Goal: Task Accomplishment & Management: Complete application form

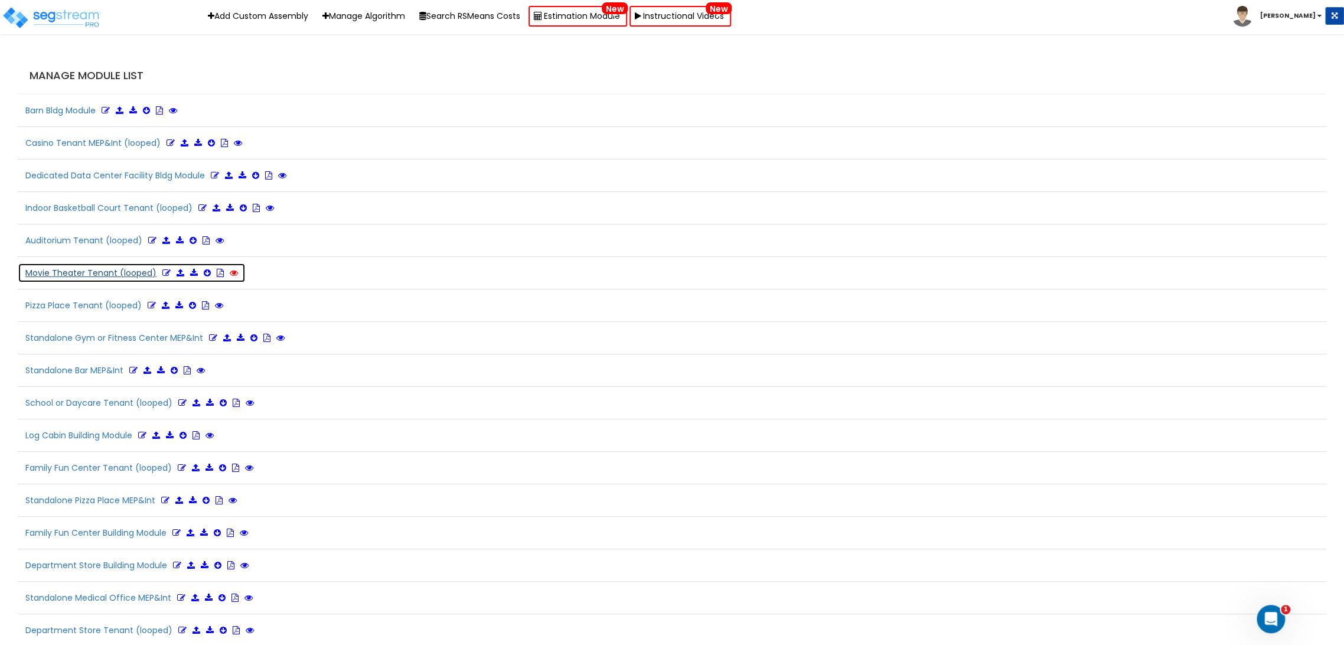
click at [232, 273] on icon at bounding box center [234, 273] width 8 height 8
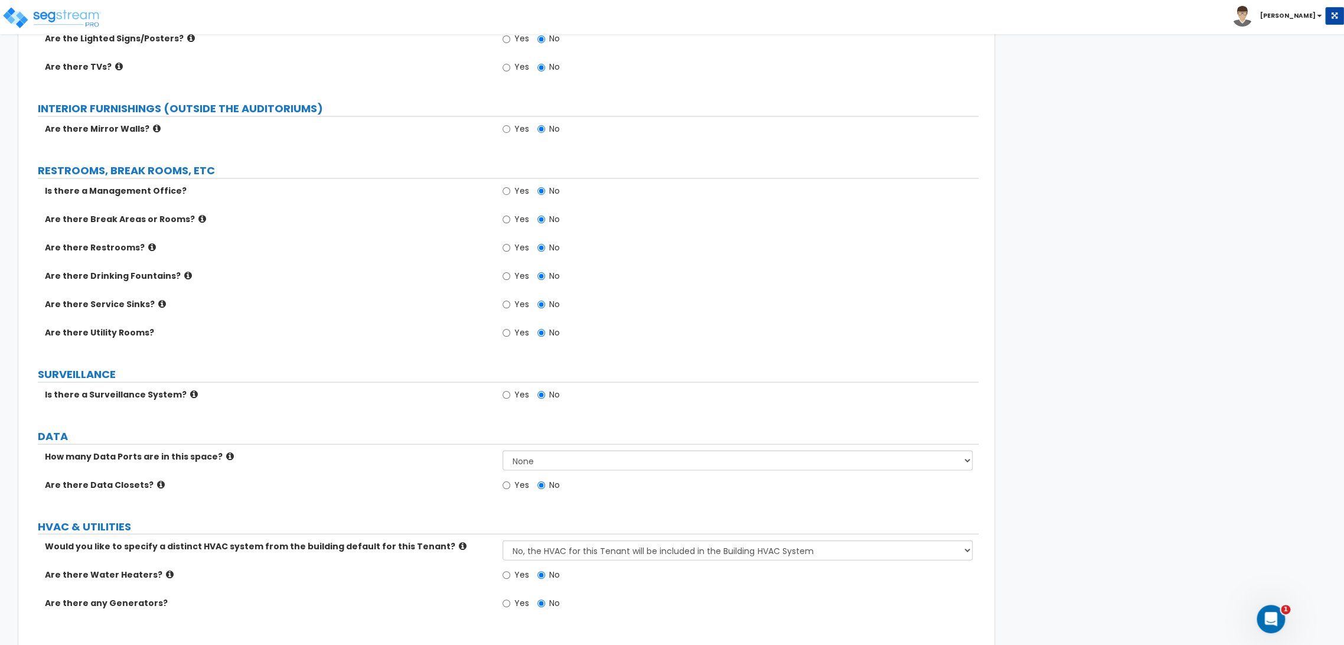
scroll to position [1407, 0]
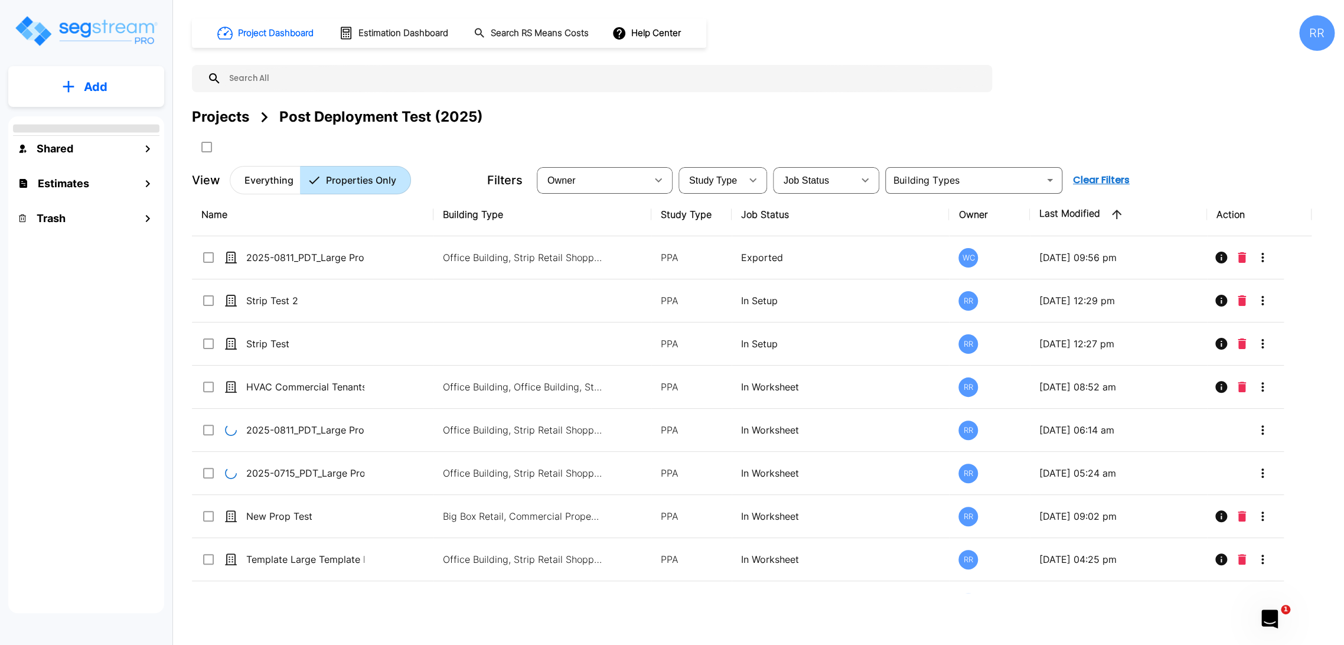
click at [101, 95] on button "Add" at bounding box center [86, 87] width 156 height 34
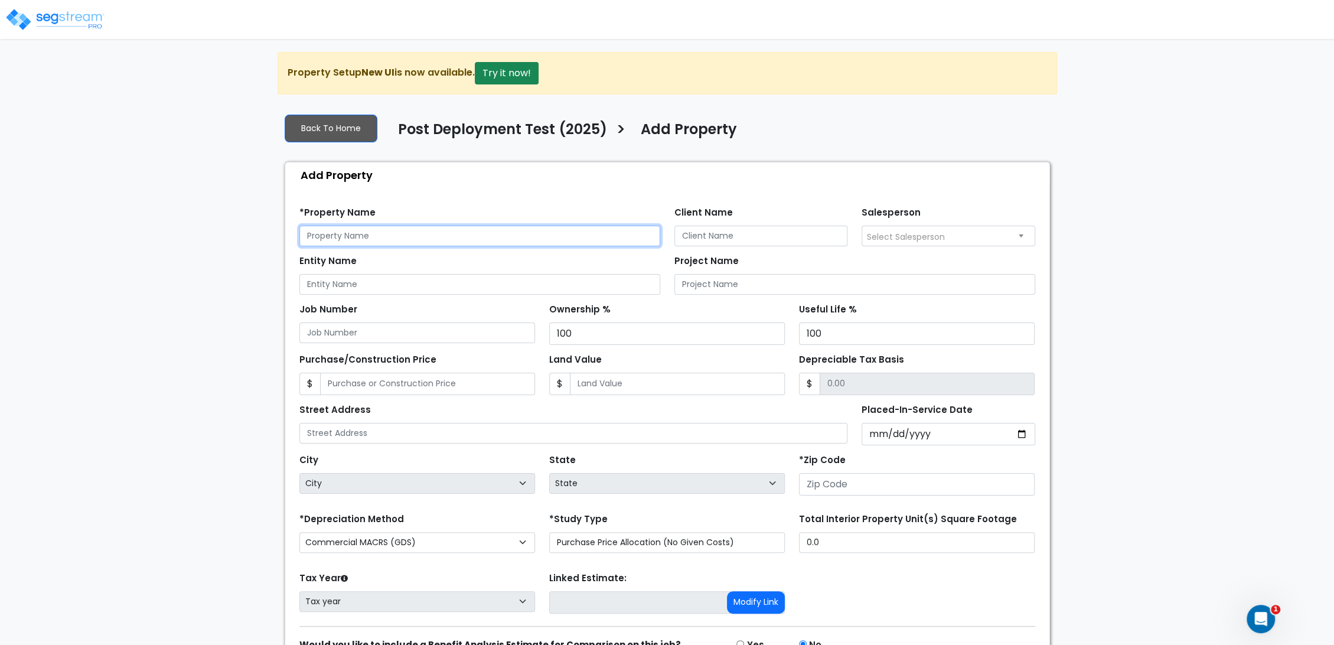
click at [462, 231] on input "text" at bounding box center [479, 236] width 361 height 21
type input "Test"
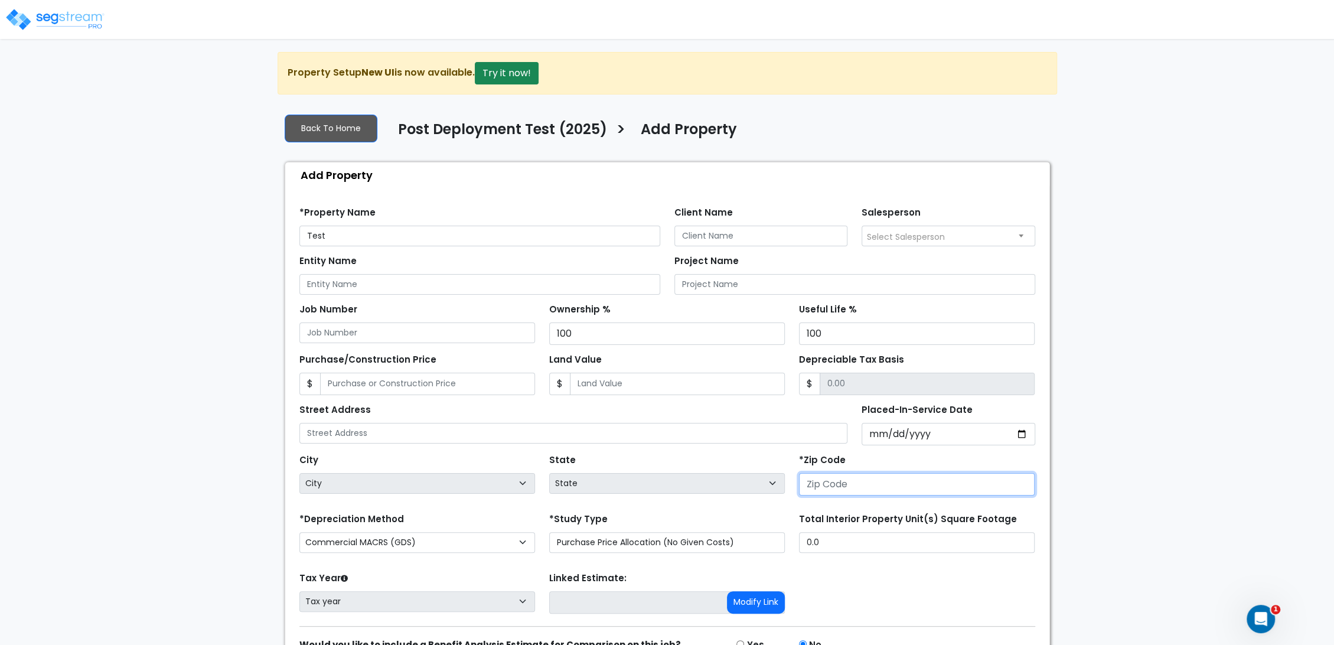
click at [855, 494] on input "number" at bounding box center [917, 484] width 236 height 22
type input "80212"
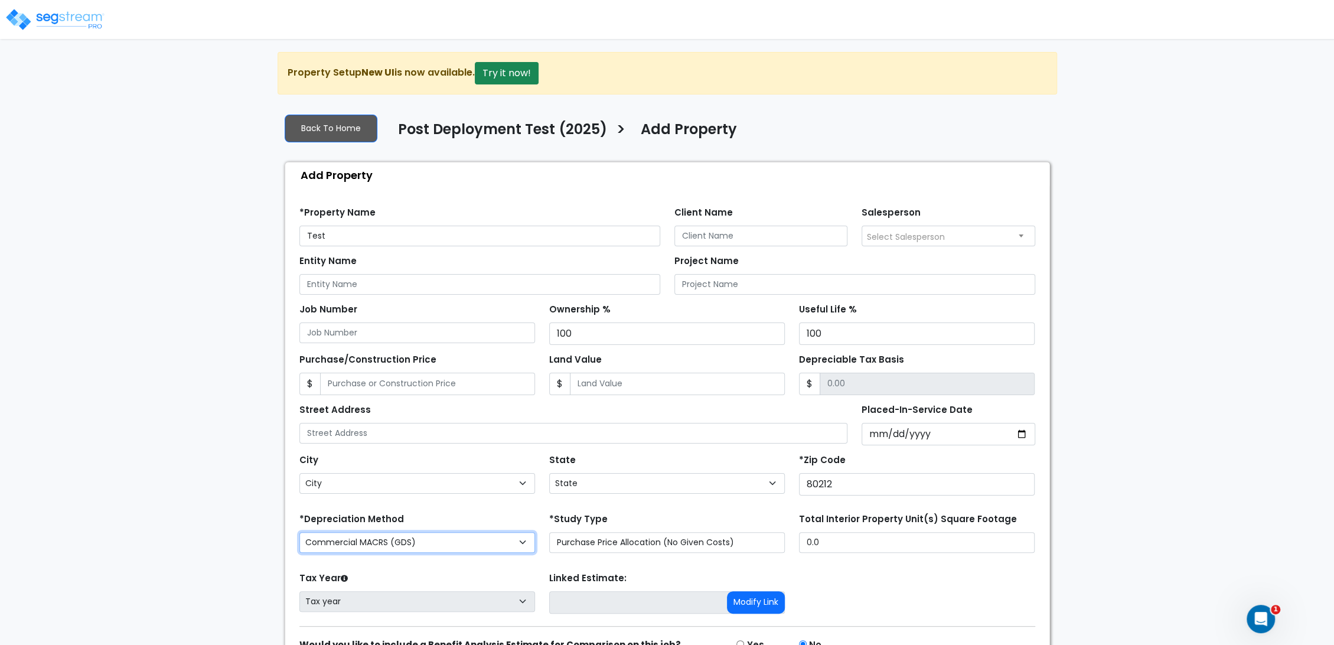
select select "CO"
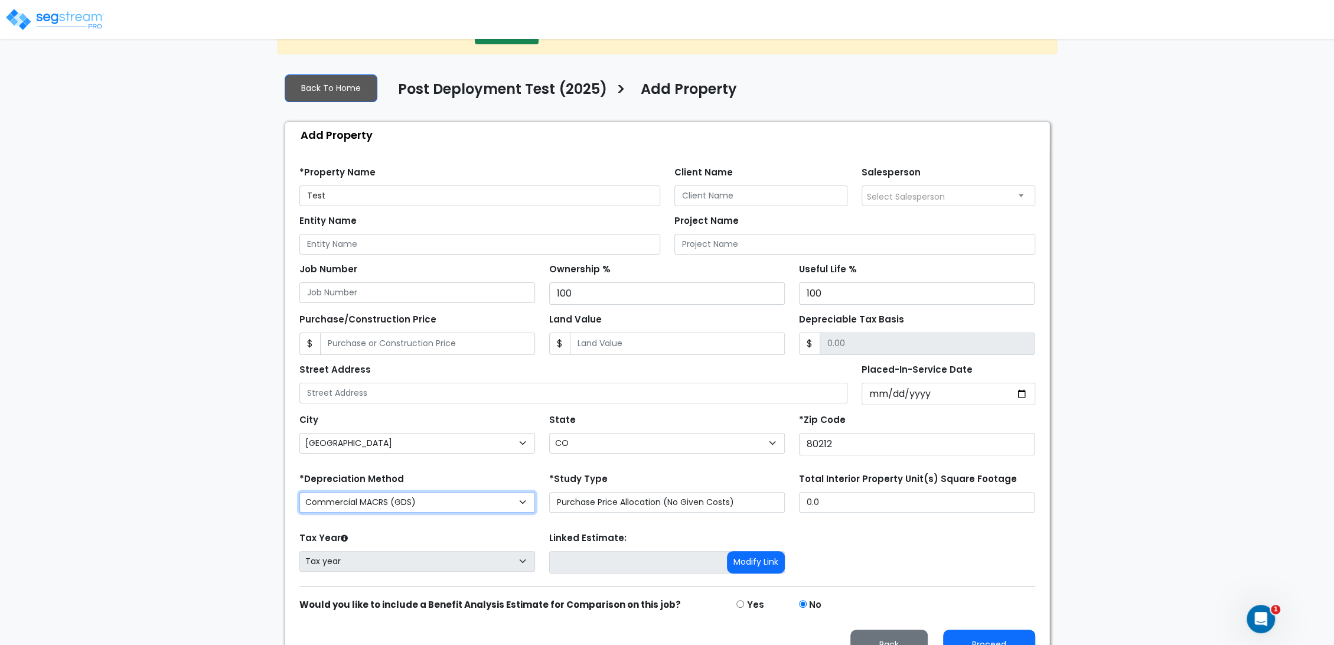
scroll to position [63, 0]
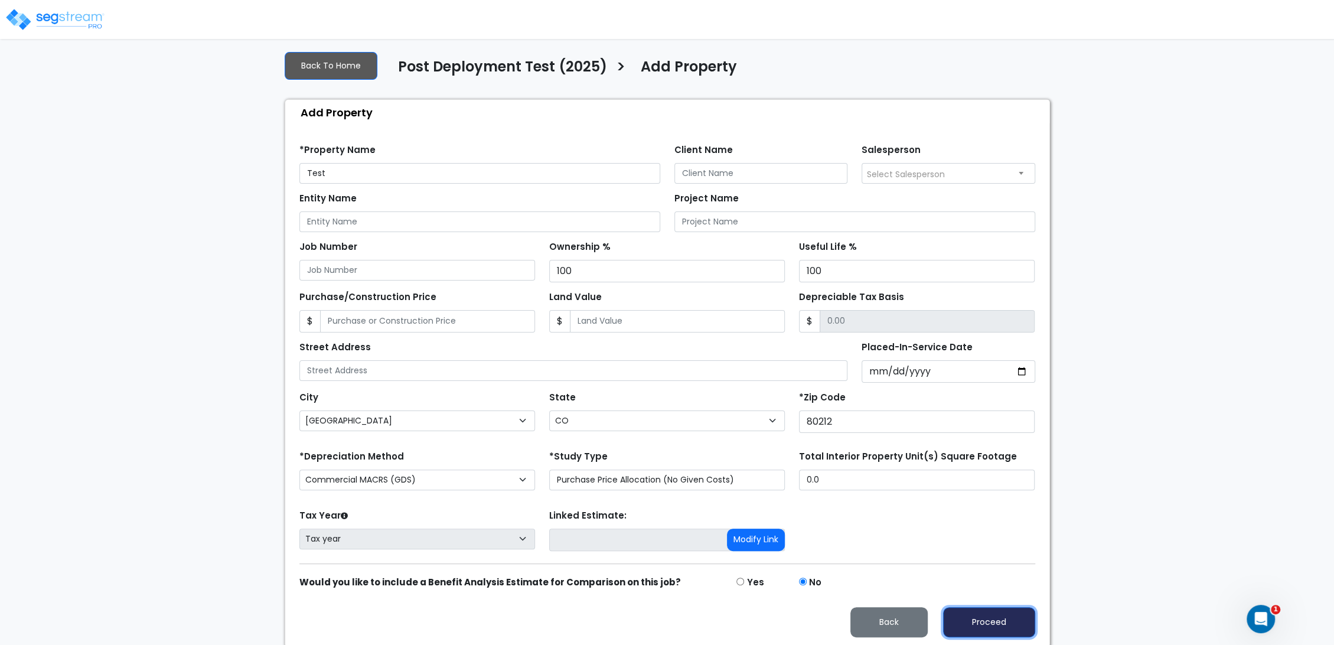
click at [984, 626] on button "Proceed" at bounding box center [989, 622] width 92 height 30
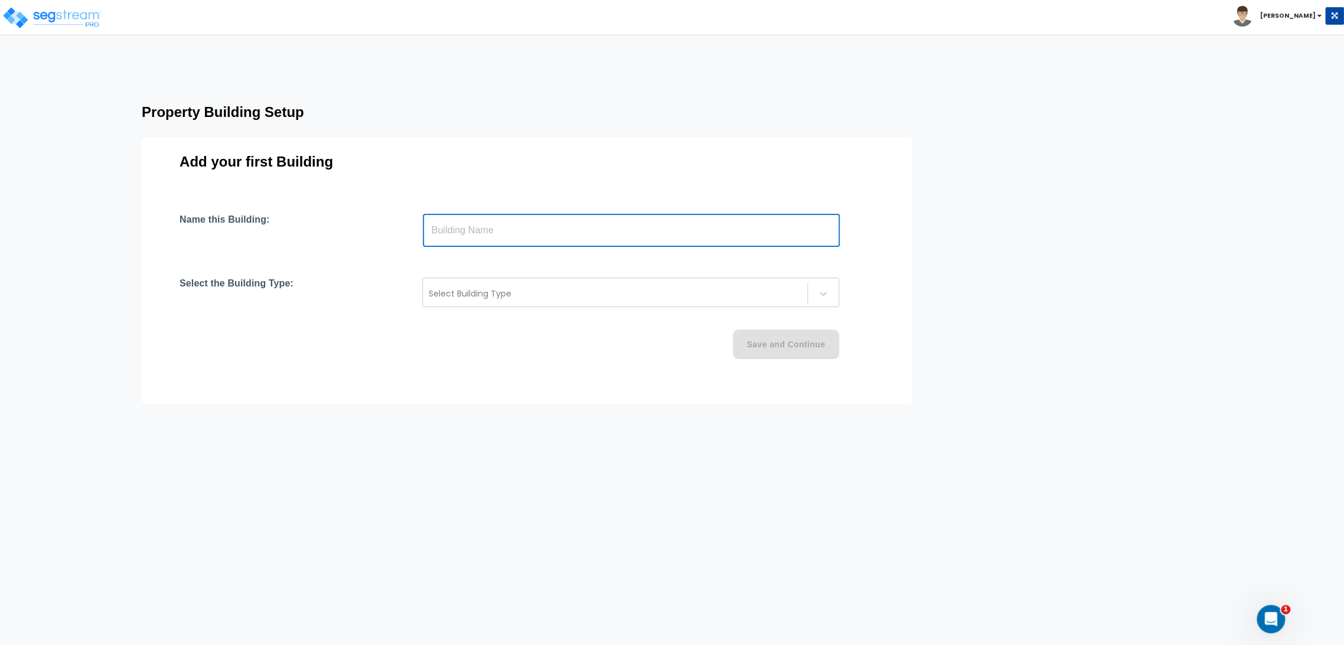
click at [449, 236] on input "text" at bounding box center [631, 230] width 417 height 33
type input "movie"
click at [578, 290] on div at bounding box center [615, 293] width 373 height 14
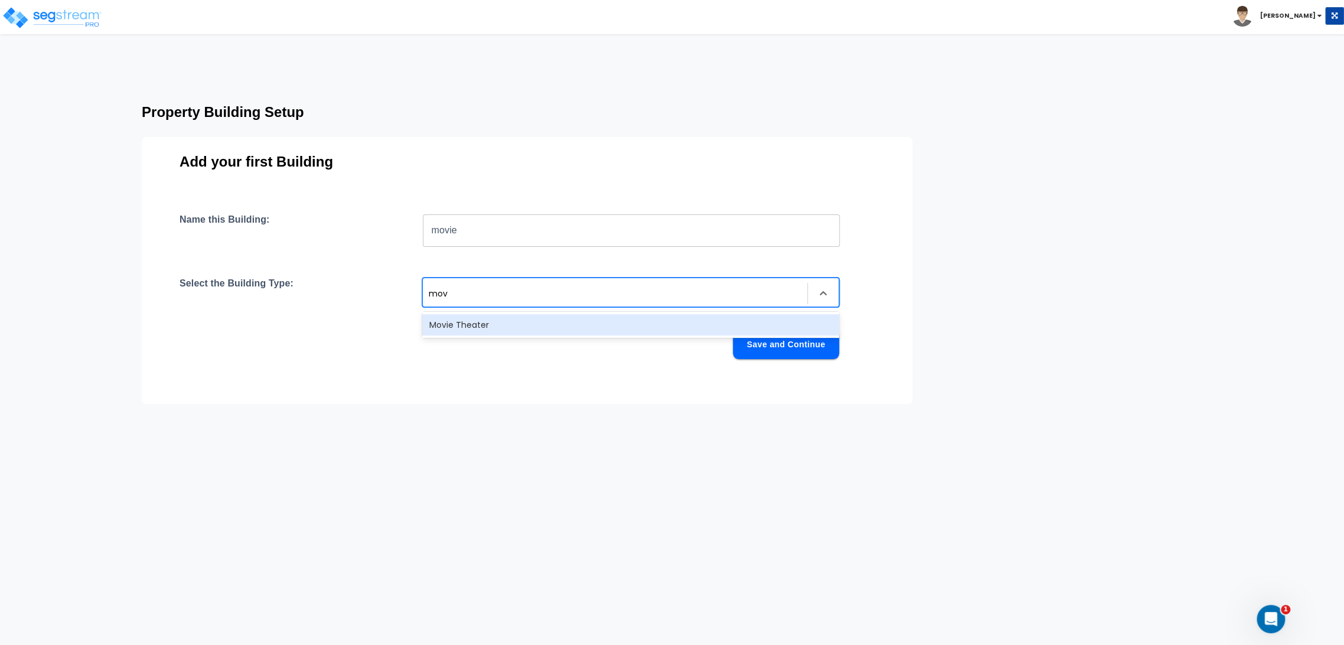
type input "movi"
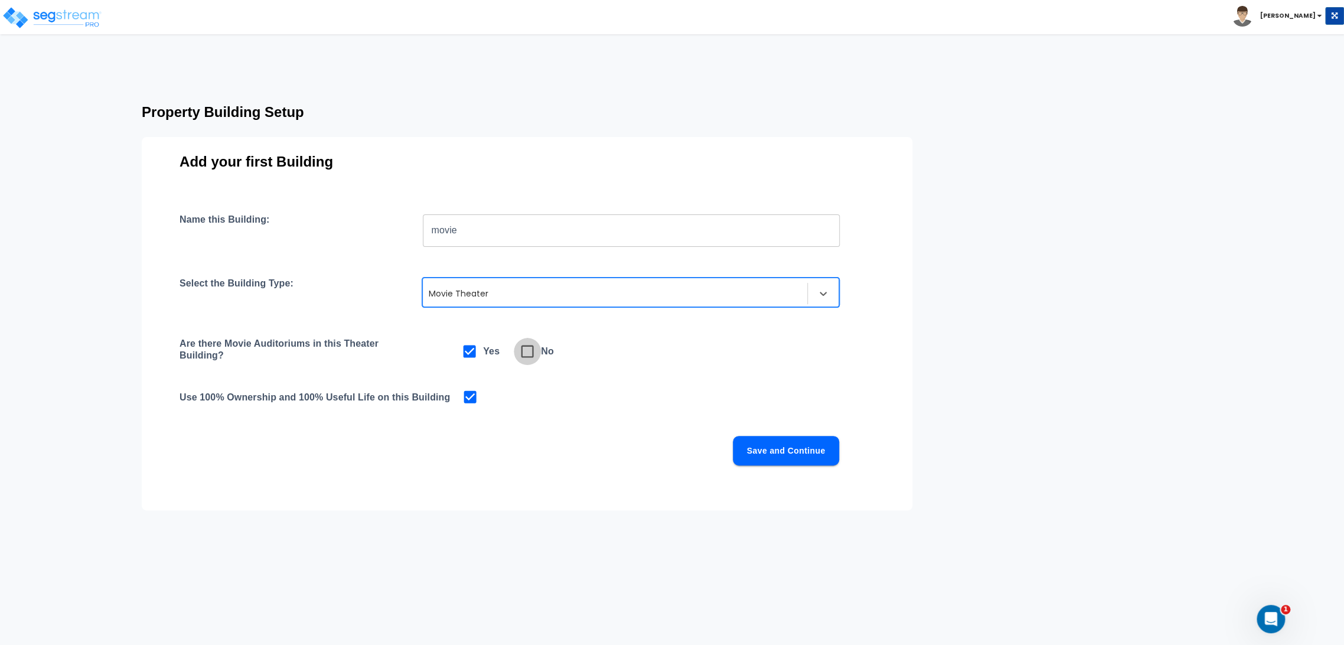
click at [518, 352] on span at bounding box center [527, 351] width 27 height 27
checkbox input "false"
checkbox input "true"
click at [793, 456] on button "Save and Continue" at bounding box center [786, 451] width 106 height 30
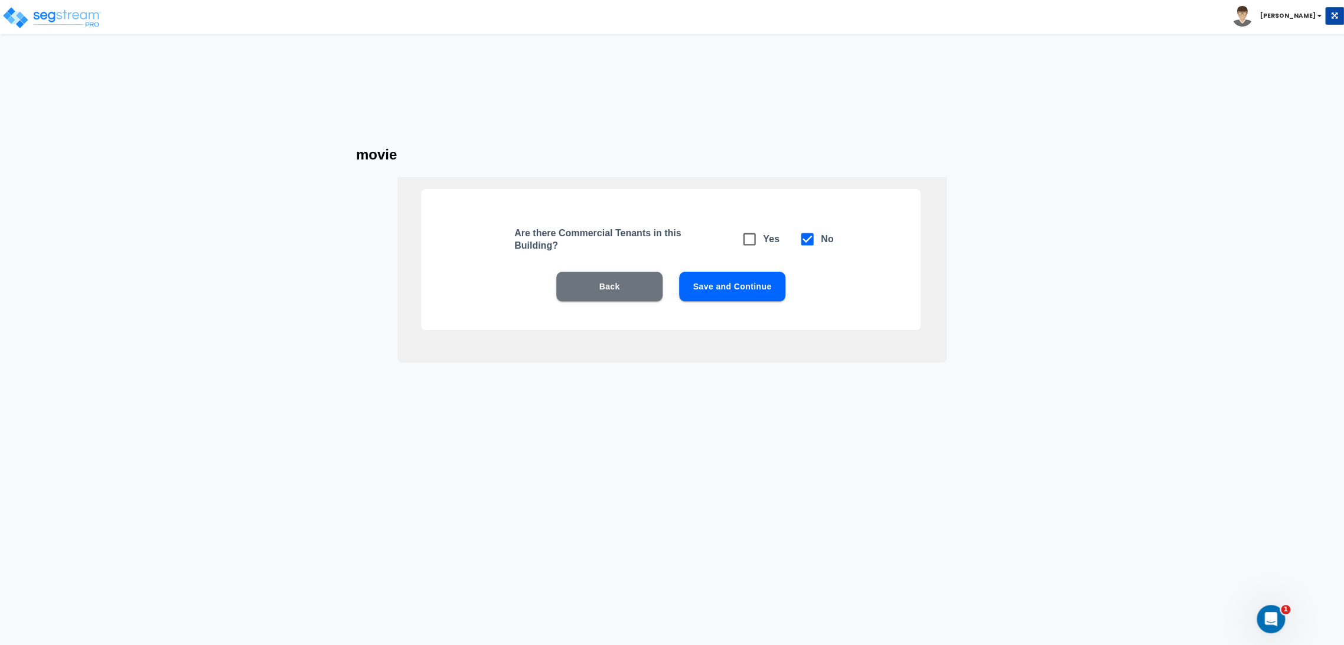
click at [766, 287] on button "Save and Continue" at bounding box center [732, 287] width 106 height 30
click at [611, 289] on button "Back" at bounding box center [609, 287] width 106 height 30
click at [758, 241] on span at bounding box center [749, 239] width 27 height 27
checkbox input "true"
checkbox input "false"
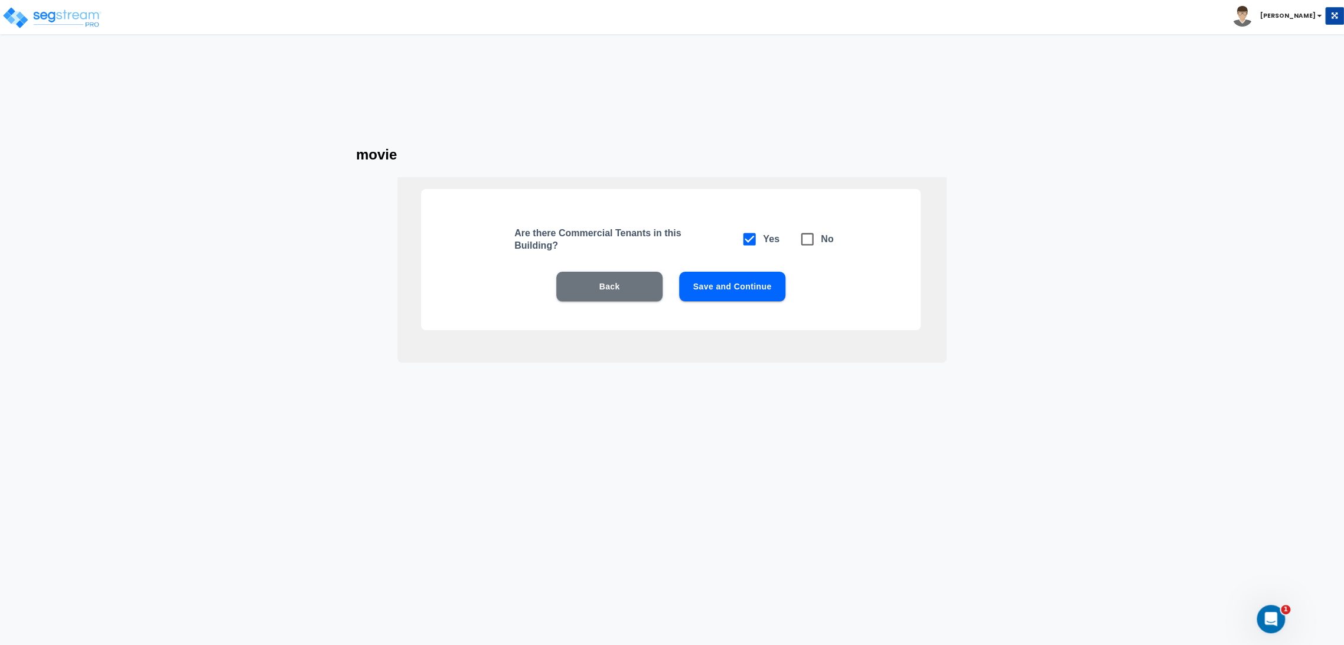
click at [751, 299] on button "Save and Continue" at bounding box center [732, 287] width 106 height 30
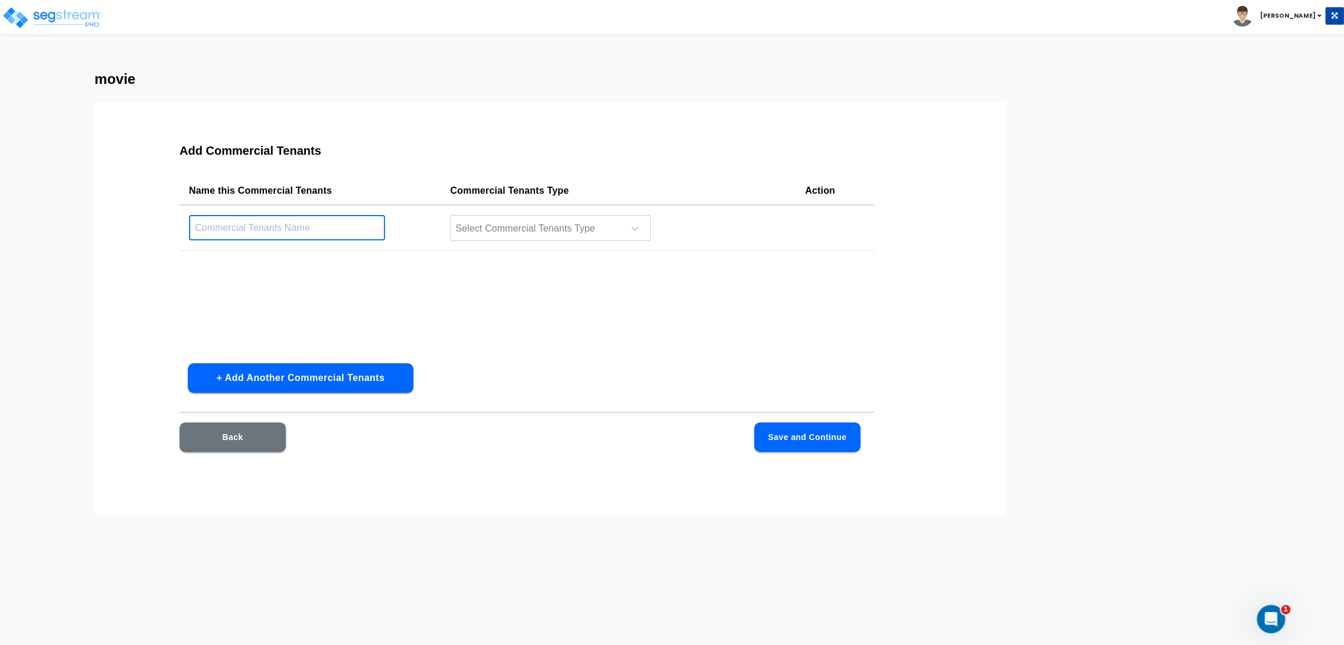
click at [223, 227] on input "text" at bounding box center [287, 227] width 196 height 25
type input "movie"
click at [566, 216] on div "Select Commercial Tenants Type" at bounding box center [550, 228] width 201 height 26
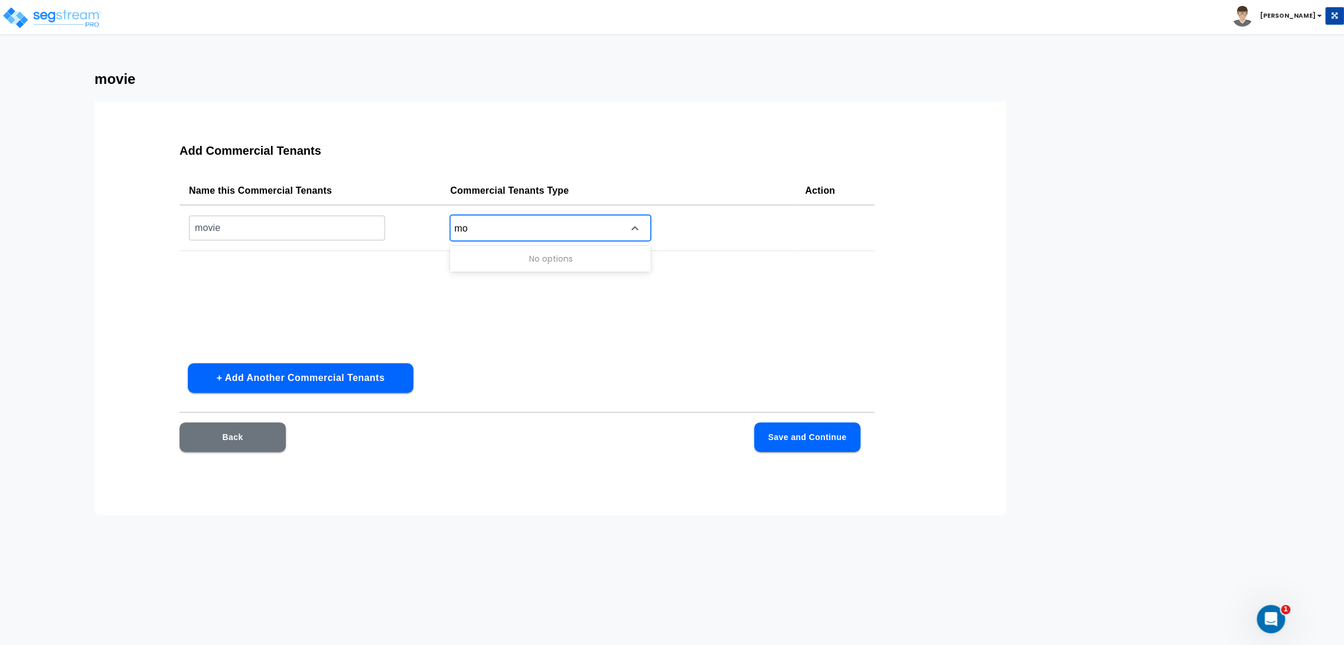
type input "m"
type input "movie"
type input "m"
click at [278, 452] on div "Back Save and Continue" at bounding box center [527, 454] width 695 height 65
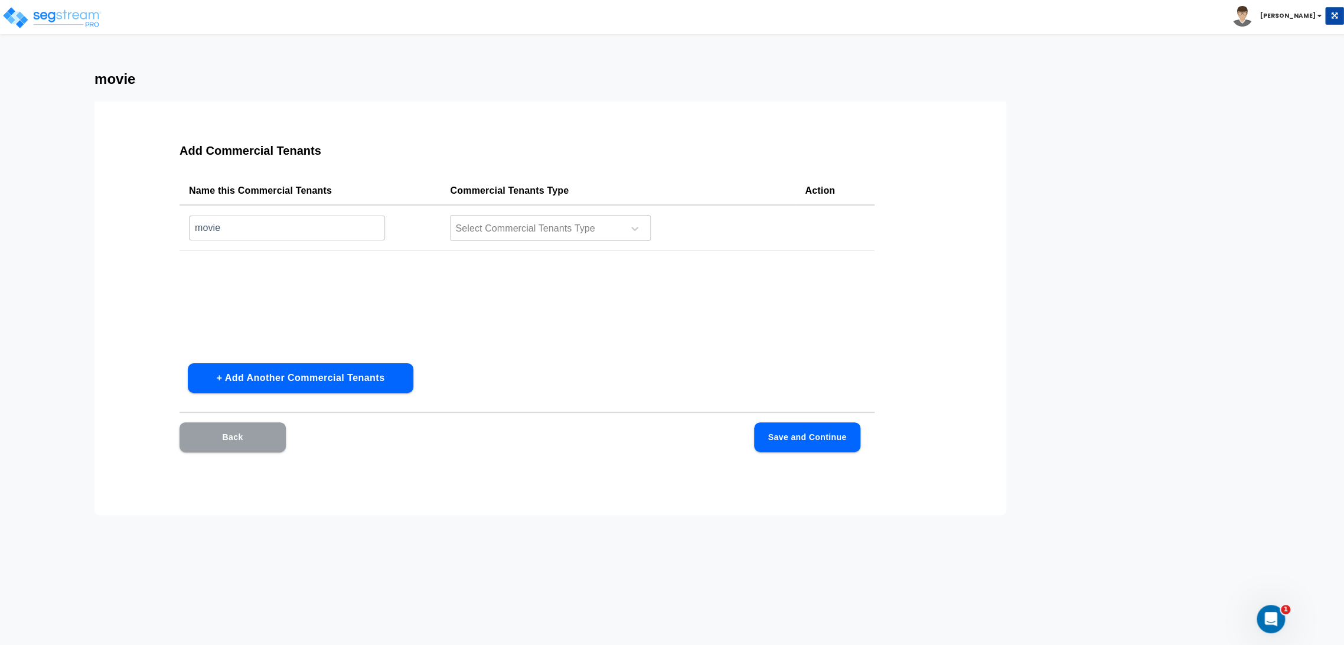
click at [242, 445] on button "Back" at bounding box center [233, 437] width 106 height 30
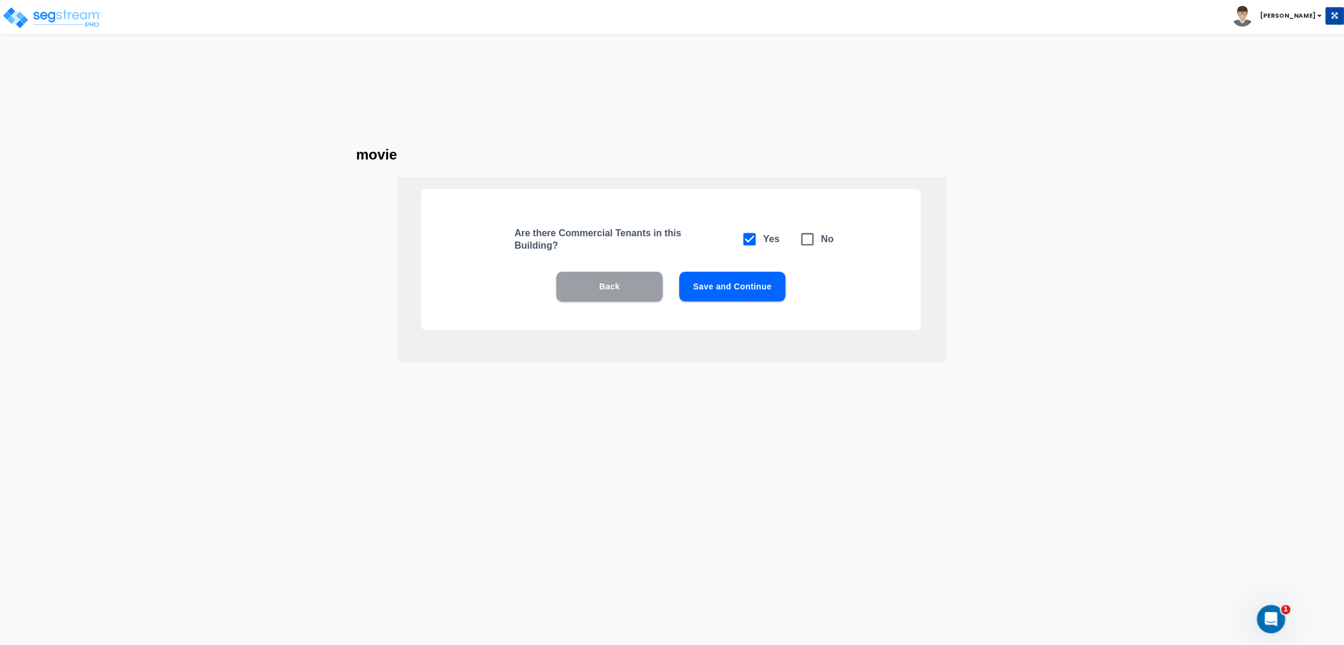
click at [639, 290] on button "Back" at bounding box center [609, 287] width 106 height 30
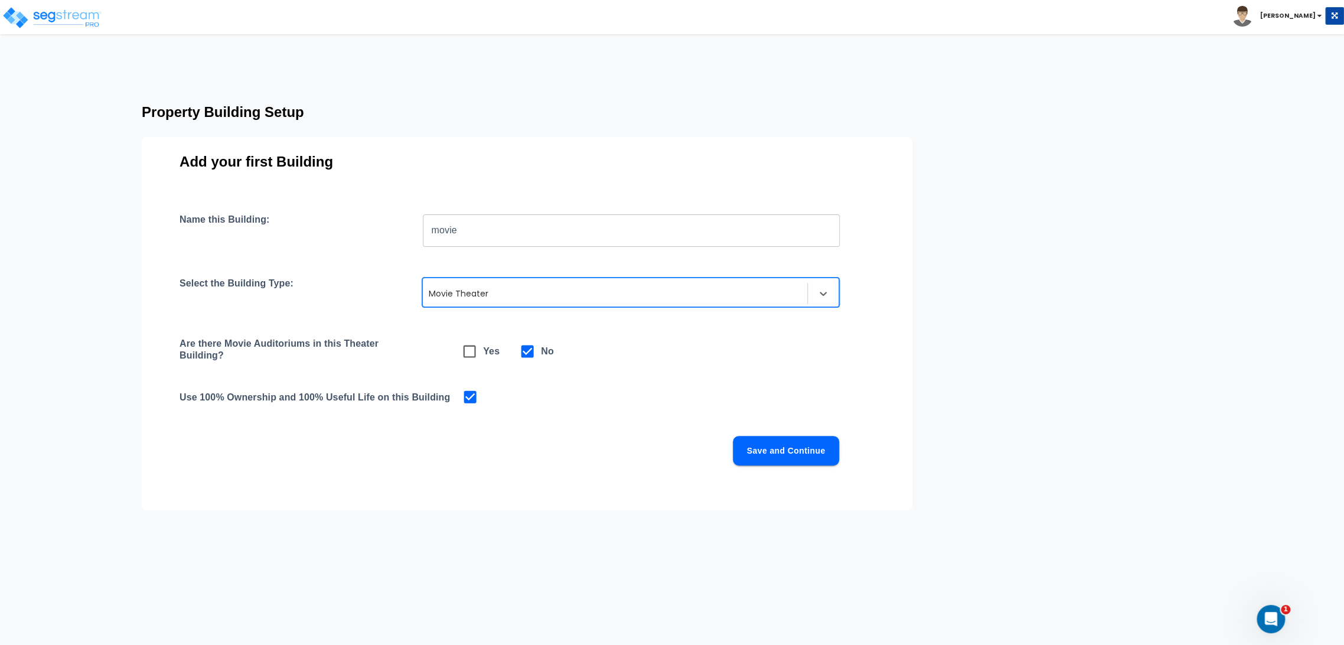
click at [471, 301] on div "Movie Theater" at bounding box center [615, 293] width 385 height 19
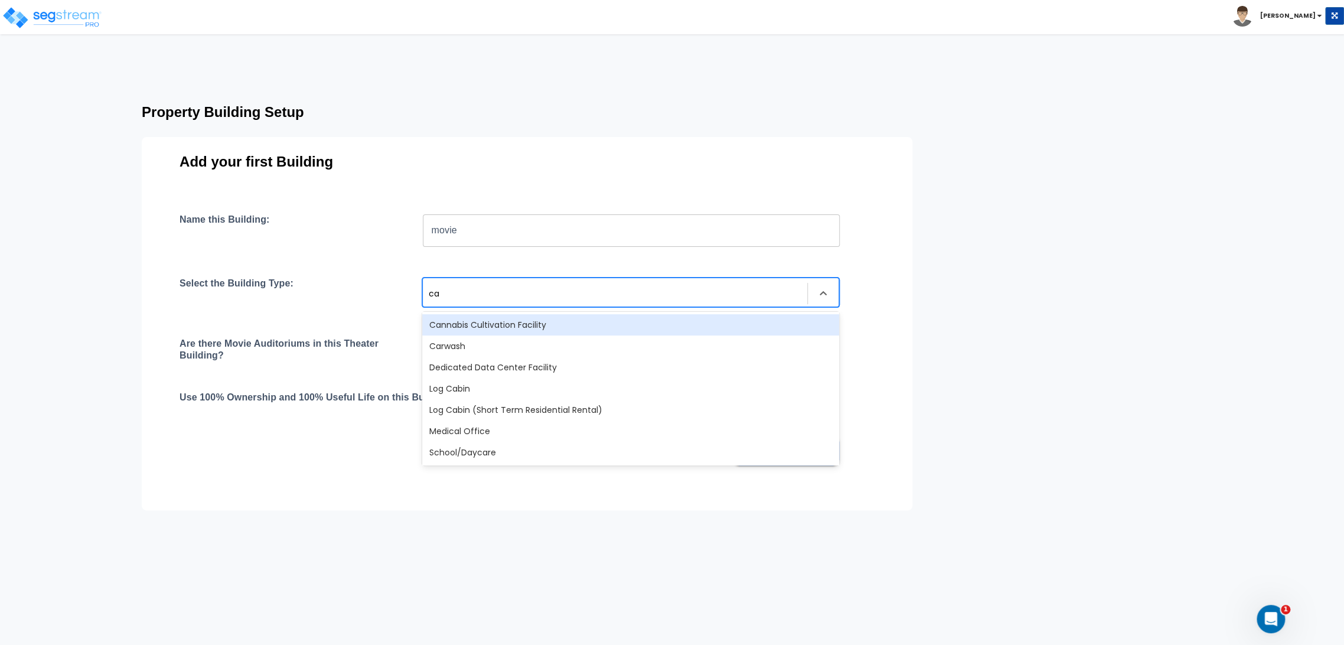
type input "car"
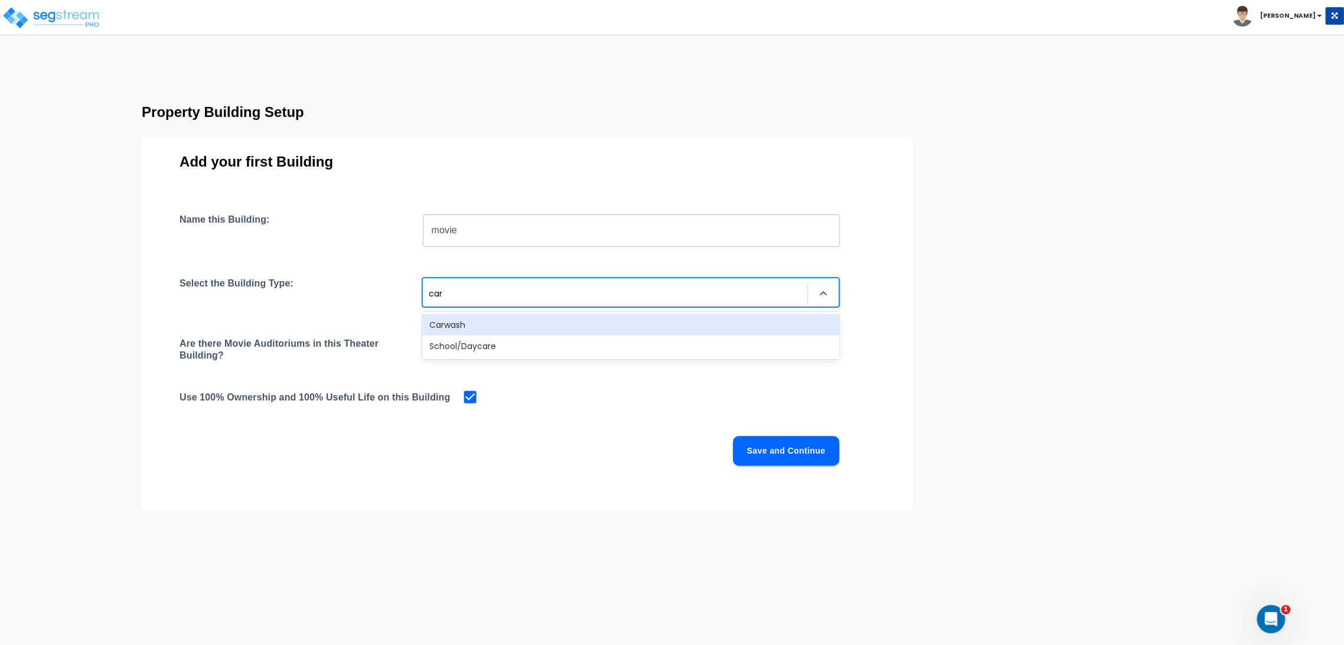
click at [500, 325] on div "Carwash" at bounding box center [630, 324] width 417 height 21
checkbox input "true"
checkbox input "false"
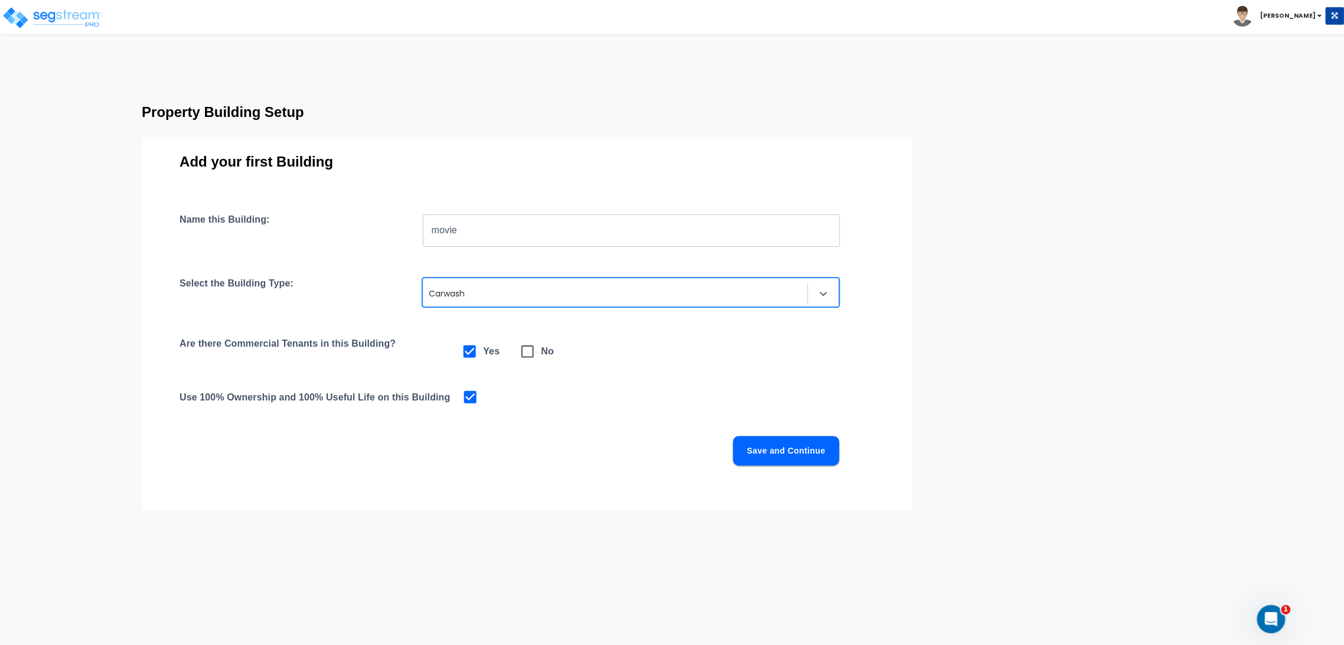
click at [747, 439] on button "Save and Continue" at bounding box center [786, 451] width 106 height 30
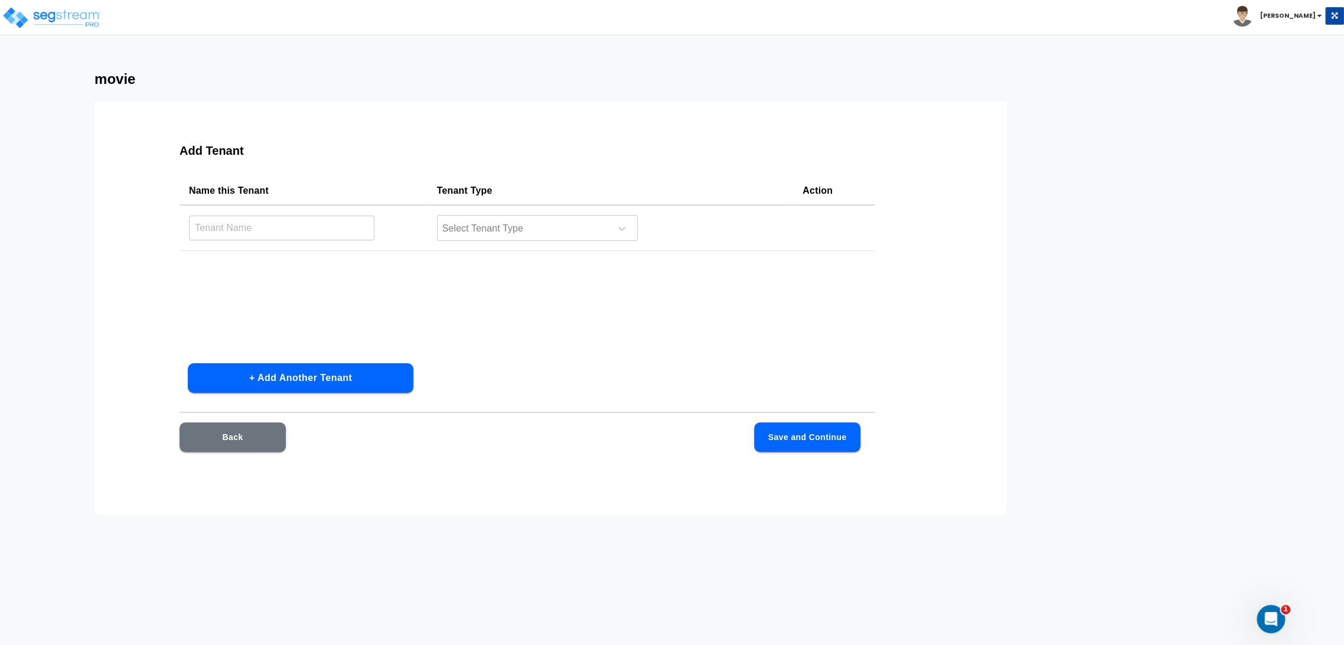
click at [298, 221] on input "text" at bounding box center [281, 227] width 185 height 25
type input "movie"
click at [469, 229] on div at bounding box center [522, 229] width 162 height 16
type input "movi"
click at [794, 438] on button "Save and Continue" at bounding box center [807, 437] width 106 height 30
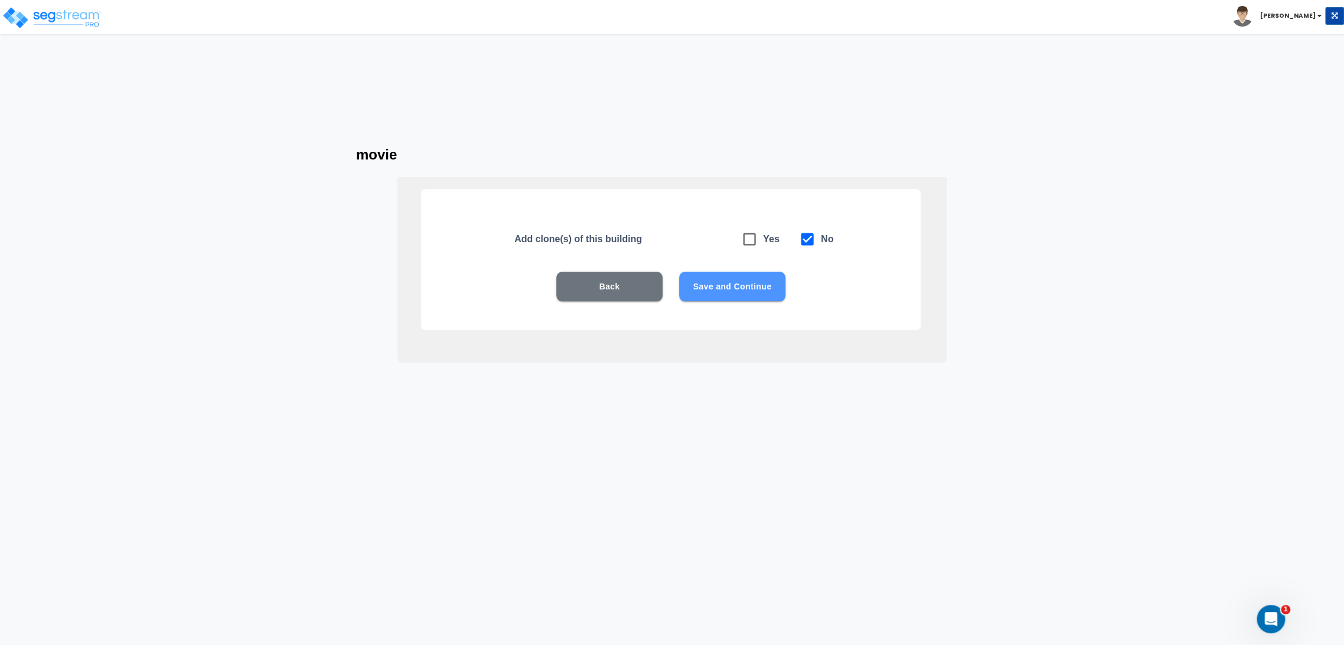
click at [765, 289] on button "Save and Continue" at bounding box center [732, 287] width 106 height 30
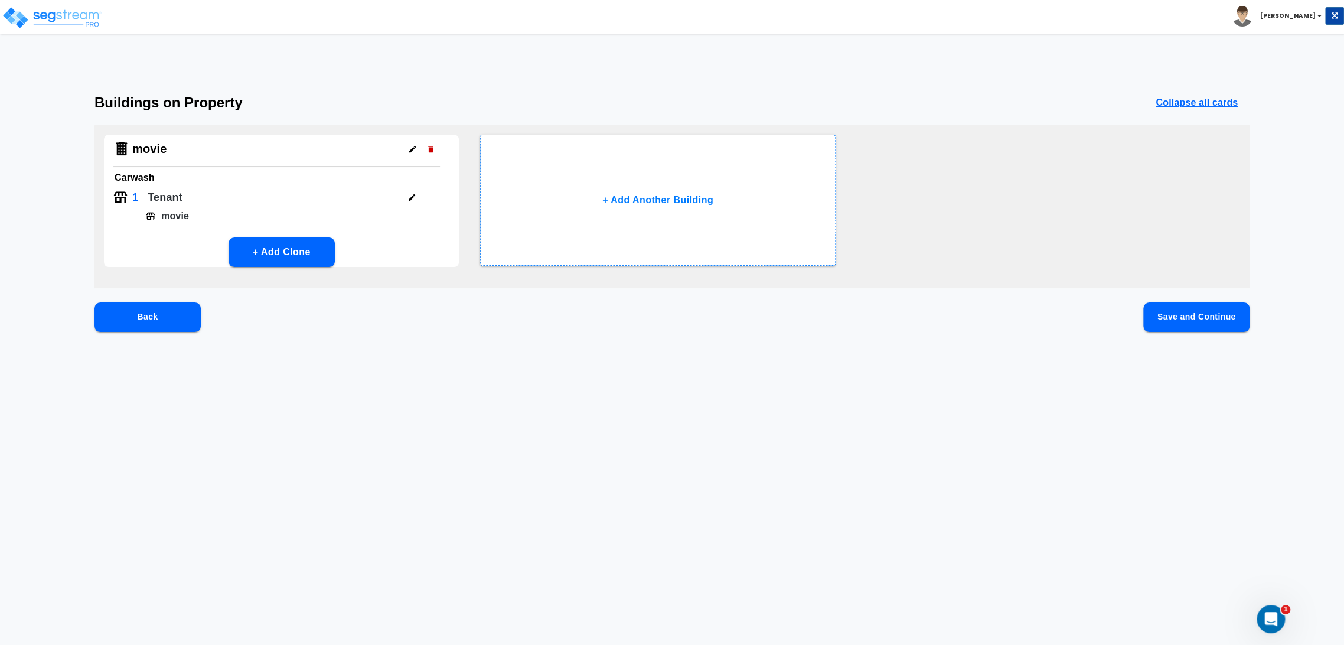
click at [1172, 321] on button "Save and Continue" at bounding box center [1197, 317] width 106 height 30
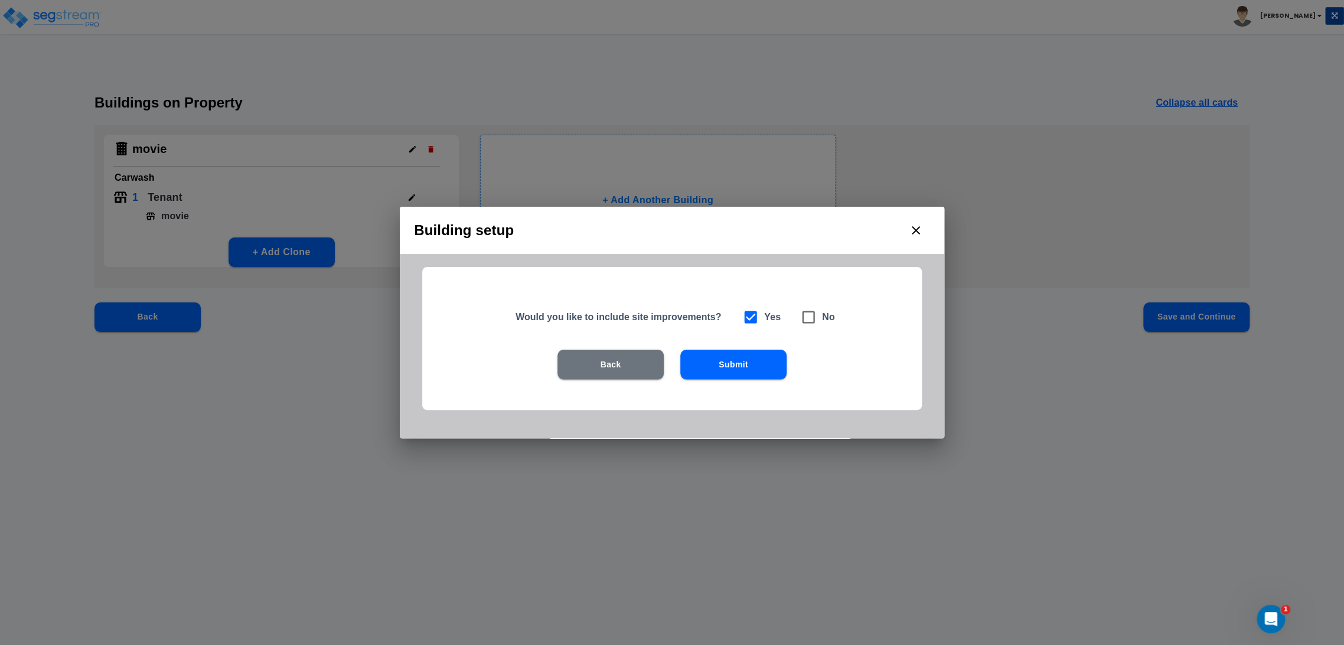
click at [820, 318] on span at bounding box center [808, 317] width 27 height 27
checkbox input "false"
checkbox input "true"
click at [742, 353] on button "Submit" at bounding box center [733, 365] width 106 height 30
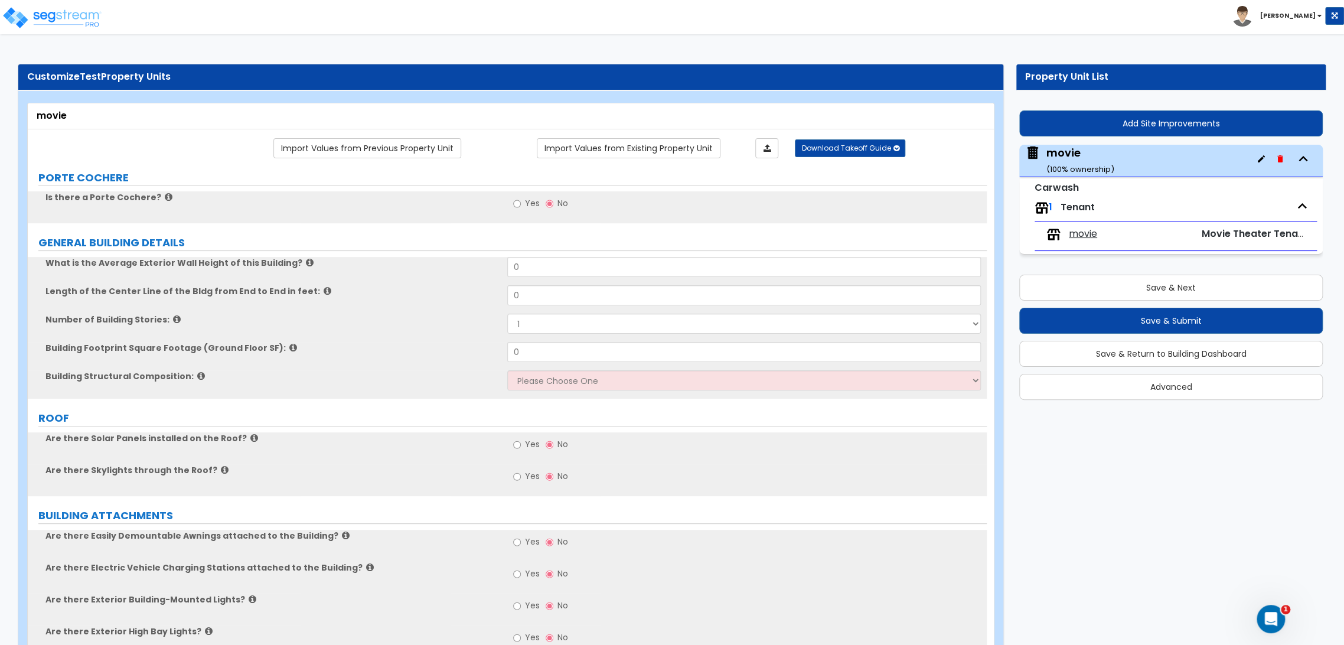
click at [1089, 233] on span "movie" at bounding box center [1083, 234] width 28 height 14
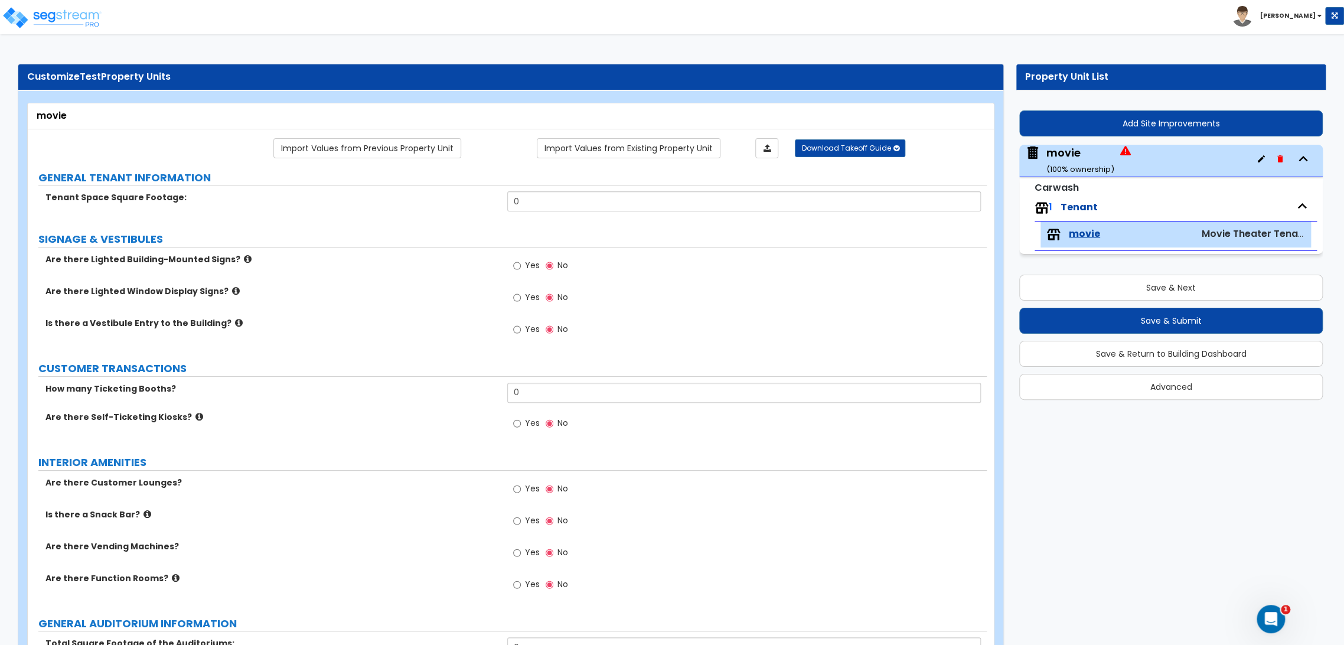
scroll to position [1544, 0]
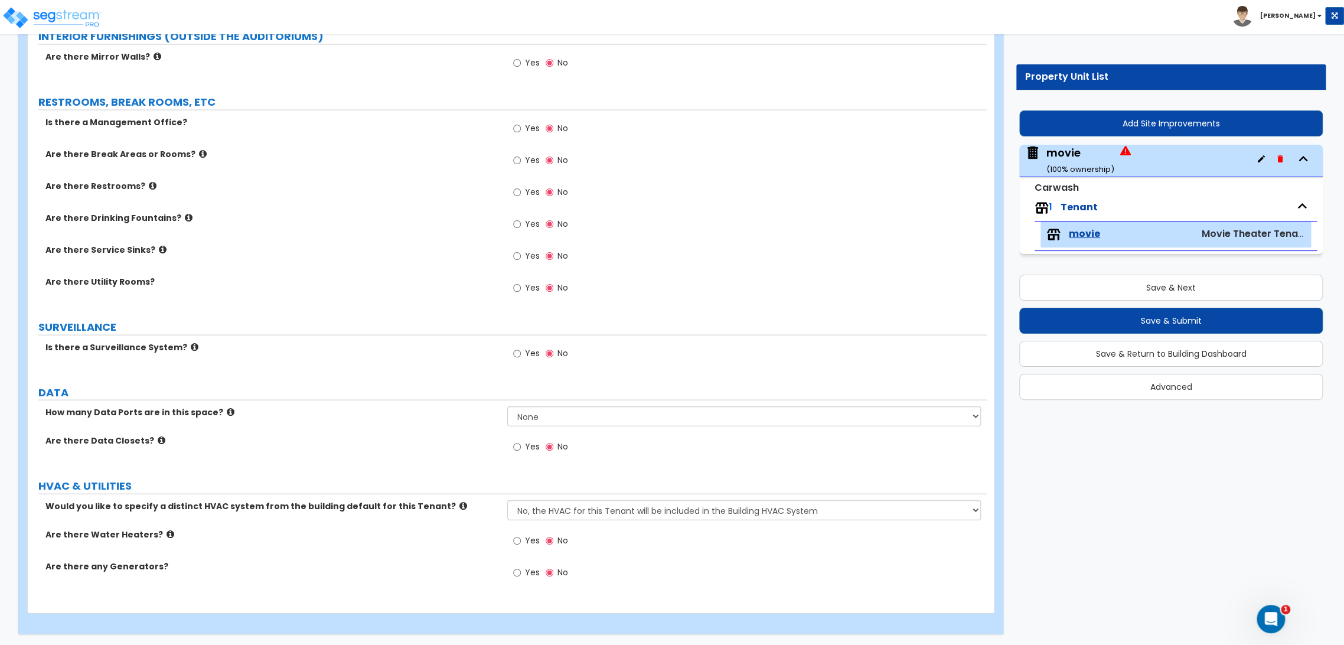
click at [670, 513] on select "No, the HVAC for this Tenant will be included in the Building HVAC System Yes, …" at bounding box center [744, 510] width 474 height 20
select select "1"
click at [507, 500] on select "No, the HVAC for this Tenant will be included in the Building HVAC System Yes, …" at bounding box center [744, 510] width 474 height 20
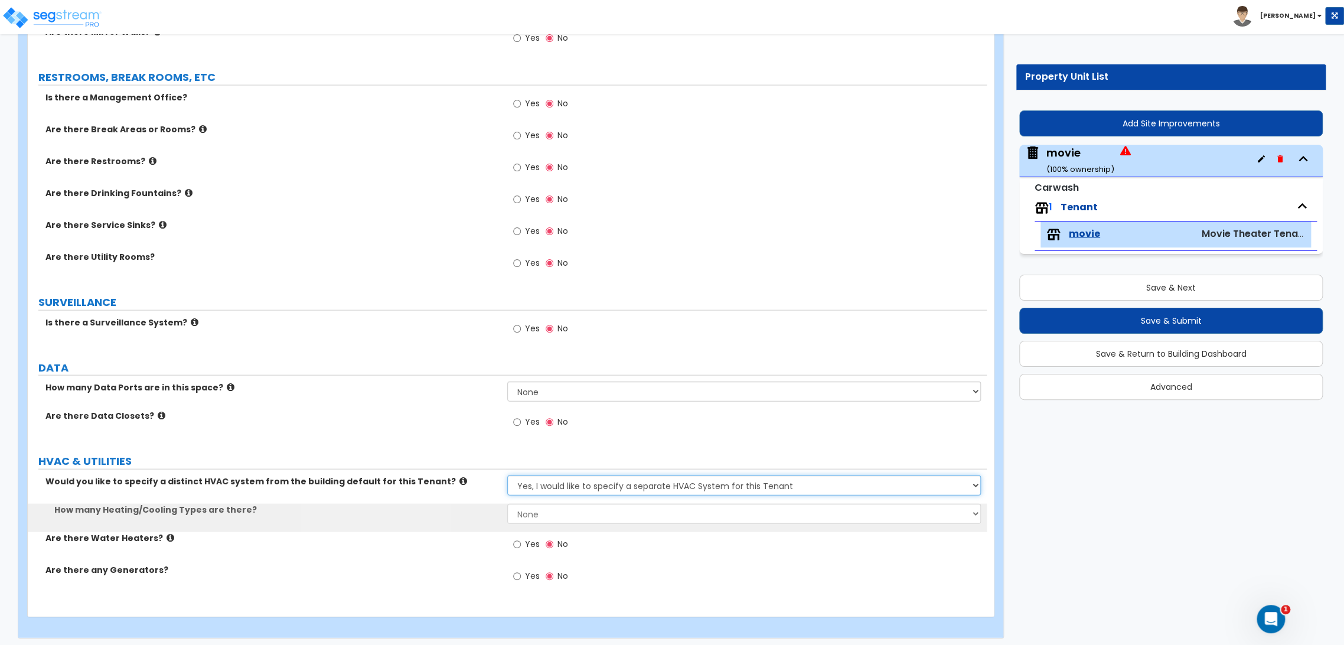
scroll to position [1572, 0]
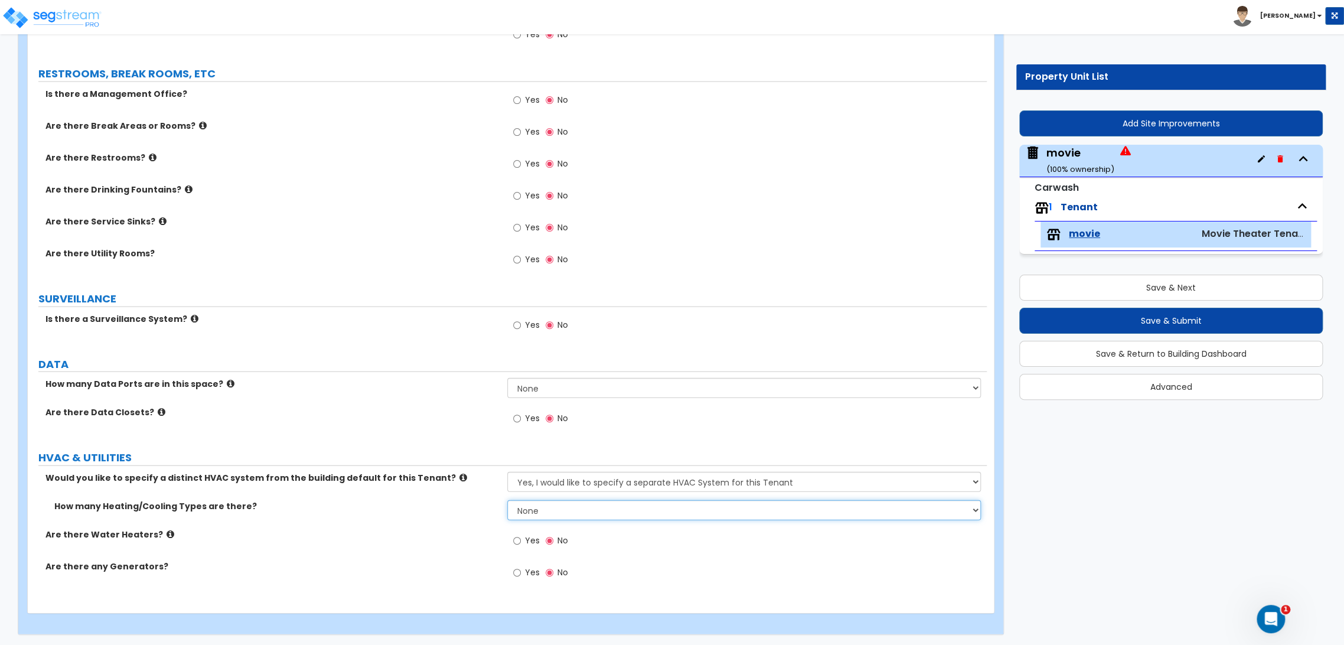
click at [647, 509] on select "None 1 2 3" at bounding box center [744, 510] width 474 height 20
click at [507, 500] on select "None 1 2 3" at bounding box center [744, 510] width 474 height 20
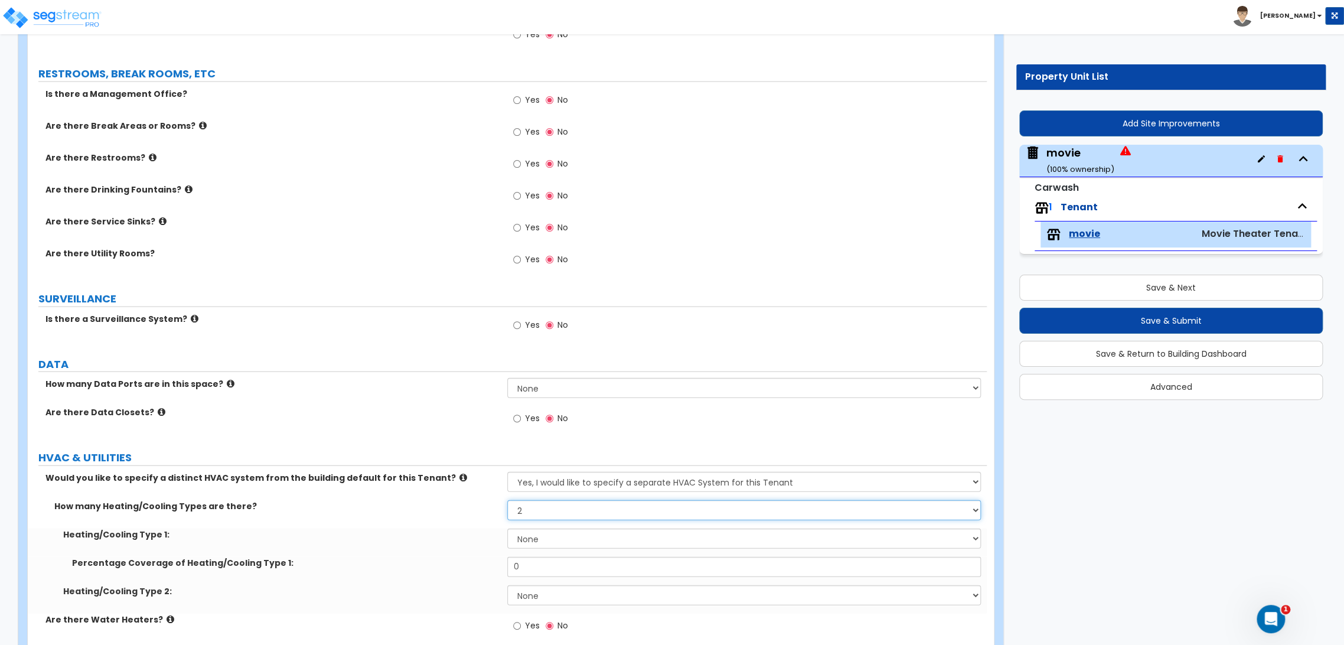
drag, startPoint x: 640, startPoint y: 509, endPoint x: 634, endPoint y: 516, distance: 8.9
click at [640, 509] on select "None 1 2 3" at bounding box center [744, 510] width 474 height 20
click at [507, 500] on select "None 1 2 3" at bounding box center [744, 510] width 474 height 20
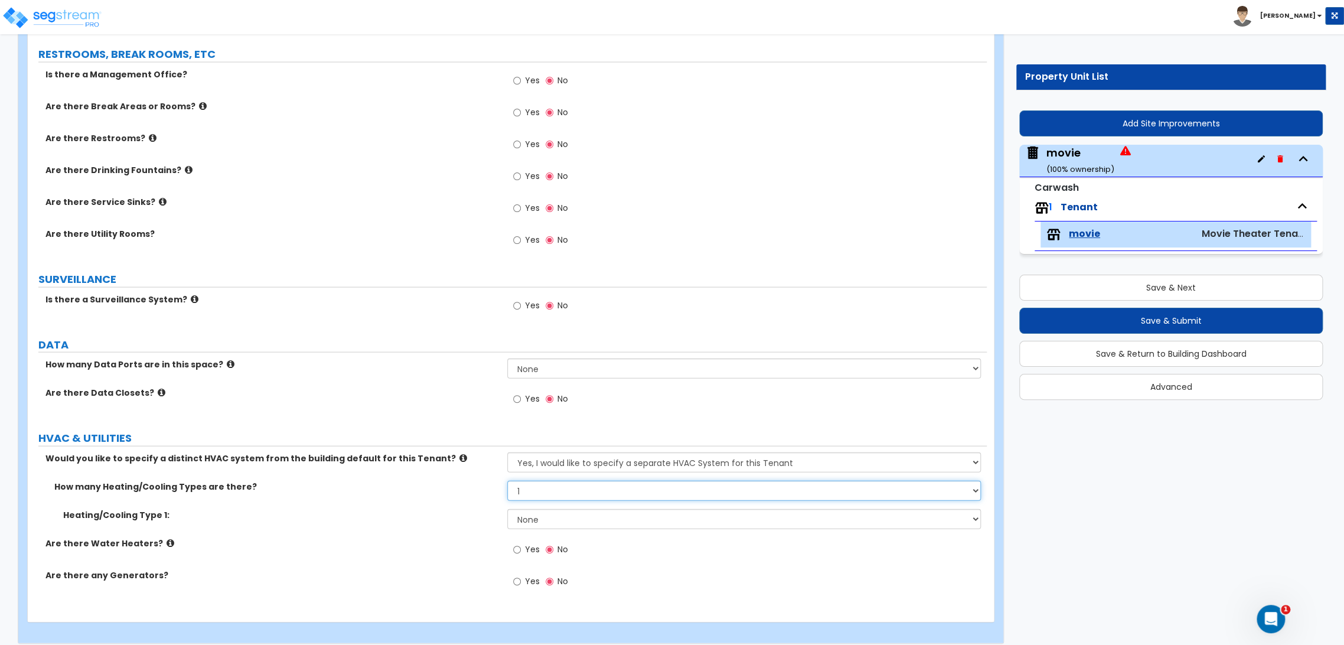
scroll to position [1601, 0]
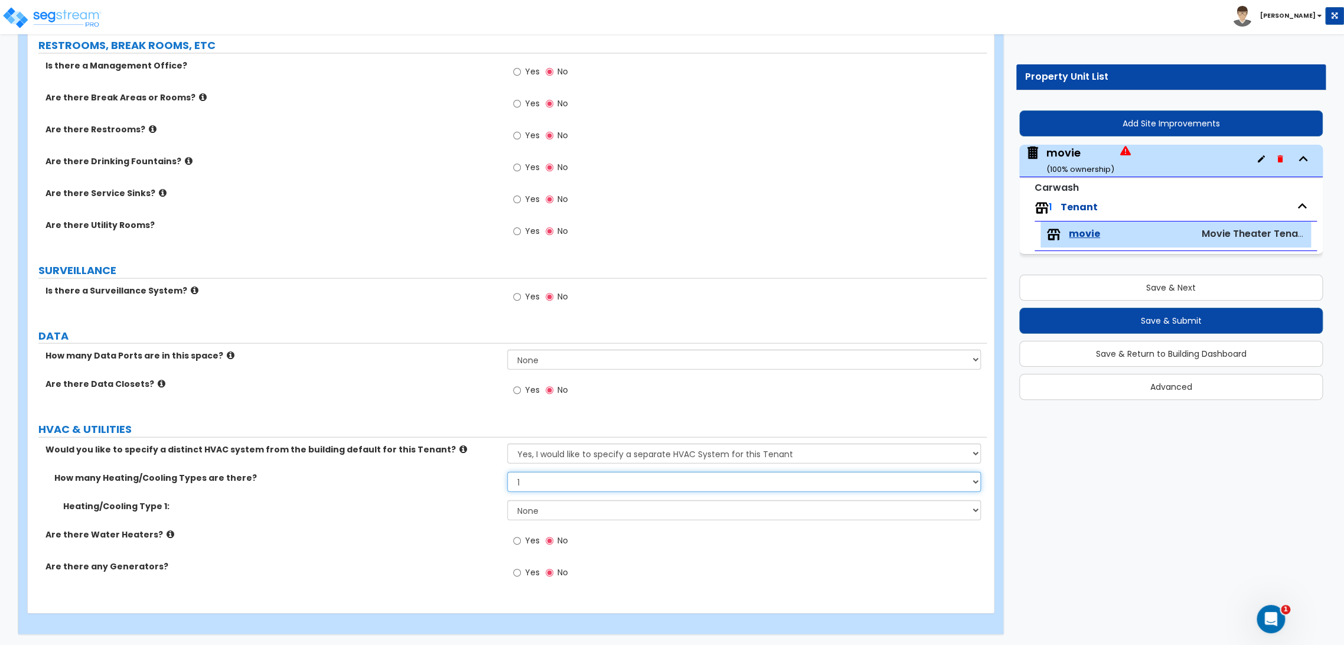
click at [620, 483] on select "None 1 2 3" at bounding box center [744, 482] width 474 height 20
select select "2"
click at [507, 472] on select "None 1 2 3" at bounding box center [744, 482] width 474 height 20
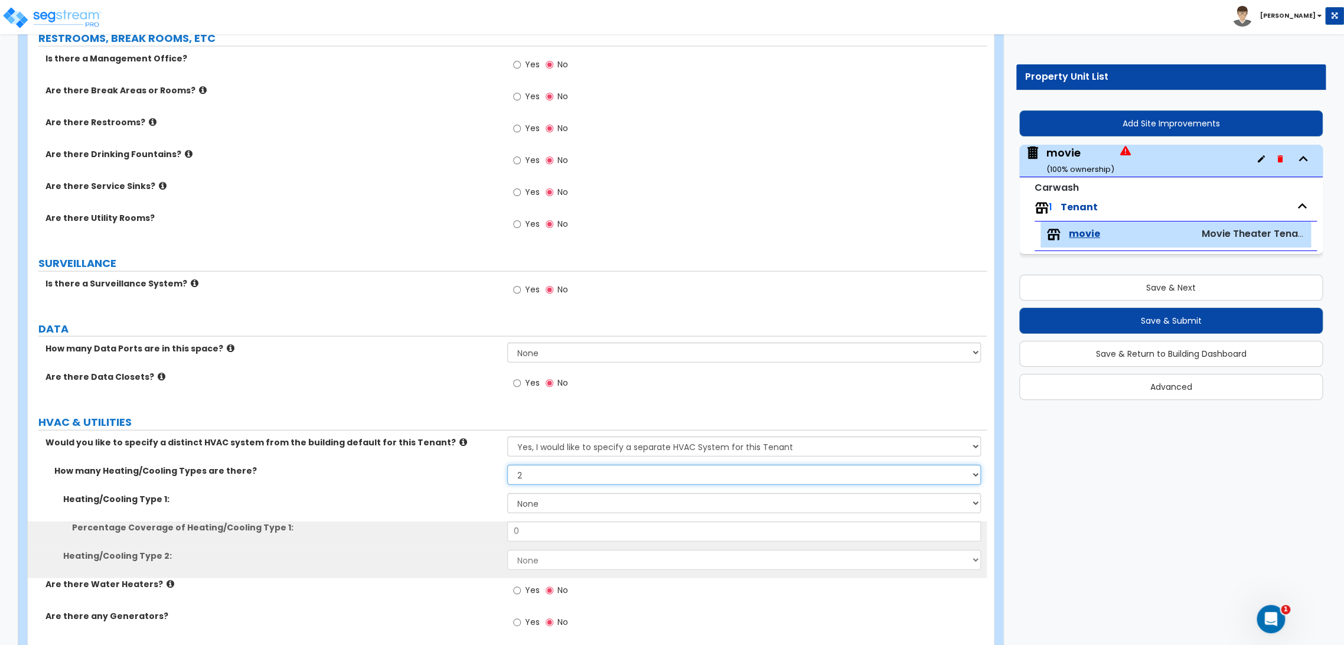
scroll to position [1657, 0]
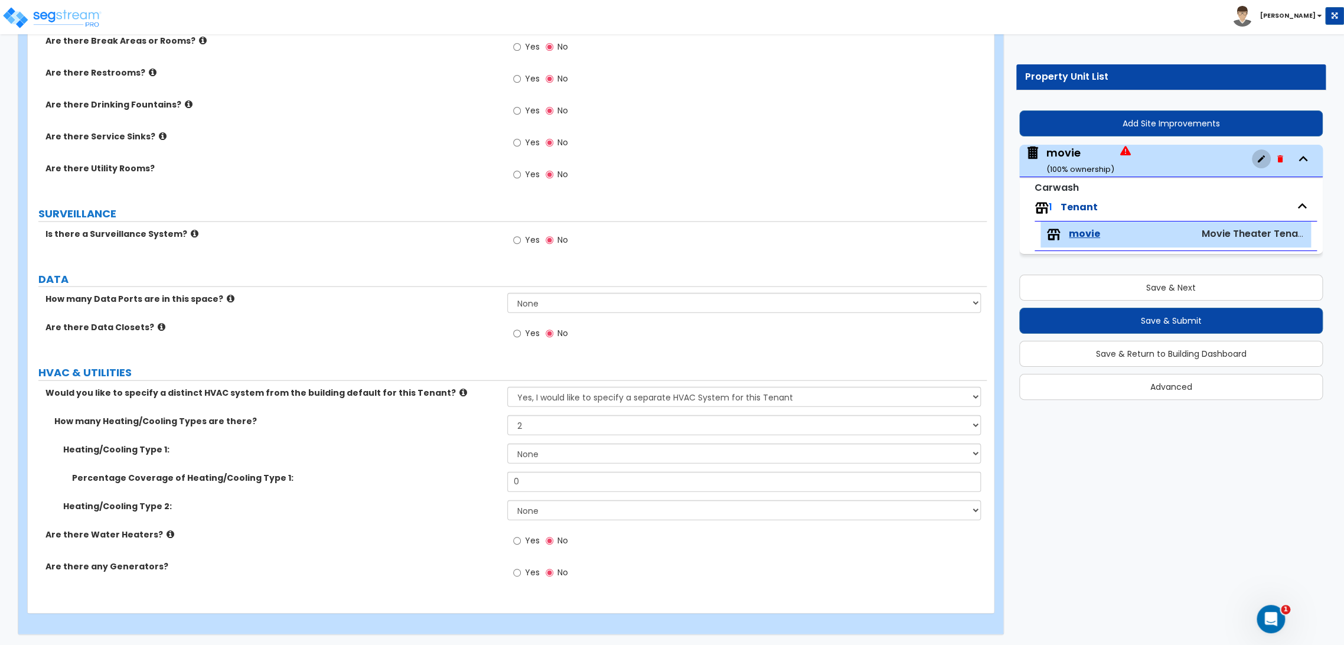
click at [1264, 159] on icon "button" at bounding box center [1261, 158] width 9 height 9
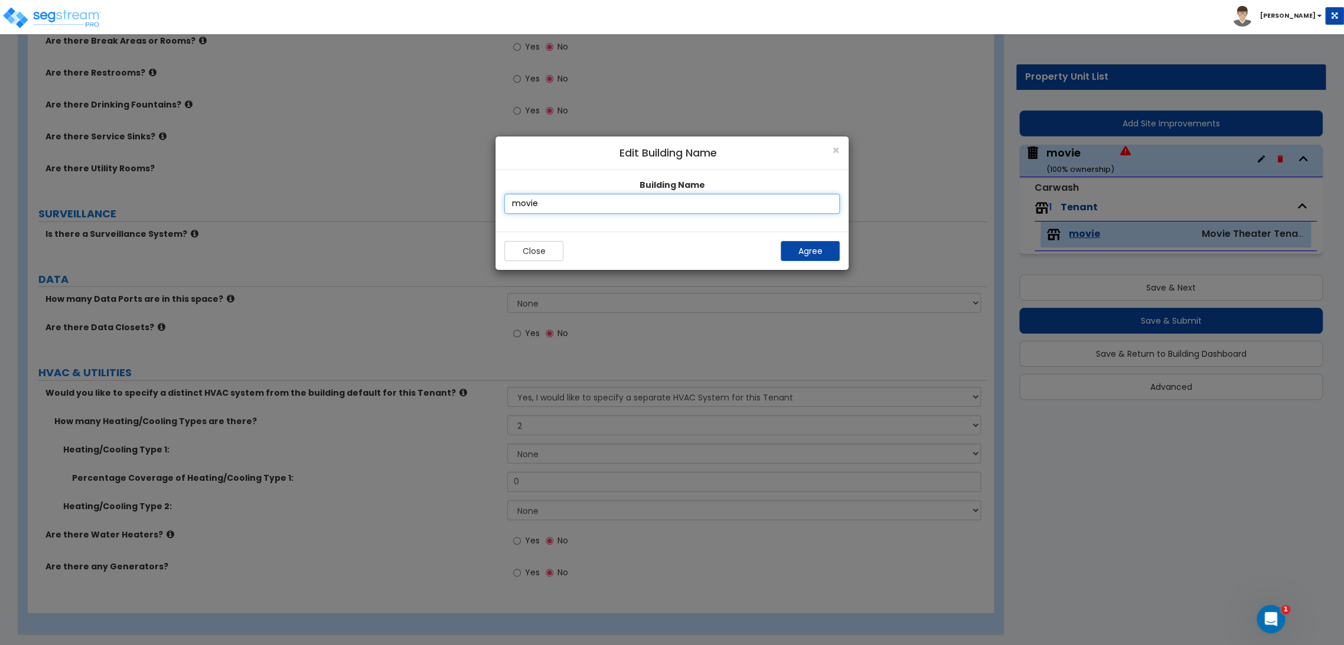
drag, startPoint x: 591, startPoint y: 197, endPoint x: 0, endPoint y: 74, distance: 603.9
click at [0, 74] on div "× Edit Building Name Building Name movie Close Agree" at bounding box center [672, 322] width 1344 height 645
type input "Car Wash"
click at [825, 247] on button "Agree" at bounding box center [810, 251] width 59 height 20
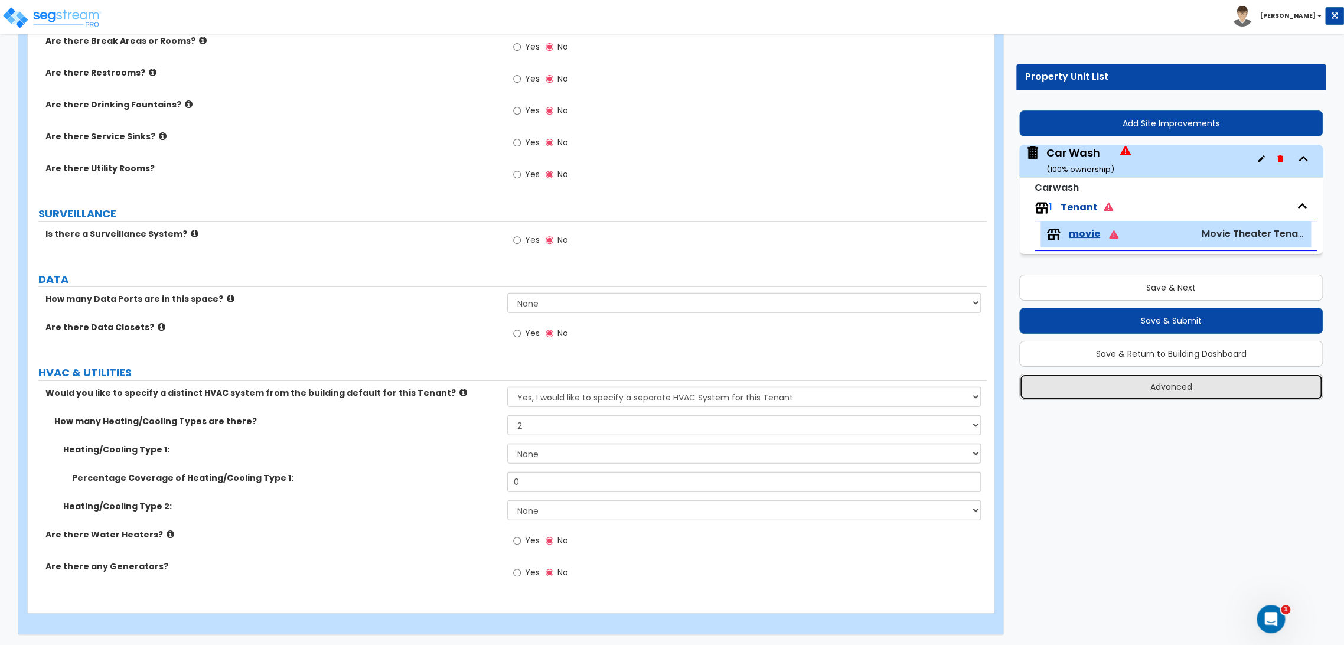
click at [1183, 385] on button "Advanced" at bounding box center [1171, 387] width 304 height 26
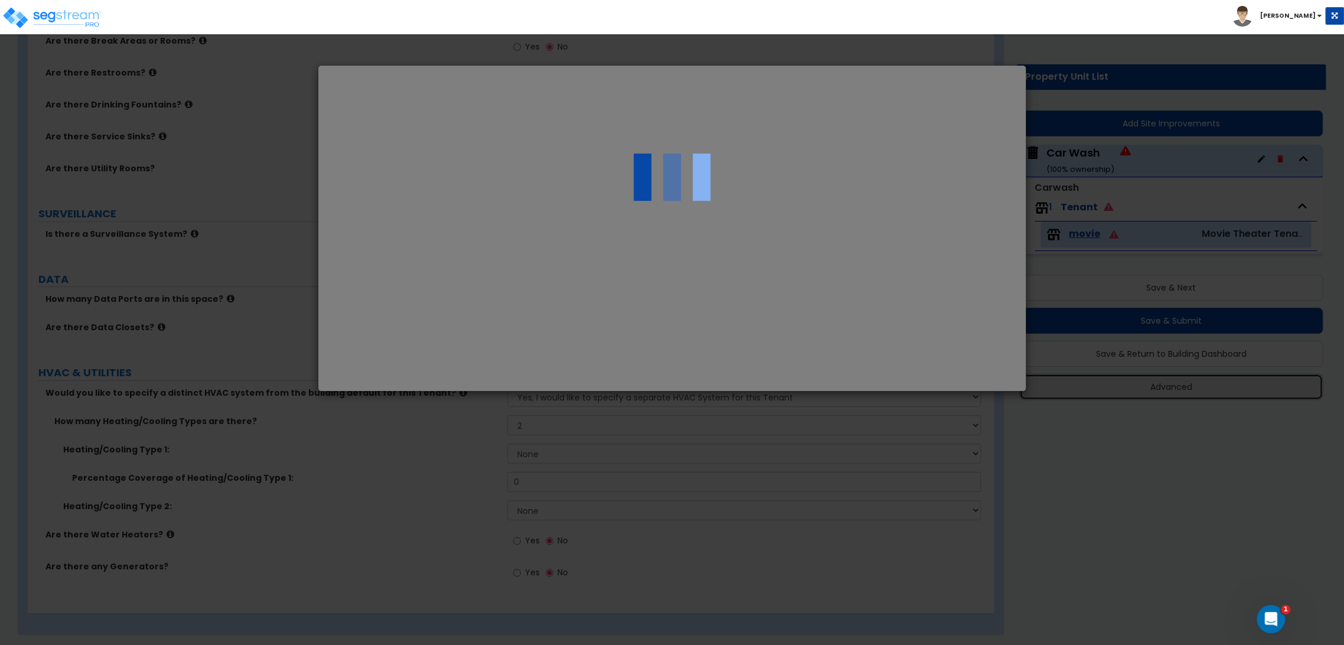
select select "CO"
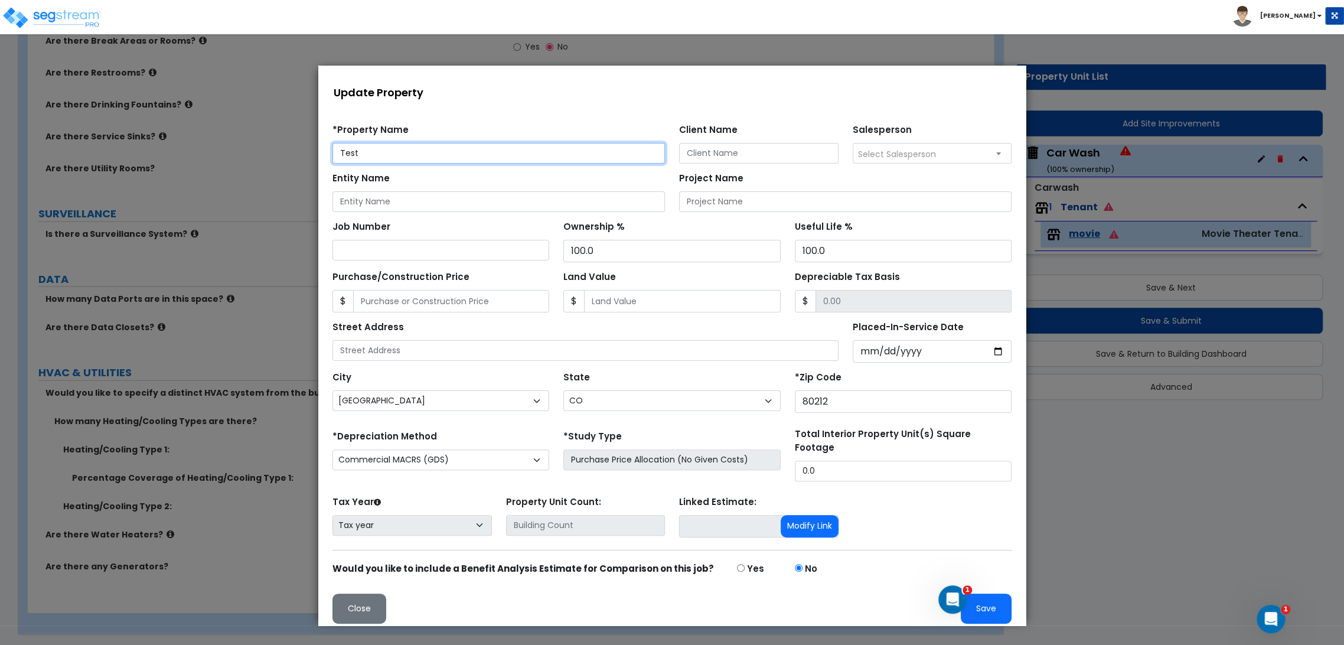
scroll to position [0, 0]
click at [999, 602] on button "Save" at bounding box center [986, 609] width 51 height 30
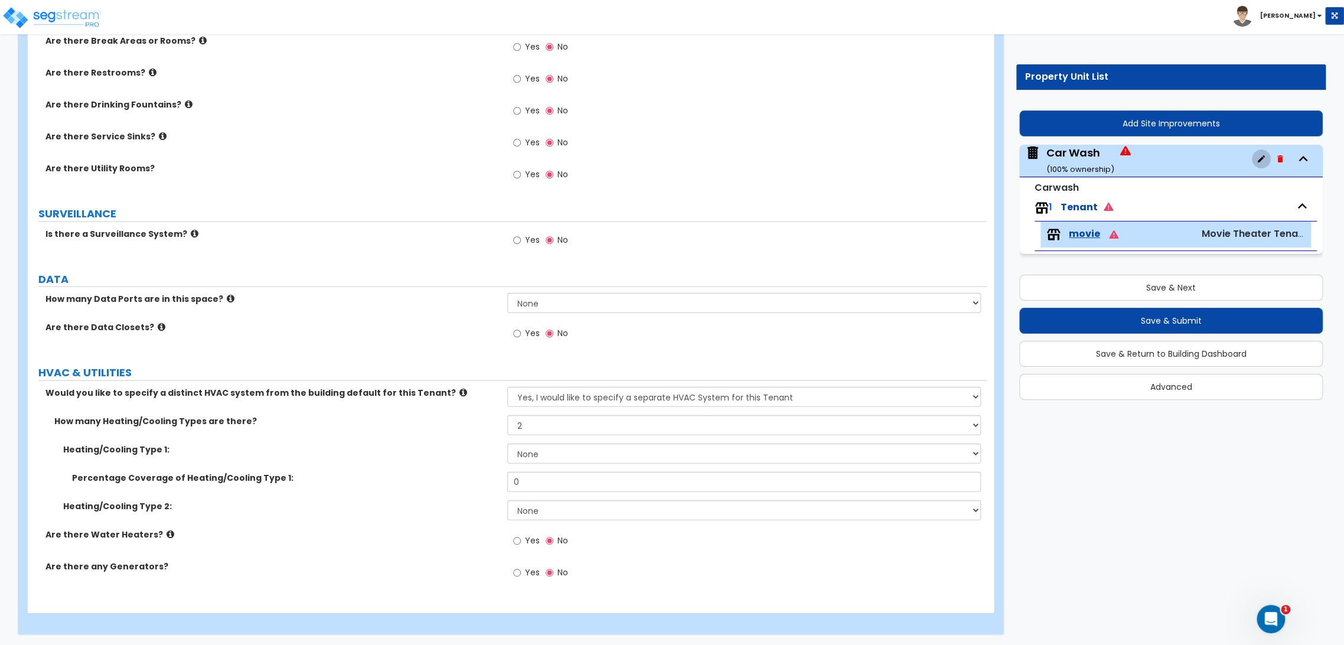
click at [1266, 162] on icon "button" at bounding box center [1261, 158] width 9 height 9
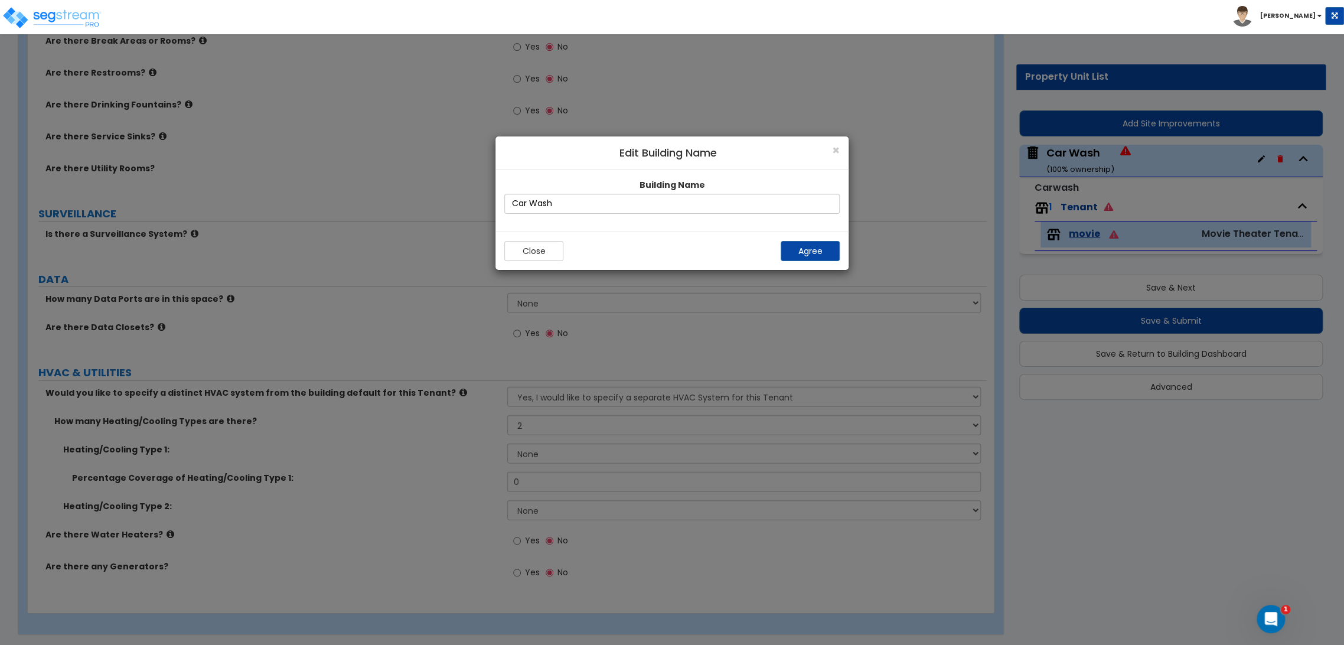
click at [562, 213] on div "Building Name Car Wash" at bounding box center [672, 200] width 353 height 61
drag, startPoint x: 567, startPoint y: 207, endPoint x: 226, endPoint y: 206, distance: 341.4
click at [253, 206] on div "× Edit Building Name Building Name Car Wash Close Agree" at bounding box center [672, 381] width 1344 height 527
type input "Movie Theater"
click at [785, 254] on button "Agree" at bounding box center [810, 251] width 59 height 20
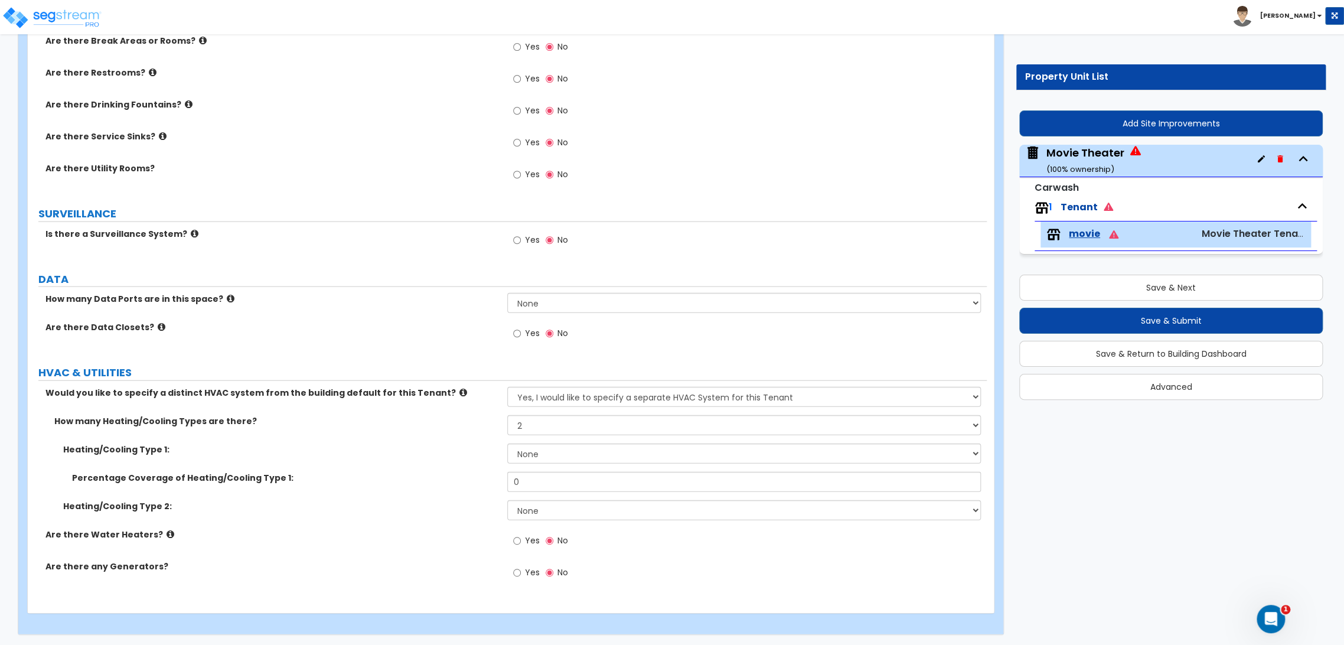
click at [1070, 232] on span "movie" at bounding box center [1084, 234] width 31 height 14
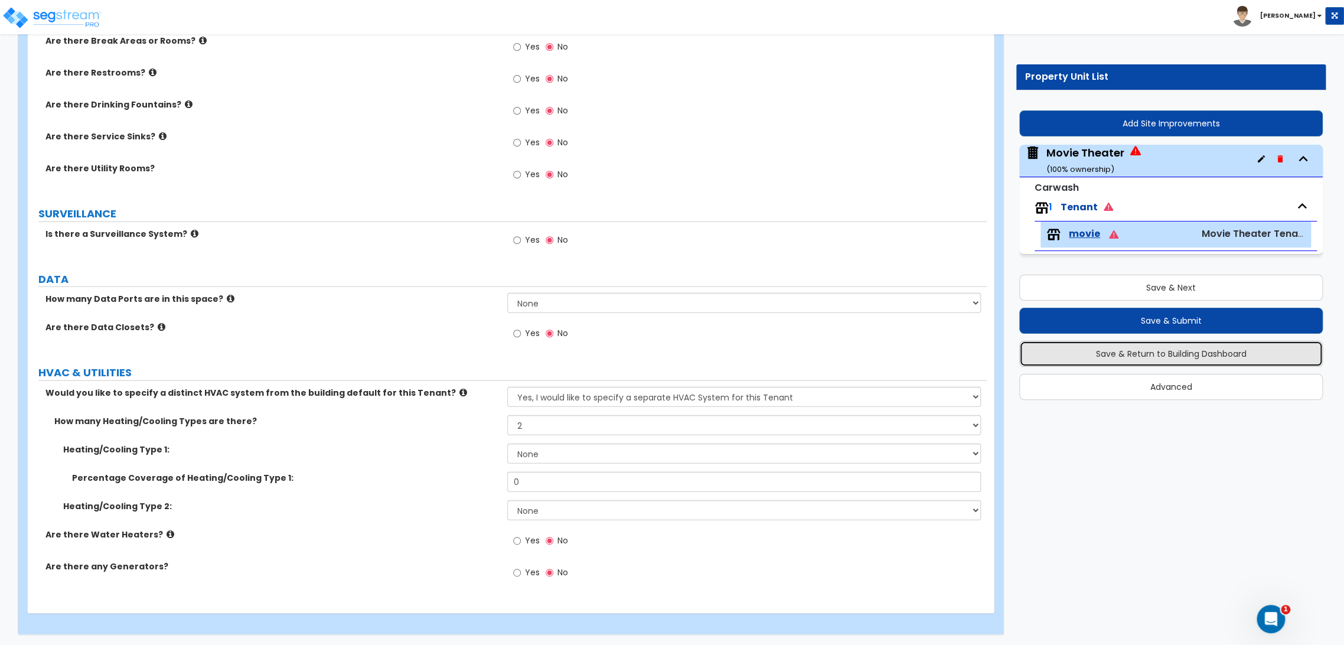
click at [1207, 350] on button "Save & Return to Building Dashboard" at bounding box center [1171, 354] width 304 height 26
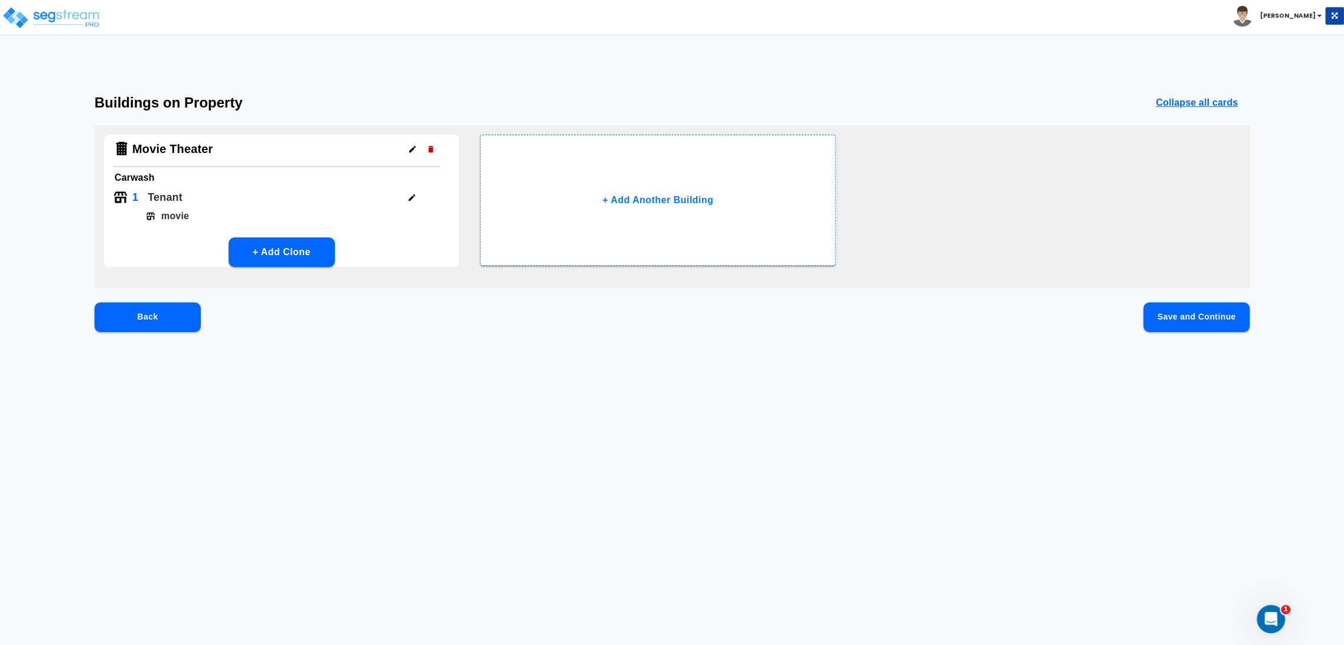
click at [414, 198] on icon "button" at bounding box center [412, 197] width 9 height 9
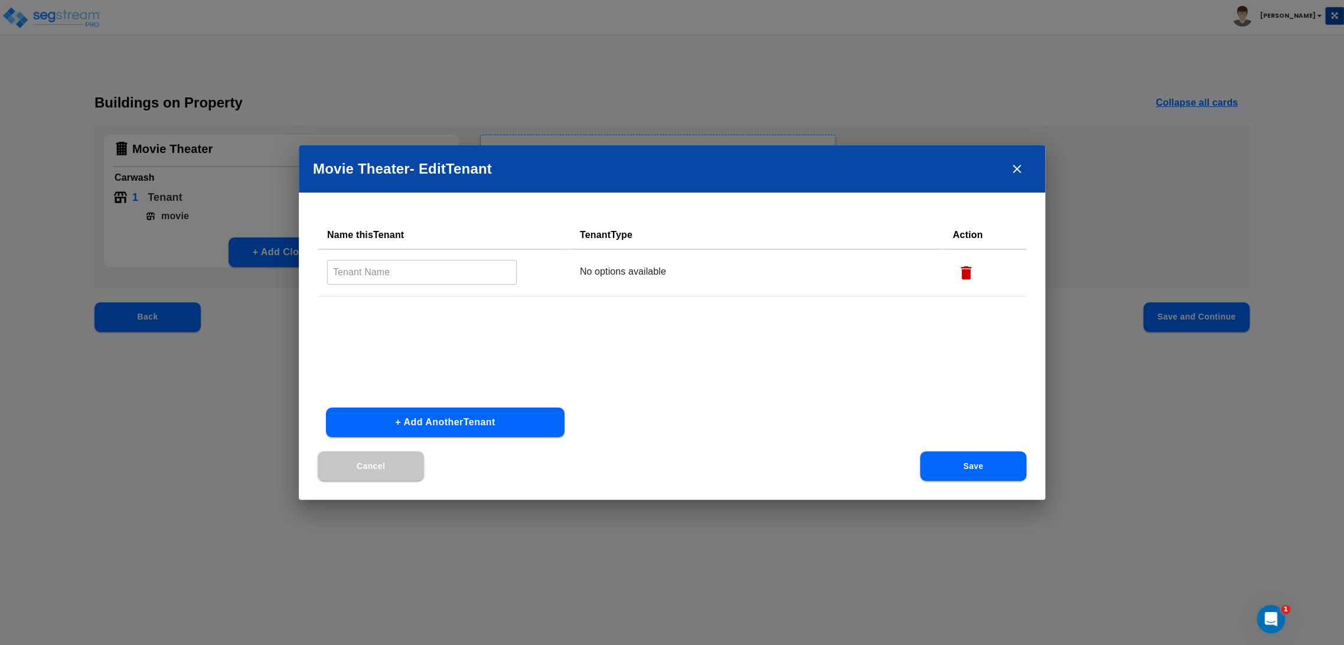
type input "movie"
click at [963, 454] on button "Save" at bounding box center [973, 466] width 106 height 30
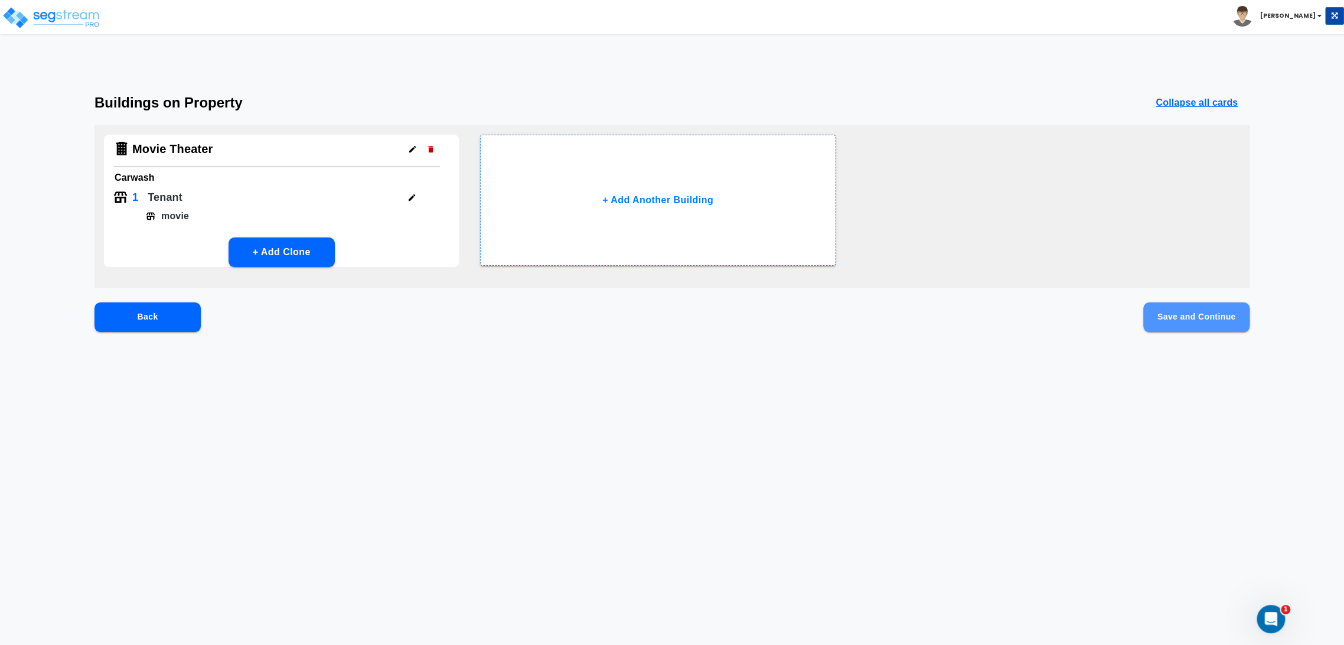
click at [1203, 325] on button "Save and Continue" at bounding box center [1197, 317] width 106 height 30
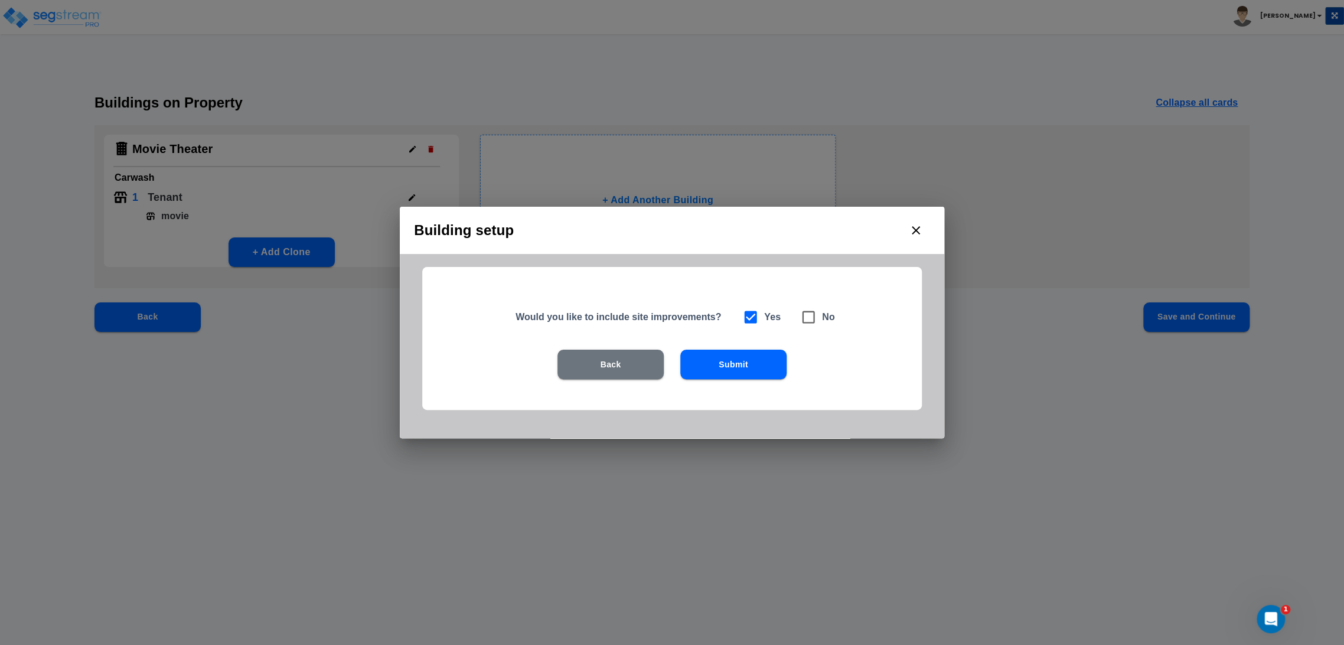
click at [820, 321] on span at bounding box center [808, 317] width 27 height 27
checkbox input "false"
checkbox input "true"
click at [786, 360] on div "Back Submit" at bounding box center [672, 365] width 424 height 30
click at [761, 364] on button "Submit" at bounding box center [733, 365] width 106 height 30
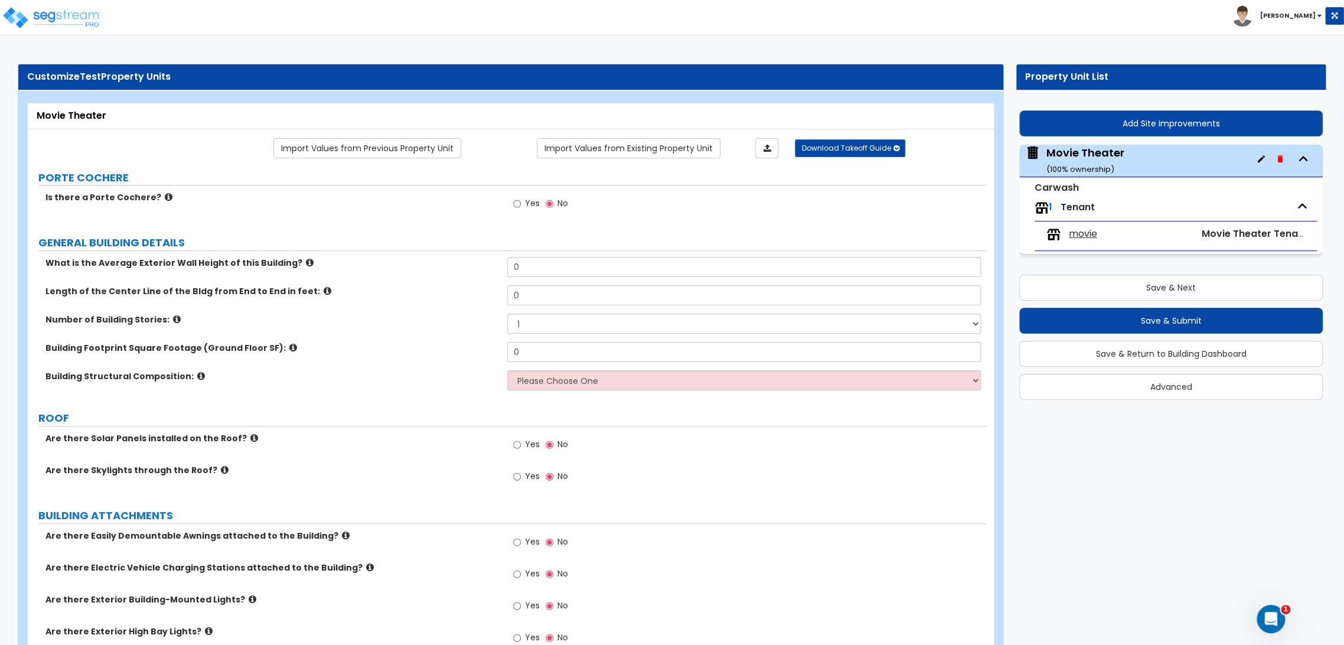
click at [831, 479] on div "Yes No" at bounding box center [747, 480] width 480 height 32
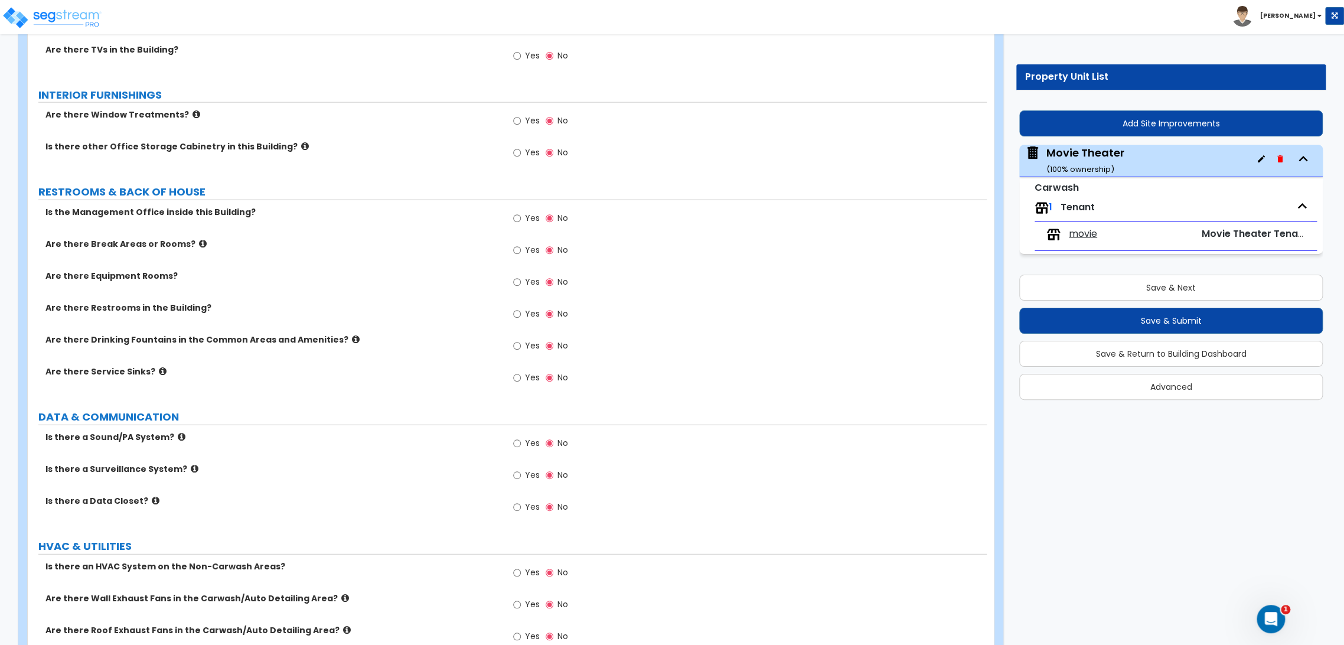
scroll to position [2015, 0]
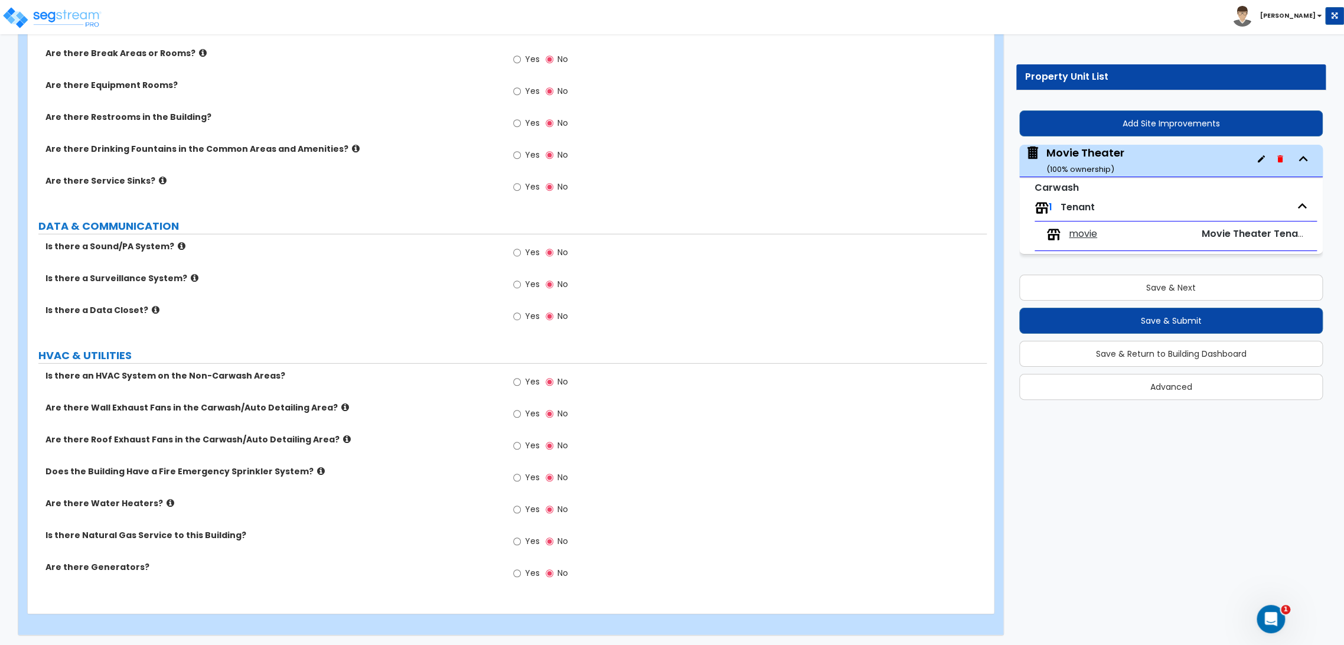
click at [1077, 236] on span "movie" at bounding box center [1083, 234] width 28 height 14
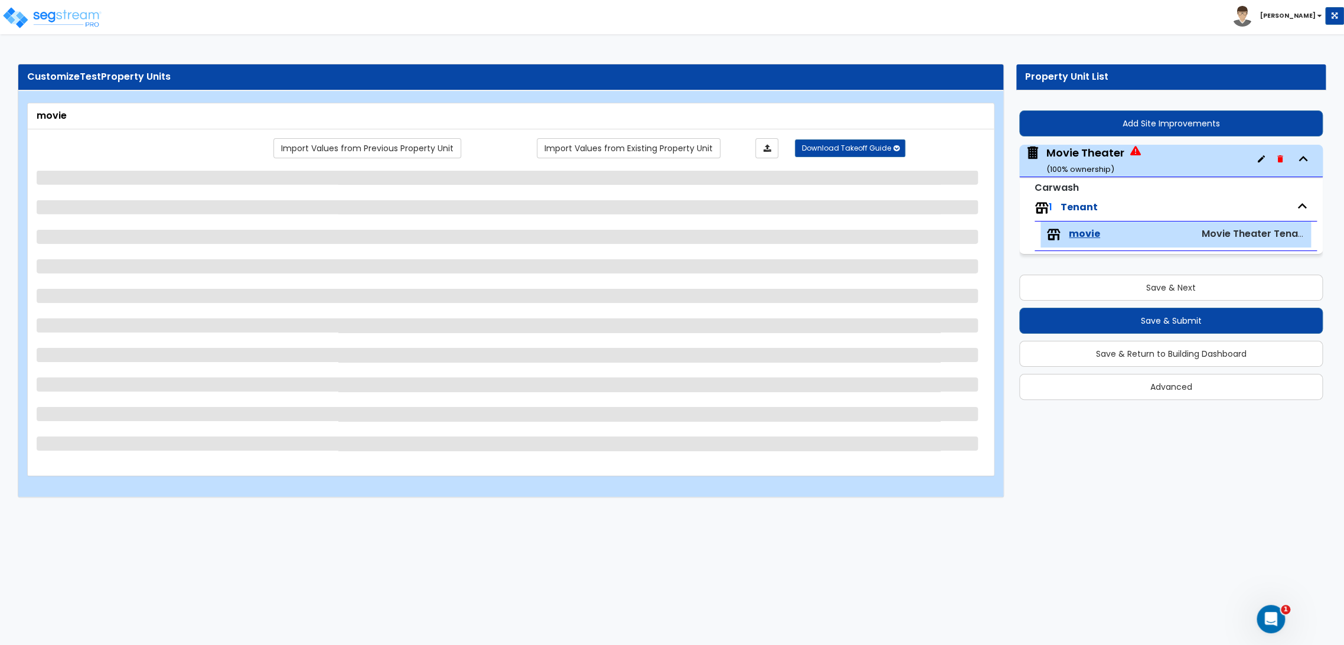
select select "1"
select select "2"
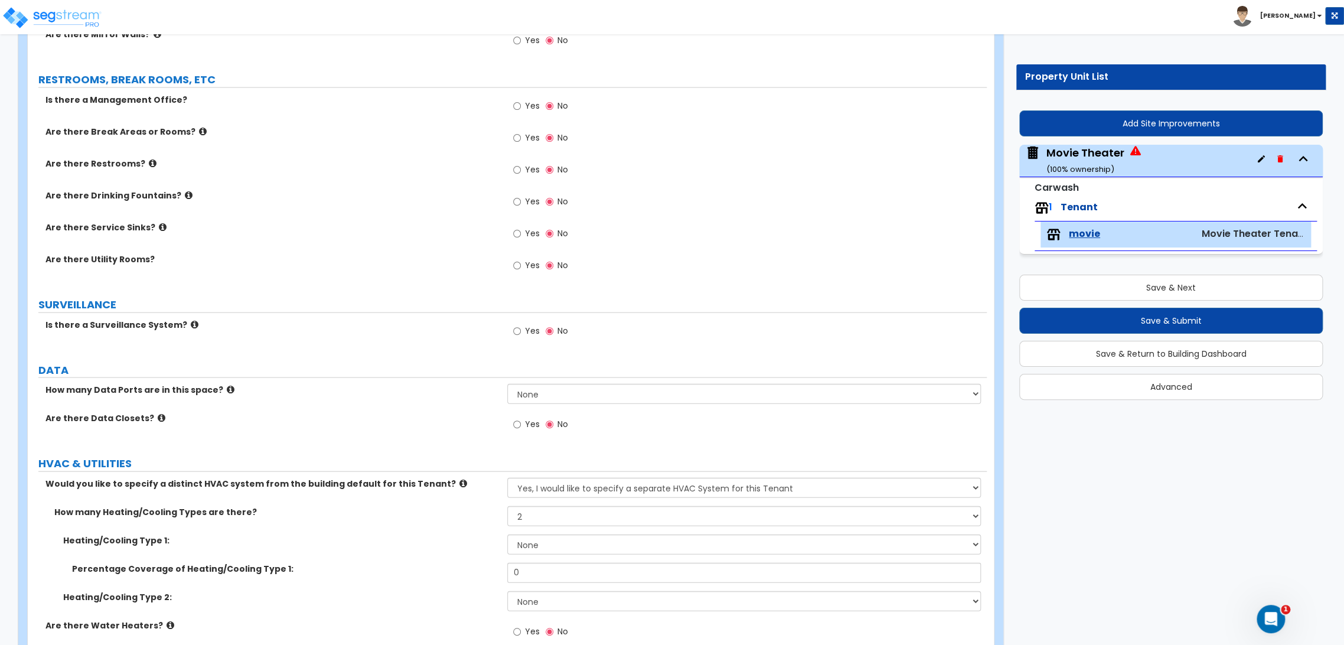
scroll to position [1657, 0]
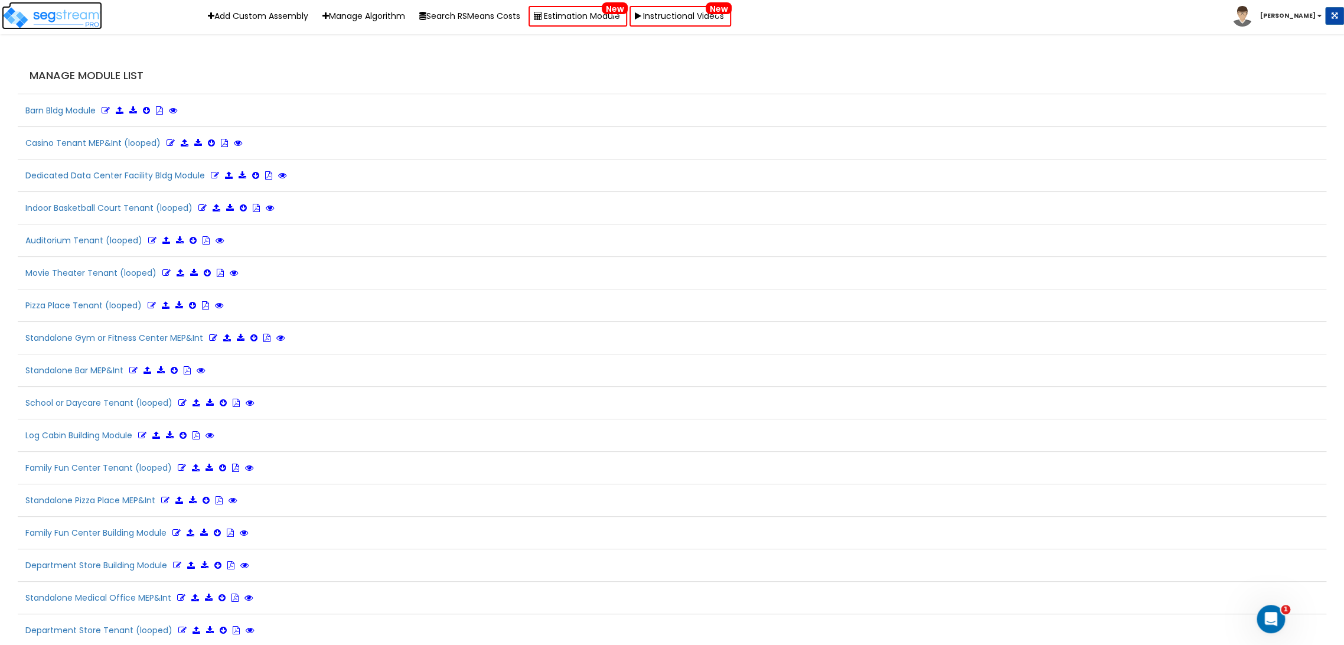
click at [79, 19] on img at bounding box center [52, 18] width 100 height 24
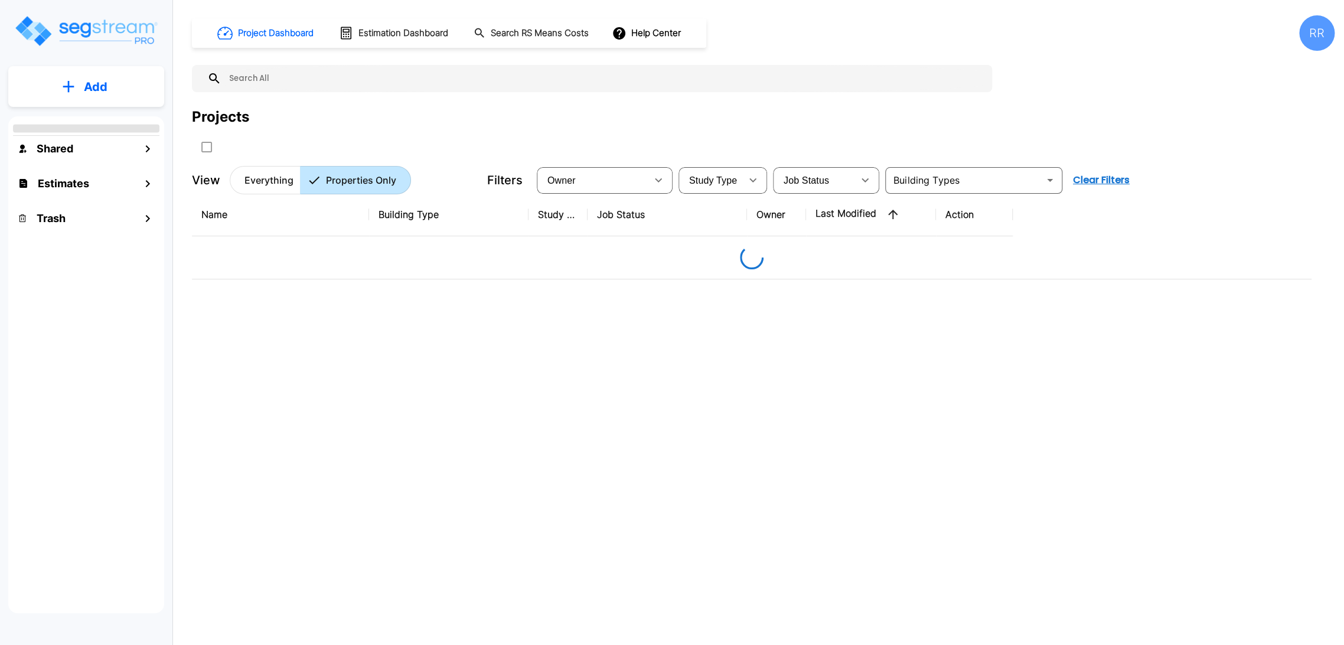
click at [57, 87] on button "Add" at bounding box center [86, 87] width 156 height 34
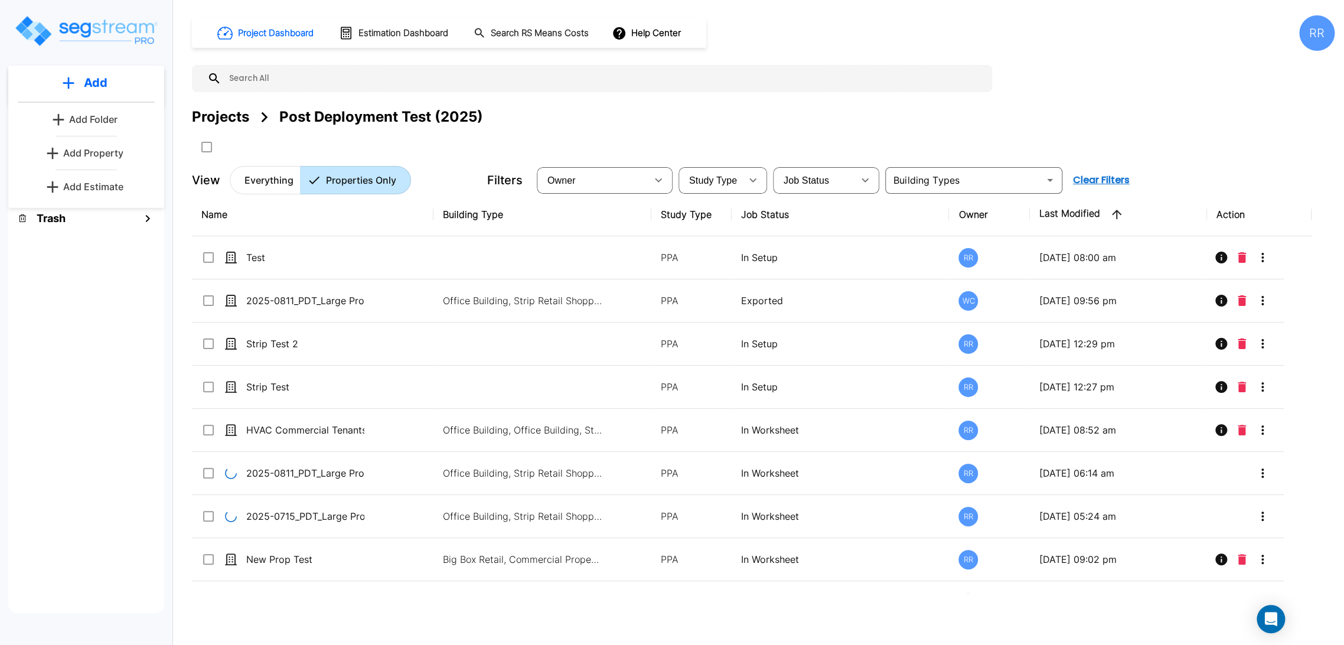
click at [86, 152] on p "Add Property" at bounding box center [93, 153] width 60 height 14
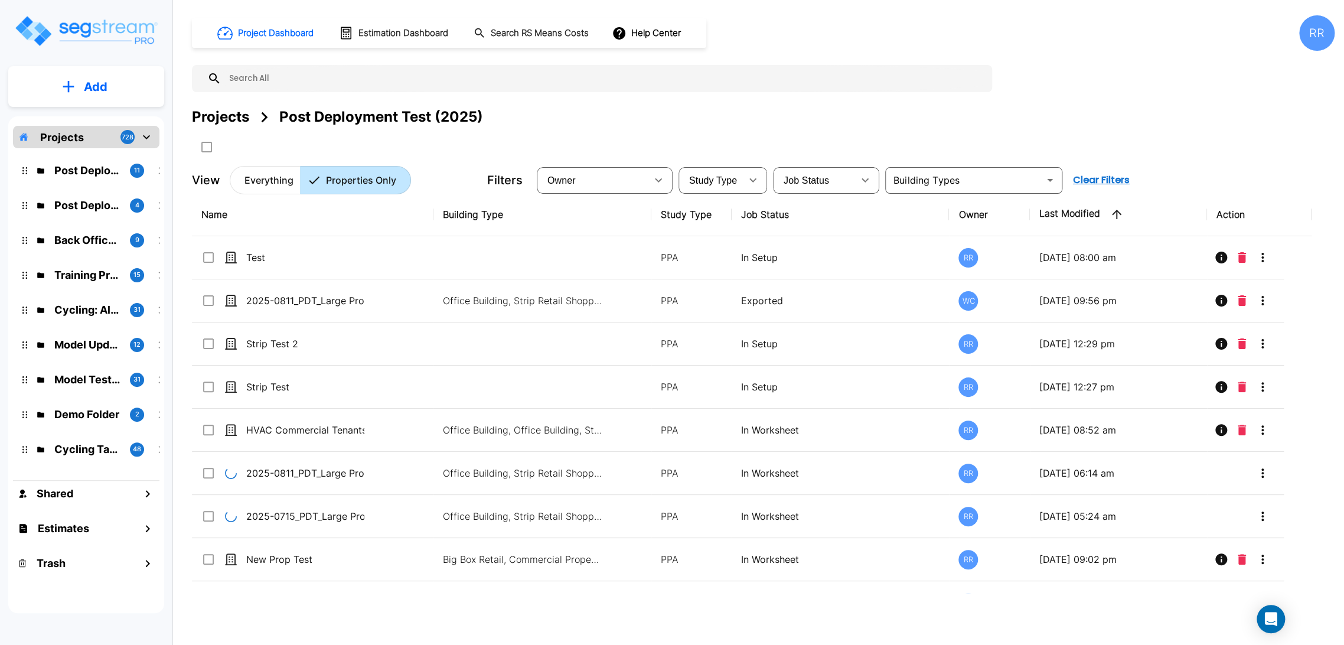
click at [110, 155] on div "Post Deployment Test (2025) 11 Post Deployment Testing JPC 4 Back Office - Abac…" at bounding box center [86, 309] width 146 height 323
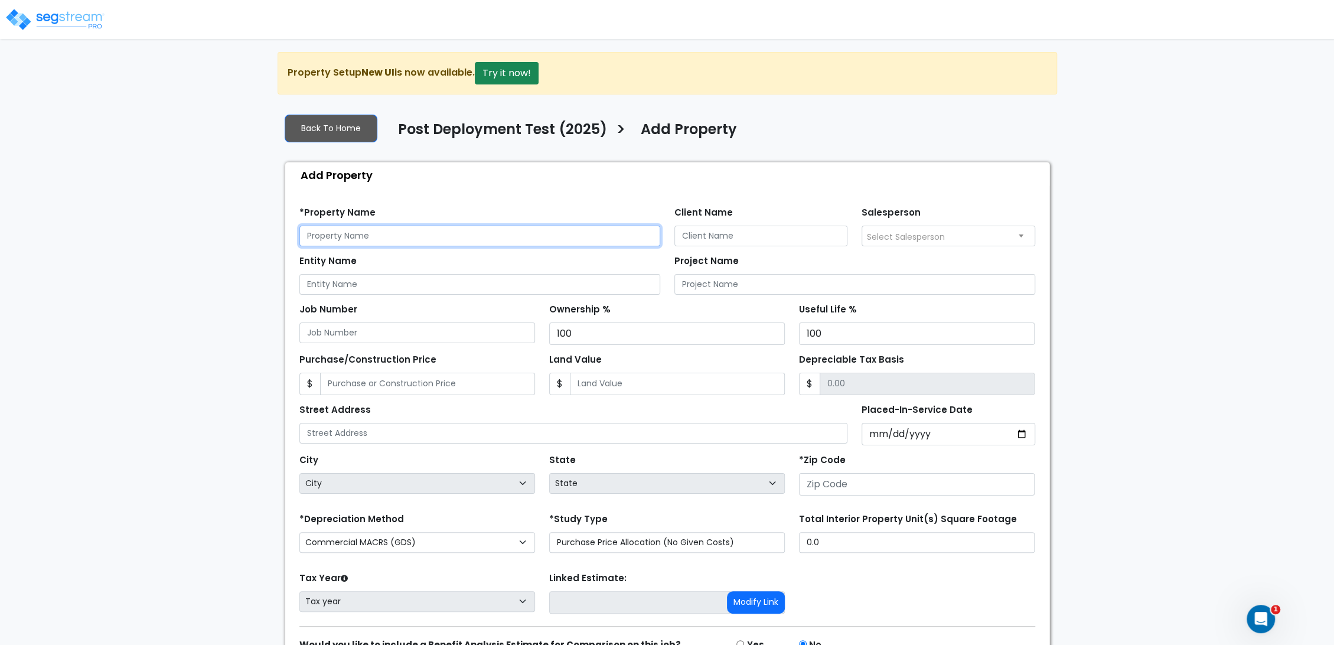
click at [421, 230] on input "text" at bounding box center [479, 236] width 361 height 21
type input "Movie"
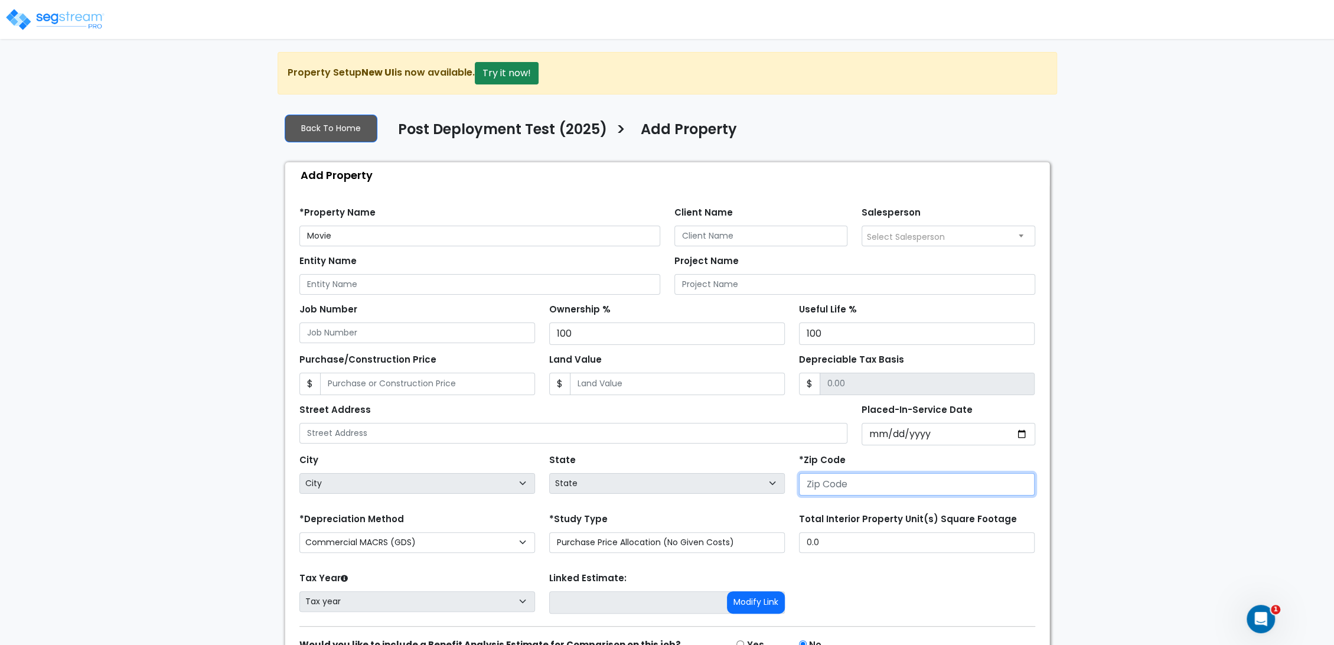
click at [836, 475] on input "number" at bounding box center [917, 484] width 236 height 22
type input "80212"
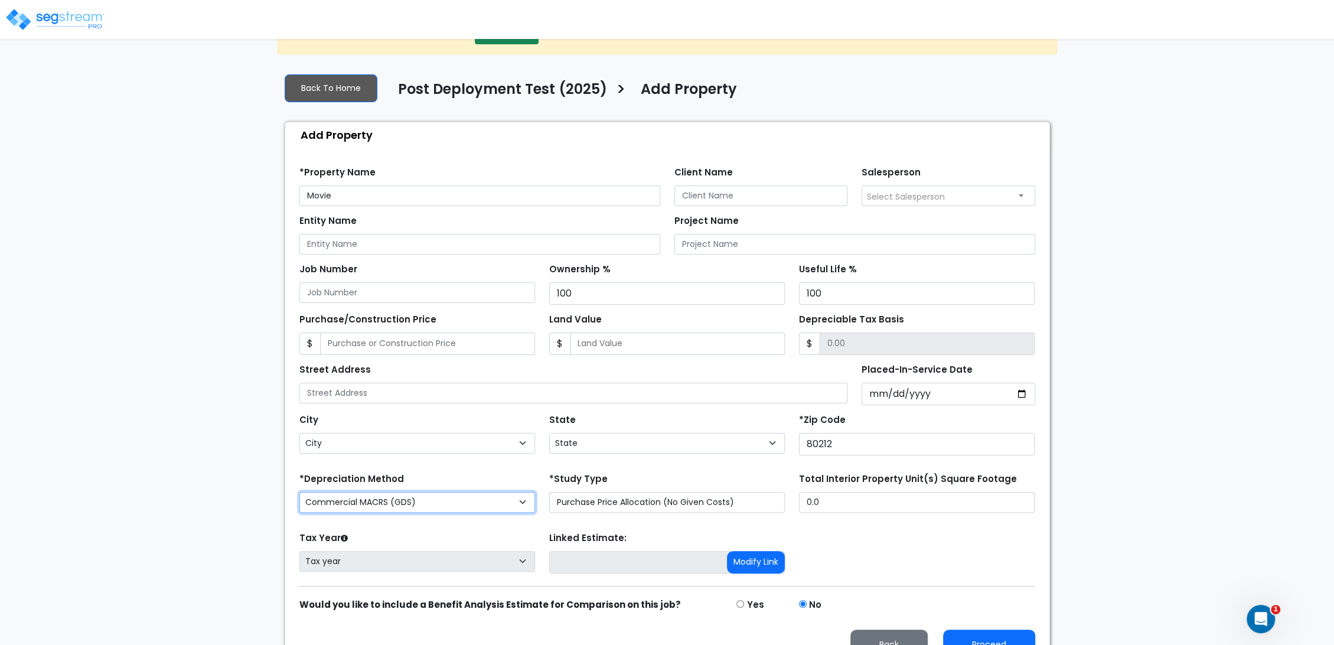
scroll to position [63, 0]
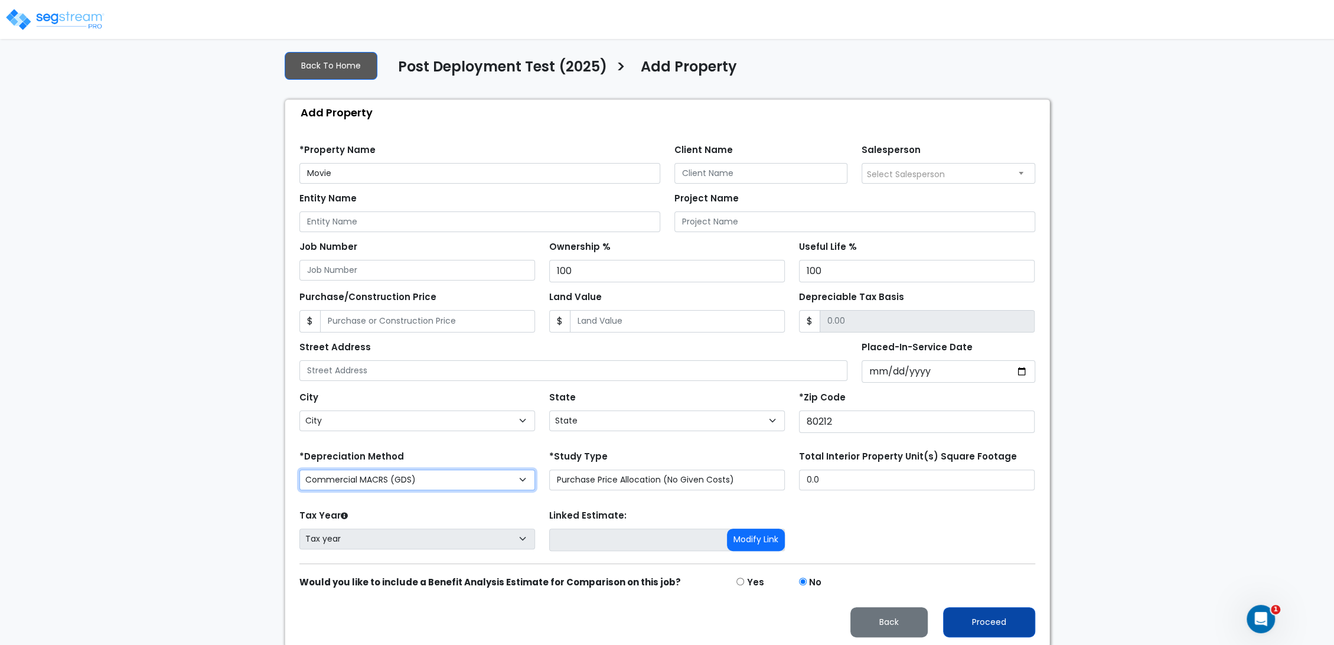
select select "CO"
click at [959, 608] on button "Proceed" at bounding box center [989, 622] width 92 height 30
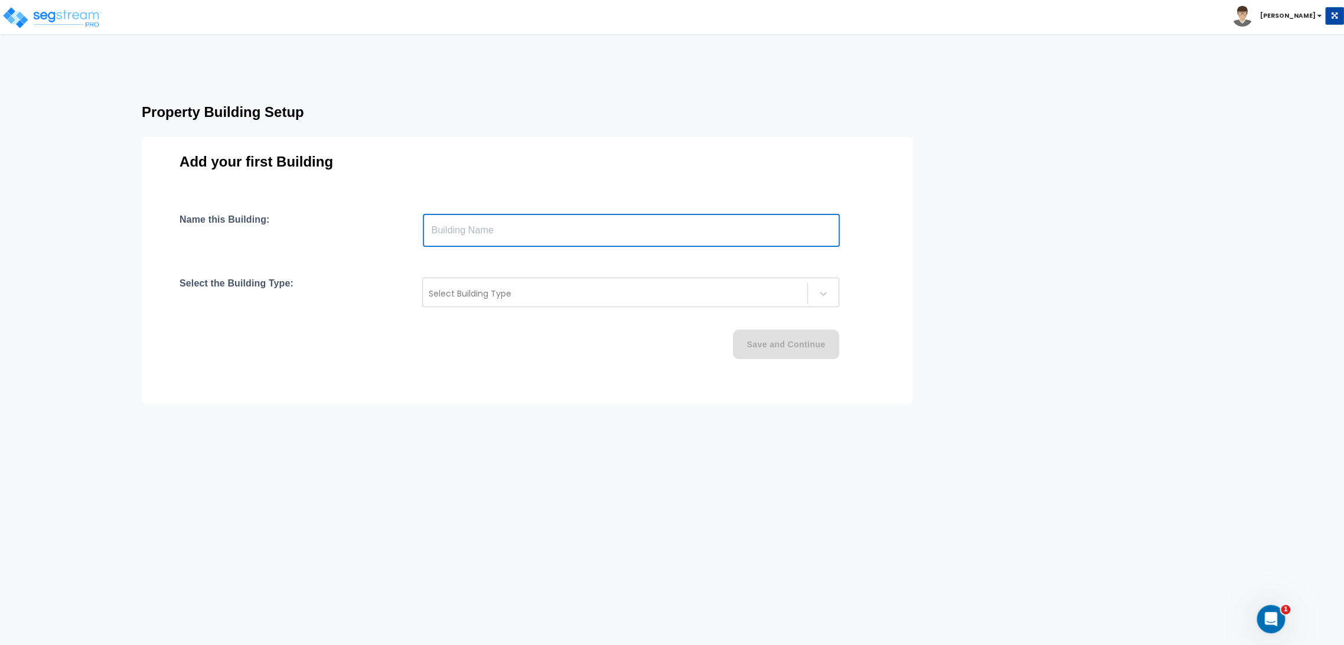
click at [497, 230] on input "text" at bounding box center [631, 230] width 417 height 33
type input "Movie"
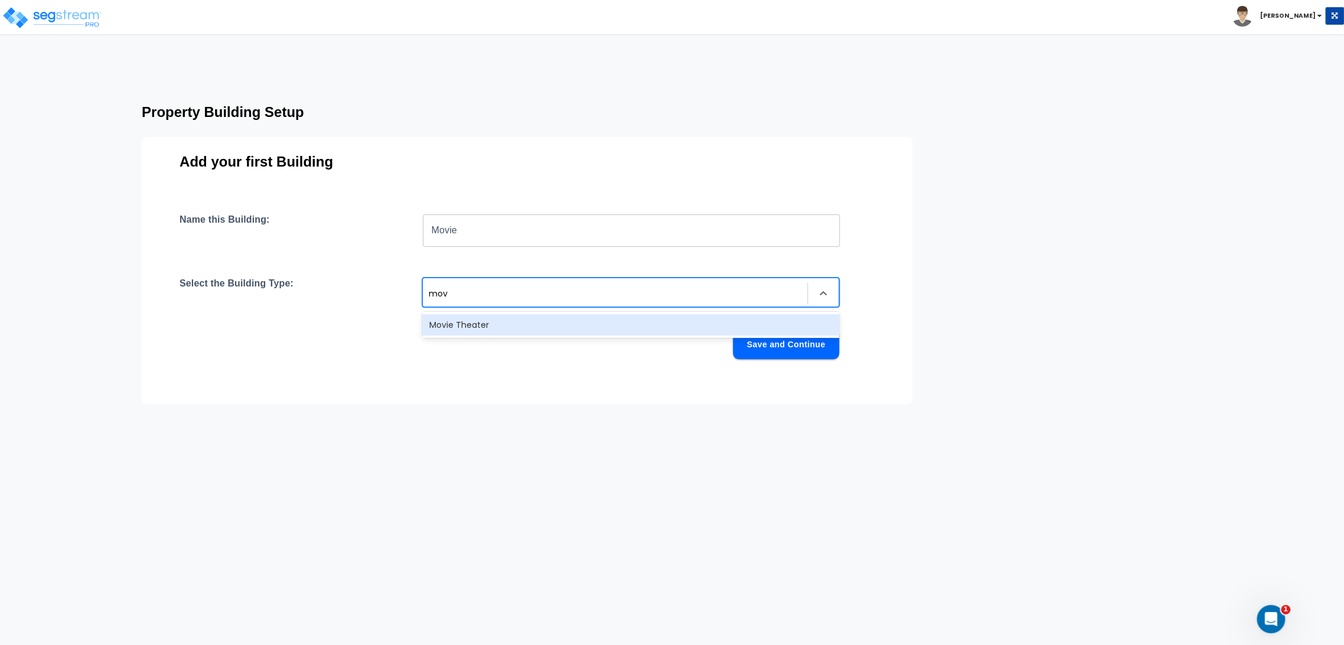
type input "movi"
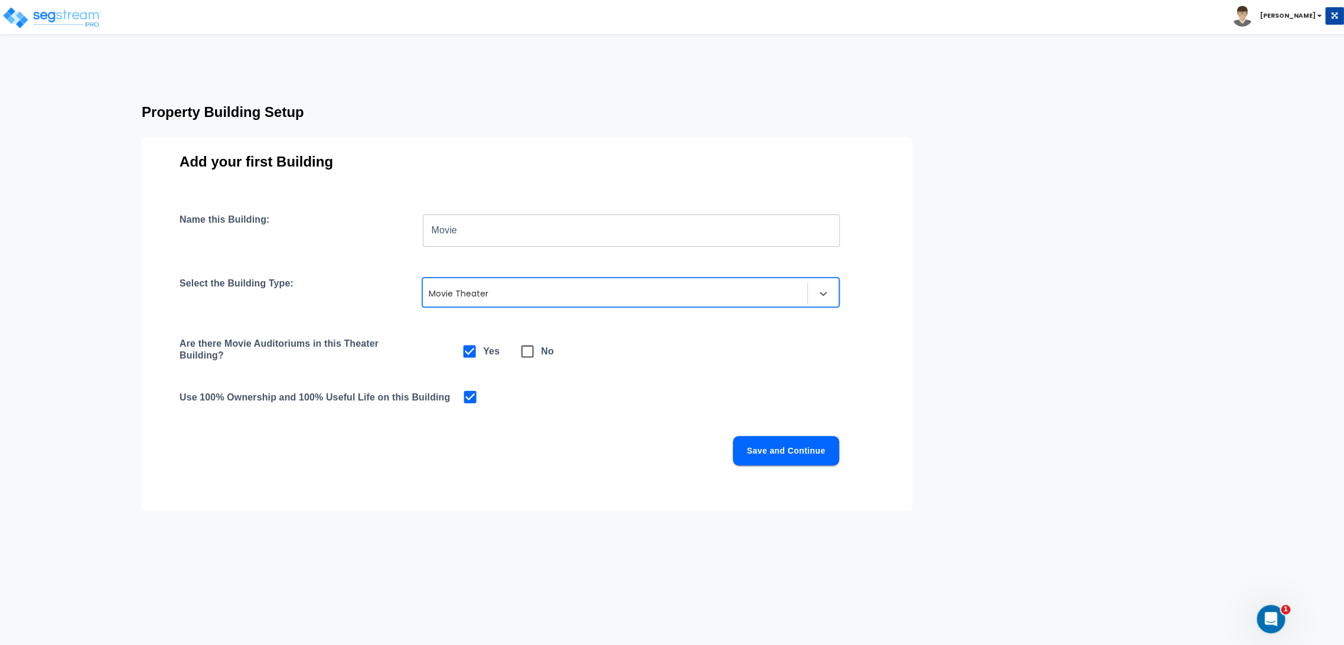
click at [819, 454] on button "Save and Continue" at bounding box center [786, 451] width 106 height 30
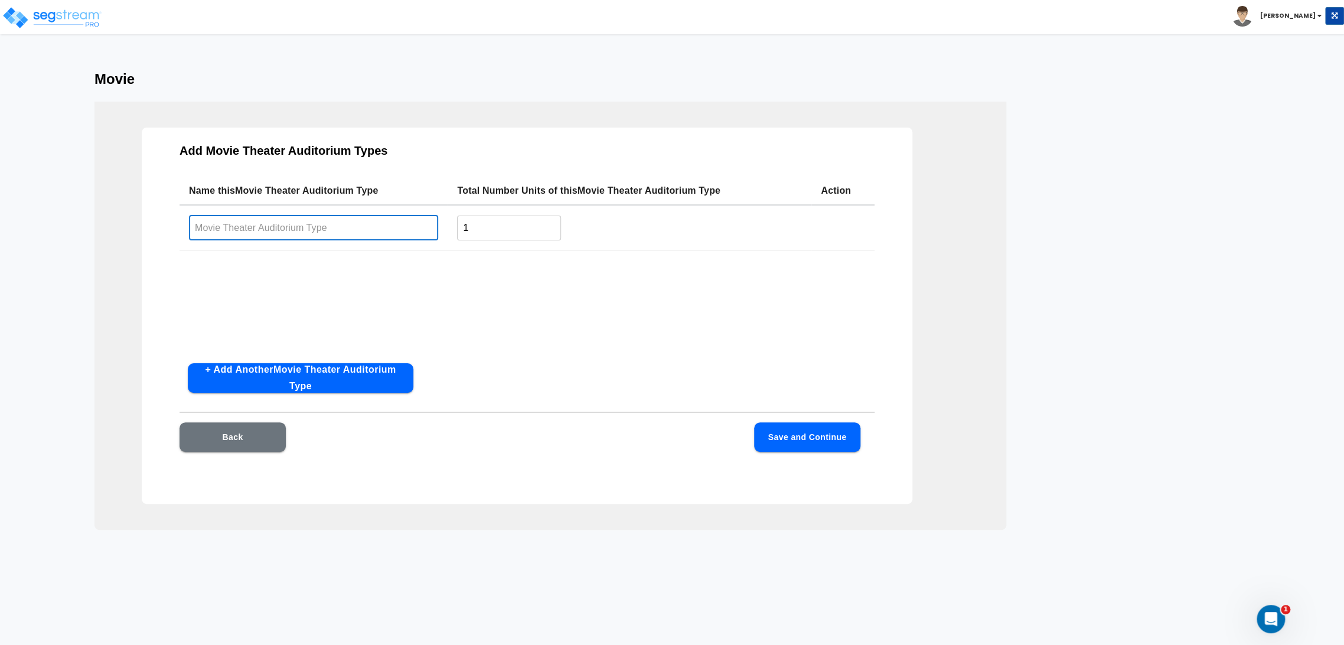
click at [297, 215] on input "text" at bounding box center [313, 227] width 249 height 25
type input "A"
click at [799, 435] on button "Save and Continue" at bounding box center [807, 437] width 106 height 30
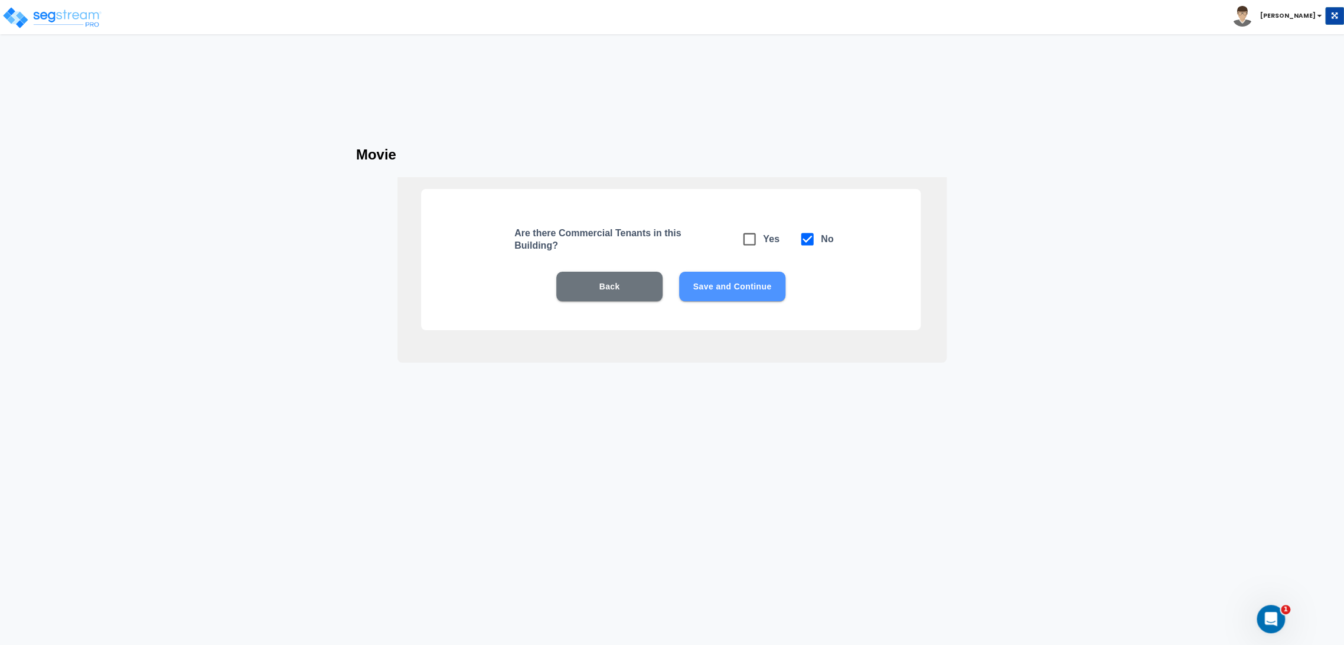
click at [753, 285] on button "Save and Continue" at bounding box center [732, 287] width 106 height 30
click at [756, 295] on button "Save and Continue" at bounding box center [732, 287] width 106 height 30
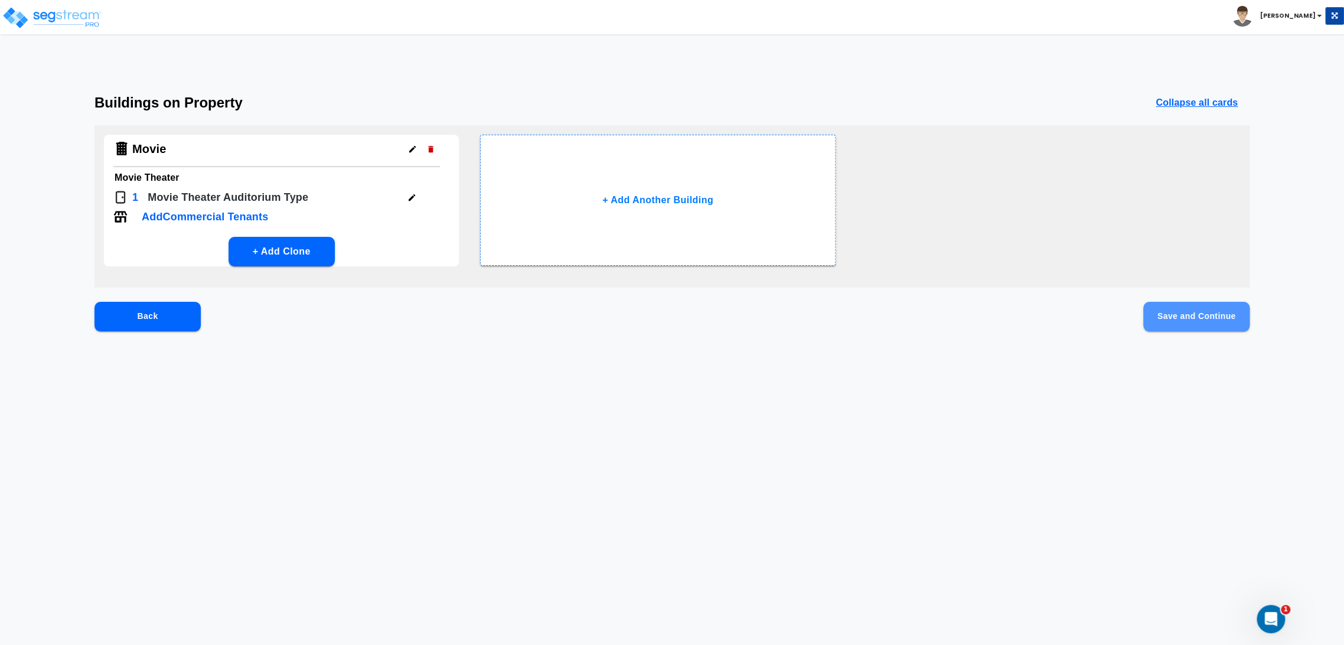
click at [1182, 317] on button "Save and Continue" at bounding box center [1197, 317] width 106 height 30
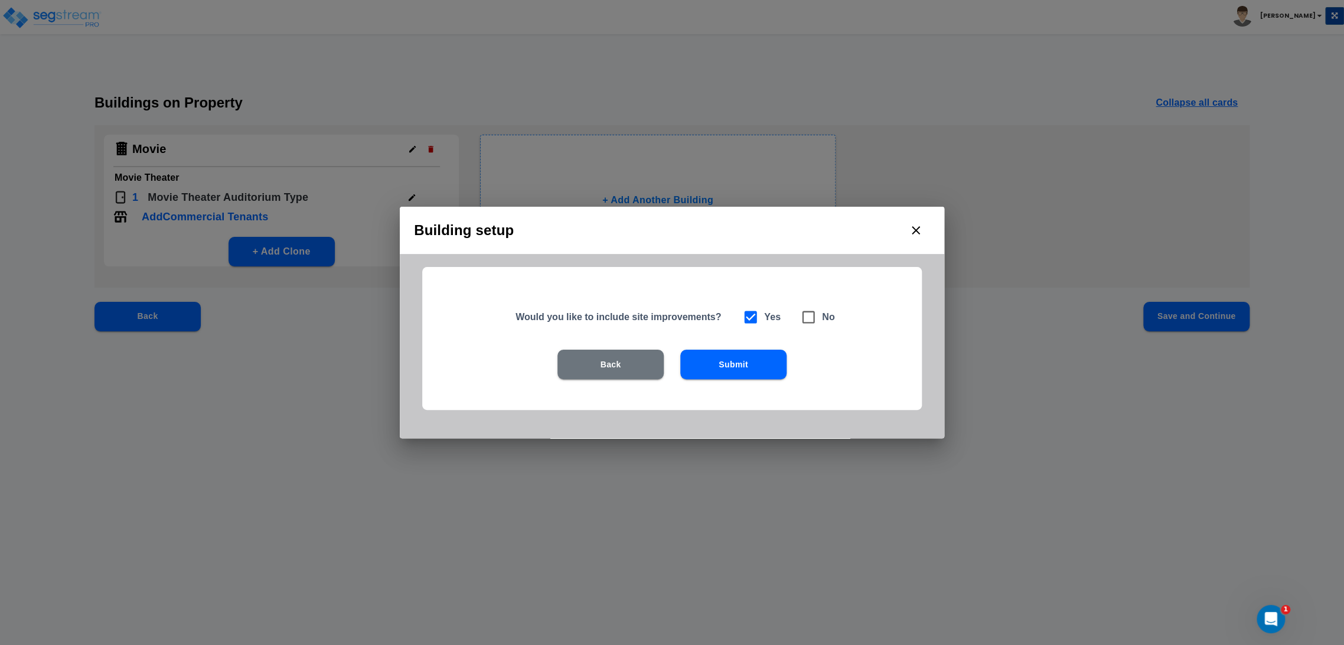
click at [822, 315] on h6 "No" at bounding box center [828, 317] width 13 height 17
click at [816, 322] on icon at bounding box center [808, 317] width 17 height 17
checkbox input "false"
checkbox input "true"
click at [774, 366] on button "Submit" at bounding box center [733, 365] width 106 height 30
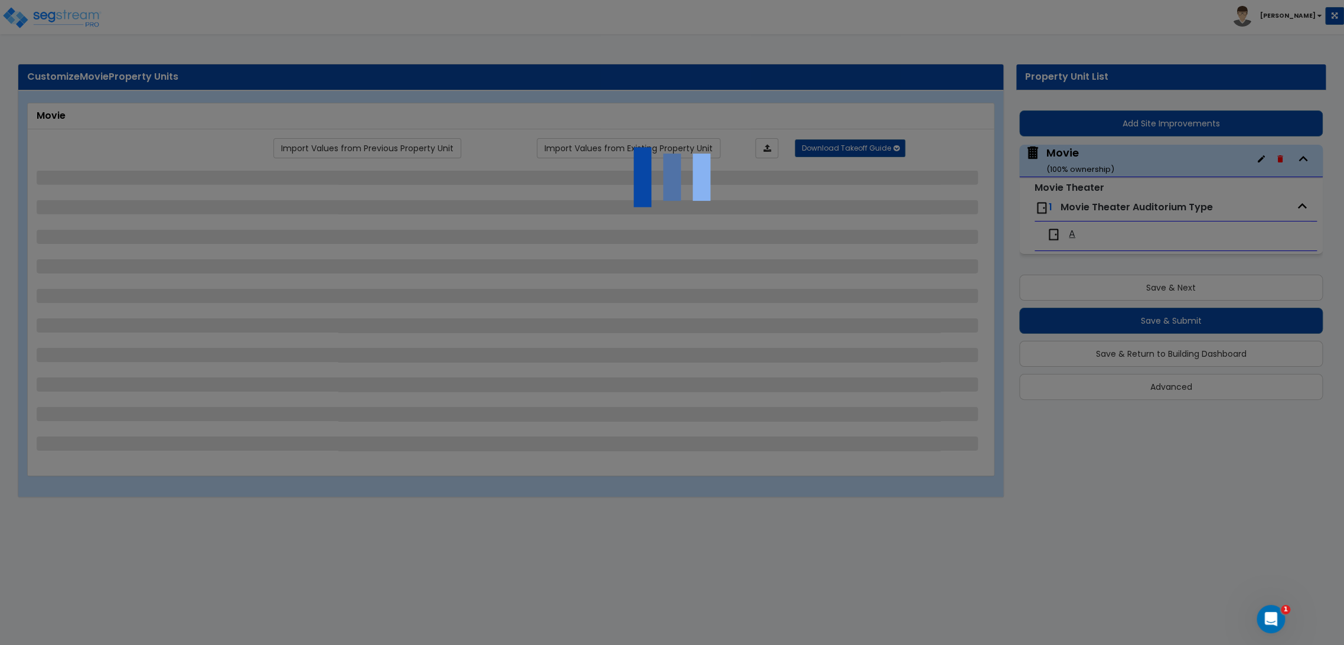
select select "0"
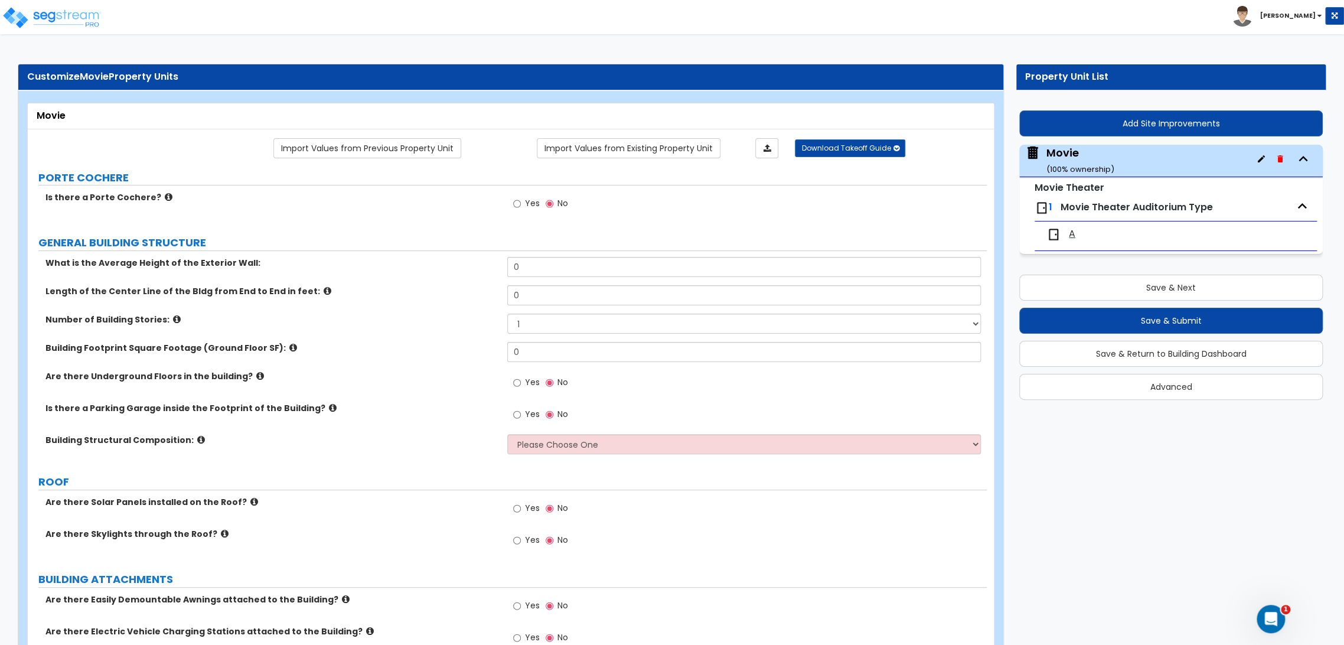
click at [1067, 241] on div "A" at bounding box center [1118, 234] width 142 height 14
click at [1073, 234] on span "A" at bounding box center [1072, 234] width 6 height 14
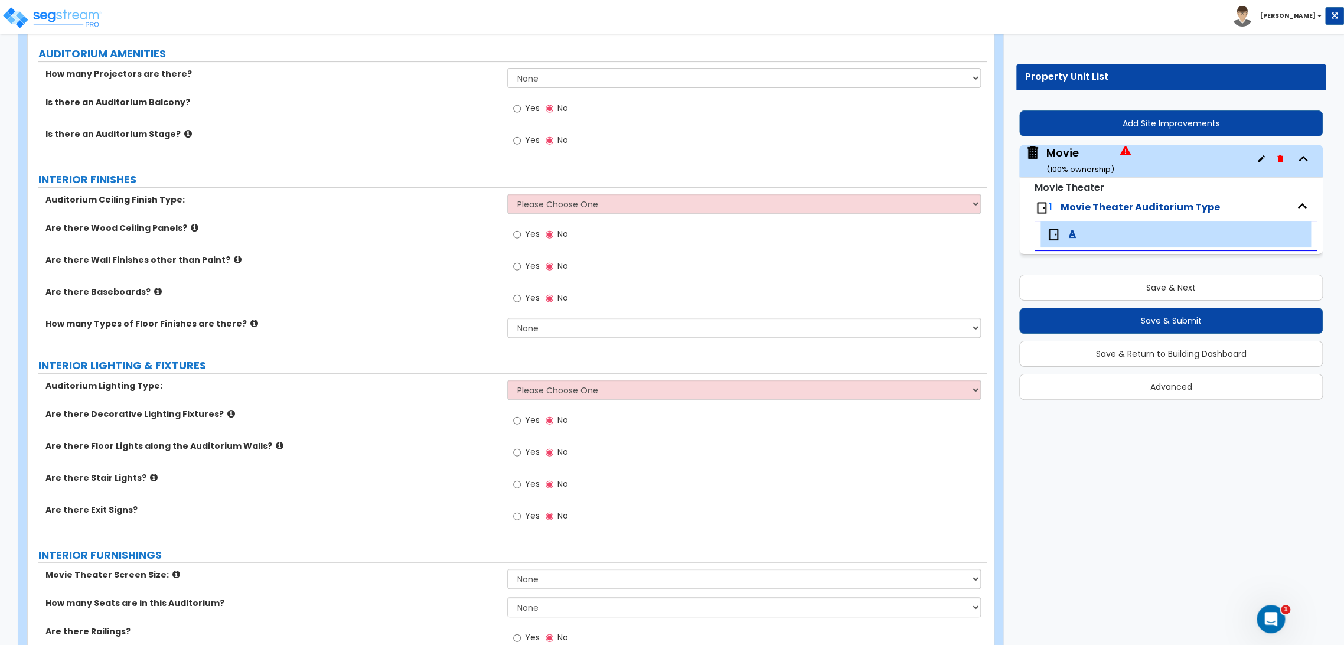
scroll to position [311, 0]
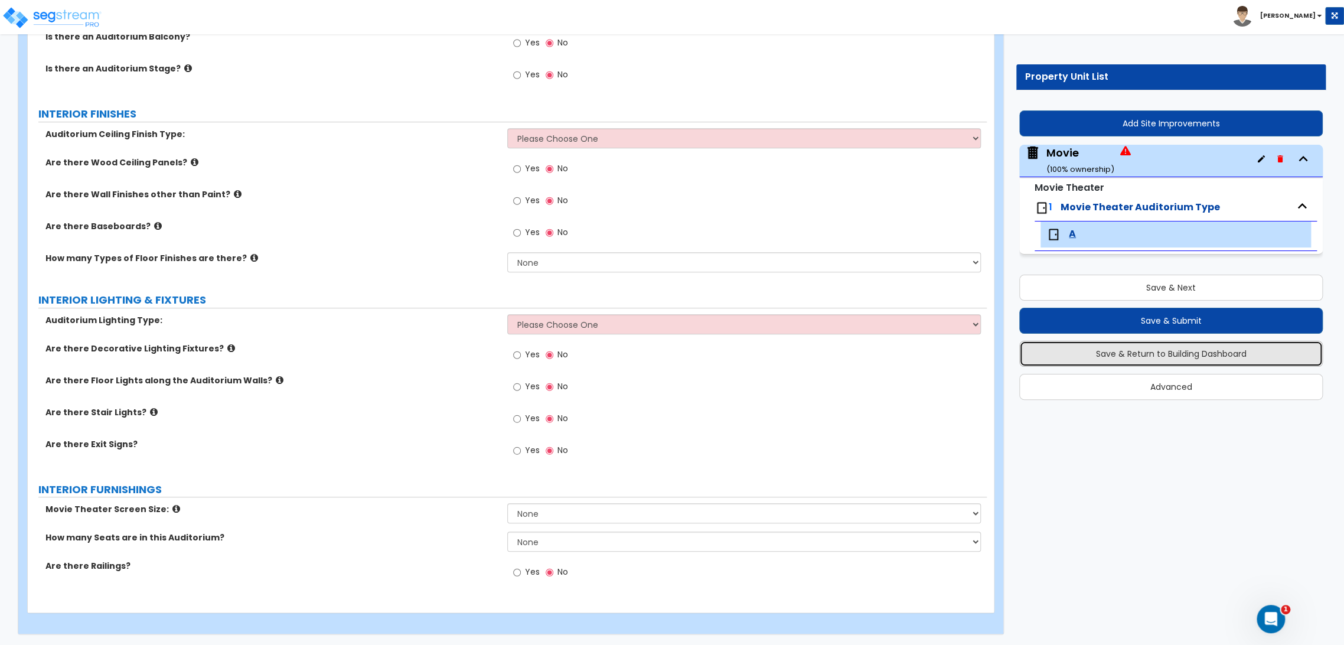
click at [1163, 357] on button "Save & Return to Building Dashboard" at bounding box center [1171, 354] width 304 height 26
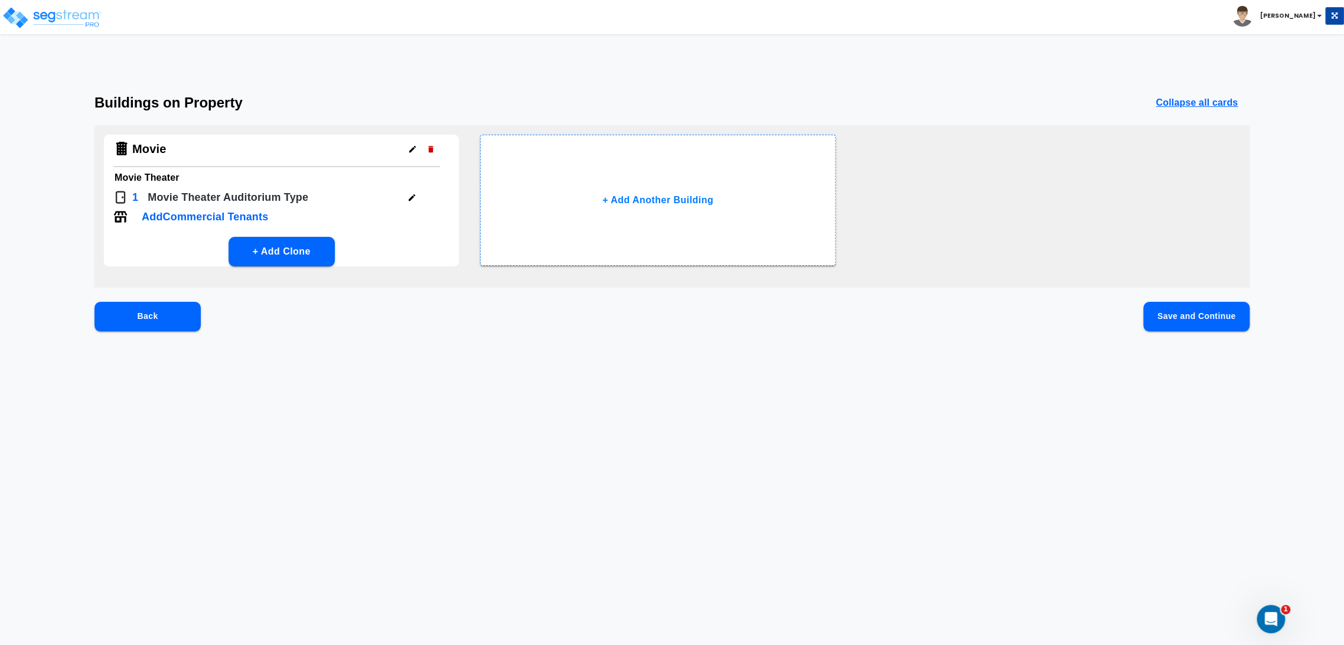
scroll to position [0, 0]
click at [310, 258] on button "+ Add Clone" at bounding box center [282, 252] width 106 height 30
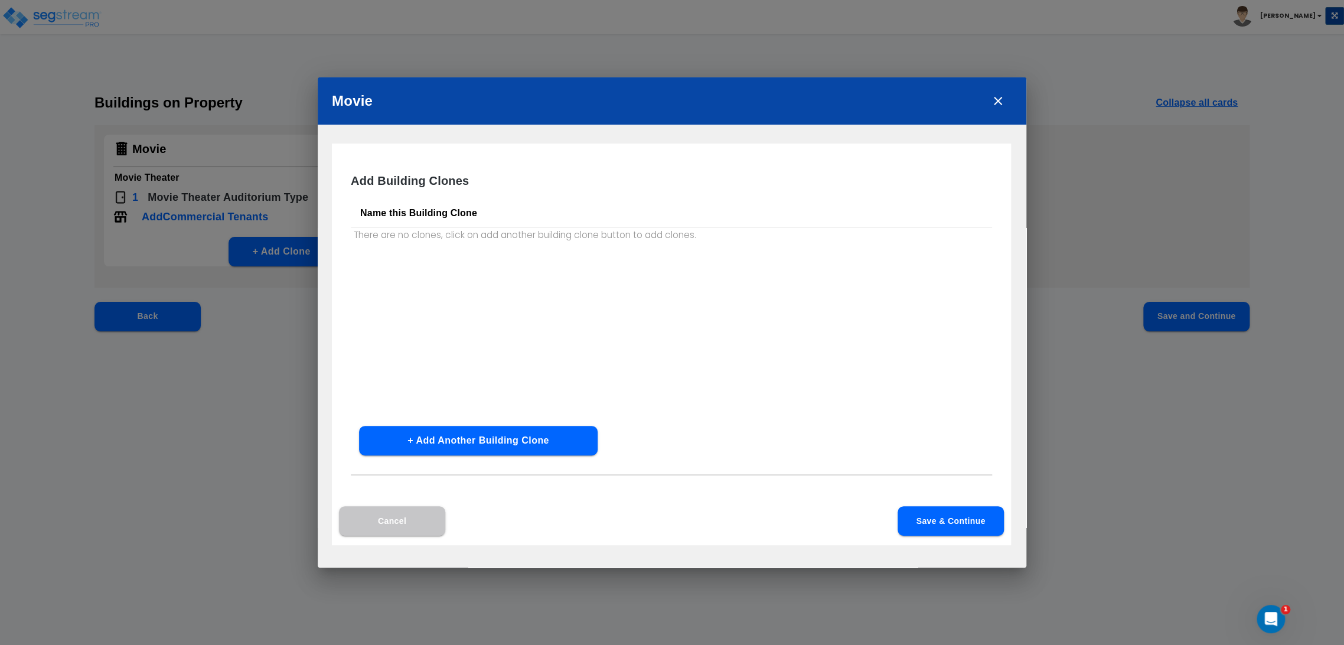
click at [406, 517] on button "Cancel" at bounding box center [392, 521] width 106 height 30
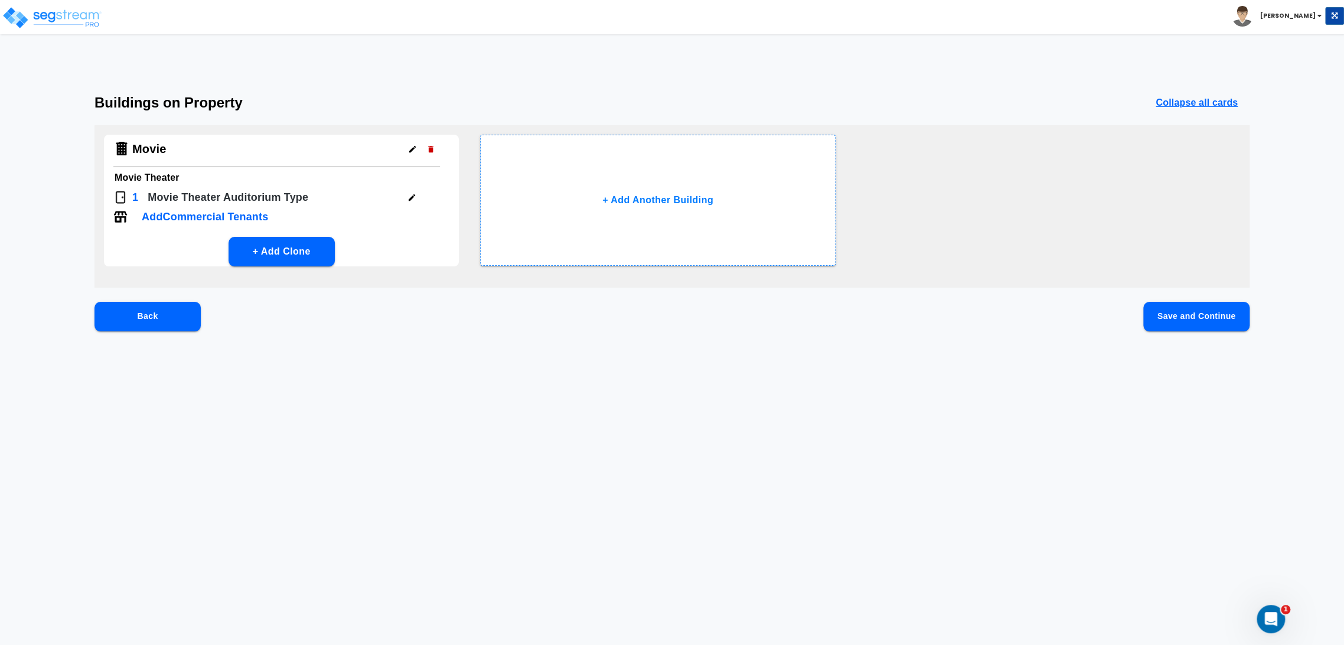
click at [175, 213] on p "Add Commercial Tenants" at bounding box center [205, 217] width 126 height 16
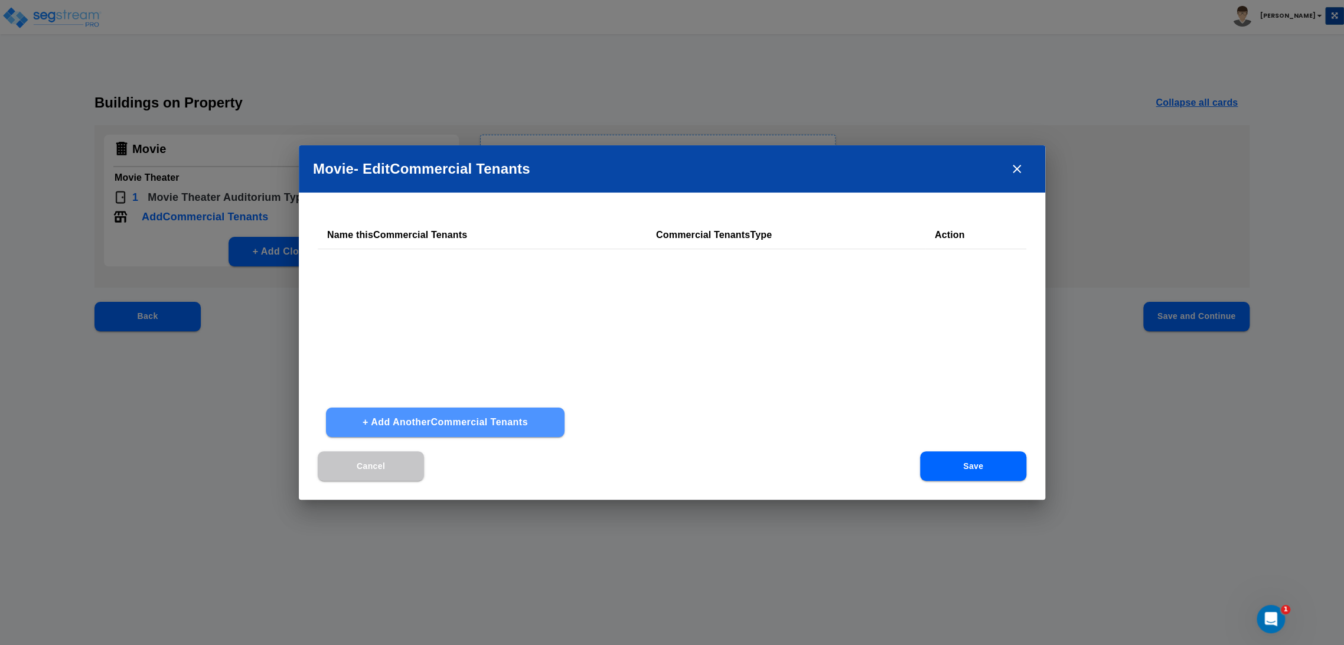
click at [493, 413] on button "+ Add Another Commercial Tenants" at bounding box center [445, 423] width 239 height 30
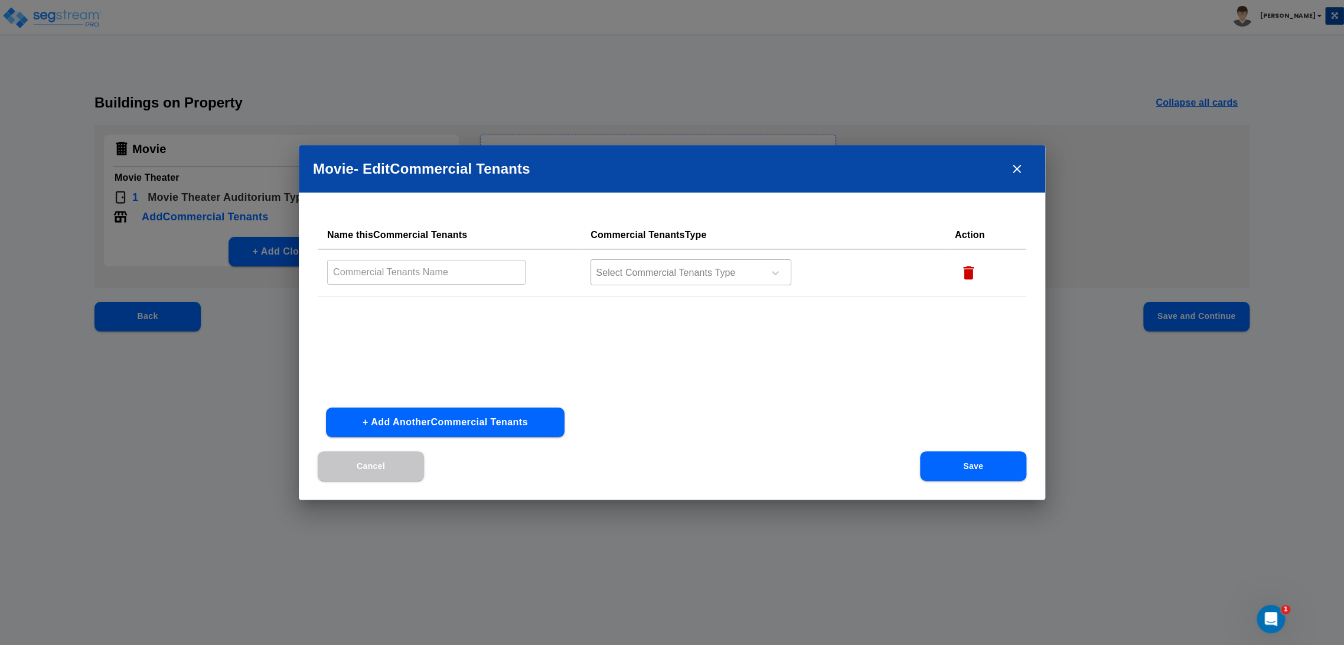
click at [688, 282] on div "Select Commercial Tenants Type" at bounding box center [691, 272] width 201 height 26
type input "m"
click at [856, 365] on div "Name this Commercial Tenants Commercial Tenants Type Action ​ Select Commercial…" at bounding box center [672, 309] width 709 height 177
click at [675, 282] on div "Select Commercial Tenants Type" at bounding box center [691, 272] width 201 height 26
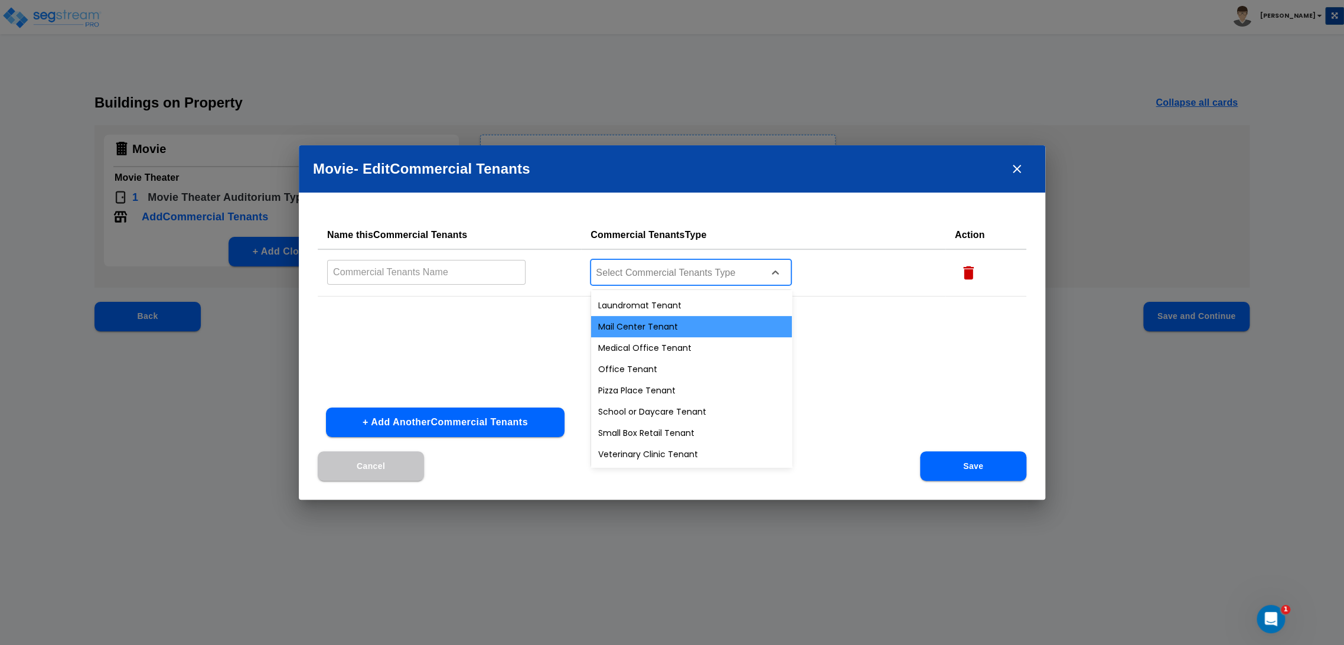
scroll to position [293, 0]
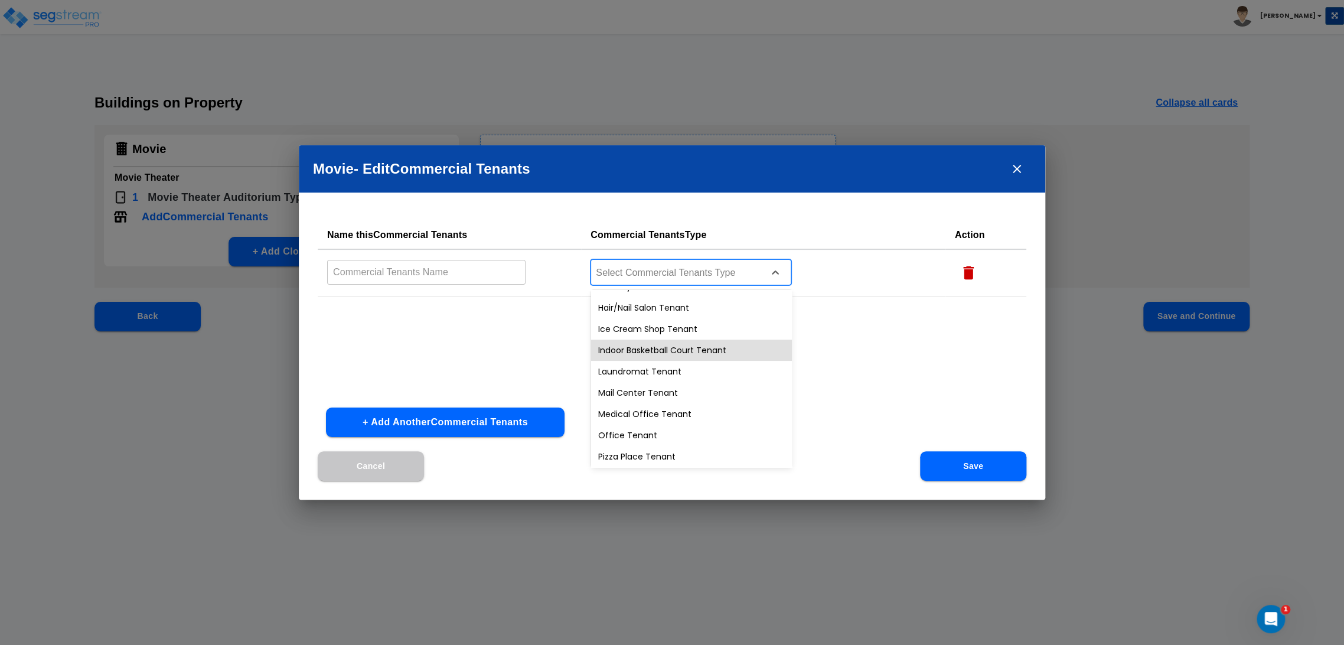
click at [872, 364] on div "Name this Commercial Tenants Commercial Tenants Type Action ​ 25 results availa…" at bounding box center [672, 309] width 709 height 177
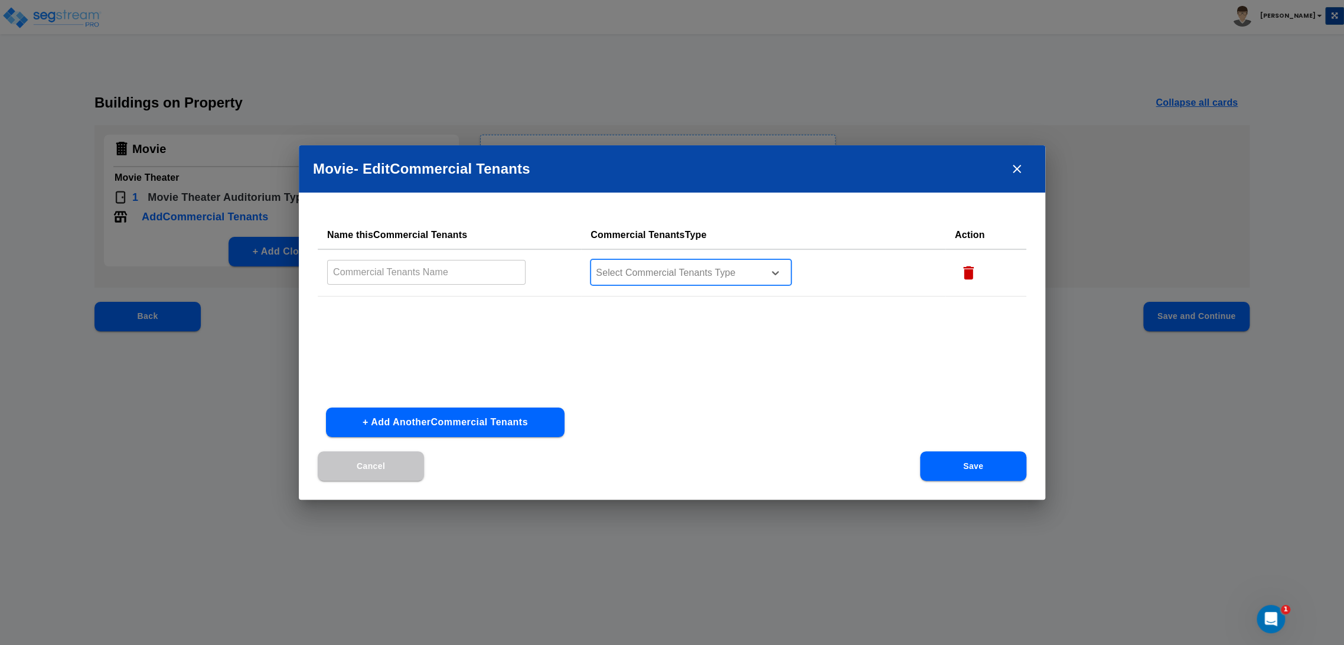
click at [731, 282] on div "Select Commercial Tenants Type" at bounding box center [691, 272] width 201 height 26
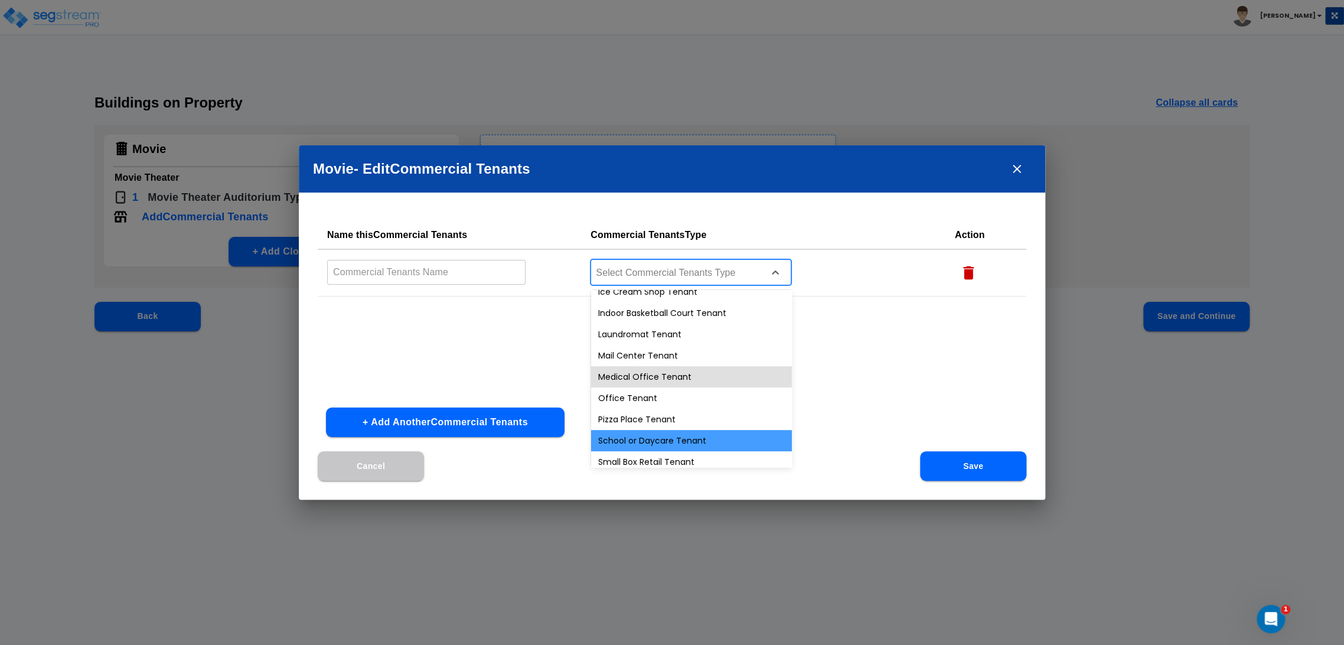
scroll to position [359, 0]
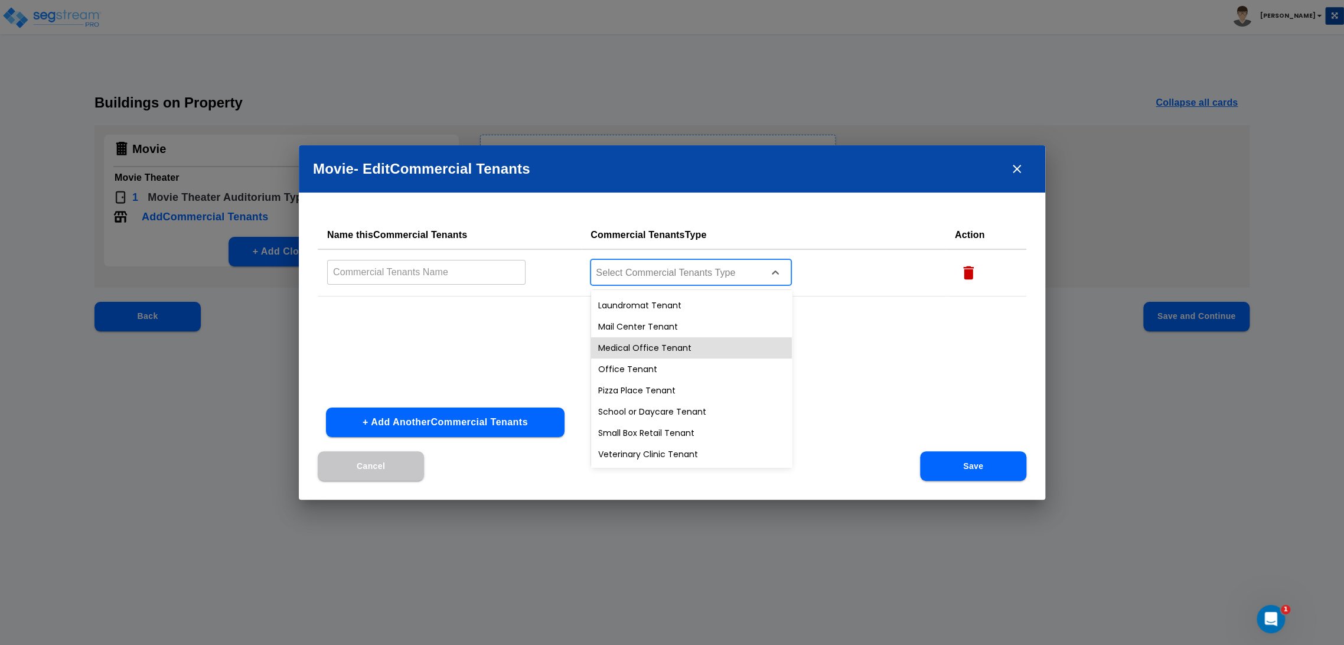
click at [377, 477] on button "Cancel" at bounding box center [371, 466] width 106 height 30
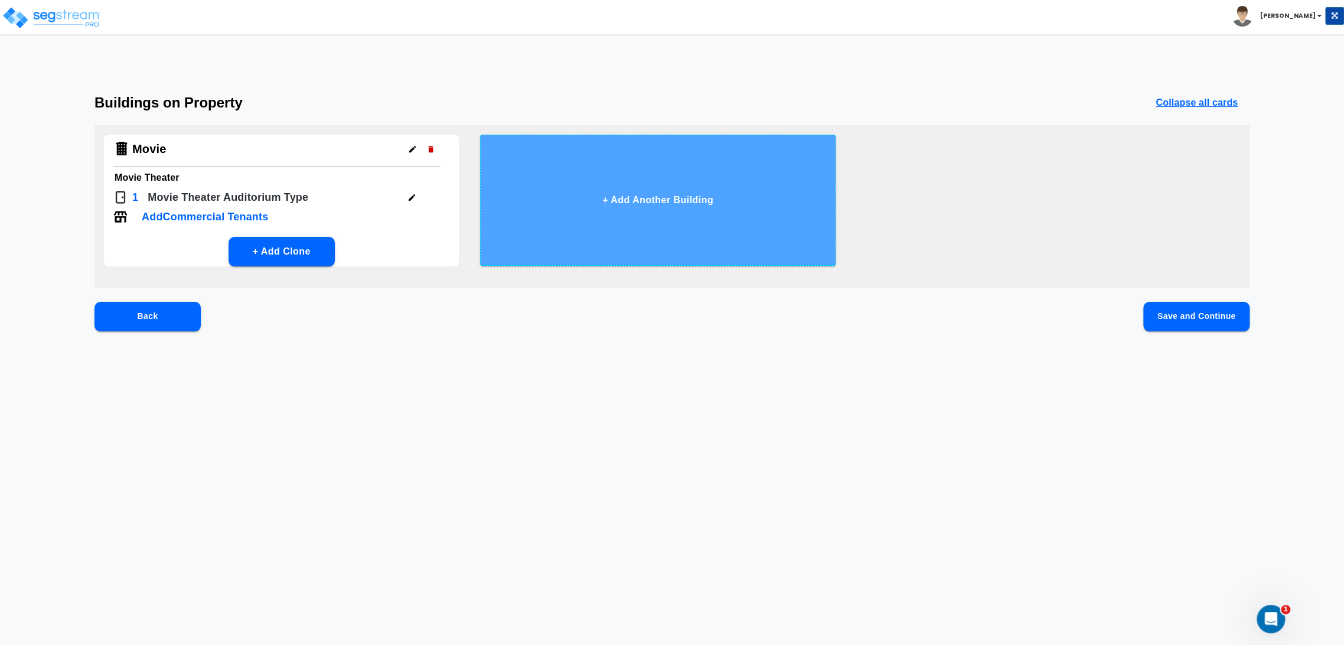
click at [623, 178] on button "+ Add Another Building" at bounding box center [657, 200] width 355 height 131
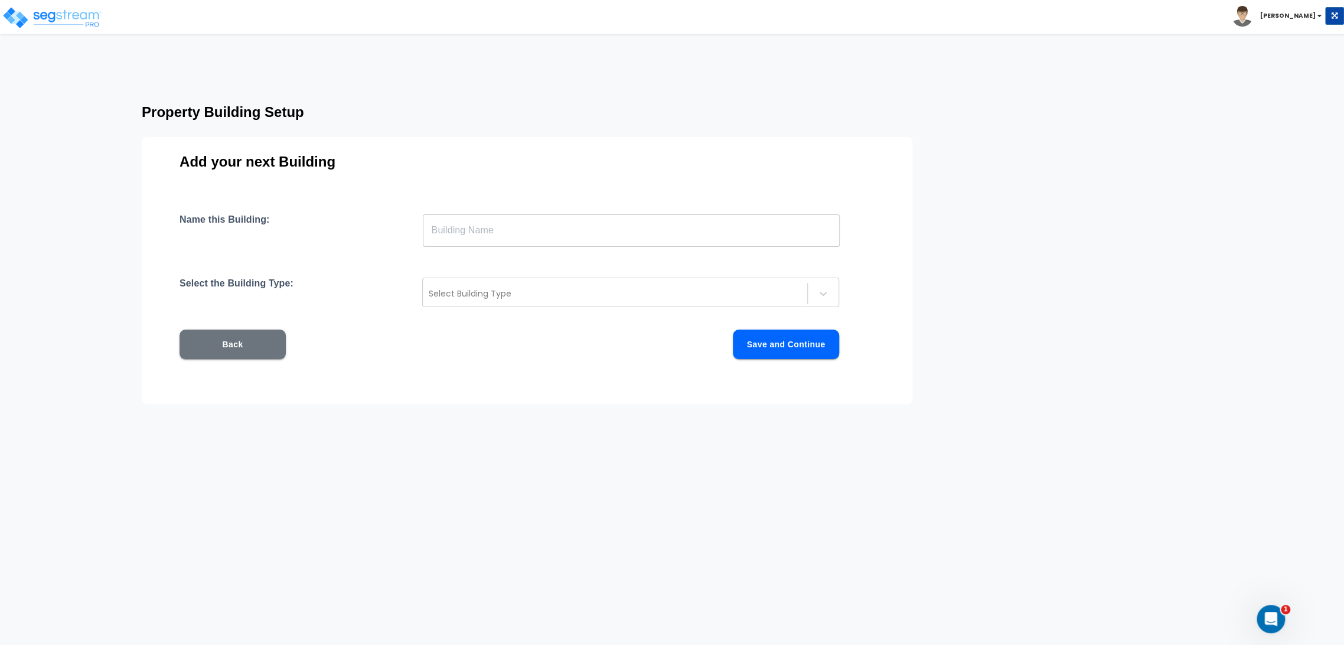
click at [501, 230] on input "text" at bounding box center [631, 230] width 417 height 33
type input "Commercial"
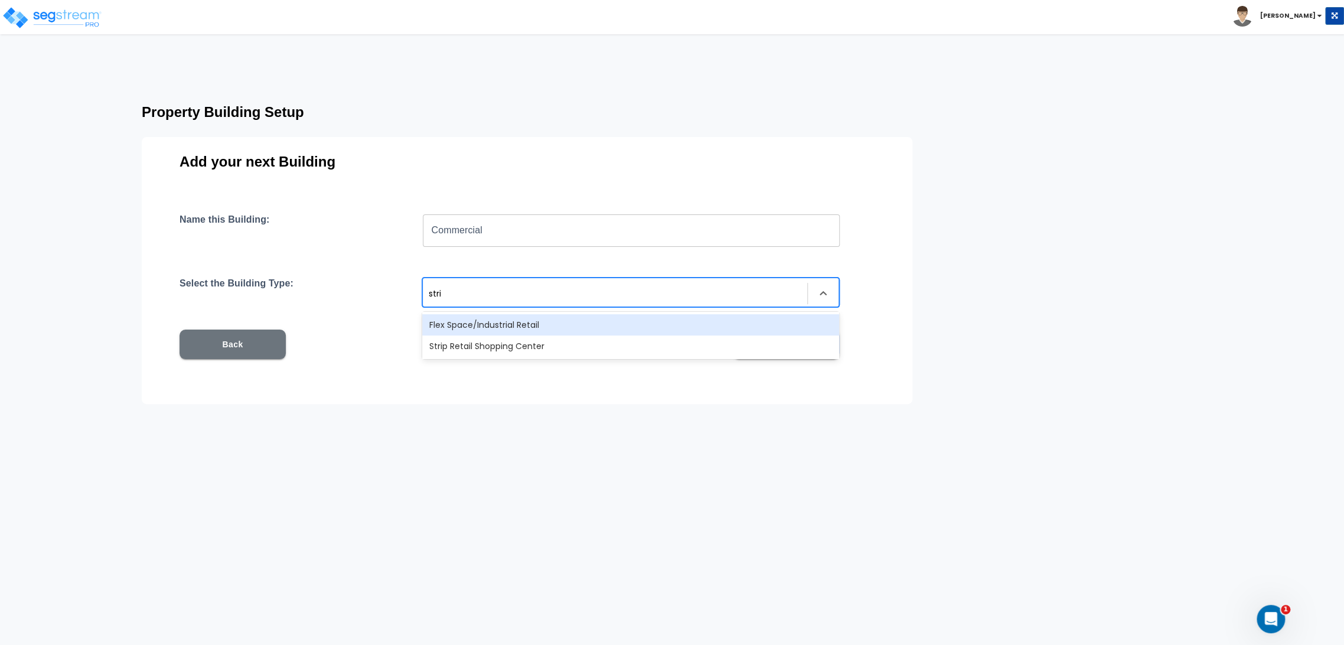
type input "strip"
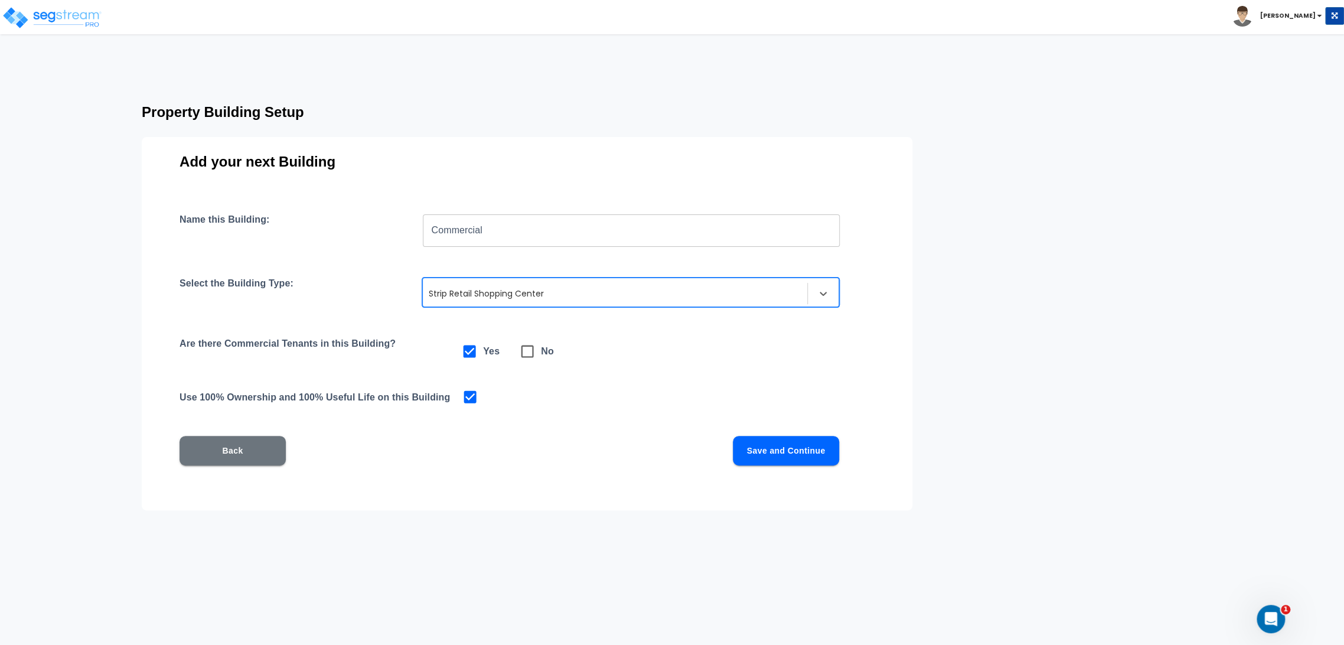
click at [778, 458] on button "Save and Continue" at bounding box center [786, 451] width 106 height 30
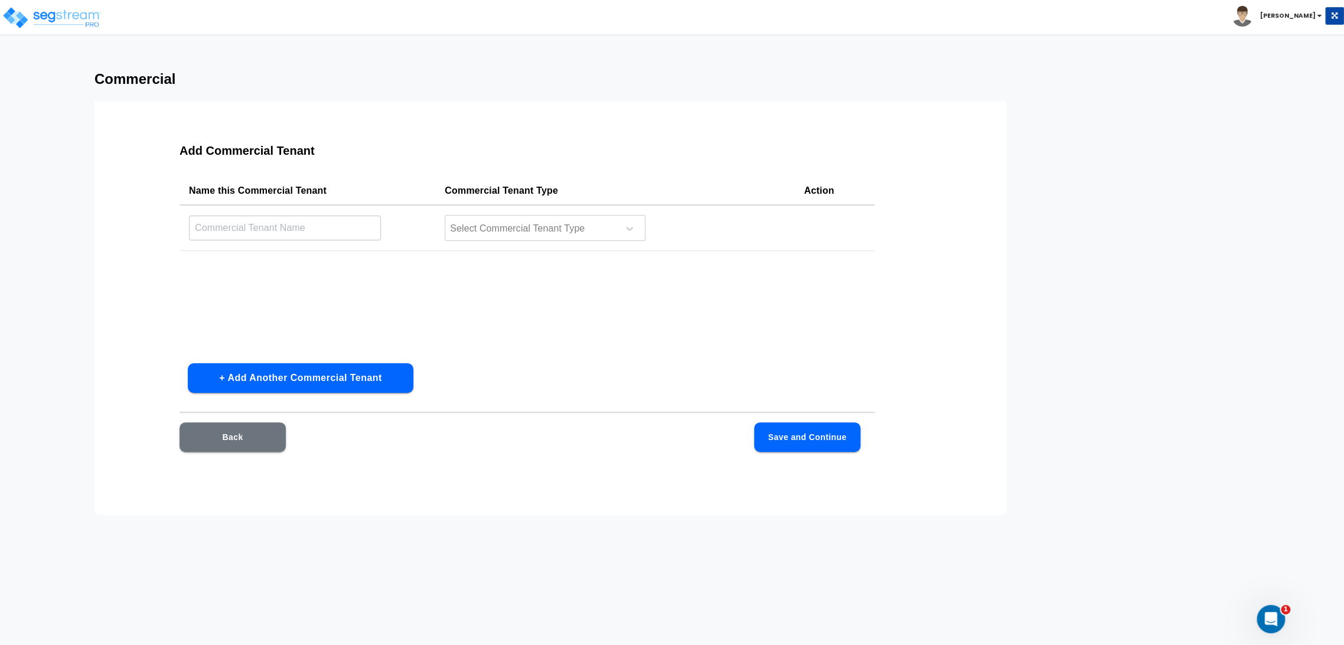
click at [312, 232] on input "text" at bounding box center [285, 227] width 192 height 25
type input "s"
type input "Movie"
click at [449, 216] on div "Select Commercial Tenant Type" at bounding box center [545, 228] width 201 height 26
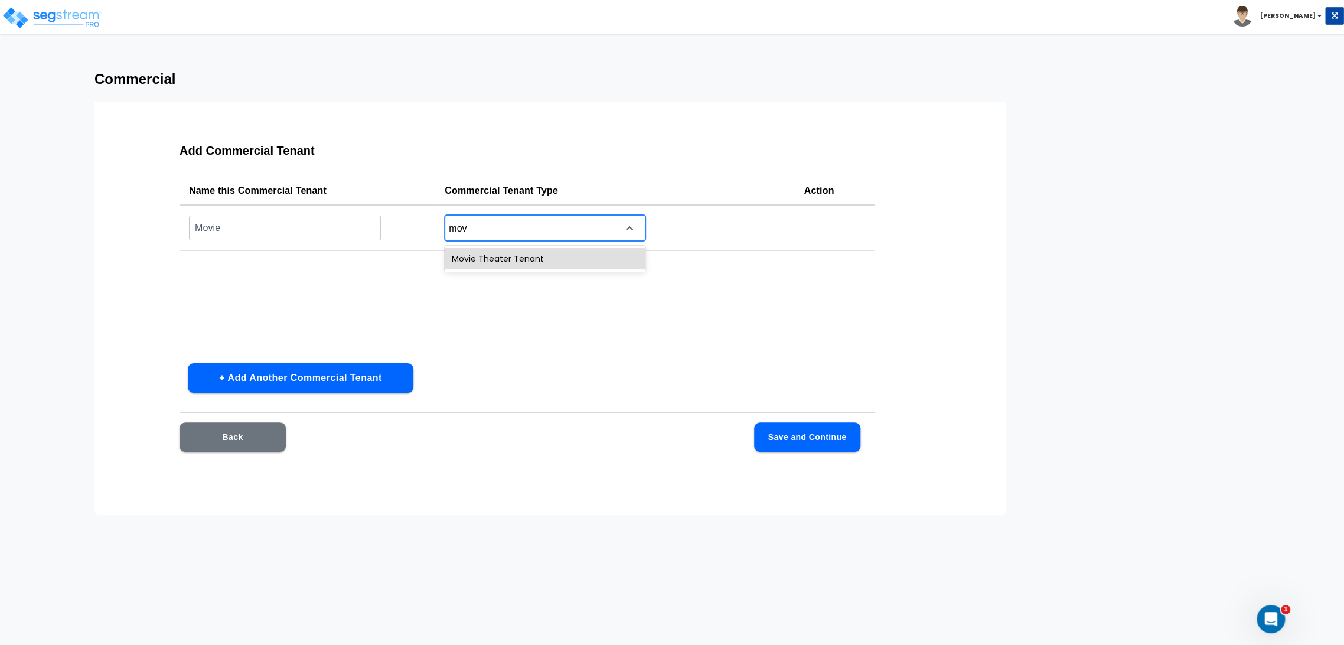
type input "mov"
type input "movi"
click at [825, 436] on button "Save and Continue" at bounding box center [807, 437] width 106 height 30
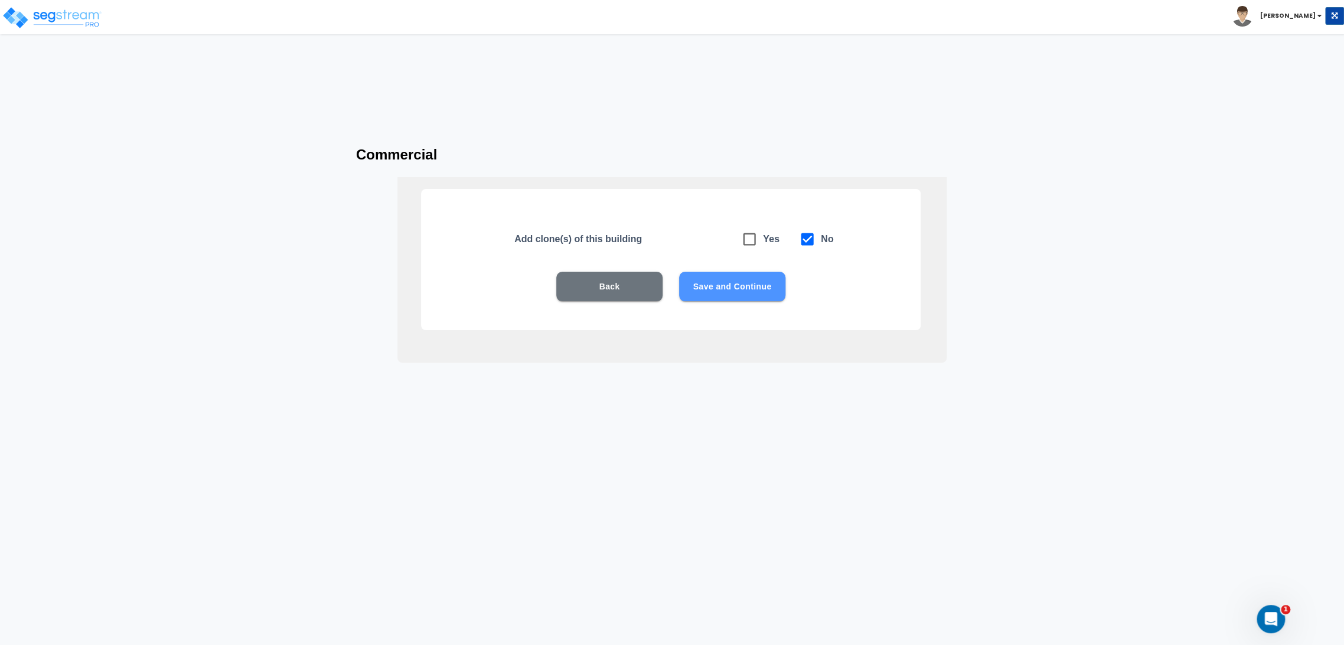
click at [773, 301] on button "Save and Continue" at bounding box center [732, 287] width 106 height 30
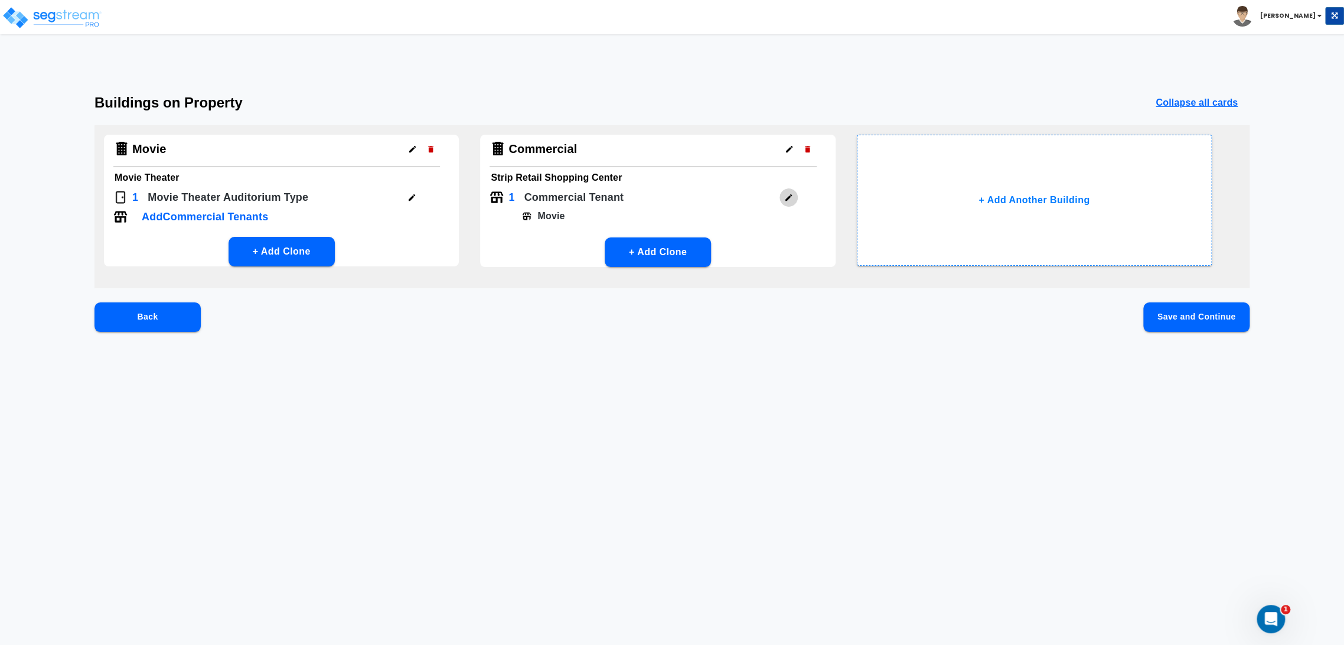
click at [790, 202] on button "button" at bounding box center [789, 197] width 18 height 18
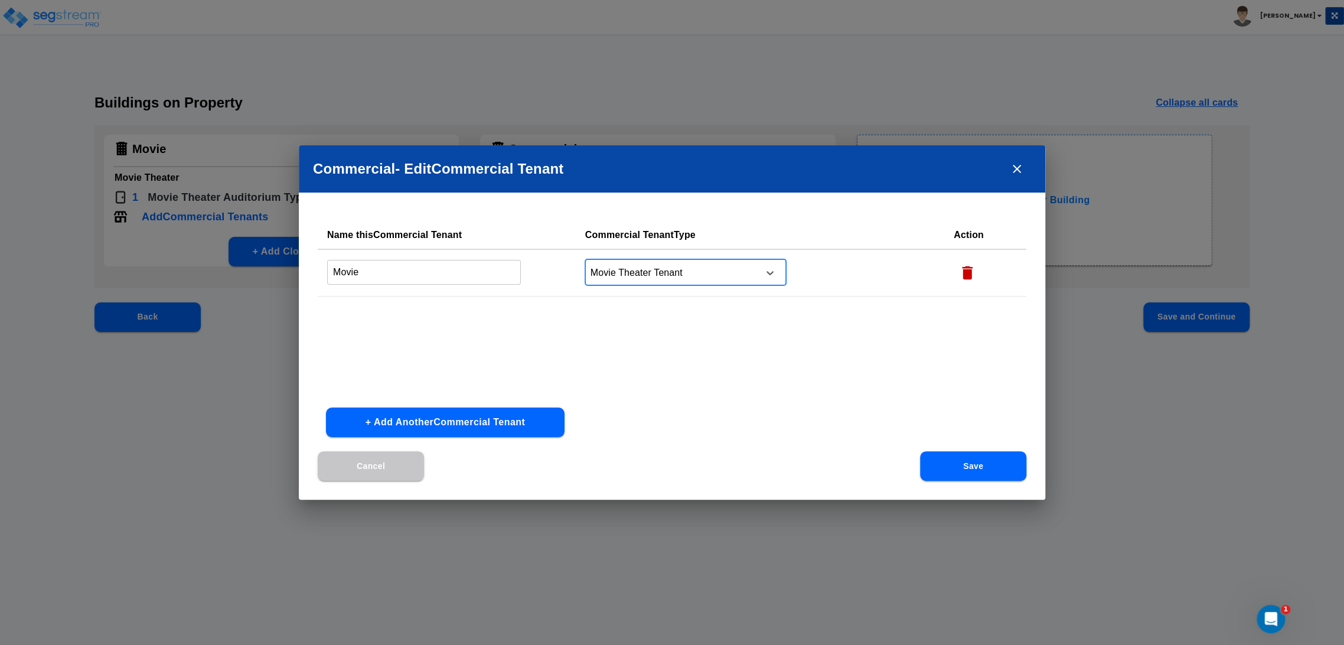
click at [728, 272] on div at bounding box center [670, 273] width 162 height 16
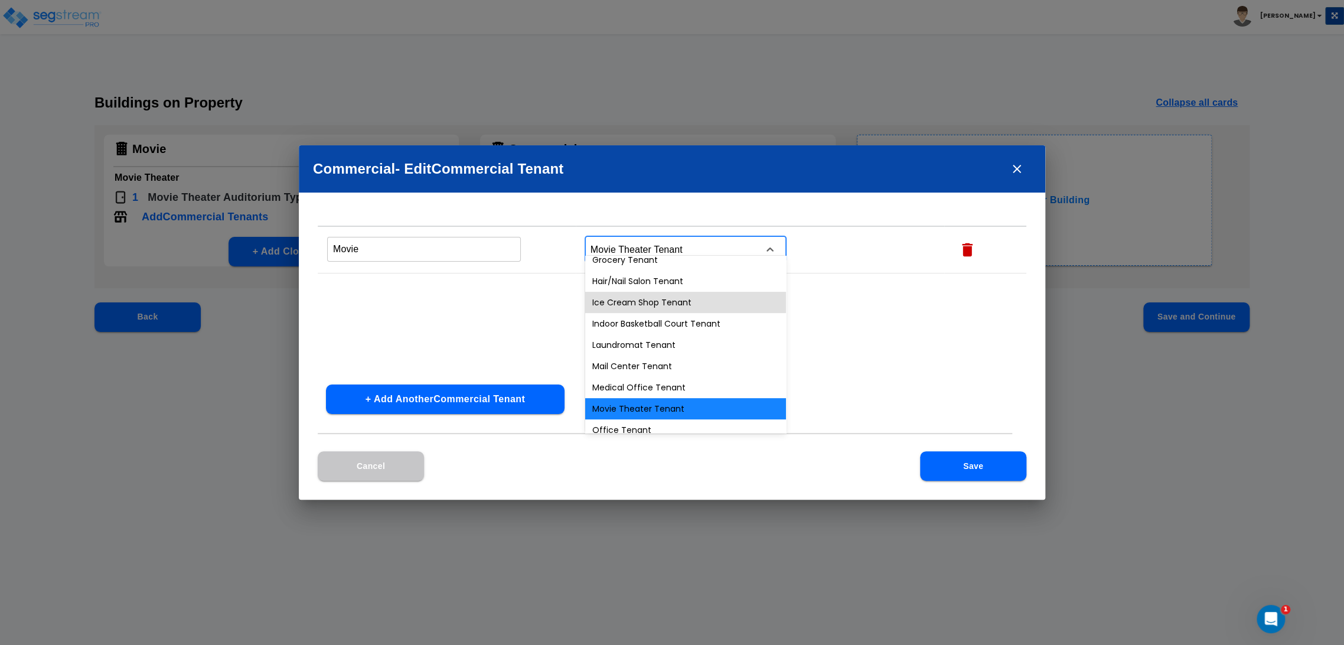
scroll to position [34, 0]
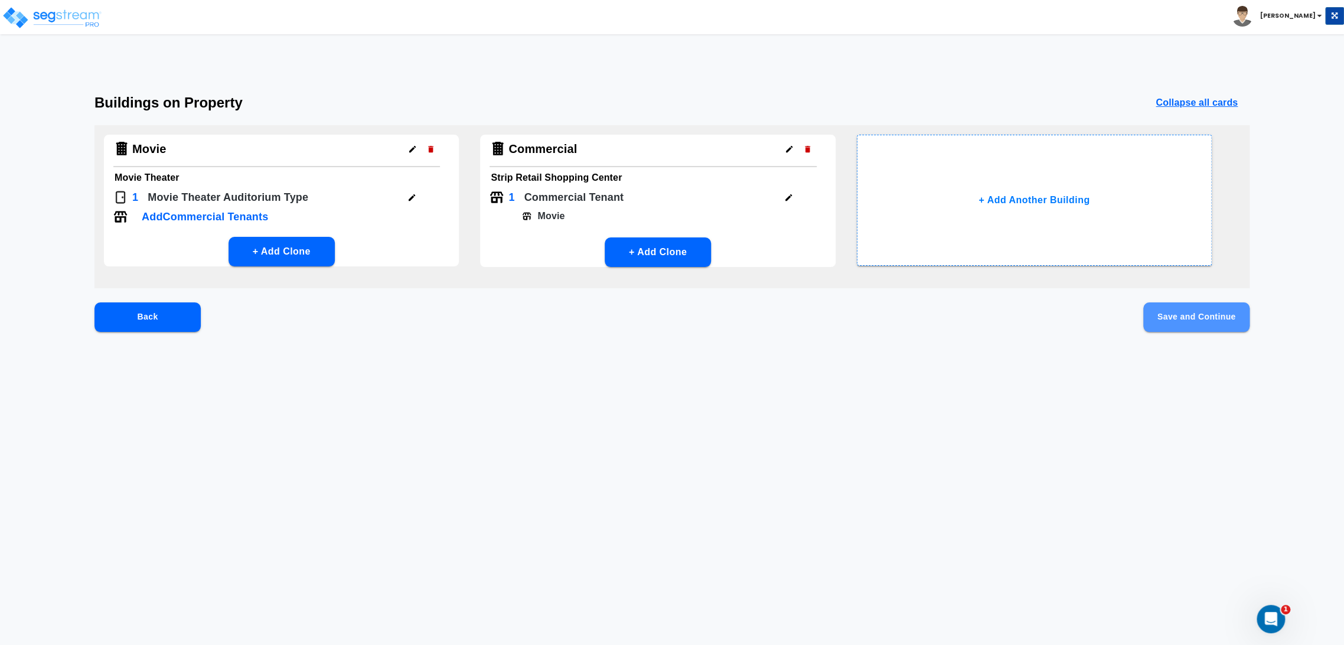
click at [1158, 318] on button "Save and Continue" at bounding box center [1197, 317] width 106 height 30
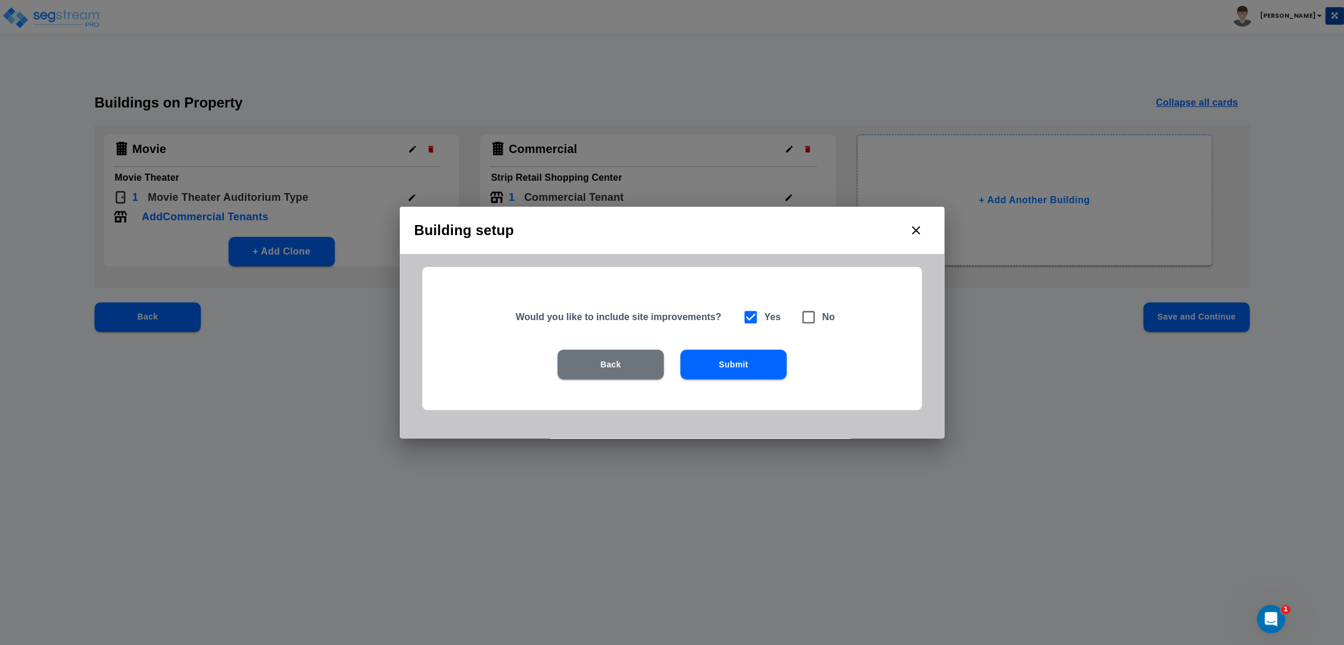
click at [817, 312] on span at bounding box center [808, 317] width 27 height 27
checkbox input "false"
checkbox input "true"
click at [755, 370] on button "Submit" at bounding box center [733, 365] width 106 height 30
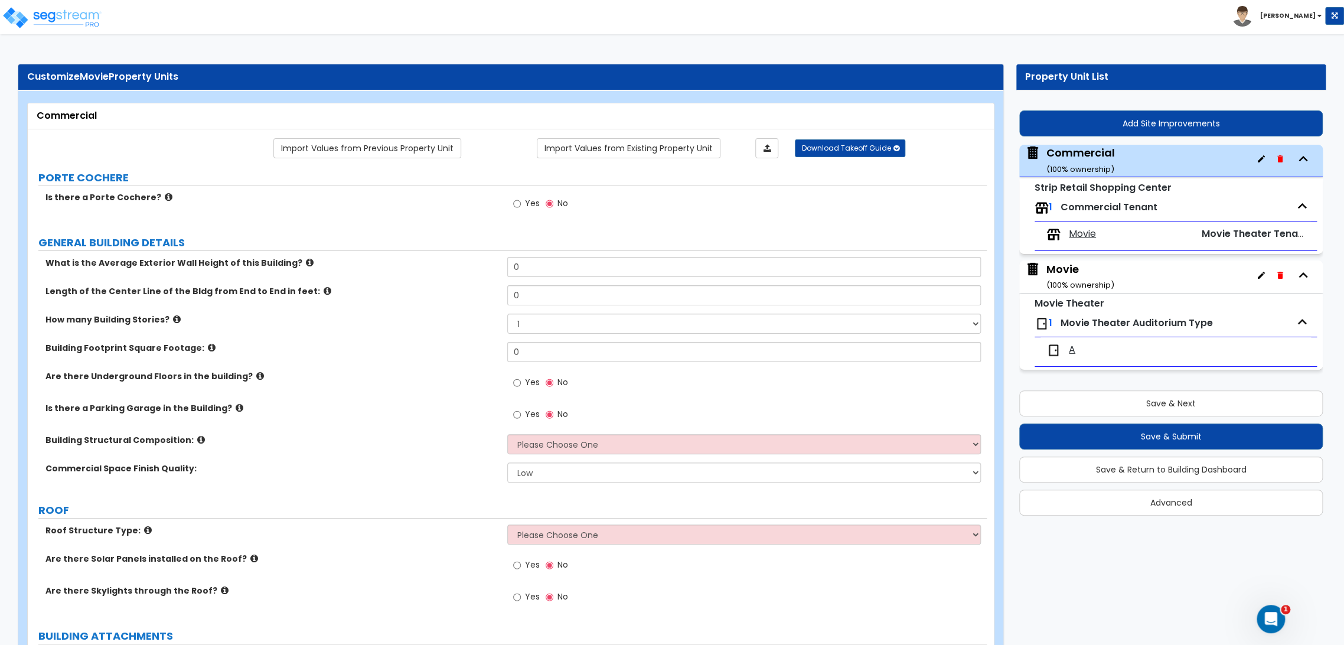
click at [1074, 349] on span "A" at bounding box center [1072, 350] width 6 height 14
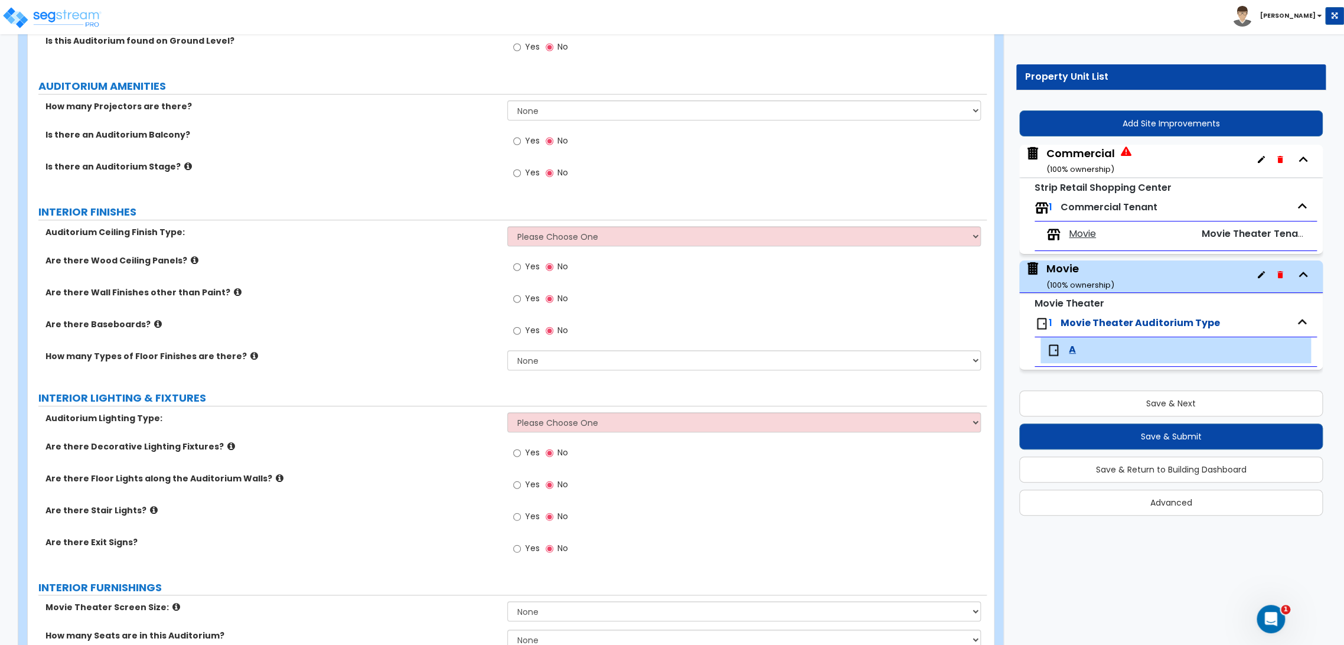
scroll to position [311, 0]
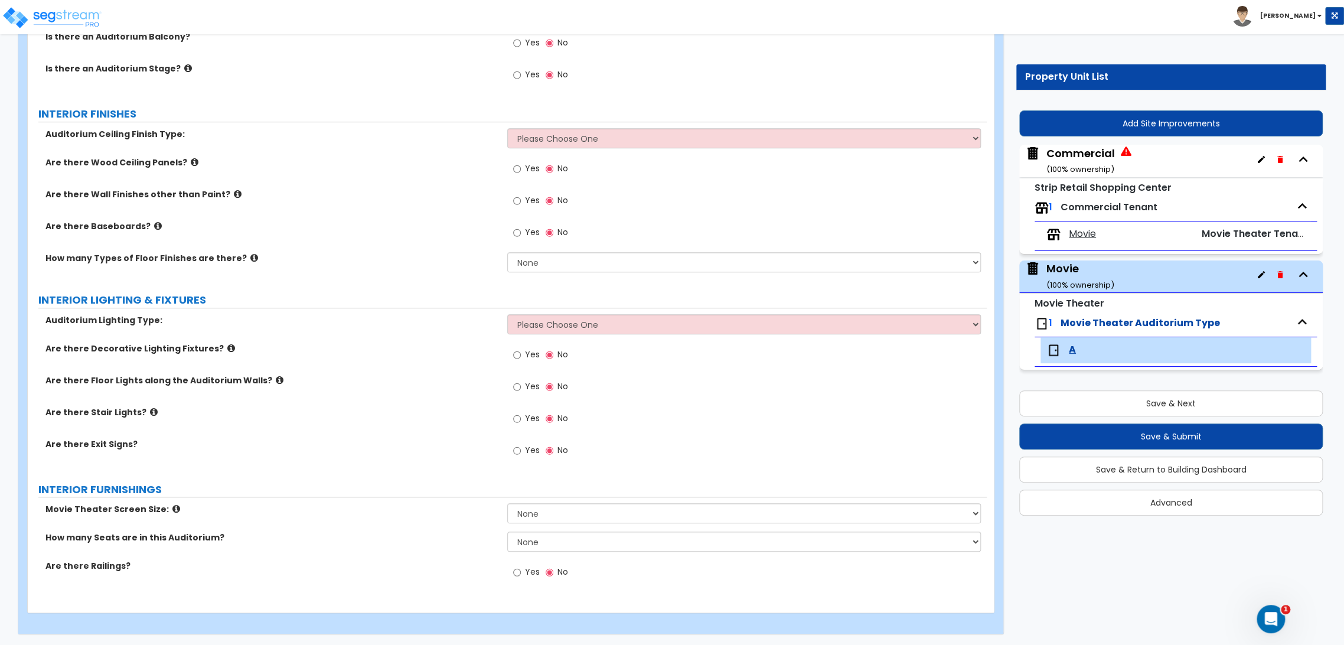
click at [1067, 351] on div "A" at bounding box center [1118, 350] width 142 height 14
click at [1074, 351] on span "A" at bounding box center [1072, 350] width 7 height 14
click at [1092, 324] on span "Movie Theater Auditorium Type" at bounding box center [1140, 323] width 159 height 14
click at [1083, 233] on span "Movie" at bounding box center [1082, 234] width 27 height 14
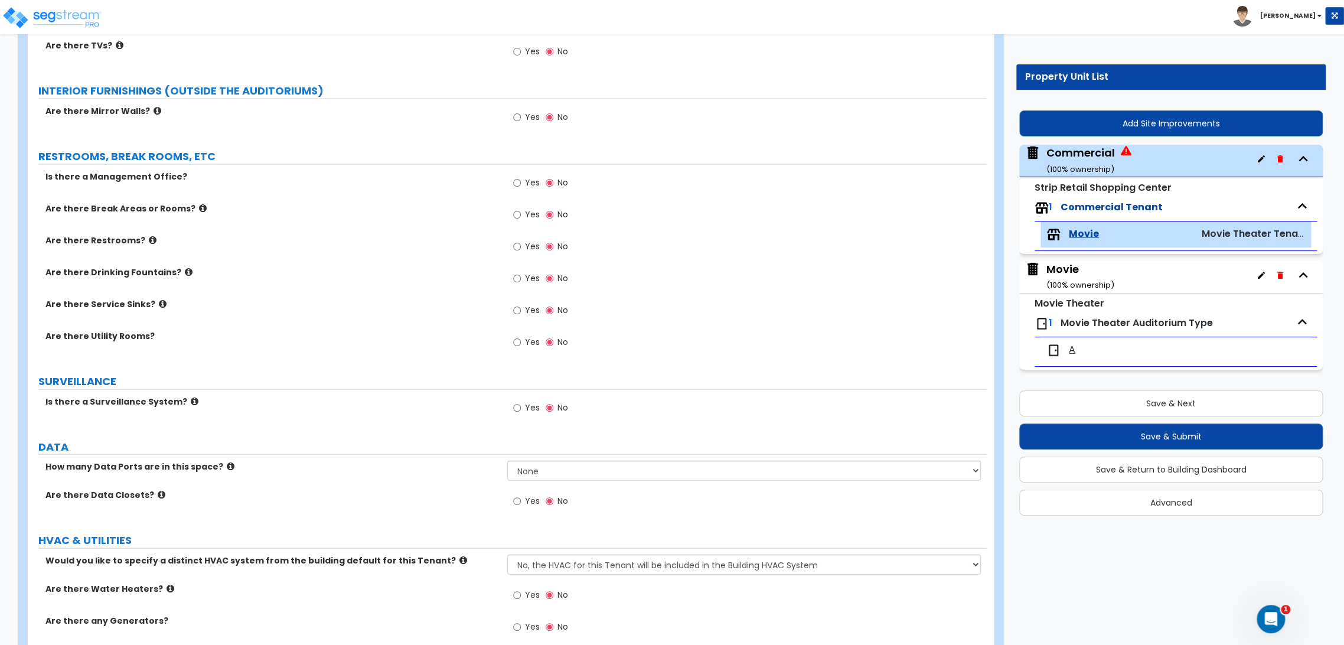
scroll to position [1544, 0]
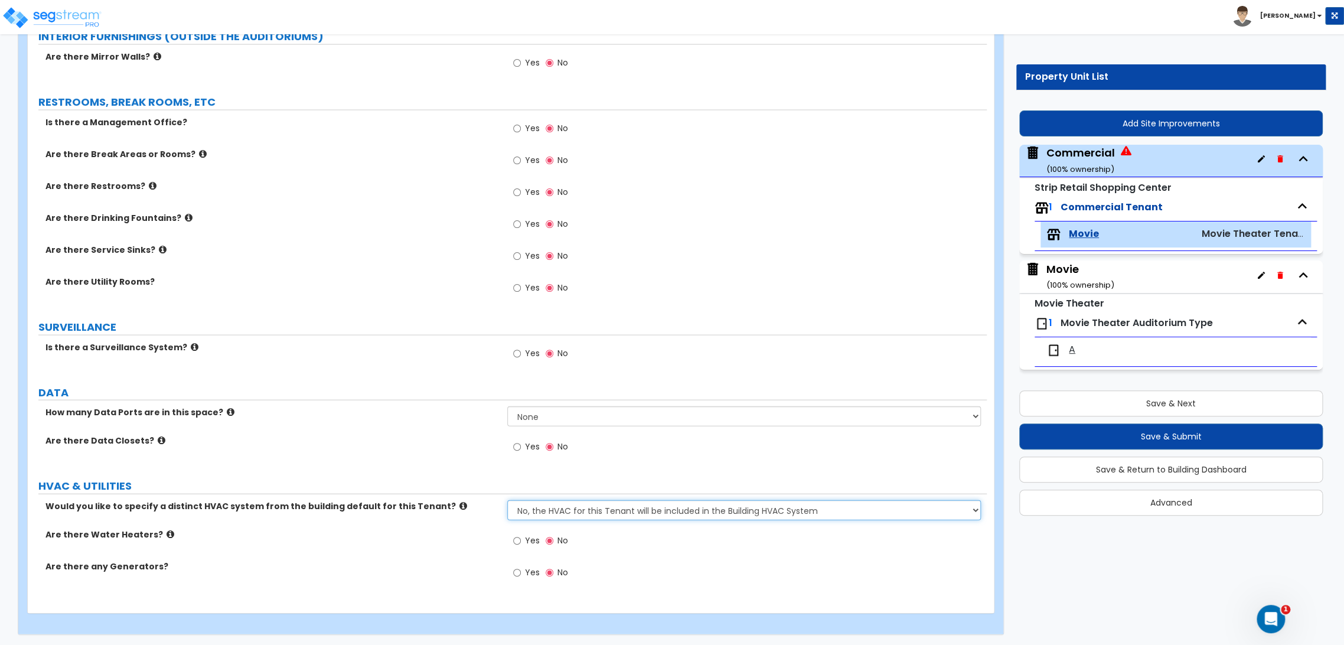
drag, startPoint x: 664, startPoint y: 510, endPoint x: 665, endPoint y: 517, distance: 7.8
click at [664, 510] on select "No, the HVAC for this Tenant will be included in the Building HVAC System Yes, …" at bounding box center [744, 510] width 474 height 20
select select "1"
click at [507, 500] on select "No, the HVAC for this Tenant will be included in the Building HVAC System Yes, …" at bounding box center [744, 510] width 474 height 20
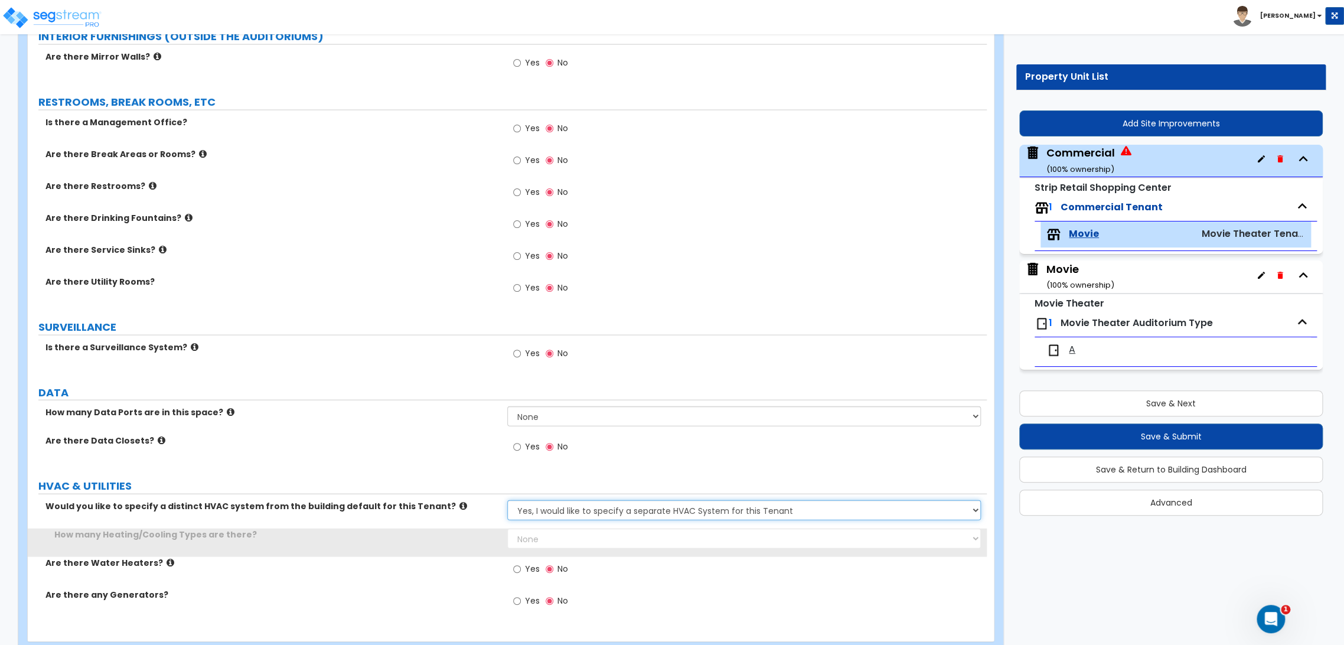
scroll to position [1572, 0]
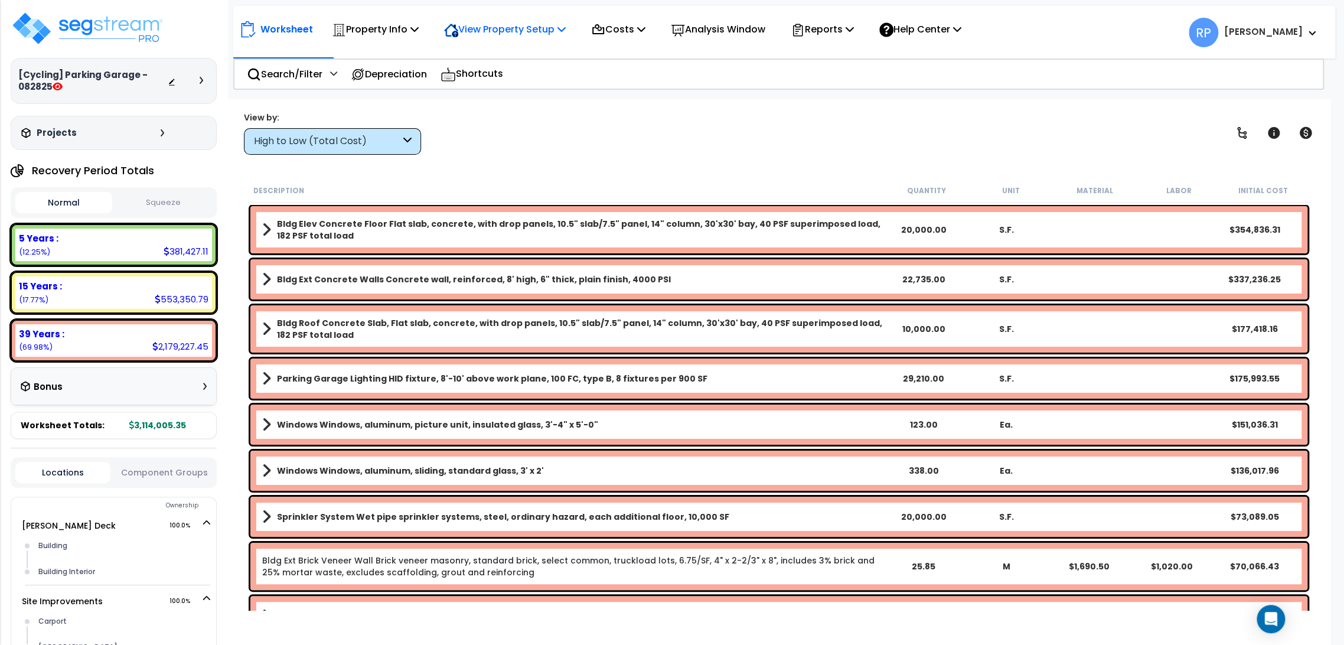
click at [481, 28] on p "View Property Setup" at bounding box center [505, 29] width 122 height 16
click at [521, 87] on link "View Questionnaire" at bounding box center [496, 81] width 117 height 24
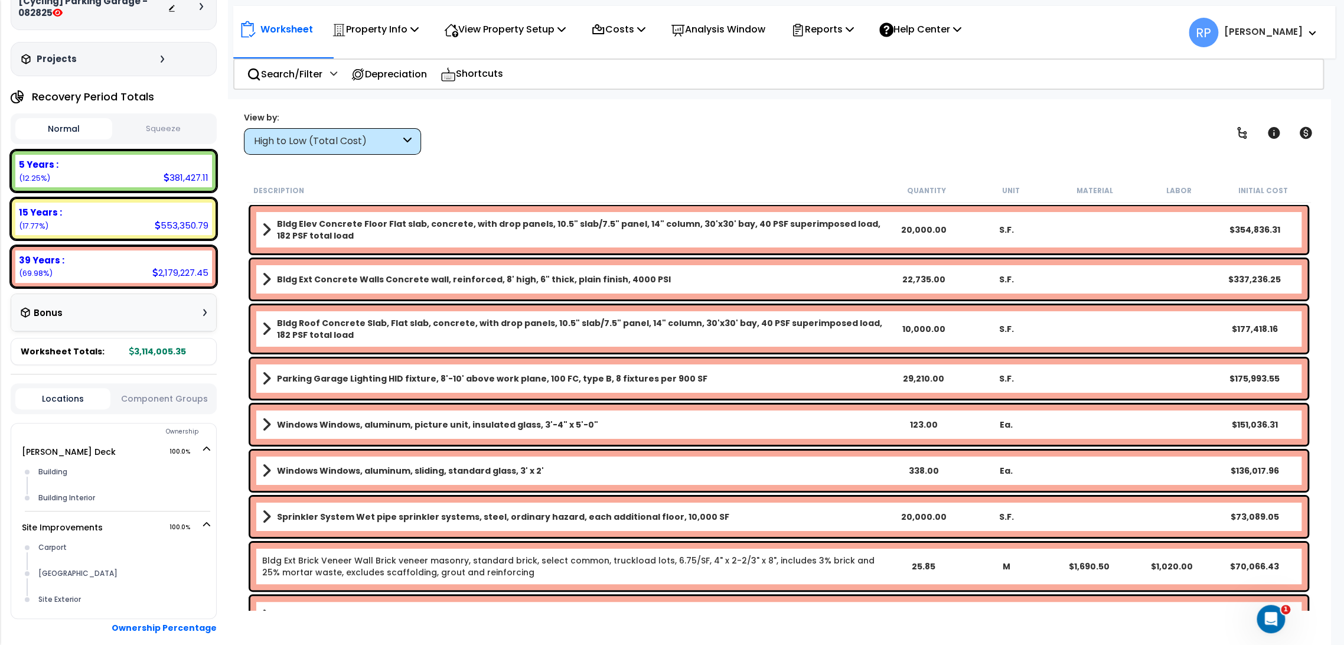
scroll to position [131, 0]
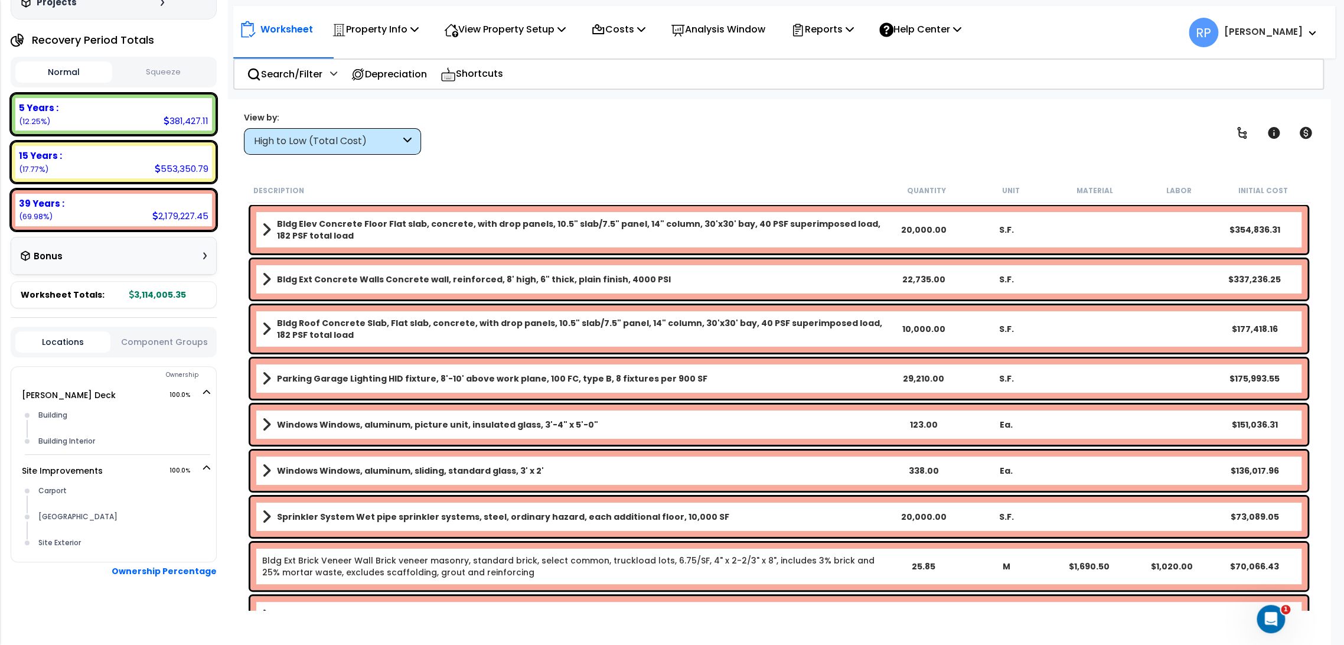
click at [180, 340] on button "Component Groups" at bounding box center [163, 341] width 95 height 13
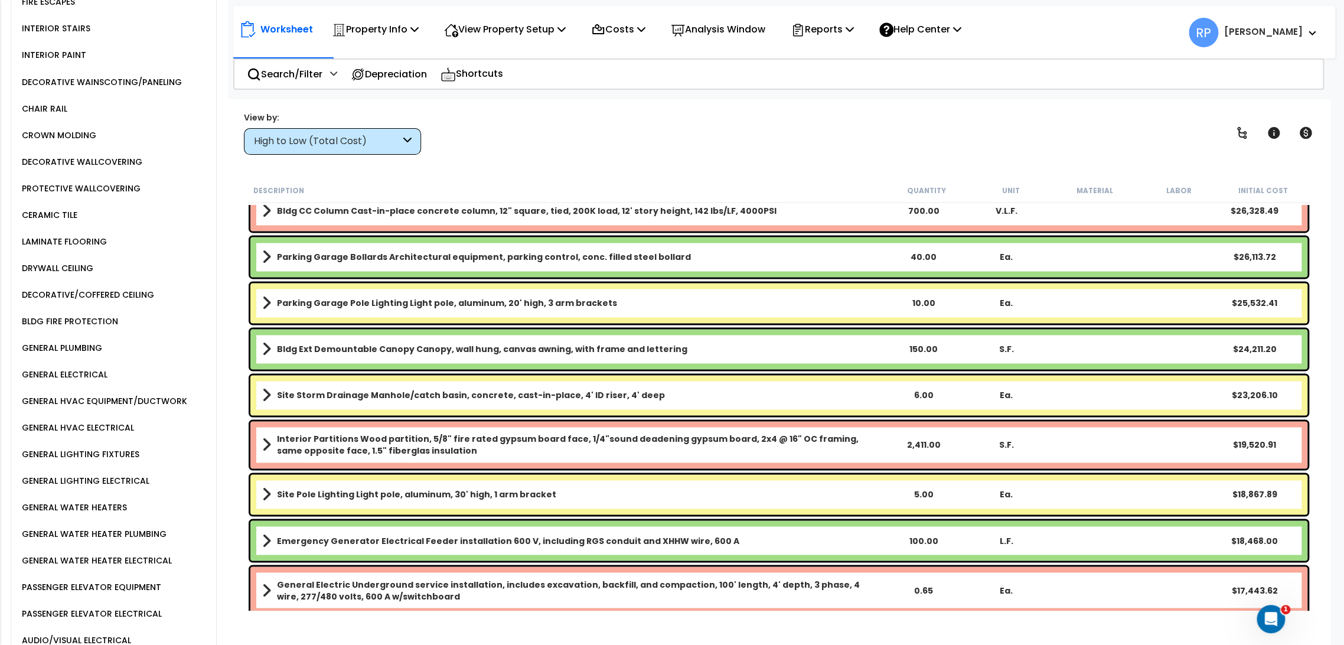
scroll to position [1443, 0]
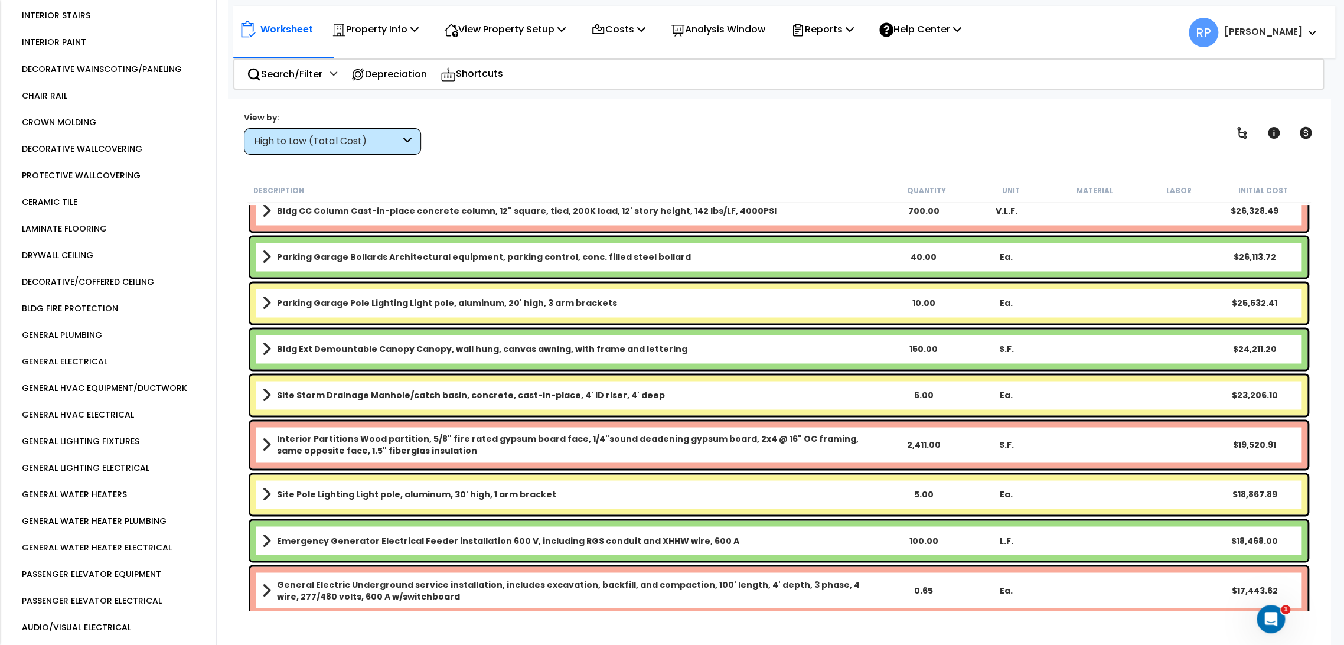
click at [84, 354] on div "GENERAL ELECTRICAL" at bounding box center [63, 361] width 89 height 14
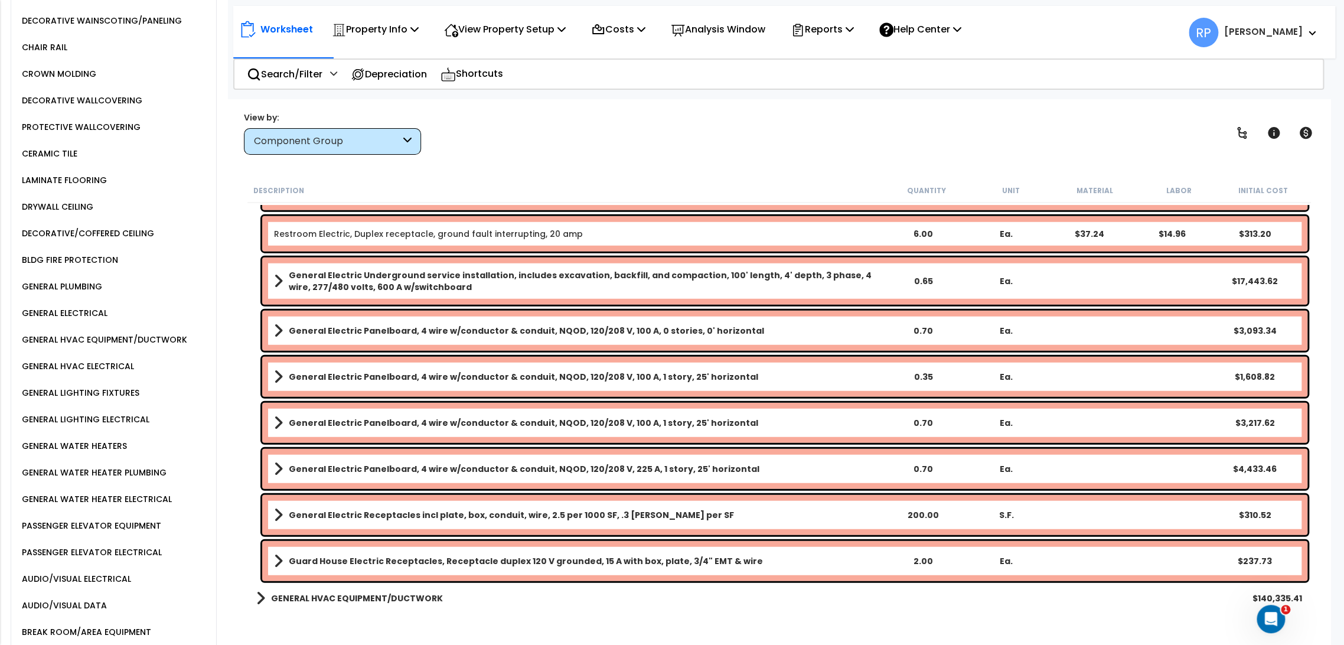
scroll to position [2128, 0]
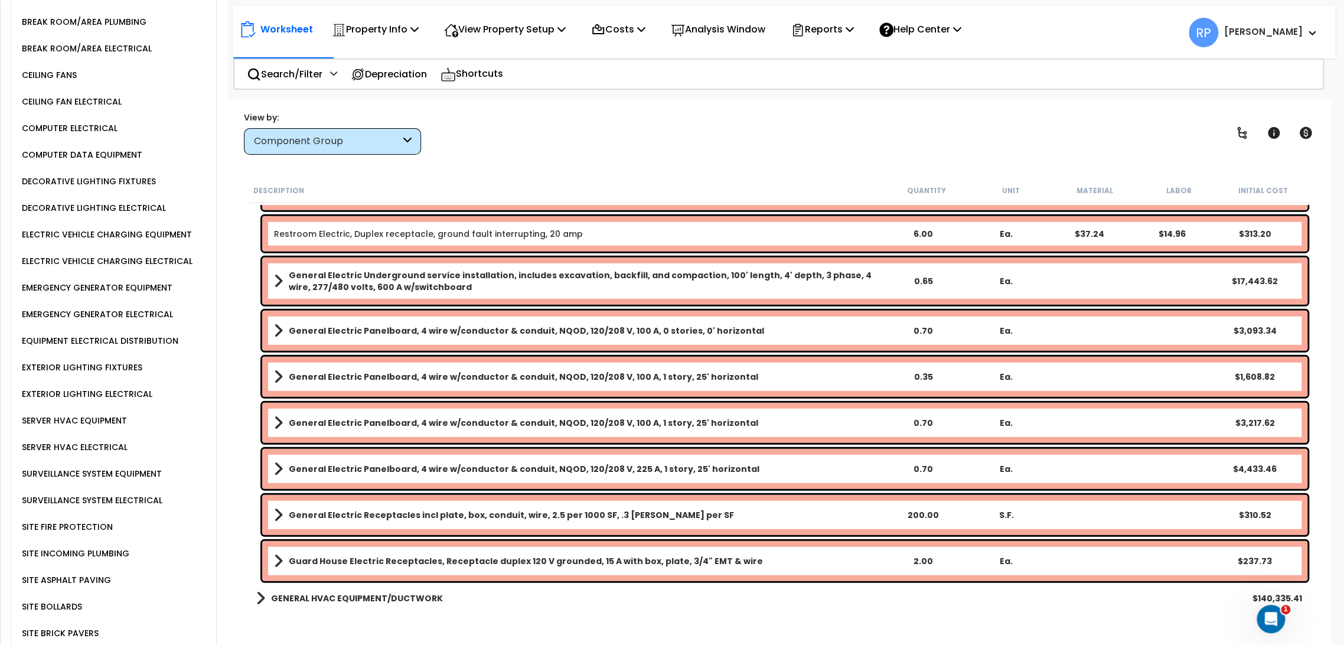
click at [156, 334] on div "EQUIPMENT ELECTRICAL DISTRIBUTION" at bounding box center [98, 341] width 159 height 14
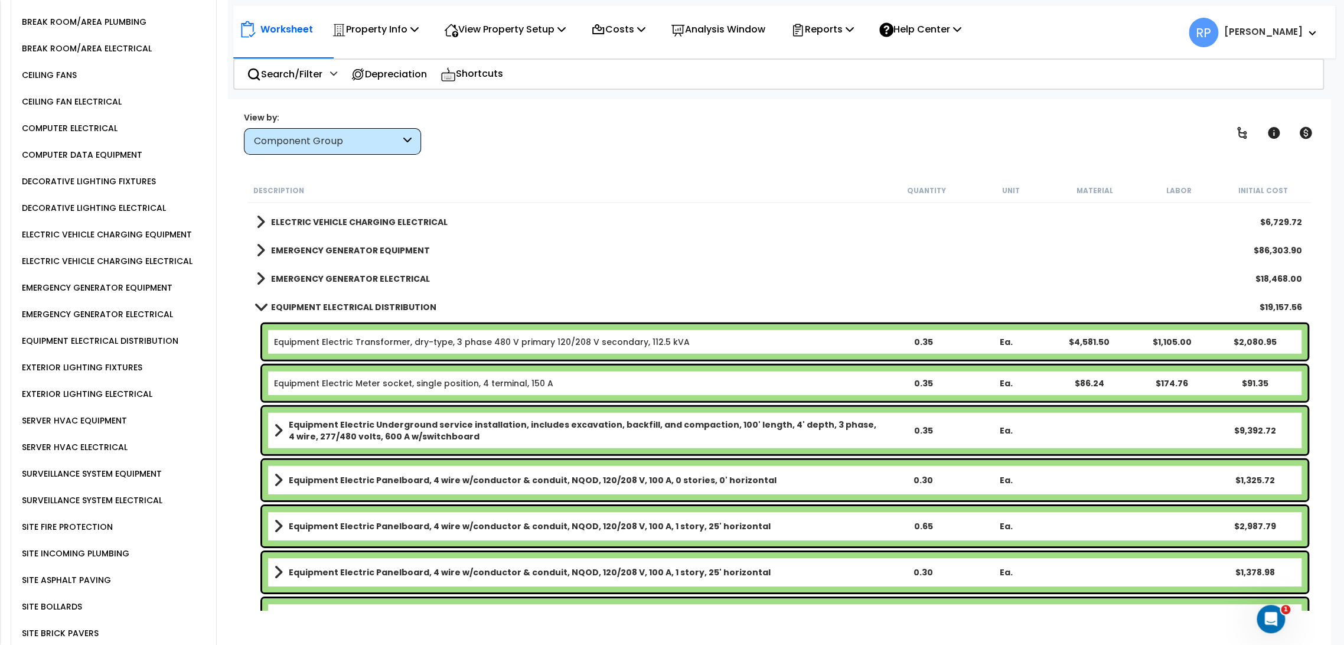
scroll to position [2494, 0]
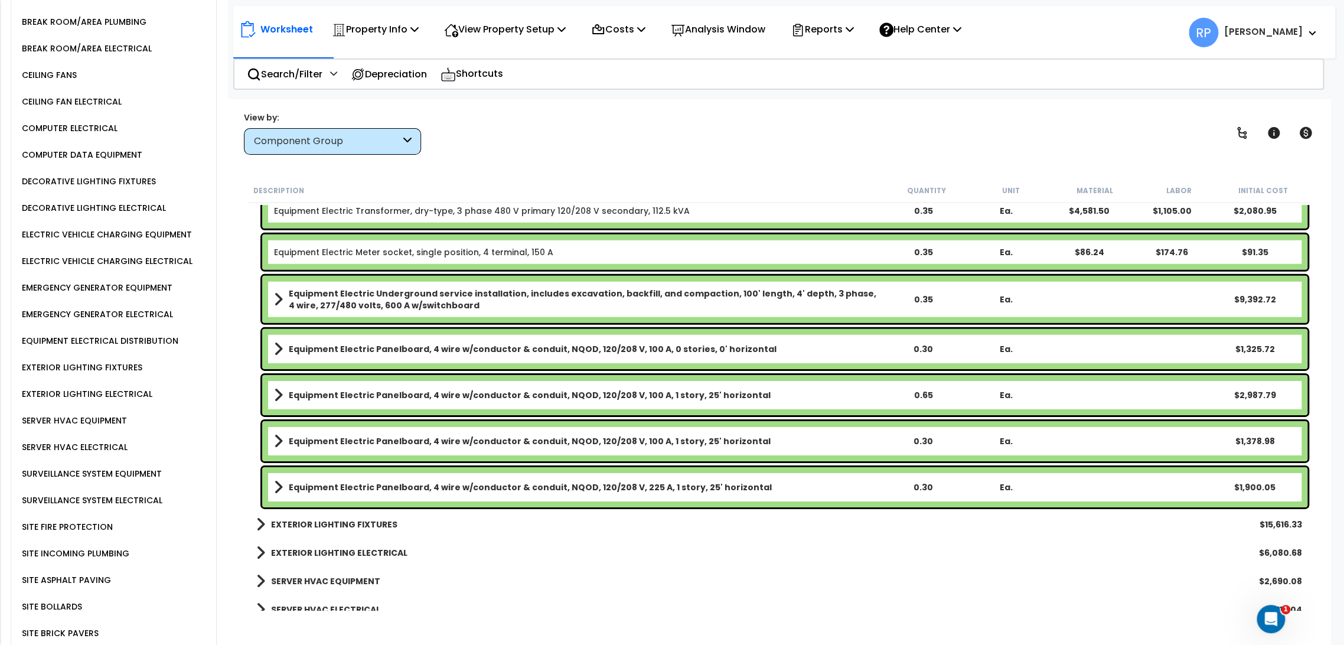
click at [659, 389] on b "Equipment Electric Panelboard, 4 wire w/conductor & conduit, NQOD, 120/208 V, 1…" at bounding box center [530, 395] width 482 height 12
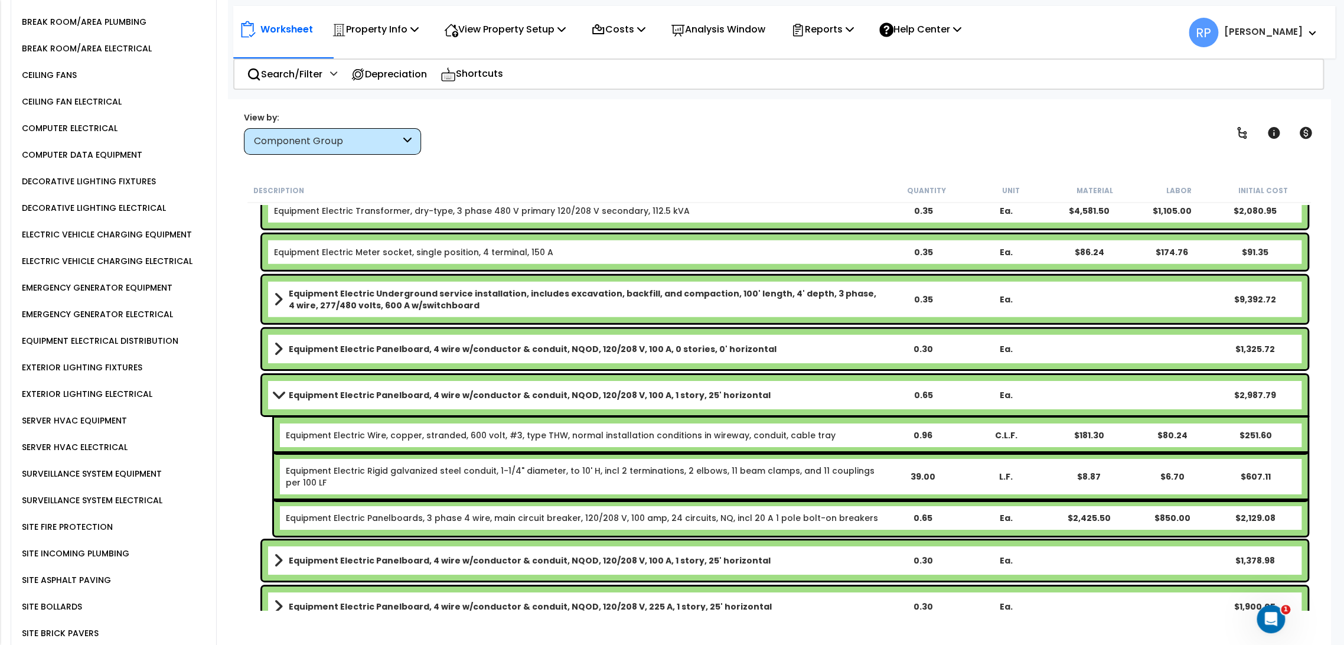
drag, startPoint x: 302, startPoint y: 398, endPoint x: 307, endPoint y: 401, distance: 6.1
click at [302, 398] on b "Equipment Electric Panelboard, 4 wire w/conductor & conduit, NQOD, 120/208 V, 1…" at bounding box center [530, 395] width 482 height 12
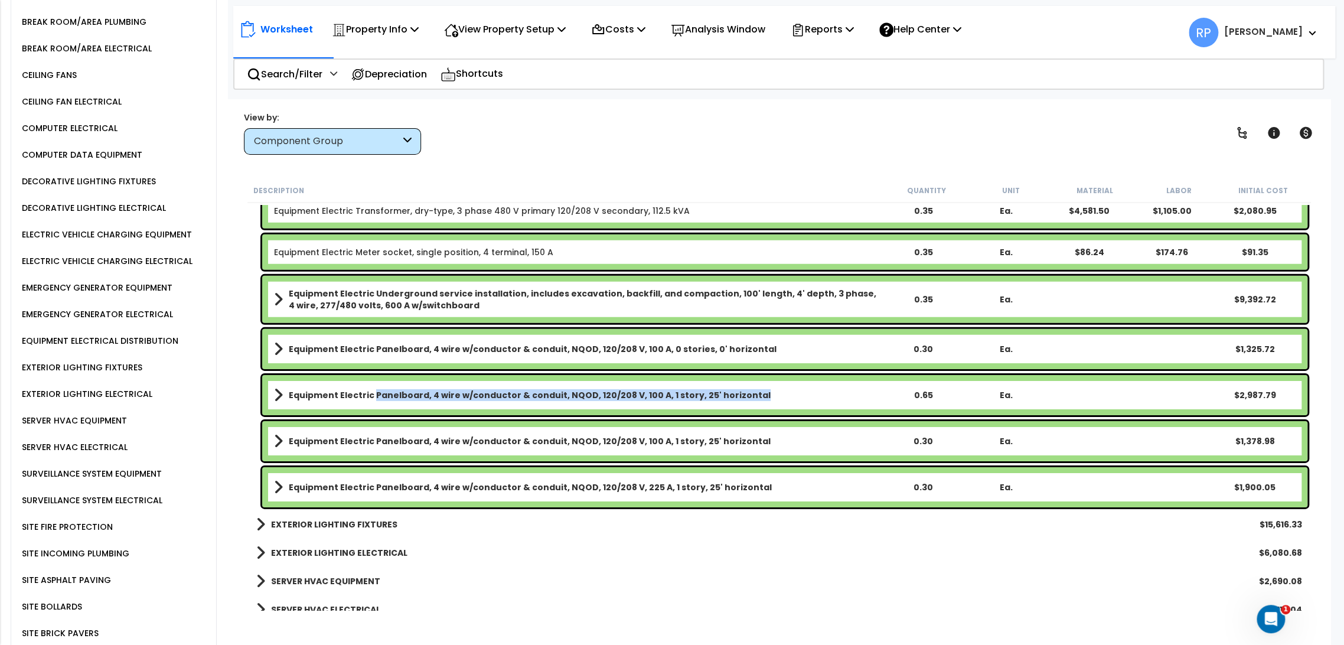
drag, startPoint x: 371, startPoint y: 399, endPoint x: 745, endPoint y: 406, distance: 374.0
click at [745, 406] on div "Equipment Electric Panelboard, 4 wire w/conductor & conduit, NQOD, 120/208 V, 1…" at bounding box center [784, 395] width 1045 height 40
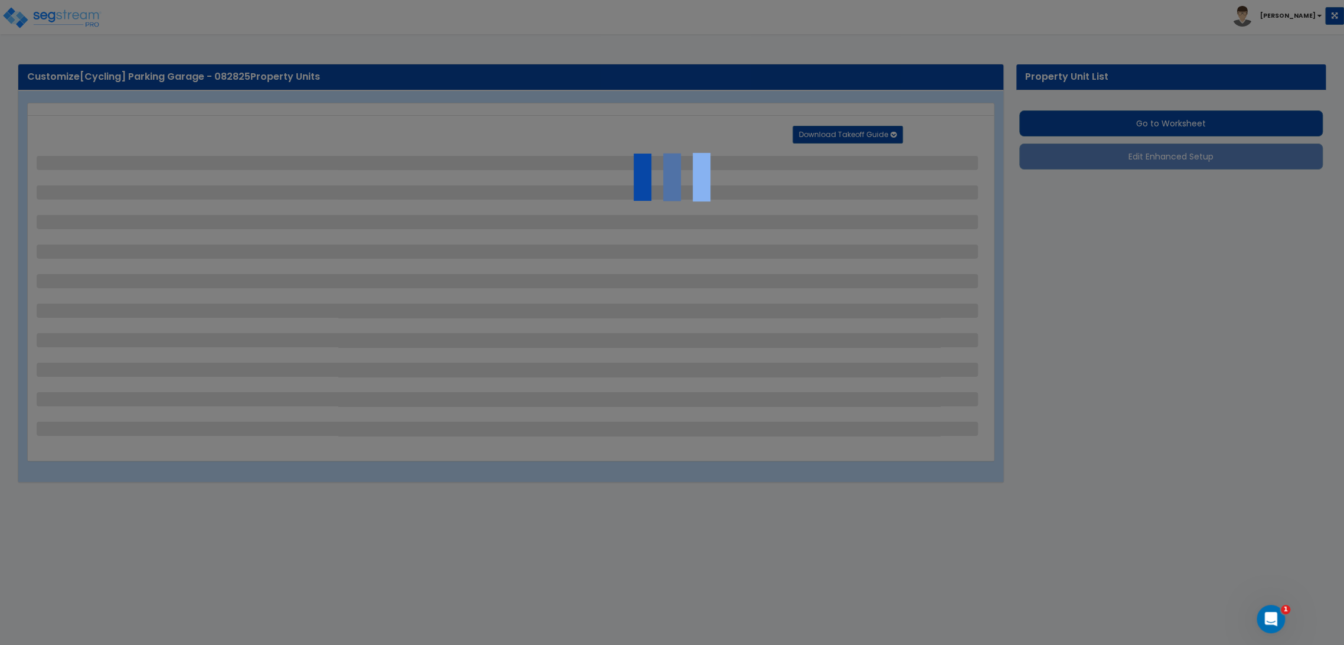
select select "2"
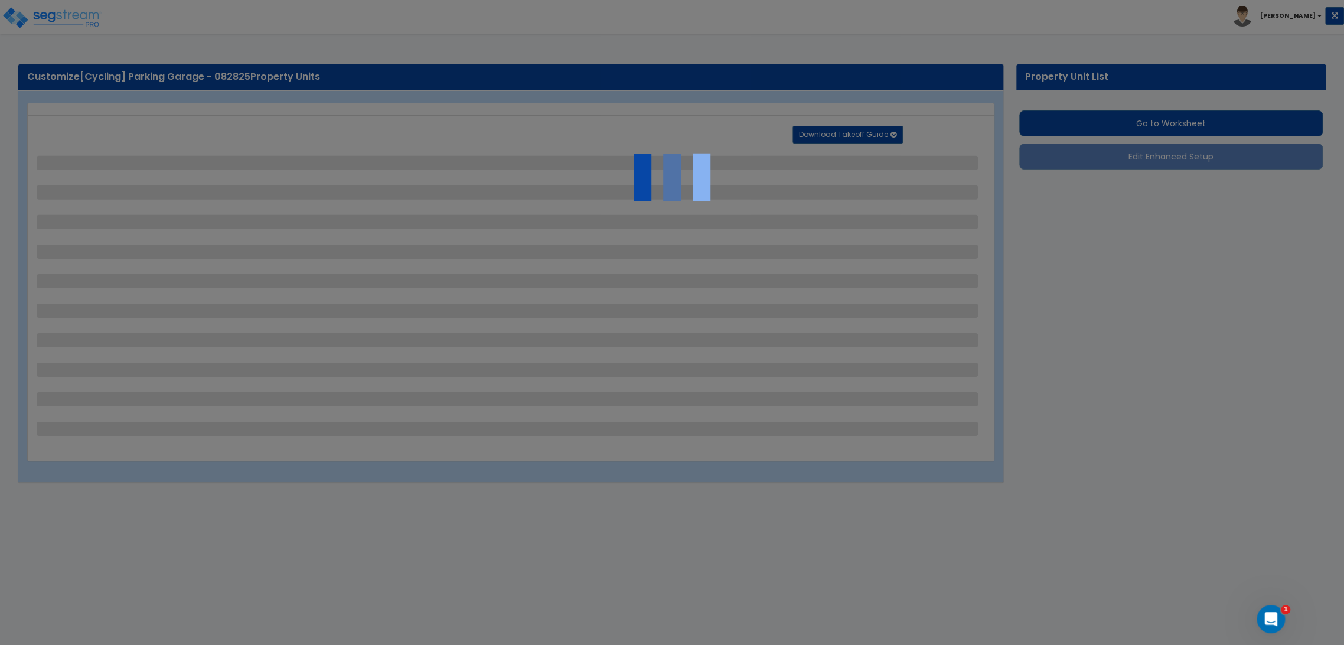
select select "2"
select select "1"
select select "2"
select select "1"
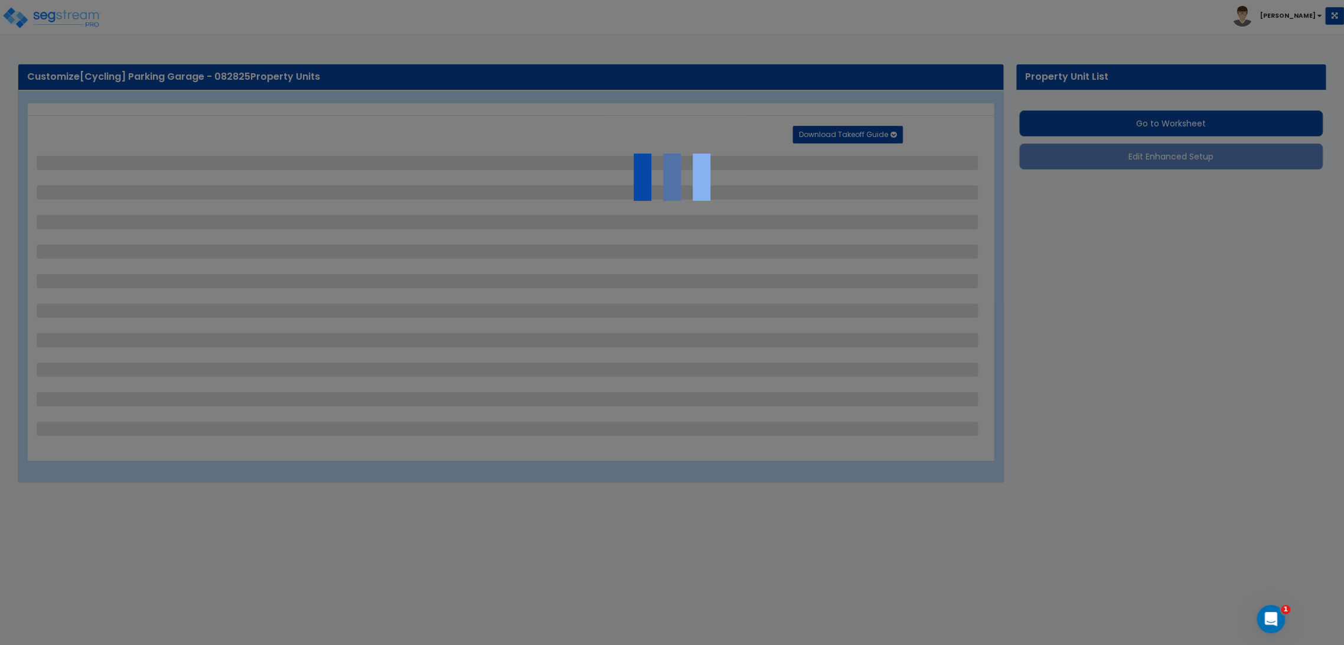
select select "1"
select select "2"
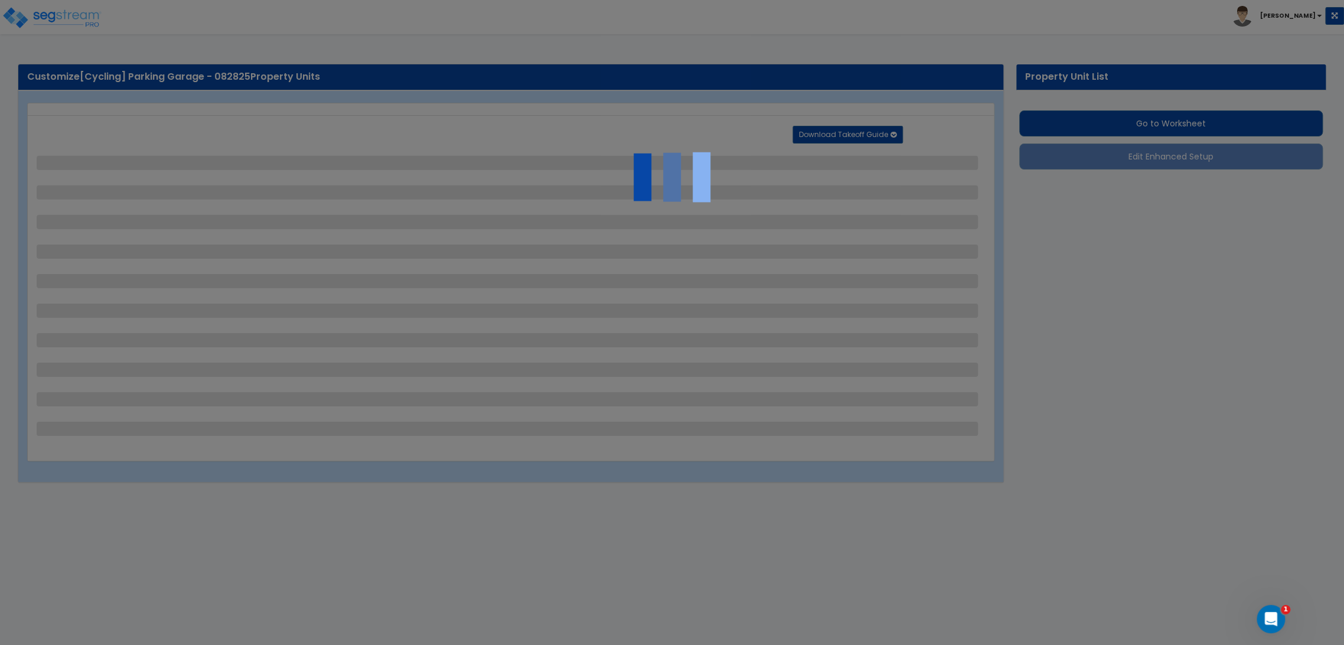
select select "2"
select select "1"
select select "10"
select select "1"
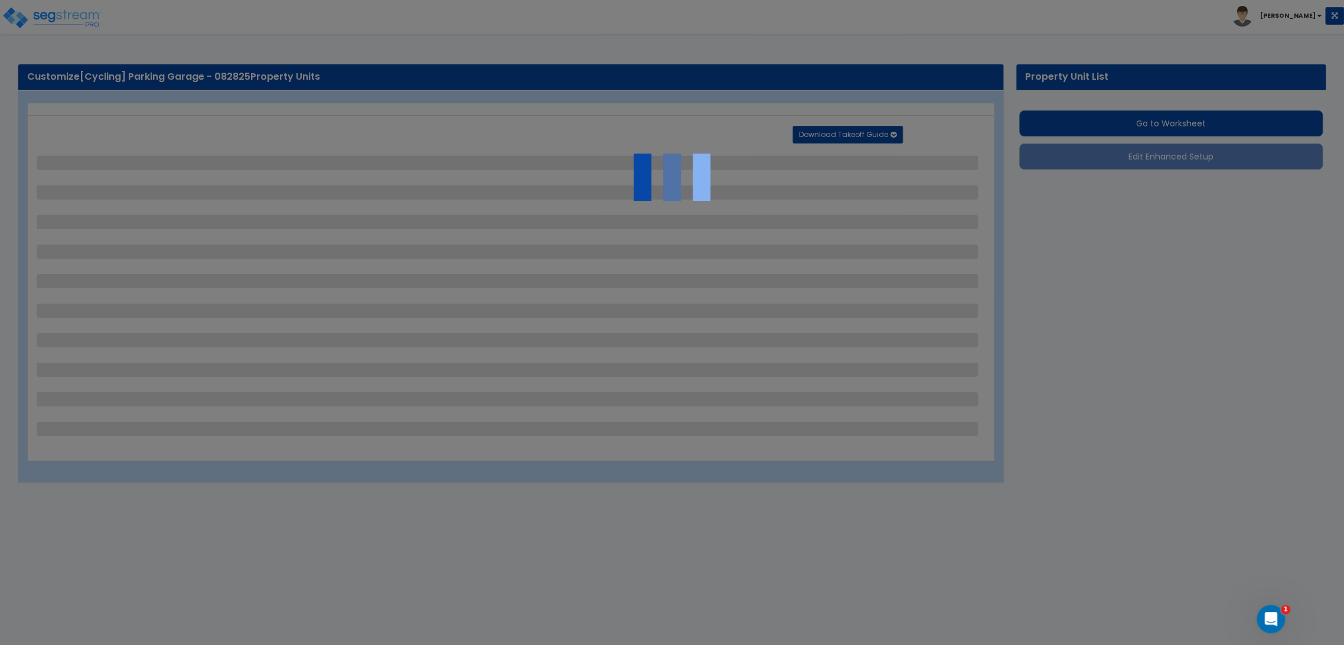
select select "1"
select select "3"
select select "2"
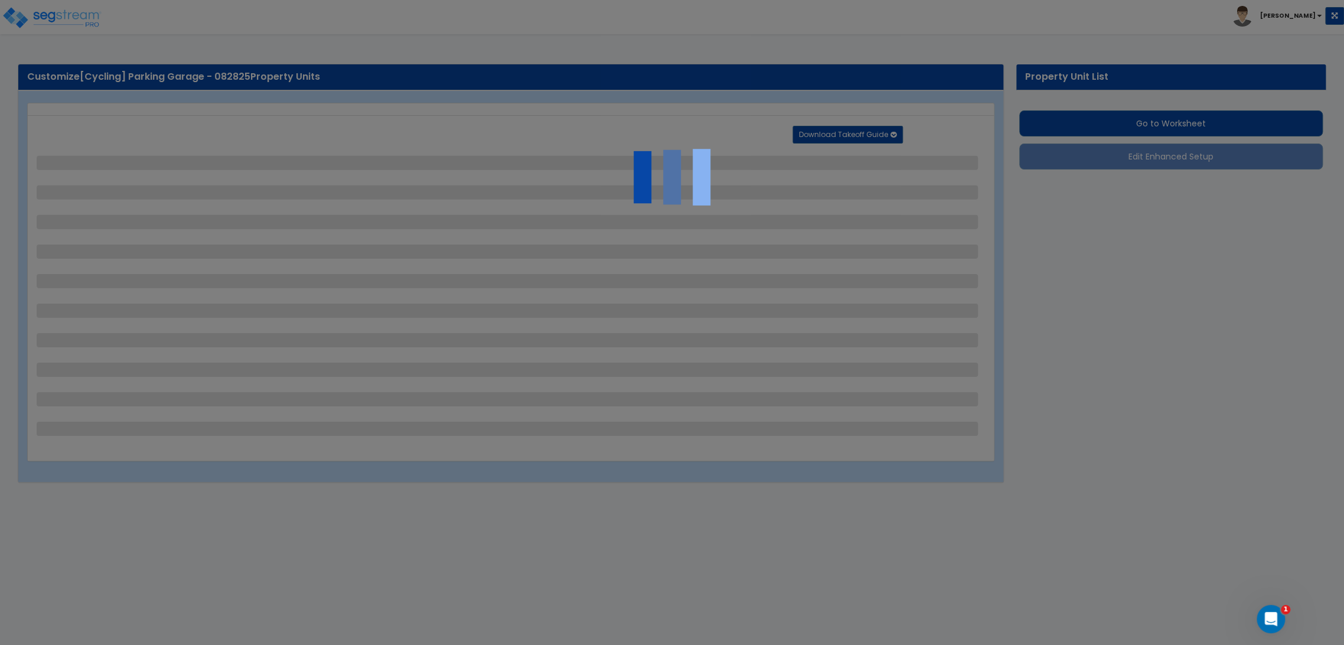
select select "4"
select select "1"
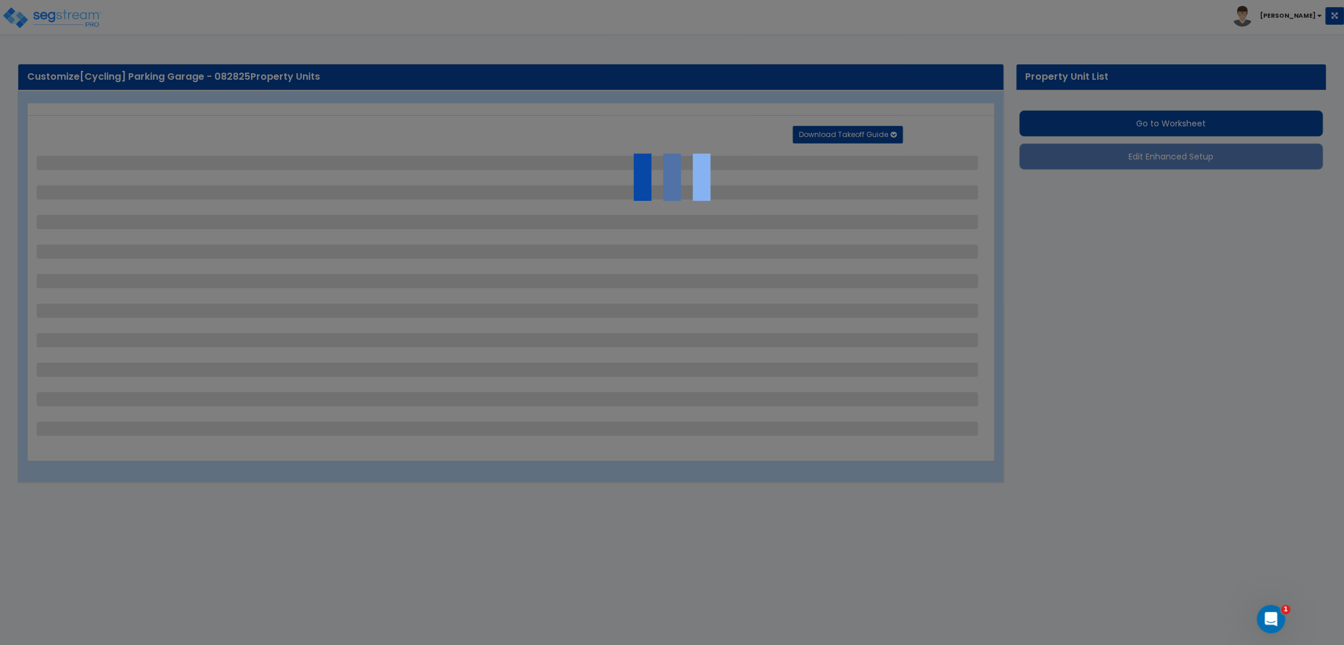
select select "6"
select select "2"
select select "1"
select select "2"
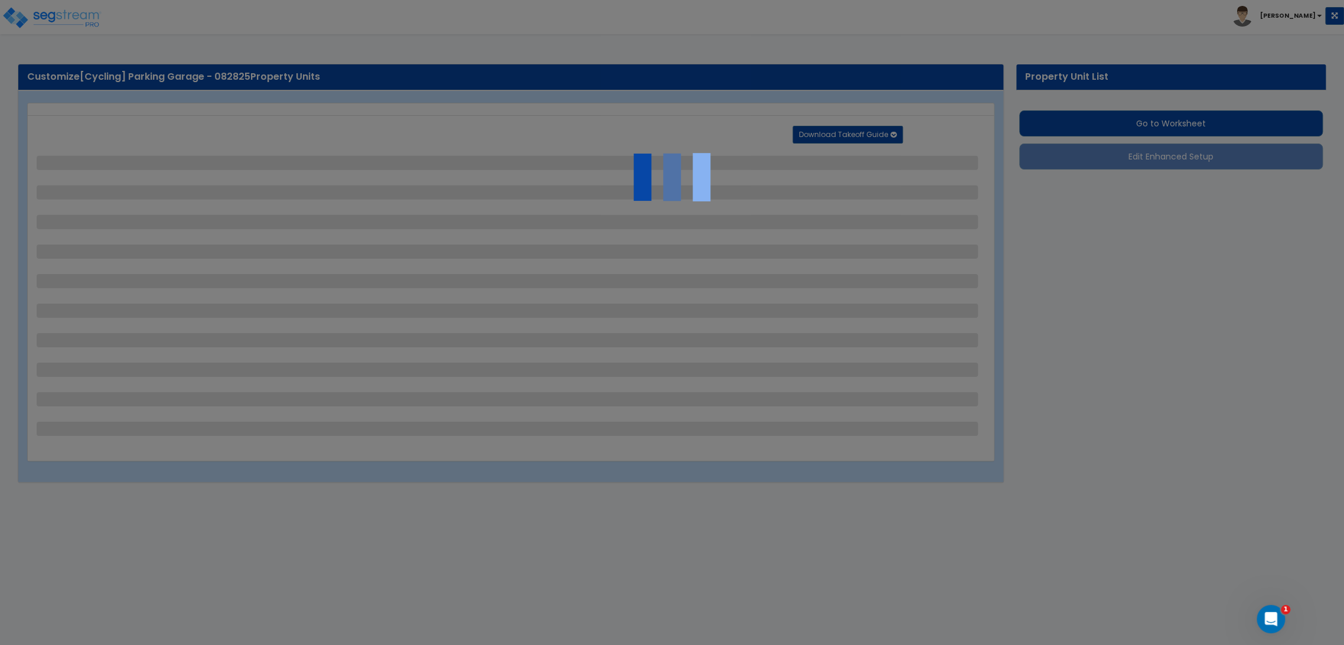
select select "2"
select select "1"
select select "8"
select select "2"
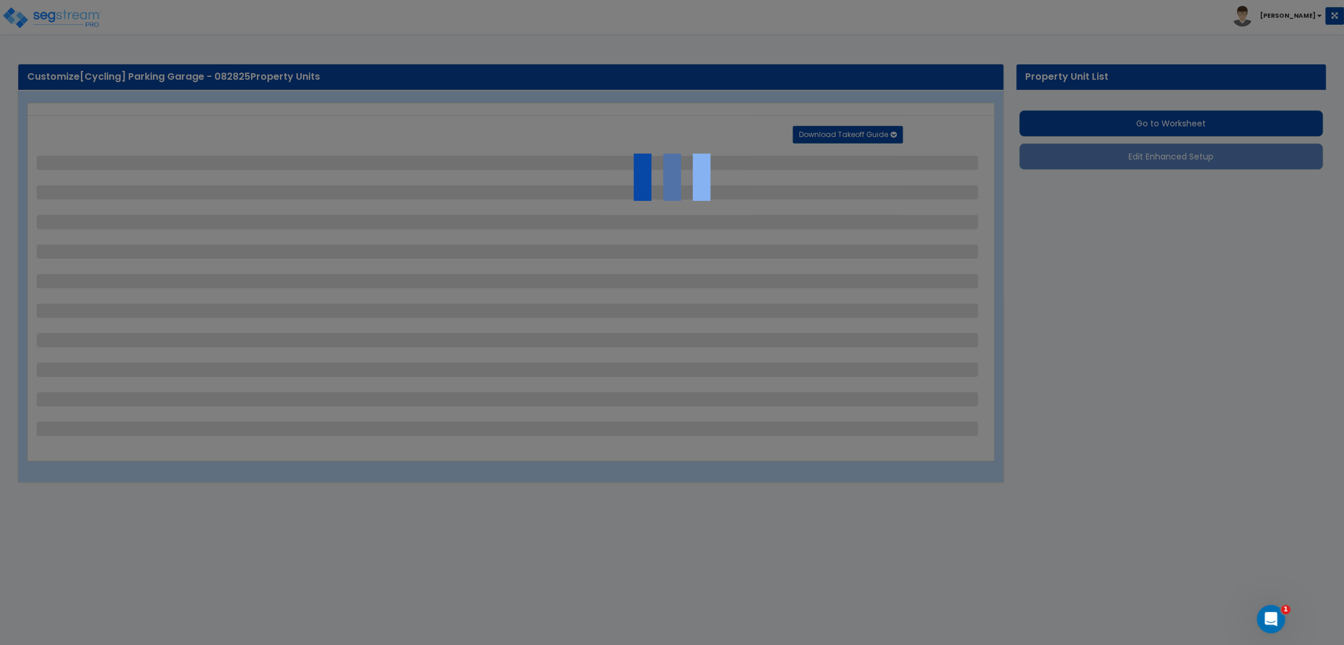
select select "4"
select select "1"
select select "20"
select select "2"
select select "5"
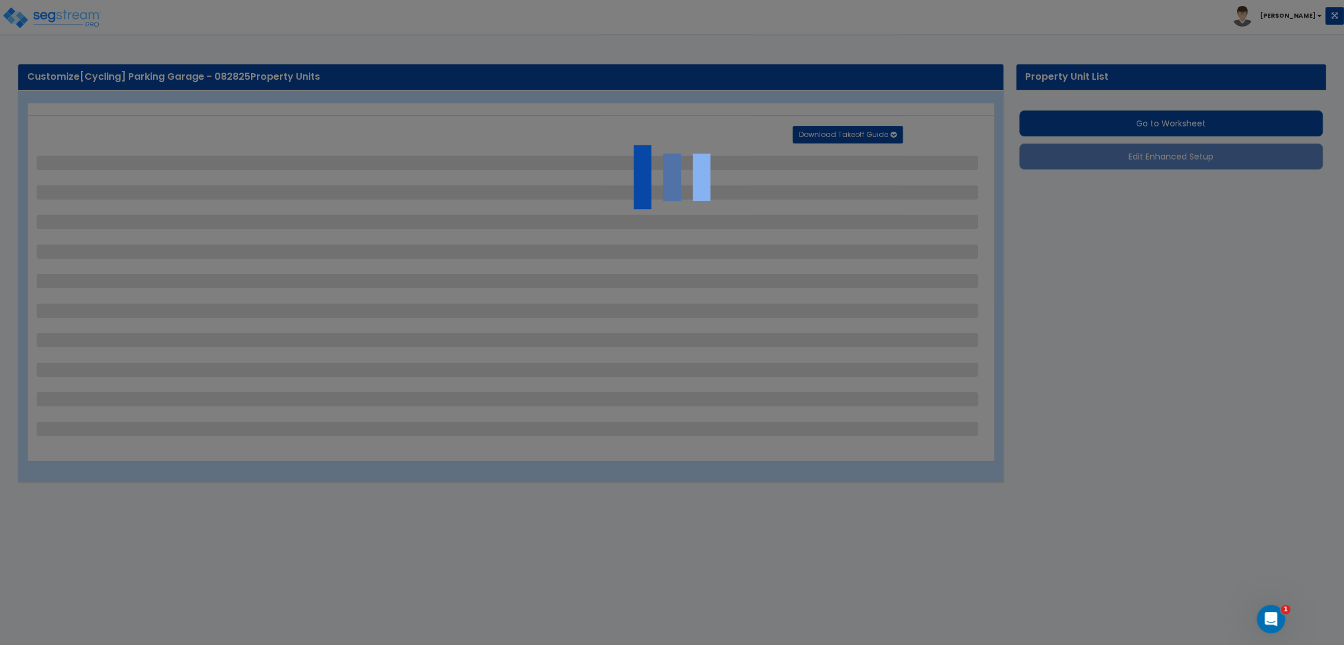
select select "3"
select select "1"
select select "2"
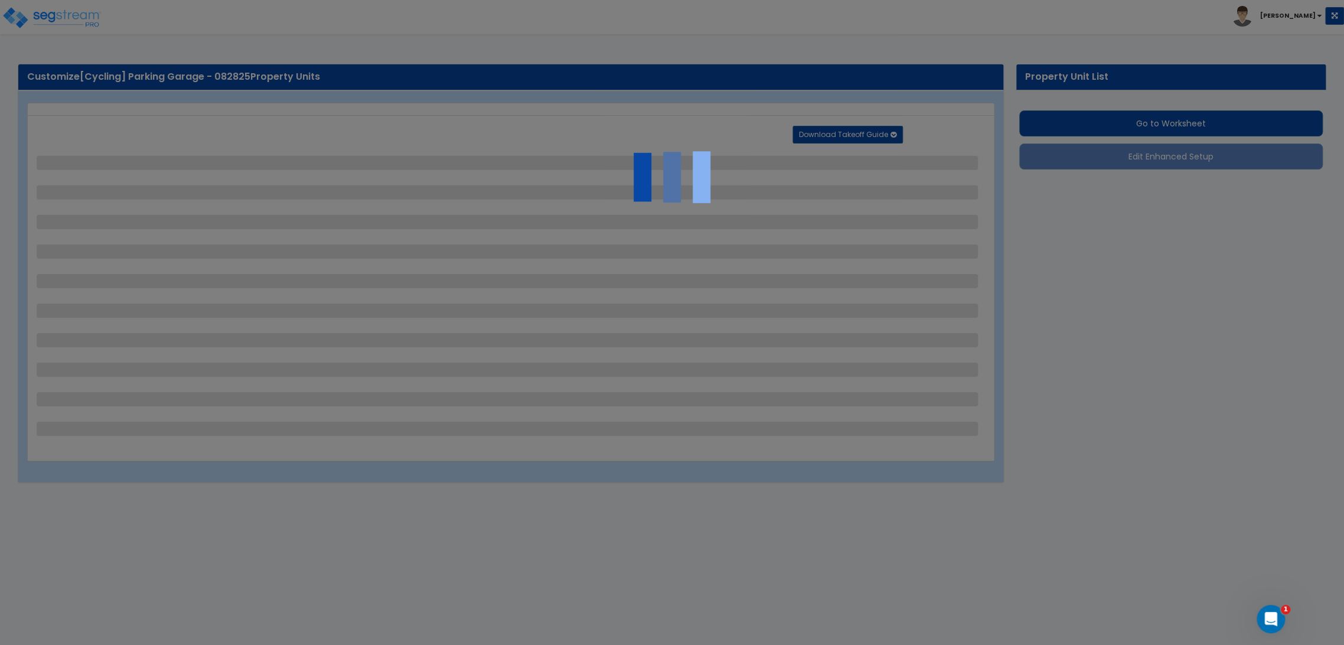
select select "1"
select select "4"
select select "2"
select select "1"
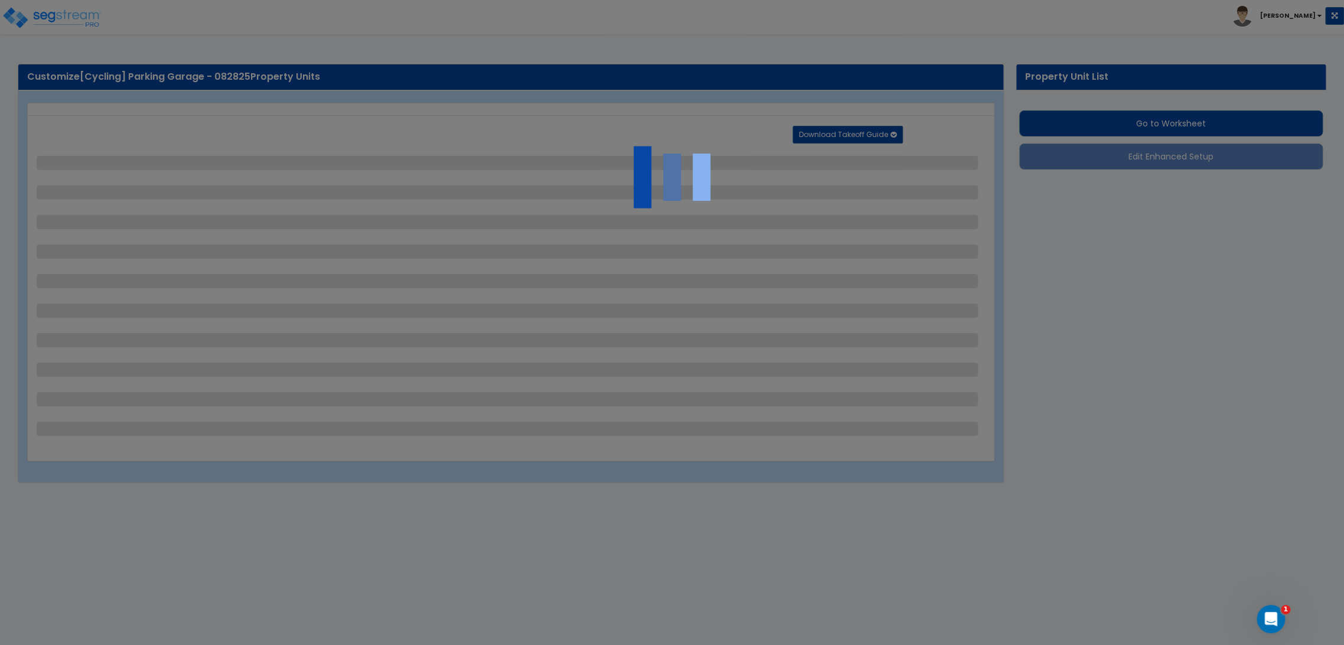
select select "2"
select select "1"
select select "2"
select select "6"
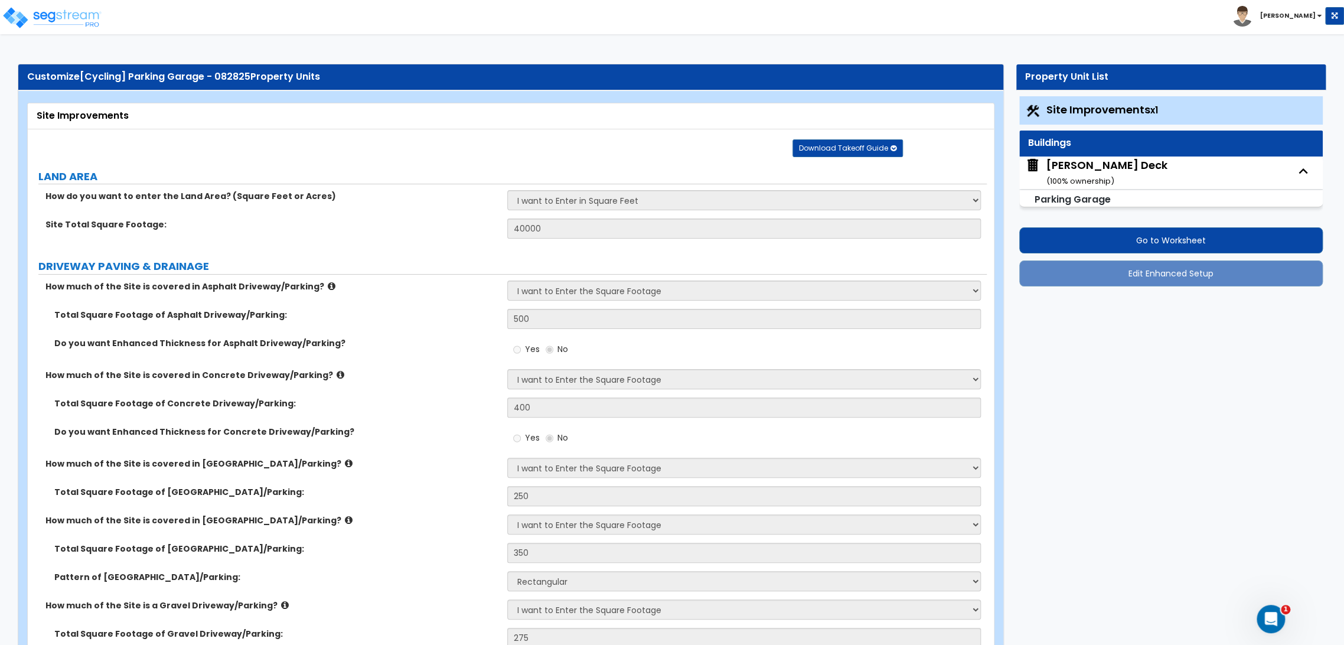
click at [1107, 164] on div "[PERSON_NAME] Deck ( 100 % ownership)" at bounding box center [1107, 173] width 121 height 30
select select "3"
select select "1"
select select "3"
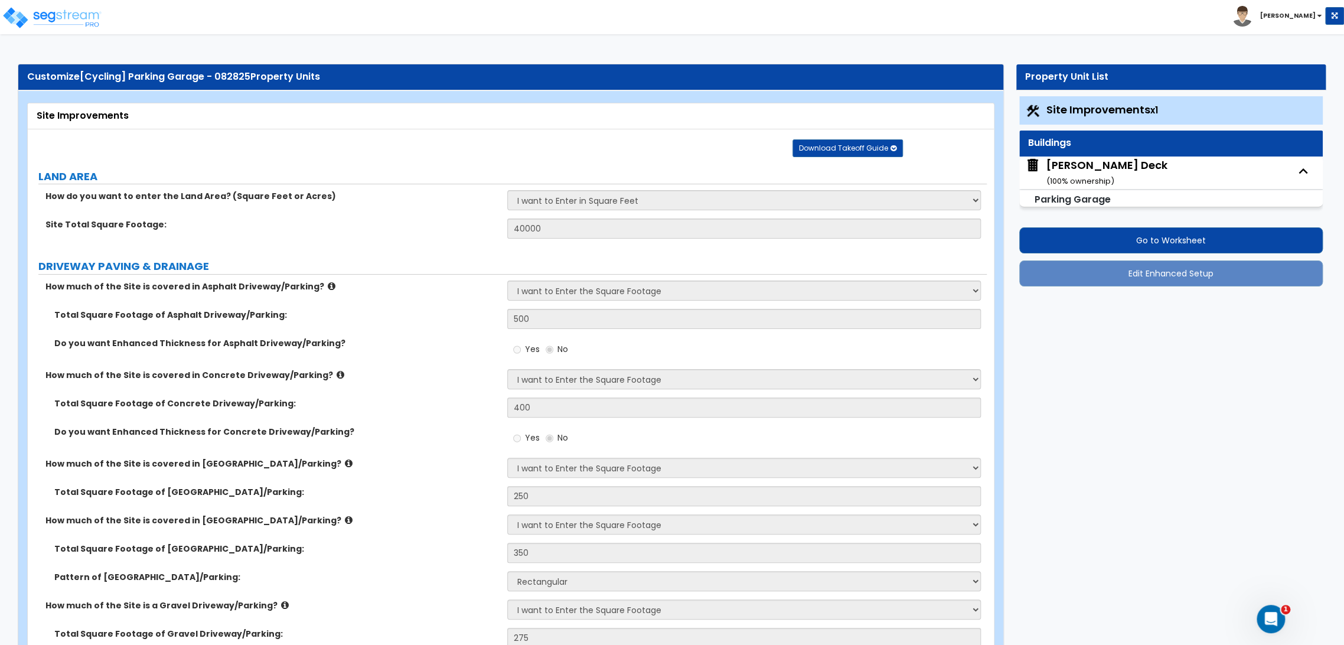
select select "2"
select select "4"
select select "1"
select select "2"
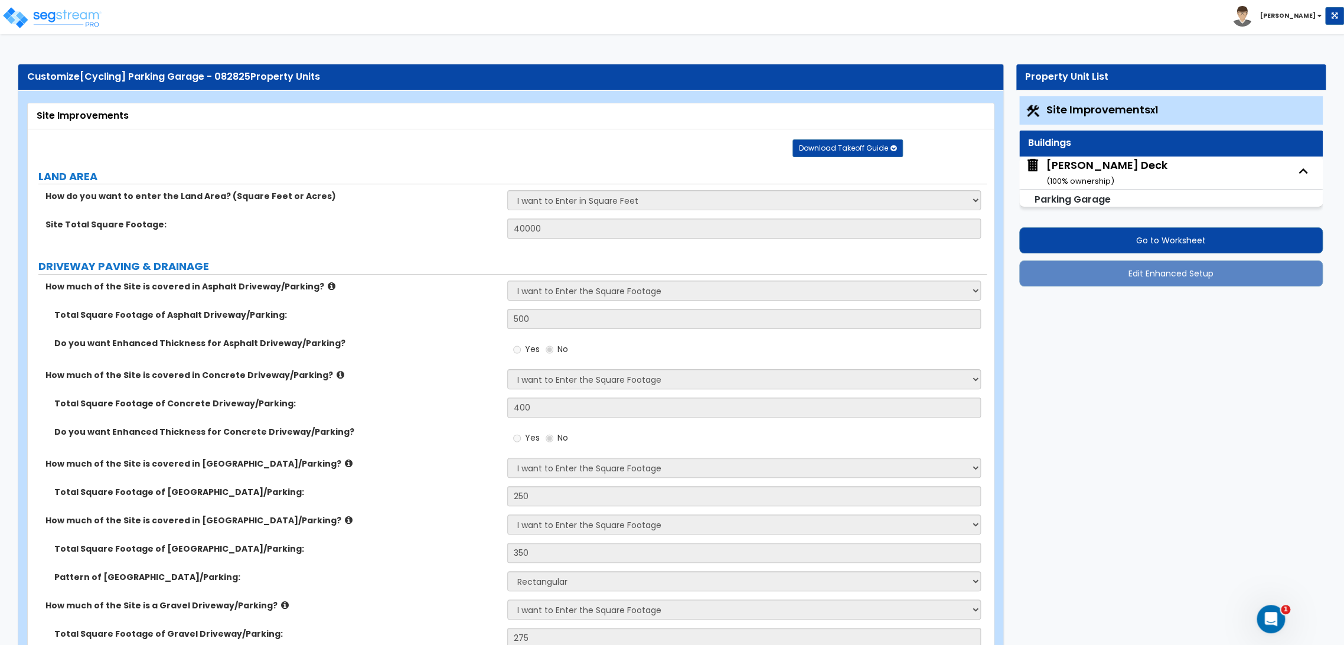
select select "2"
select select "3"
select select "1"
select select "3"
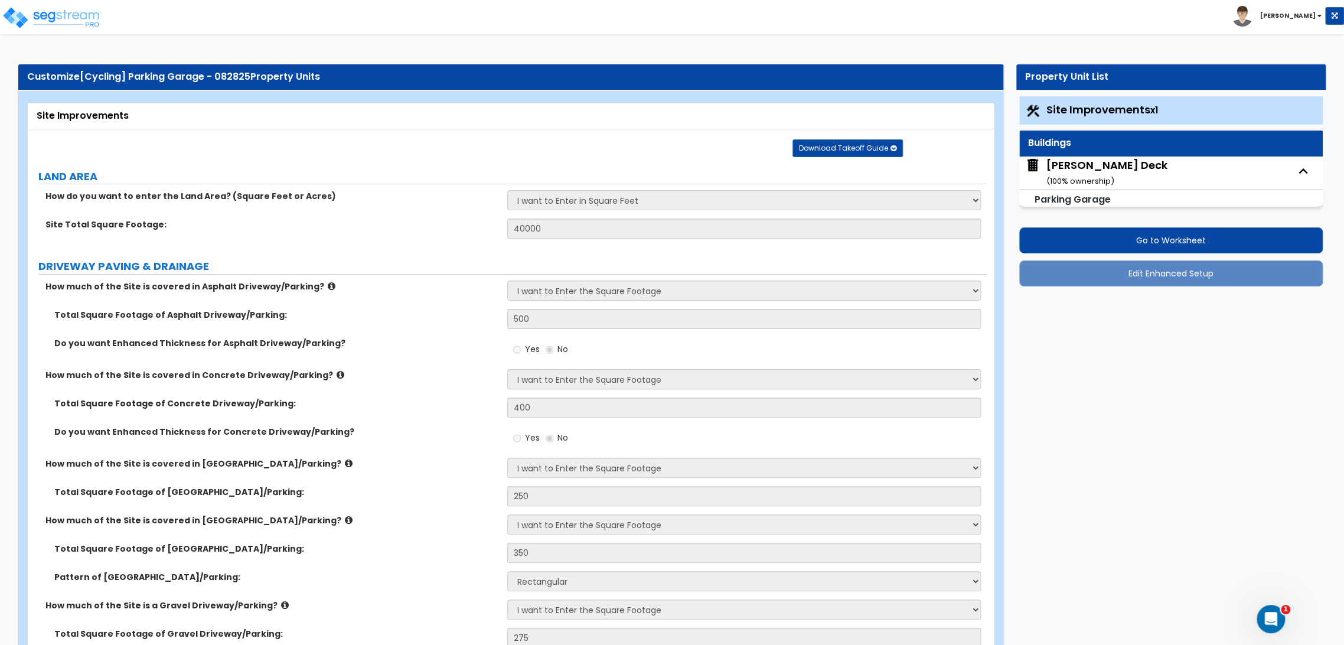
select select "2"
select select "3"
select select "1"
select select "2"
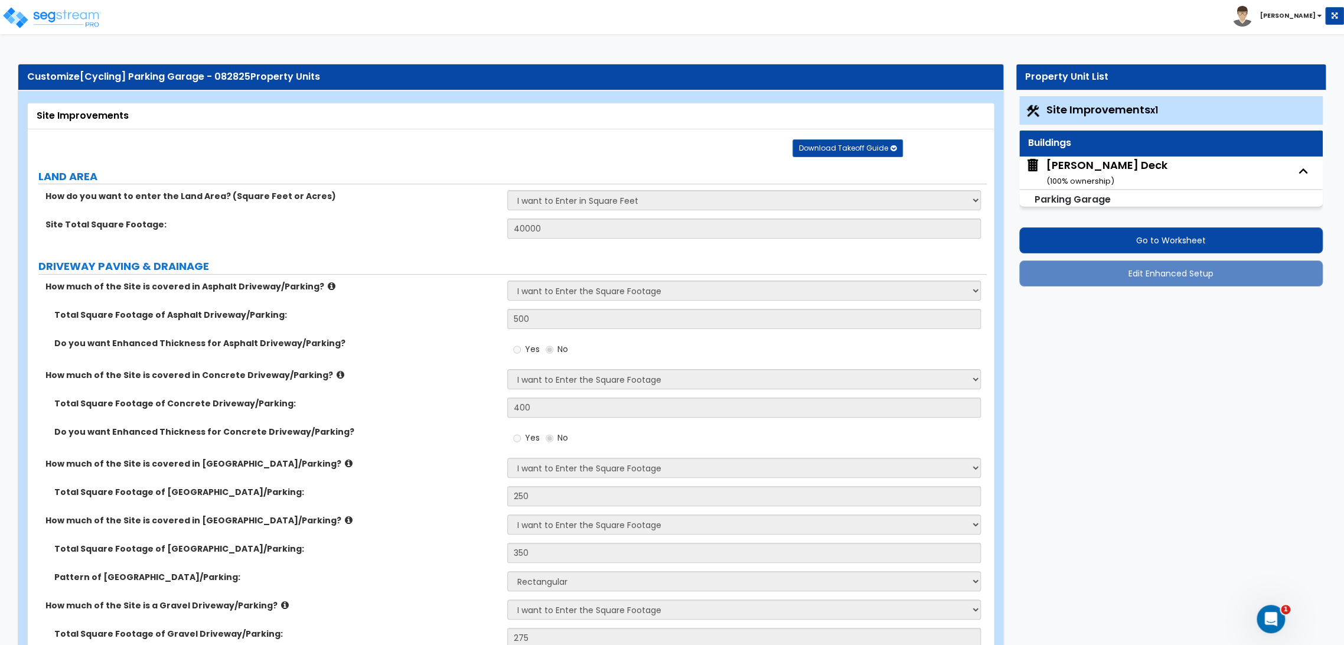
select select "1"
select select "2"
select select "3"
select select "2"
select select "5"
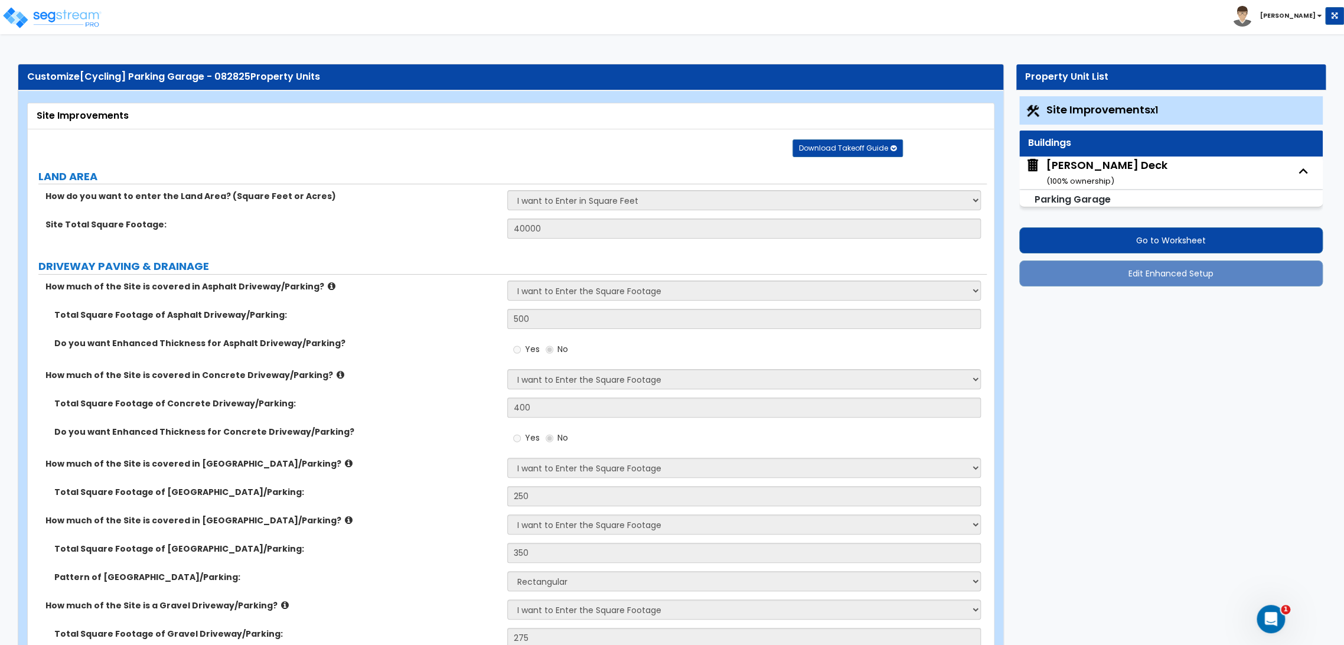
select select "5"
select select "2"
select select "4"
select select "3"
select select "2"
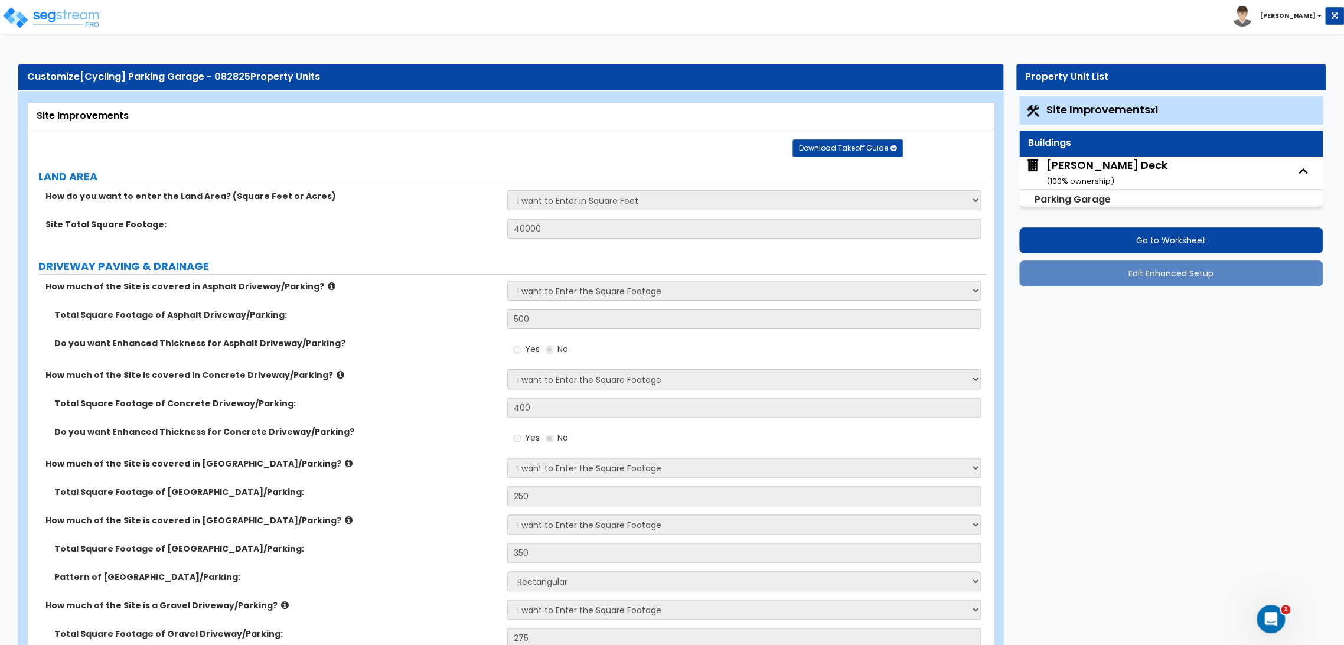
select select "1"
select select "3"
select select "2"
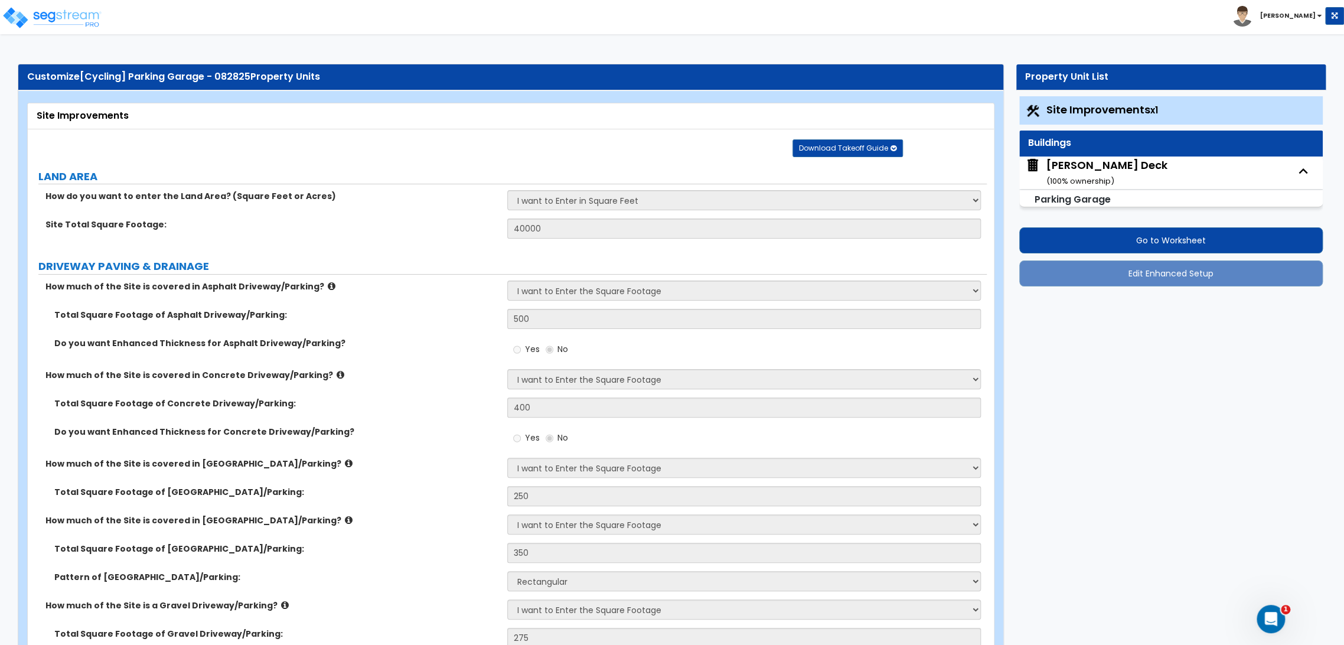
select select "2"
select select "4"
select select "1"
select select "3"
select select "1"
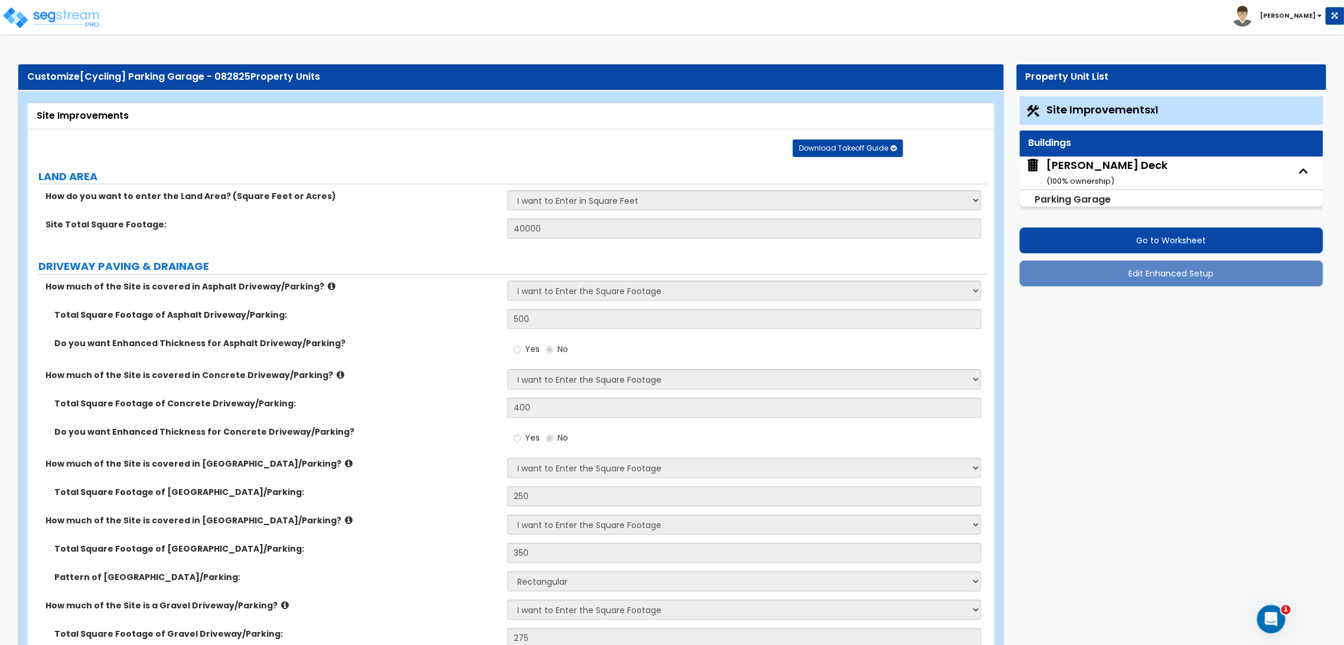
select select "2"
select select "6"
select select "7"
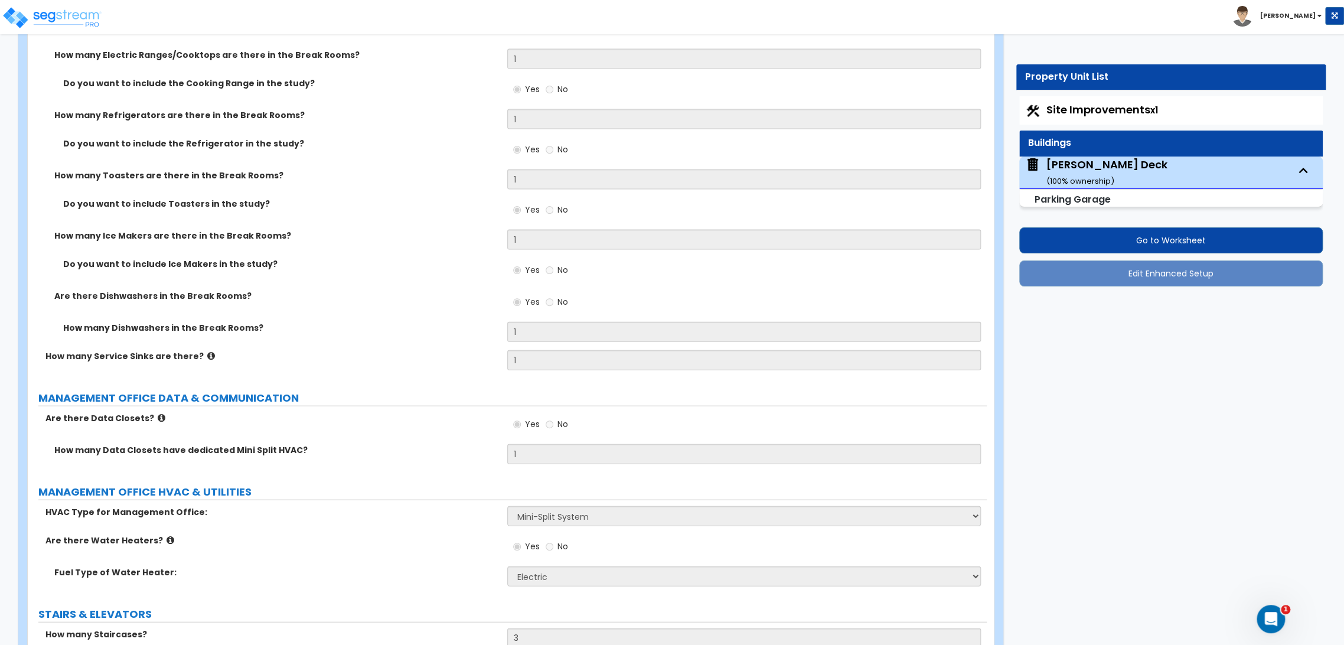
scroll to position [4856, 0]
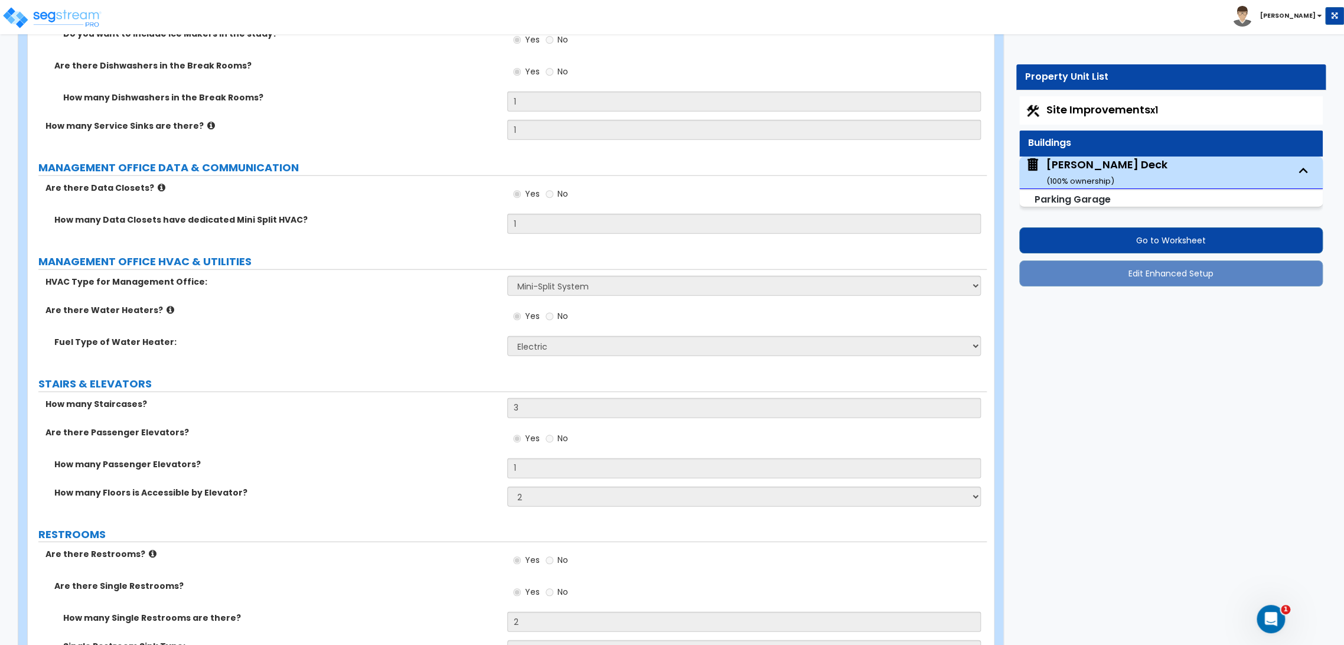
click at [418, 263] on label "MANAGEMENT OFFICE HVAC & UTILITIES" at bounding box center [512, 261] width 949 height 15
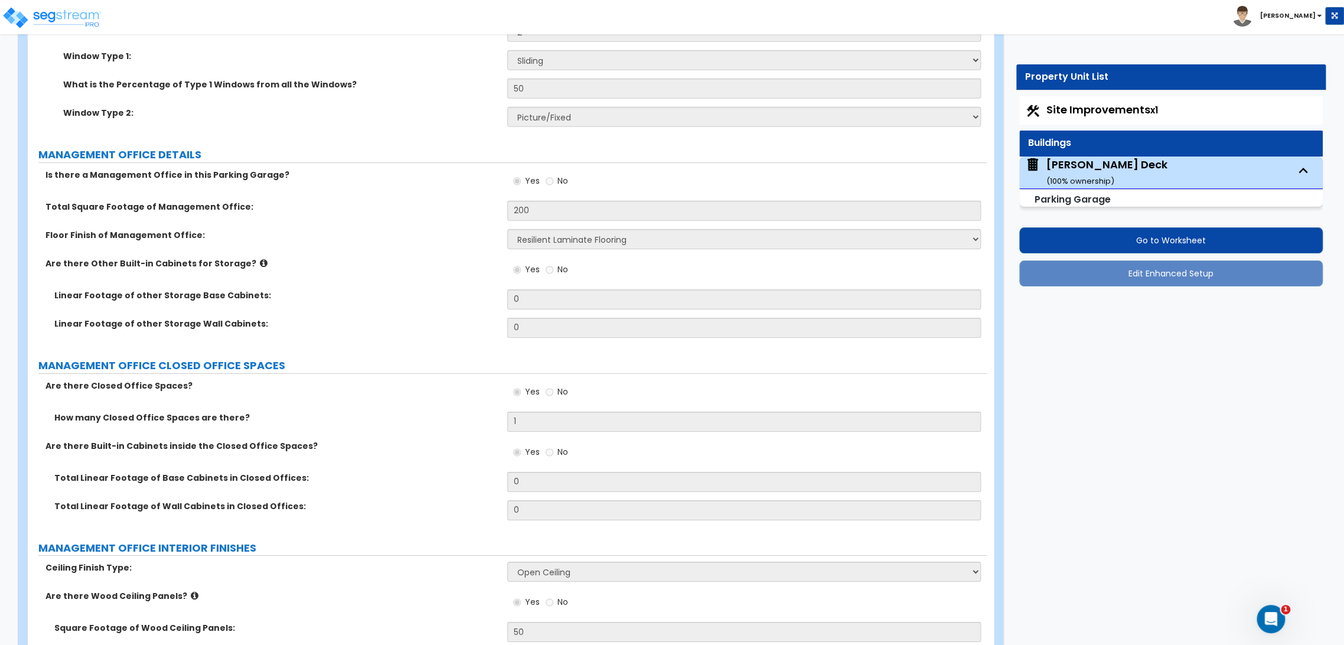
scroll to position [4842, 0]
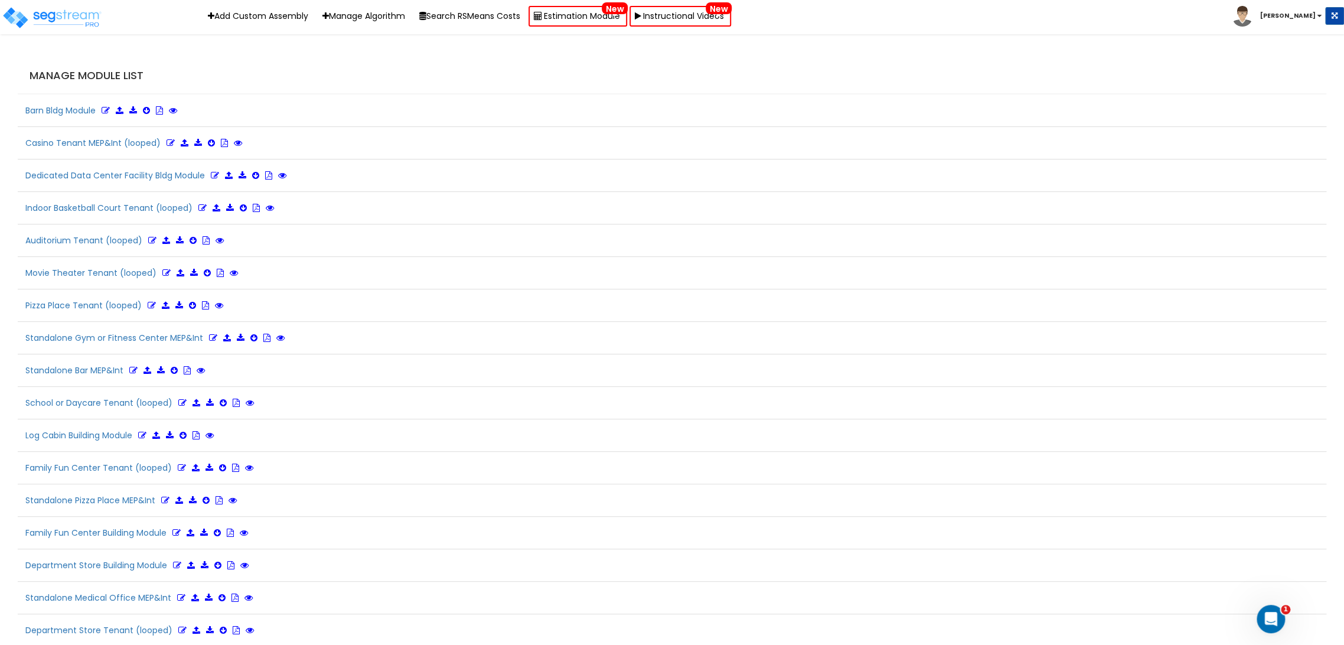
scroll to position [917, 0]
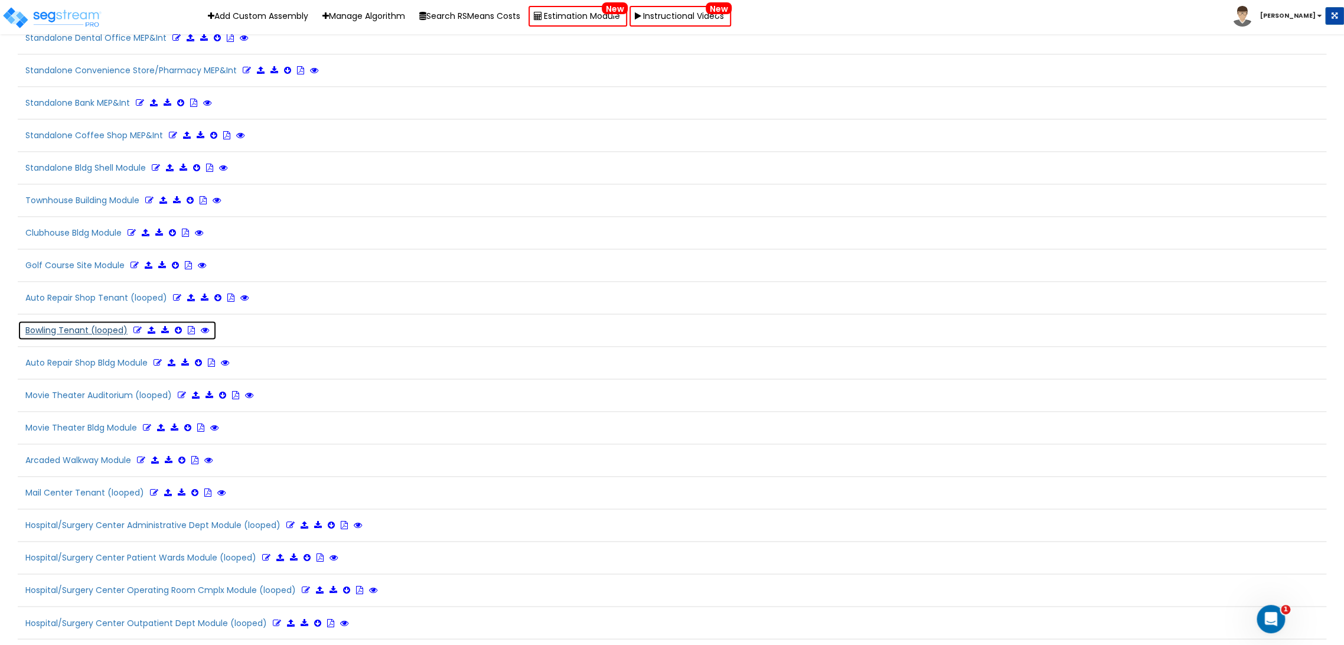
click at [135, 326] on icon at bounding box center [137, 330] width 8 height 8
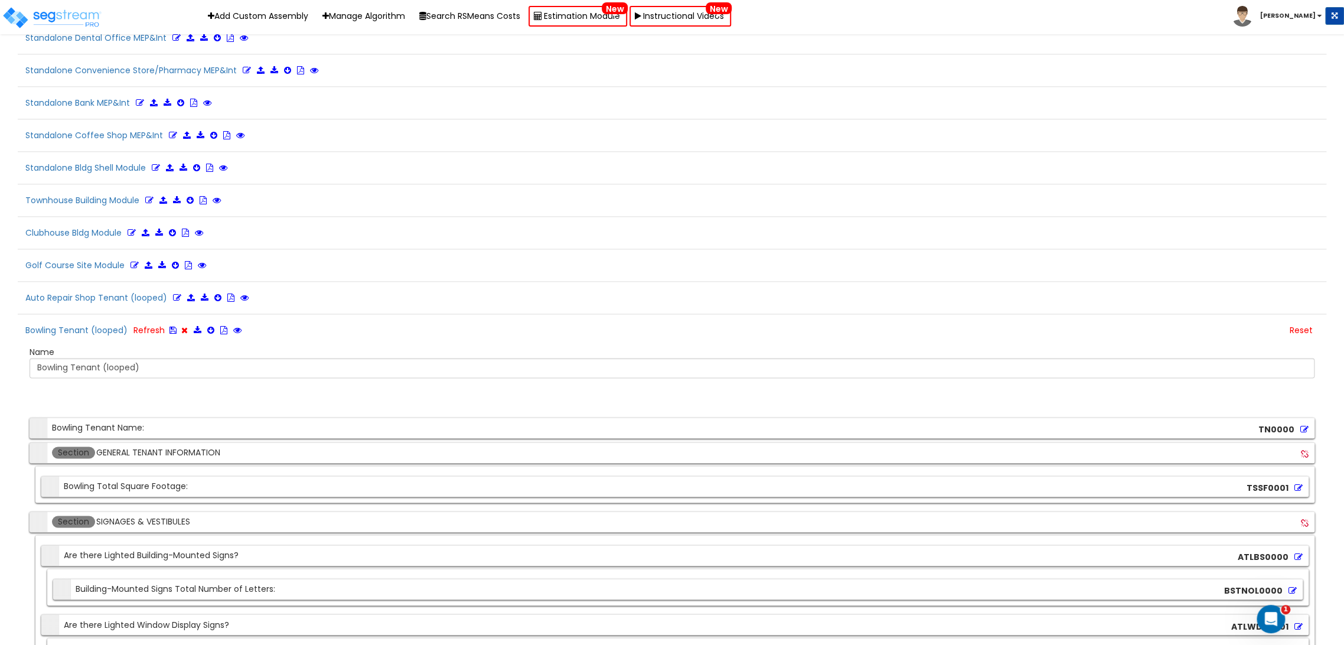
scroll to position [3918, 0]
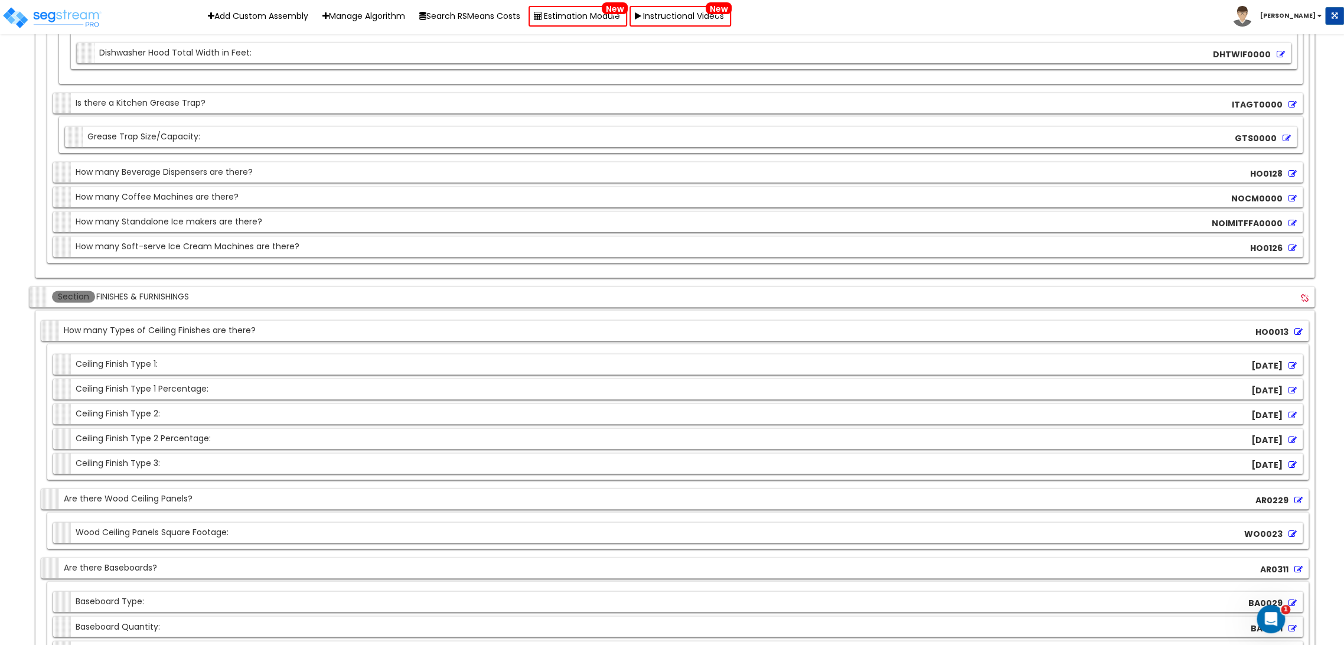
click at [223, 359] on div "Section Ceiling Finish Type 1: CE0000" at bounding box center [678, 364] width 1250 height 21
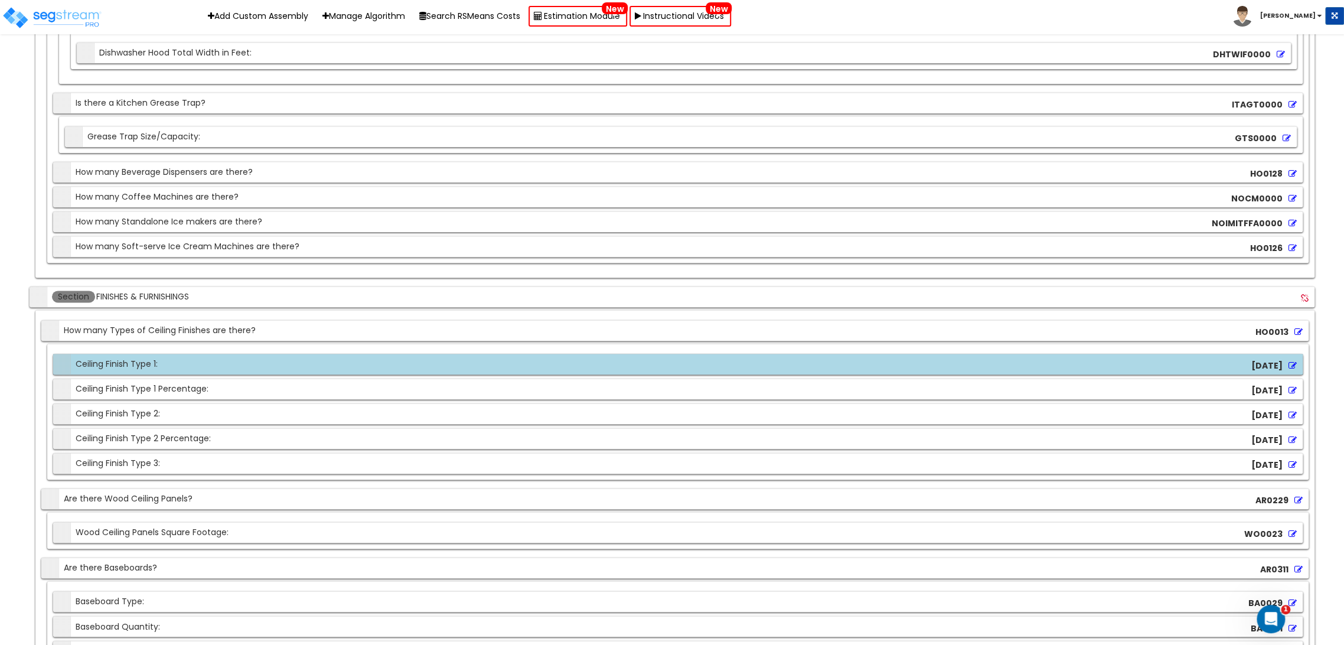
click at [1292, 361] on icon at bounding box center [1293, 365] width 8 height 8
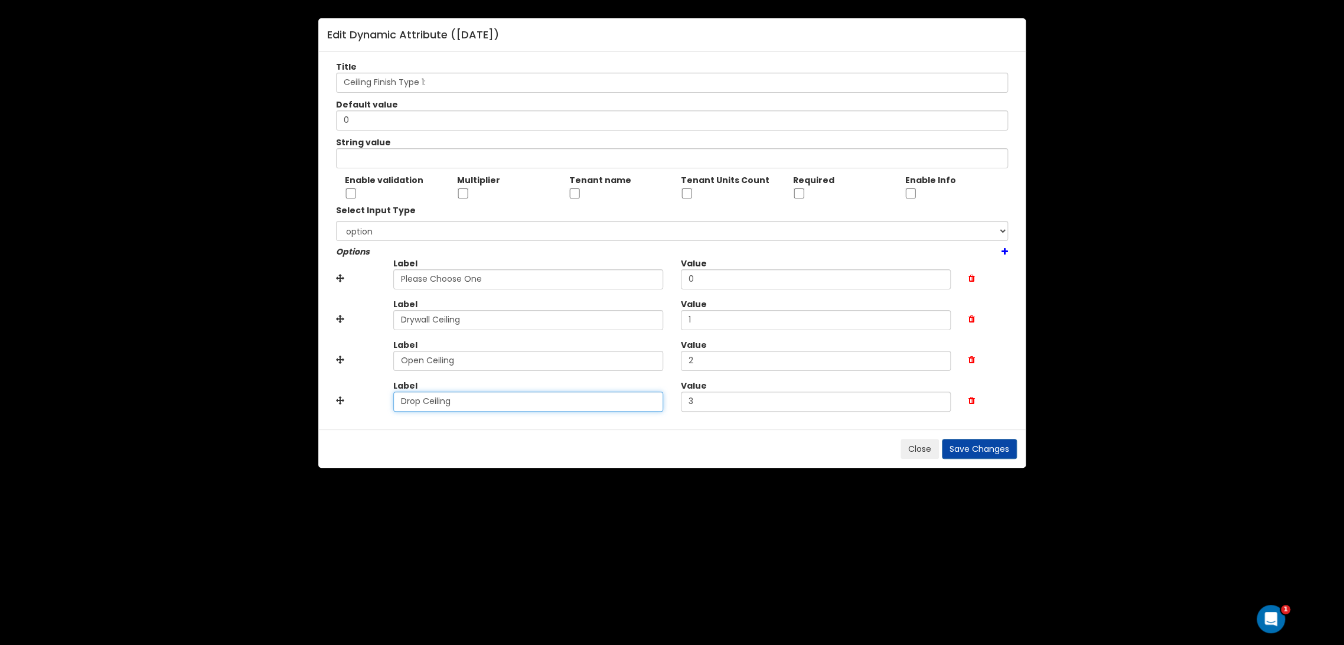
drag, startPoint x: 493, startPoint y: 405, endPoint x: 263, endPoint y: 395, distance: 230.6
click at [263, 395] on div "Edit Dynamic Attribute ( CE0000 ) Title Ceiling Finish Type 1: Default value 0 …" at bounding box center [672, 322] width 1344 height 645
click at [406, 320] on input "Drywall Ceiling" at bounding box center [528, 320] width 270 height 20
click at [414, 404] on input "Drop Ceiling" at bounding box center [528, 402] width 270 height 20
paste input "Drywall"
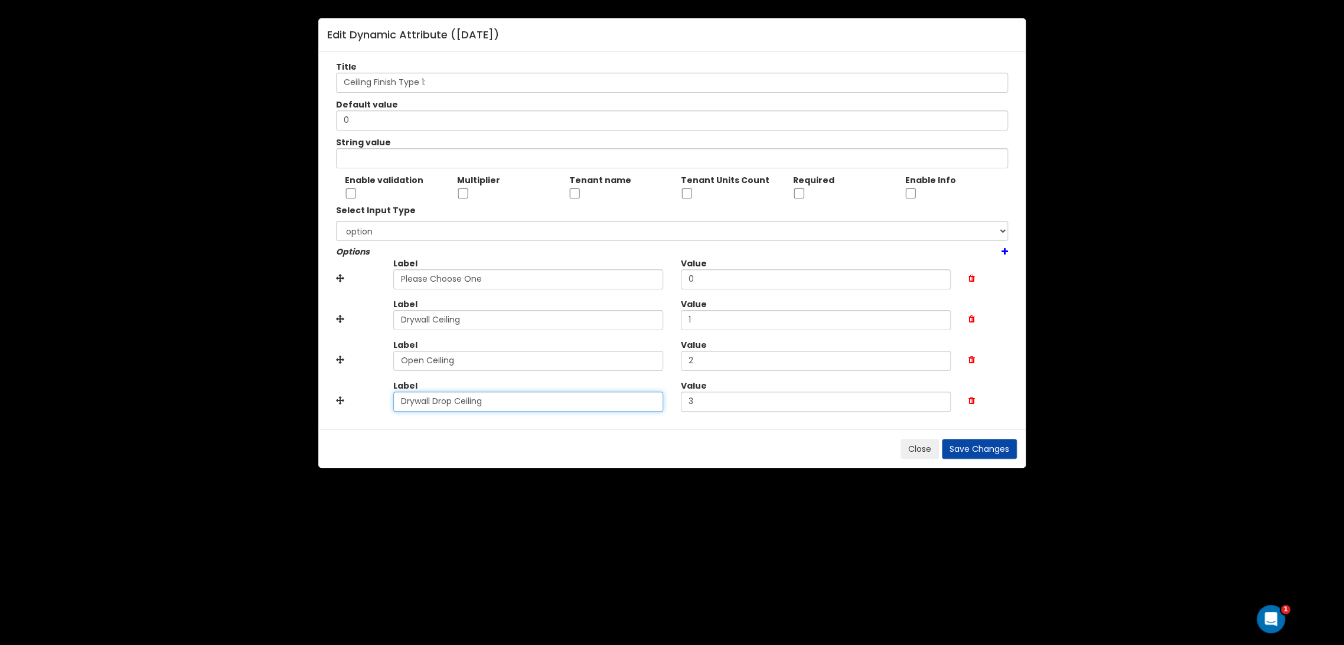
click at [493, 405] on input "Drywall Drop Ceiling" at bounding box center [528, 402] width 270 height 20
click at [454, 404] on input "Drywall Drop Ceiling" at bounding box center [528, 402] width 270 height 20
type input "Drywall Ceiling"
click at [405, 322] on input "Drywall Ceiling" at bounding box center [528, 320] width 270 height 20
type input "Drop Ceiling"
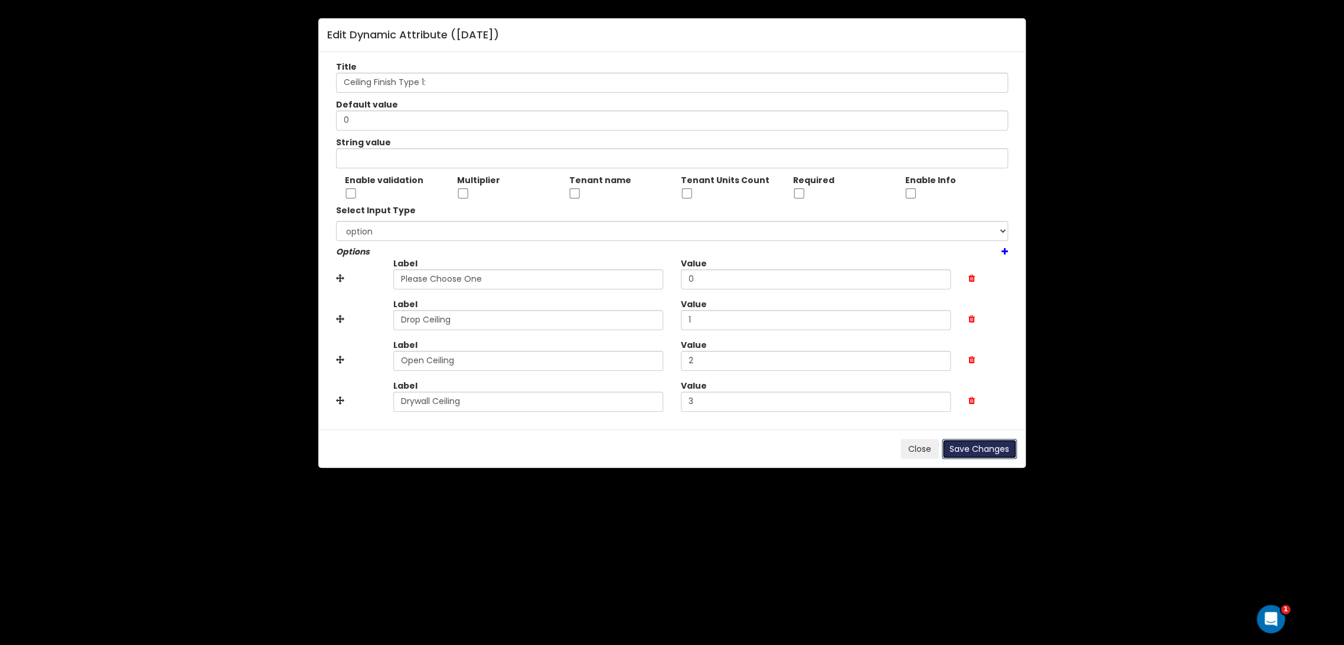
click at [1001, 443] on button "Save Changes" at bounding box center [979, 449] width 75 height 20
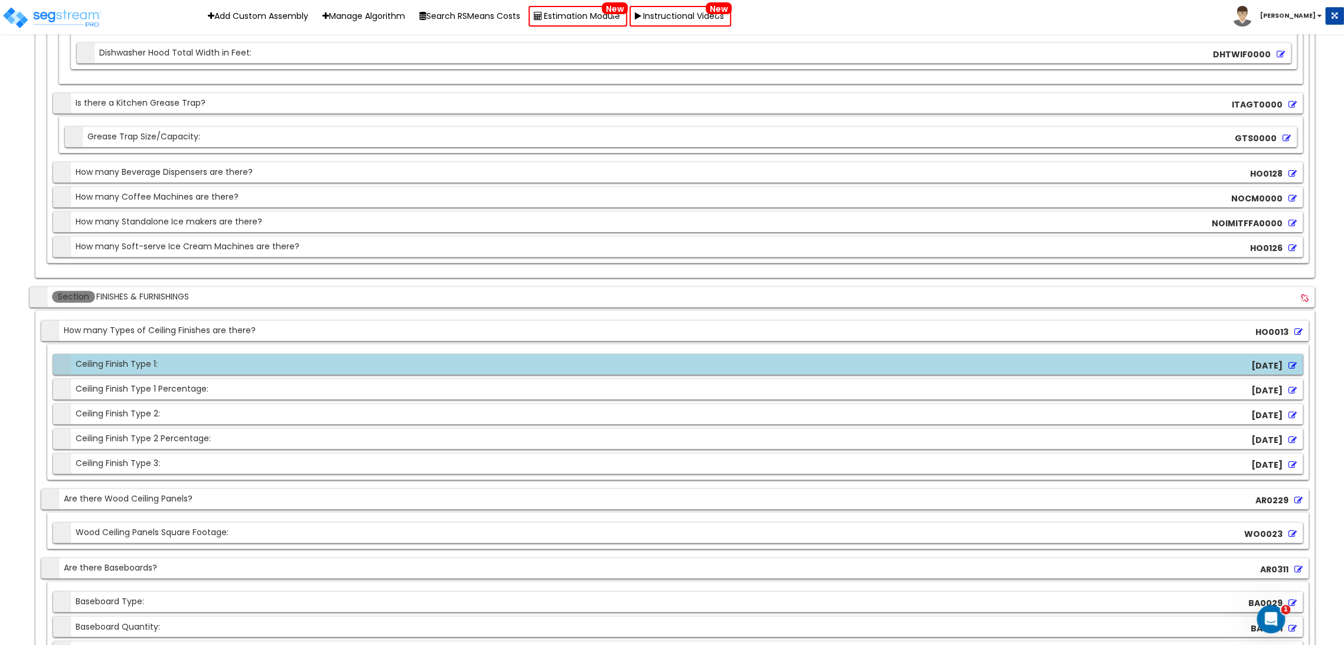
click at [1290, 411] on icon at bounding box center [1293, 415] width 8 height 8
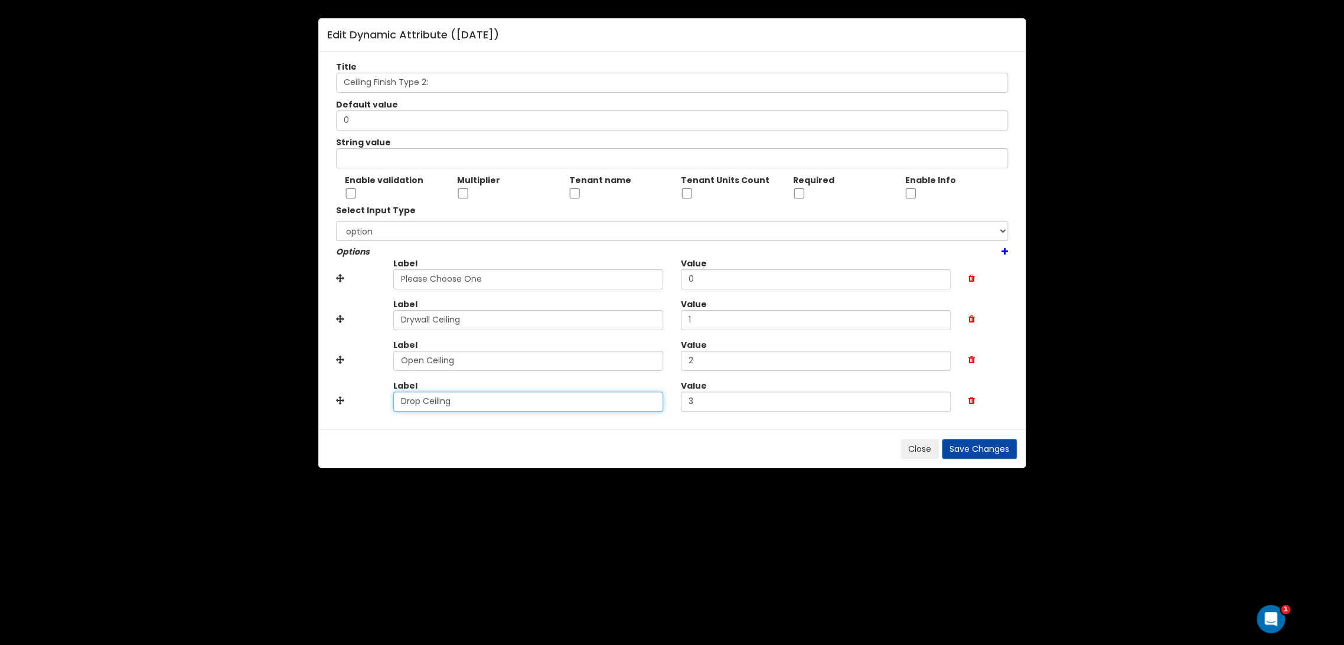
drag, startPoint x: 517, startPoint y: 404, endPoint x: 201, endPoint y: 334, distance: 324.2
click at [110, 344] on div "Edit Dynamic Attribute ( CE0002 ) Title Ceiling Finish Type 2: Default value 0 …" at bounding box center [672, 322] width 1344 height 645
drag, startPoint x: 501, startPoint y: 323, endPoint x: 323, endPoint y: 311, distance: 178.8
click at [323, 311] on div "Title Ceiling Finish Type 2: Default value 0 String value Enable validation Mul…" at bounding box center [672, 240] width 708 height 377
paste input "op"
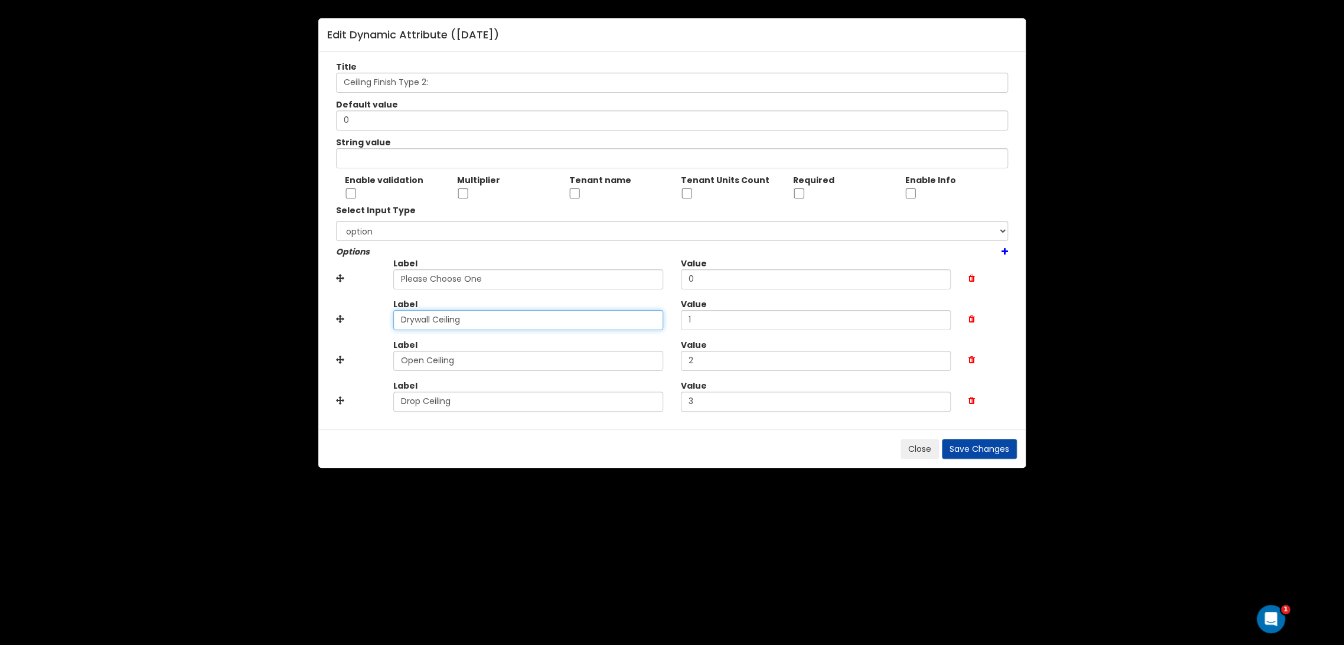
type input "Drop Ceiling"
click at [1003, 453] on button "Save Changes" at bounding box center [979, 449] width 75 height 20
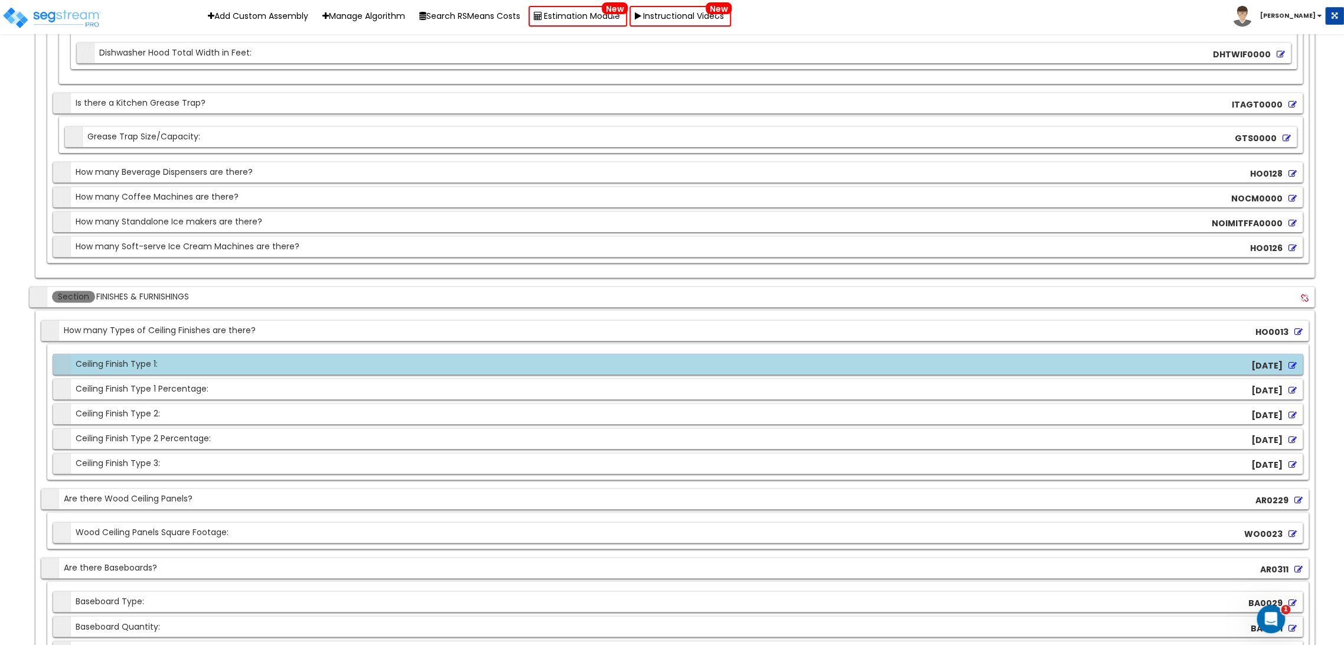
click at [1292, 461] on icon at bounding box center [1293, 465] width 8 height 8
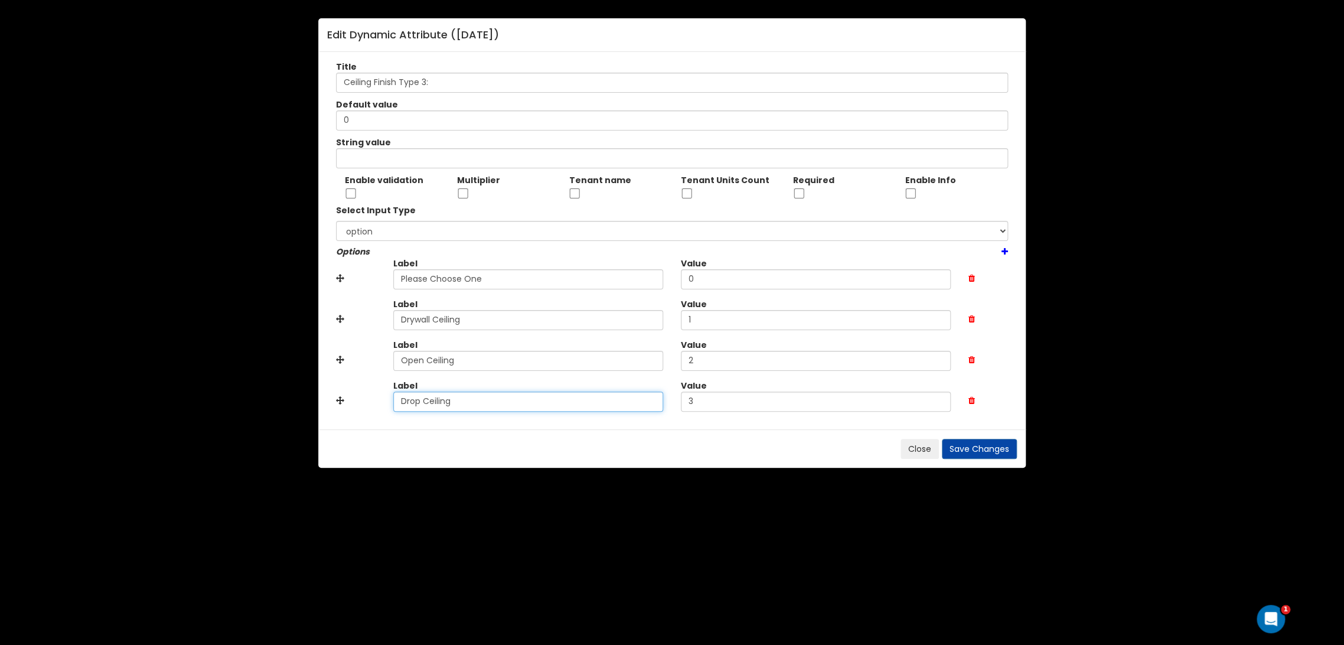
drag, startPoint x: 437, startPoint y: 398, endPoint x: 310, endPoint y: 384, distance: 128.4
click at [310, 384] on div "Edit Dynamic Attribute ( CE0004 ) Title Ceiling Finish Type 3: Default value 0 …" at bounding box center [672, 322] width 1344 height 645
drag, startPoint x: 489, startPoint y: 323, endPoint x: 222, endPoint y: 313, distance: 267.2
type input "Drop Ceiling"
click at [976, 449] on button "Save Changes" at bounding box center [979, 449] width 75 height 20
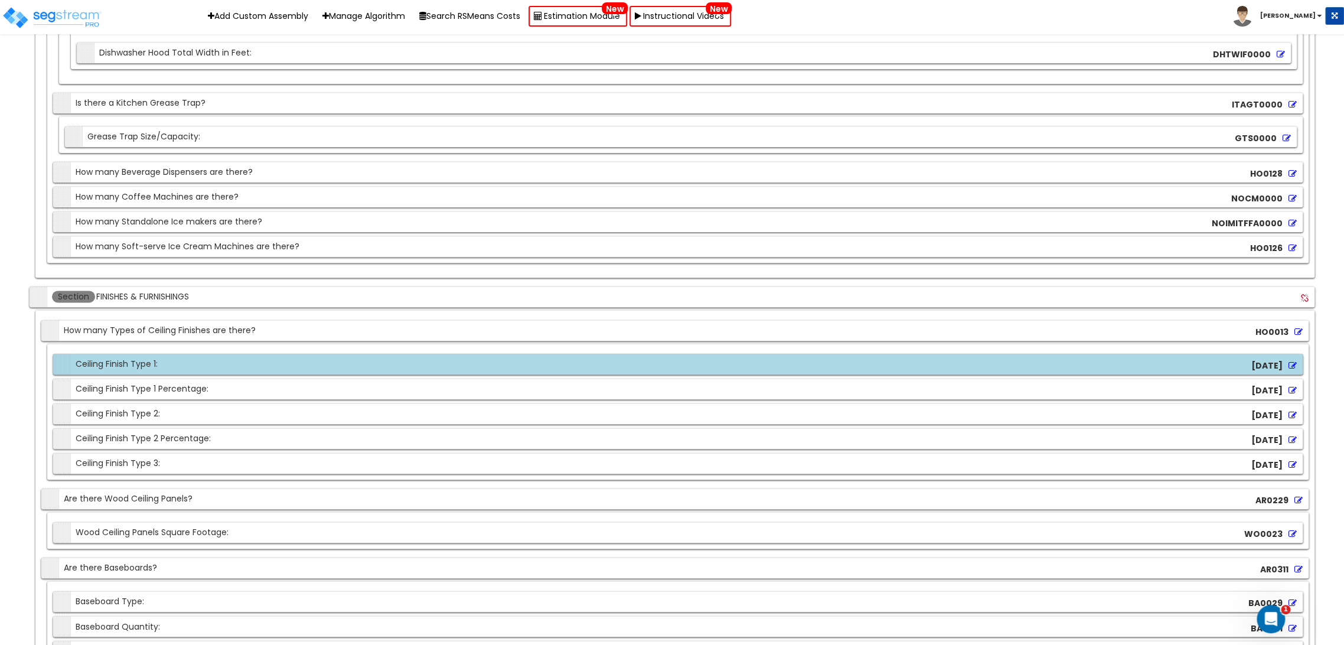
click at [1293, 361] on icon at bounding box center [1293, 365] width 8 height 8
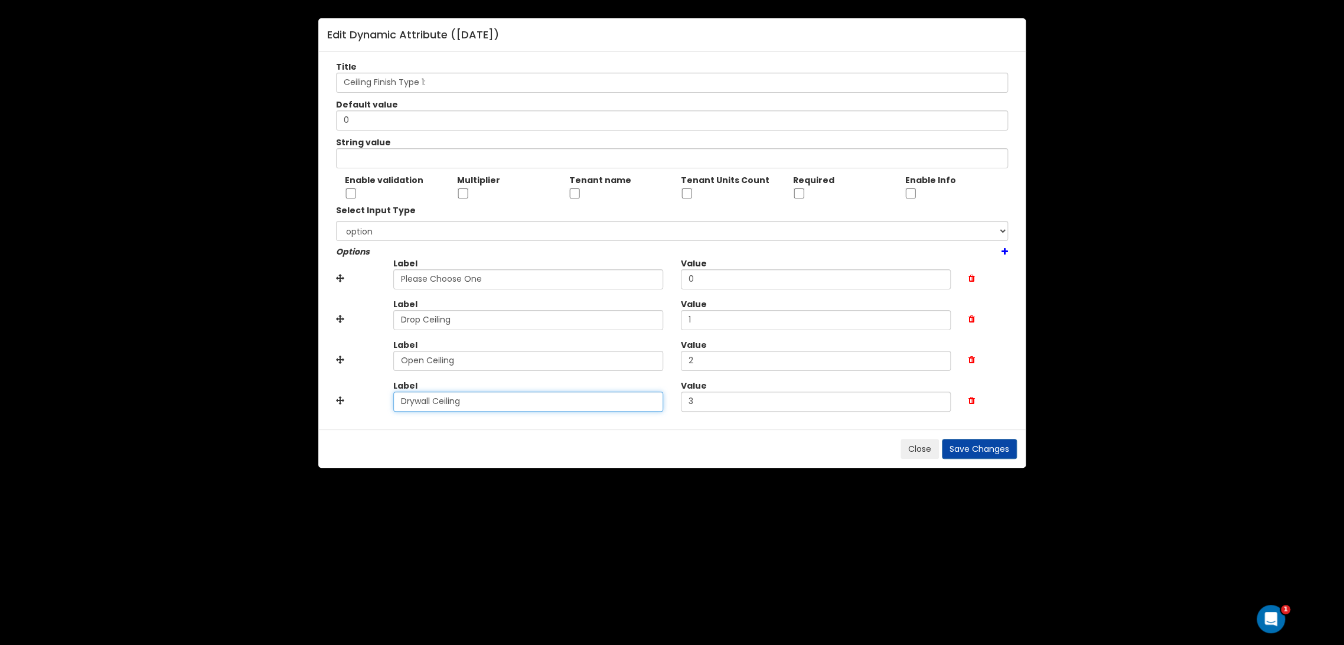
drag, startPoint x: 477, startPoint y: 399, endPoint x: 210, endPoint y: 385, distance: 267.9
click at [210, 385] on div "Edit Dynamic Attribute ( CE0000 ) Title Ceiling Finish Type 1: Default value 0 …" at bounding box center [672, 322] width 1344 height 645
click at [997, 439] on button "Save Changes" at bounding box center [979, 449] width 75 height 20
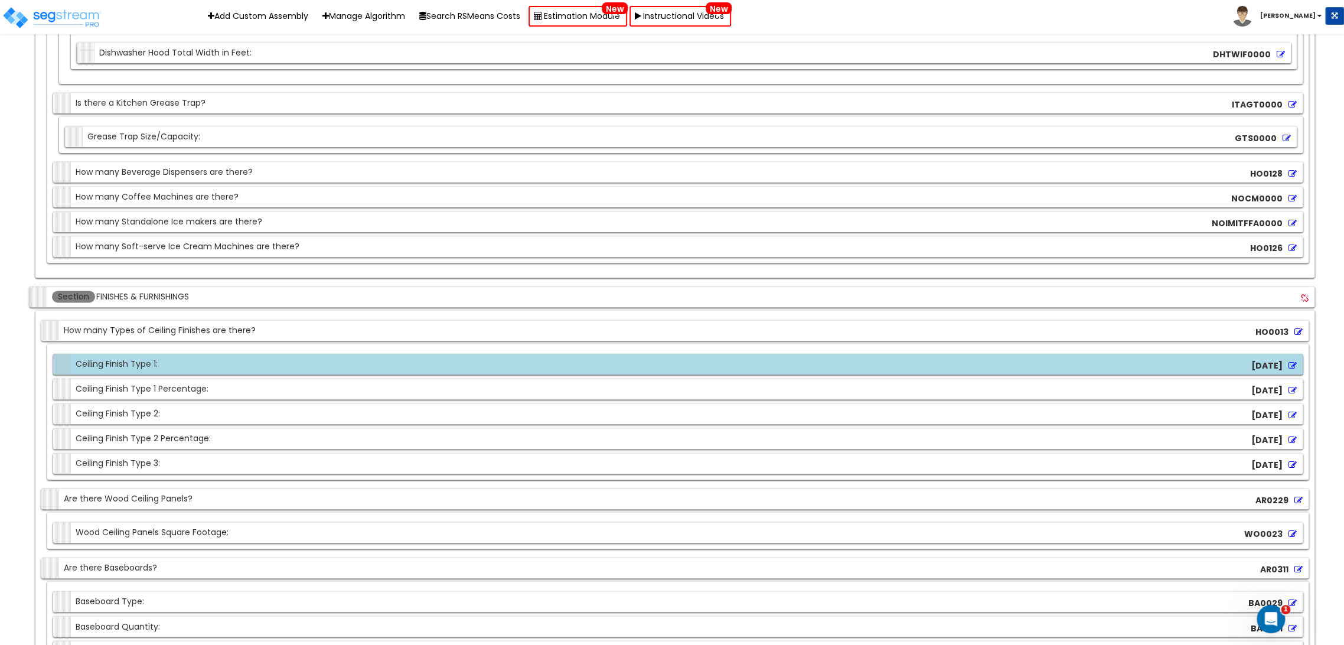
click at [1289, 411] on icon at bounding box center [1293, 415] width 8 height 8
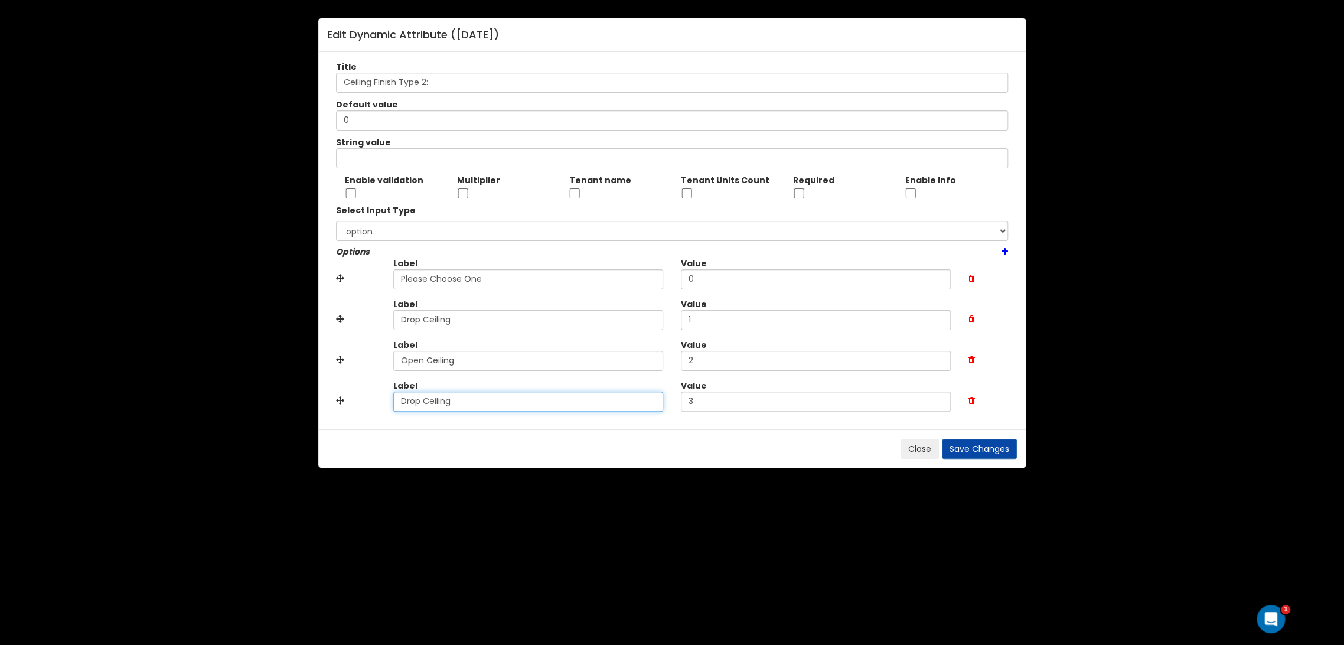
drag, startPoint x: 481, startPoint y: 396, endPoint x: 310, endPoint y: 392, distance: 171.3
click at [310, 392] on div "Edit Dynamic Attribute ( CE0002 ) Title Ceiling Finish Type 2: Default value 0 …" at bounding box center [672, 322] width 1344 height 645
paste input "ywall"
type input "Drywall Ceiling"
click at [991, 445] on button "Save Changes" at bounding box center [979, 449] width 75 height 20
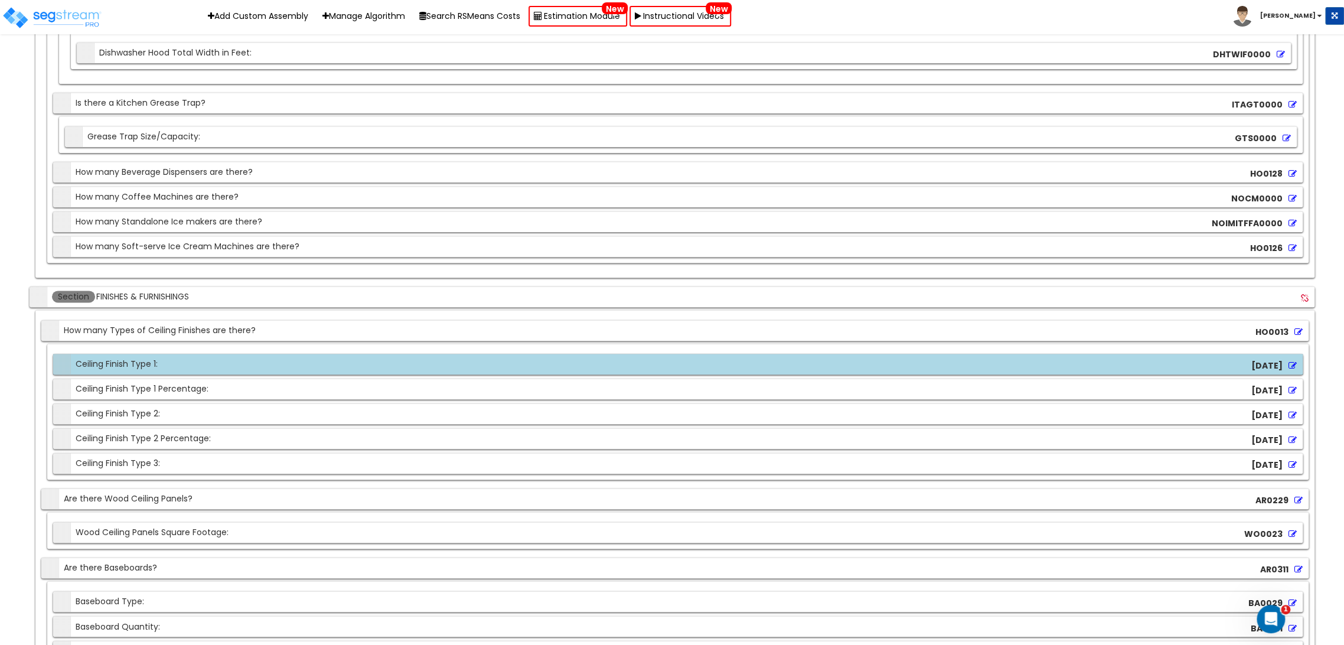
click at [1293, 461] on icon at bounding box center [1293, 465] width 8 height 8
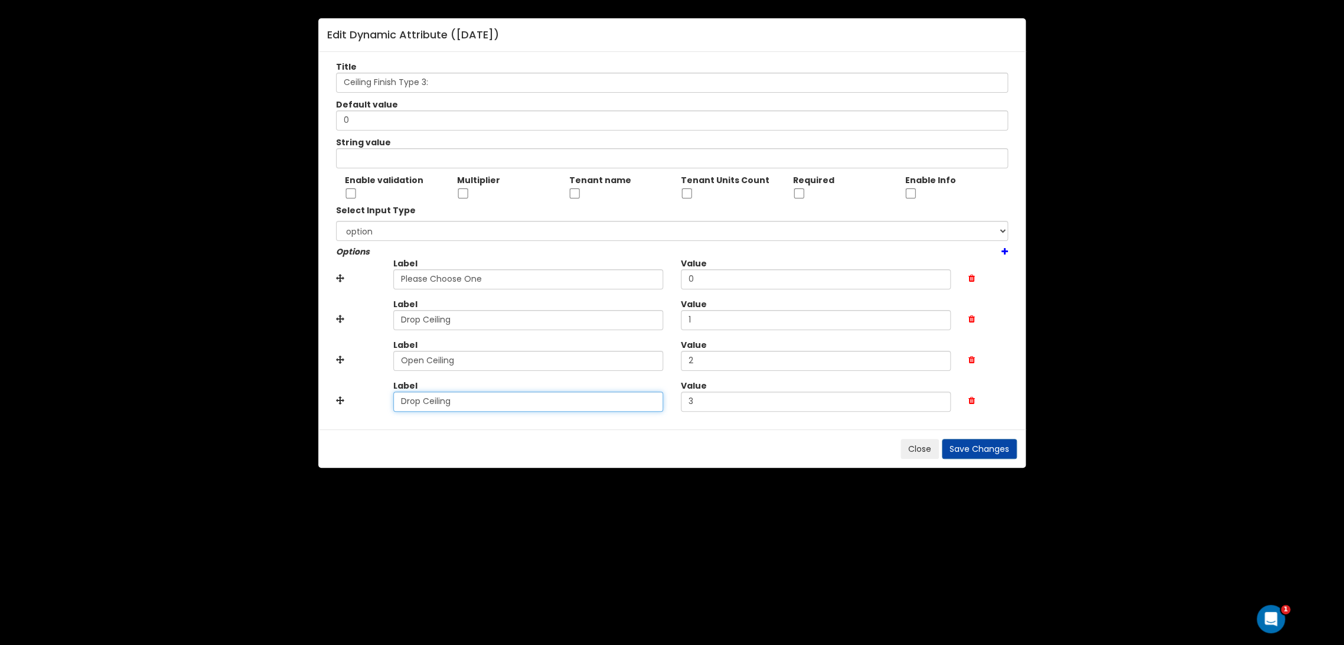
drag, startPoint x: 496, startPoint y: 400, endPoint x: 246, endPoint y: 400, distance: 249.9
click at [246, 399] on div "Edit Dynamic Attribute ( CE0004 ) Title Ceiling Finish Type 3: Default value 0 …" at bounding box center [672, 322] width 1344 height 645
paste input "ywall"
type input "Drywall Ceiling"
drag, startPoint x: 998, startPoint y: 450, endPoint x: 991, endPoint y: 450, distance: 7.7
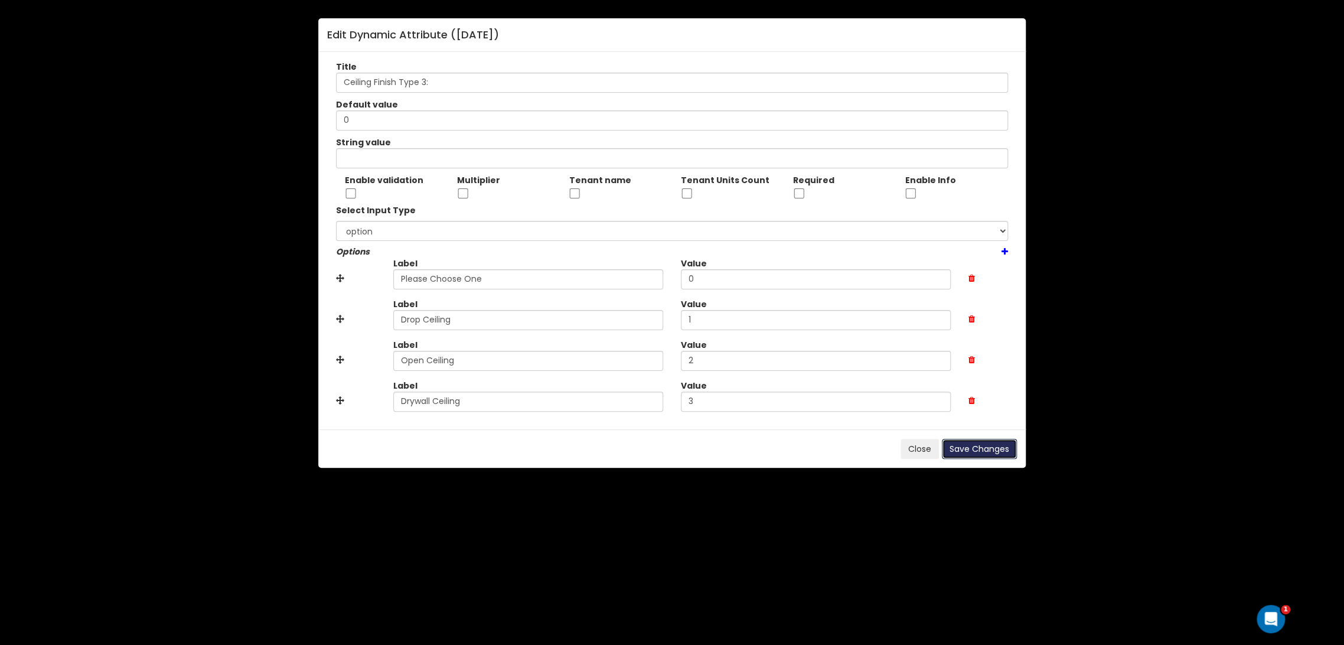
click at [998, 450] on button "Save Changes" at bounding box center [979, 449] width 75 height 20
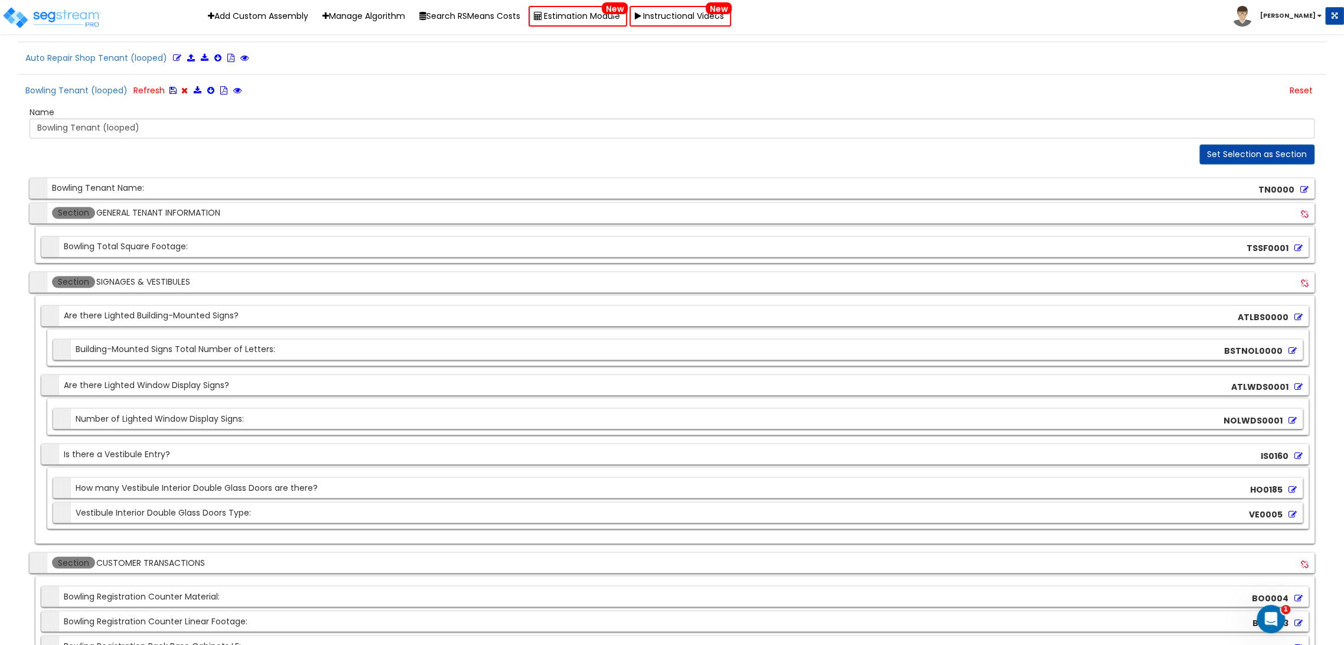
scroll to position [1050, 0]
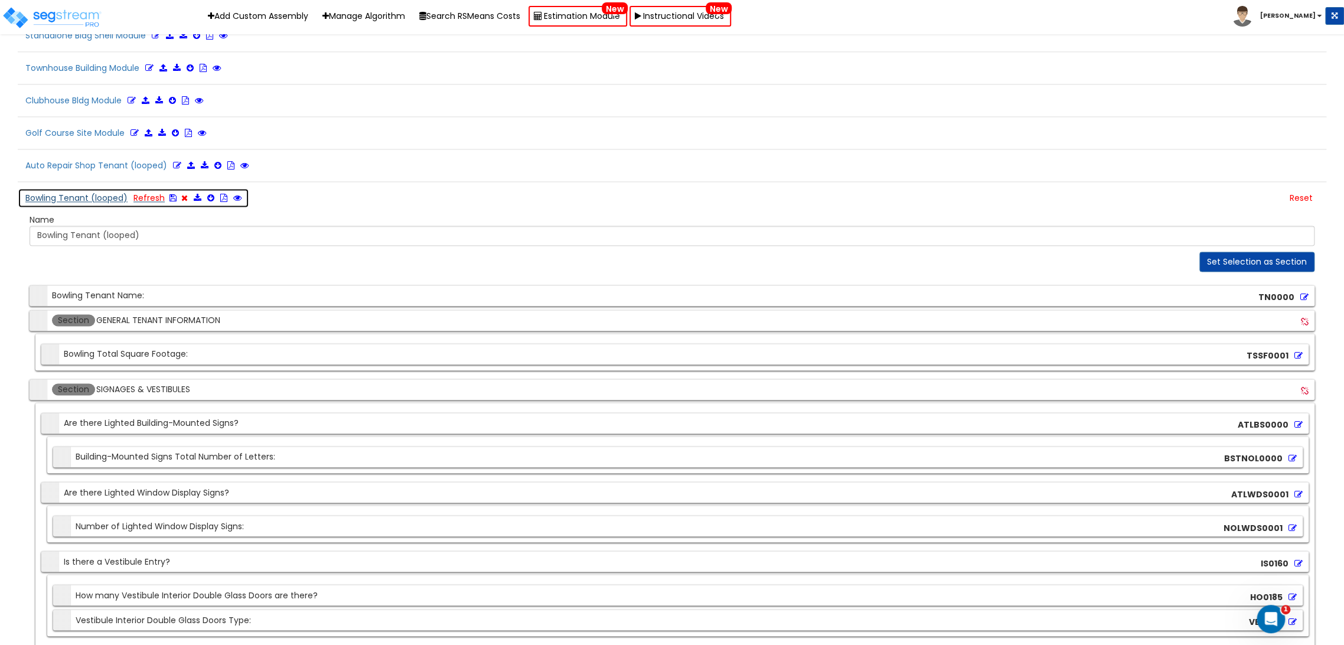
click at [170, 194] on icon at bounding box center [173, 198] width 7 height 8
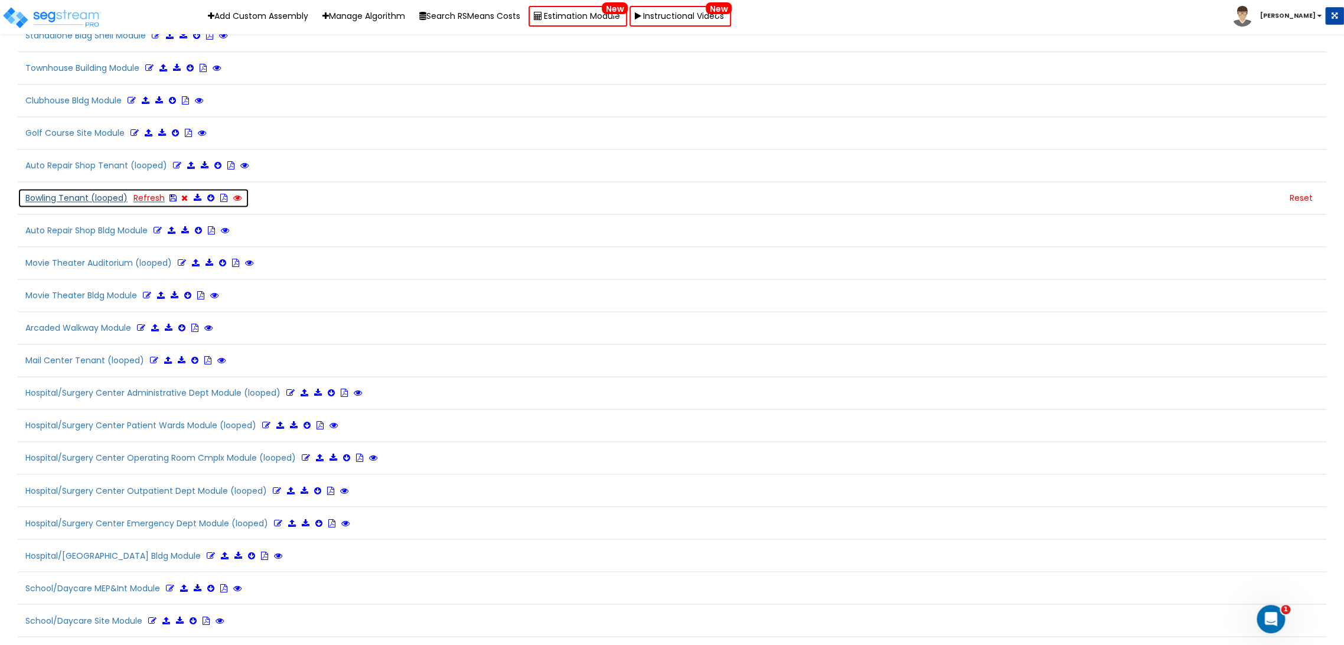
click at [234, 194] on icon at bounding box center [237, 198] width 8 height 8
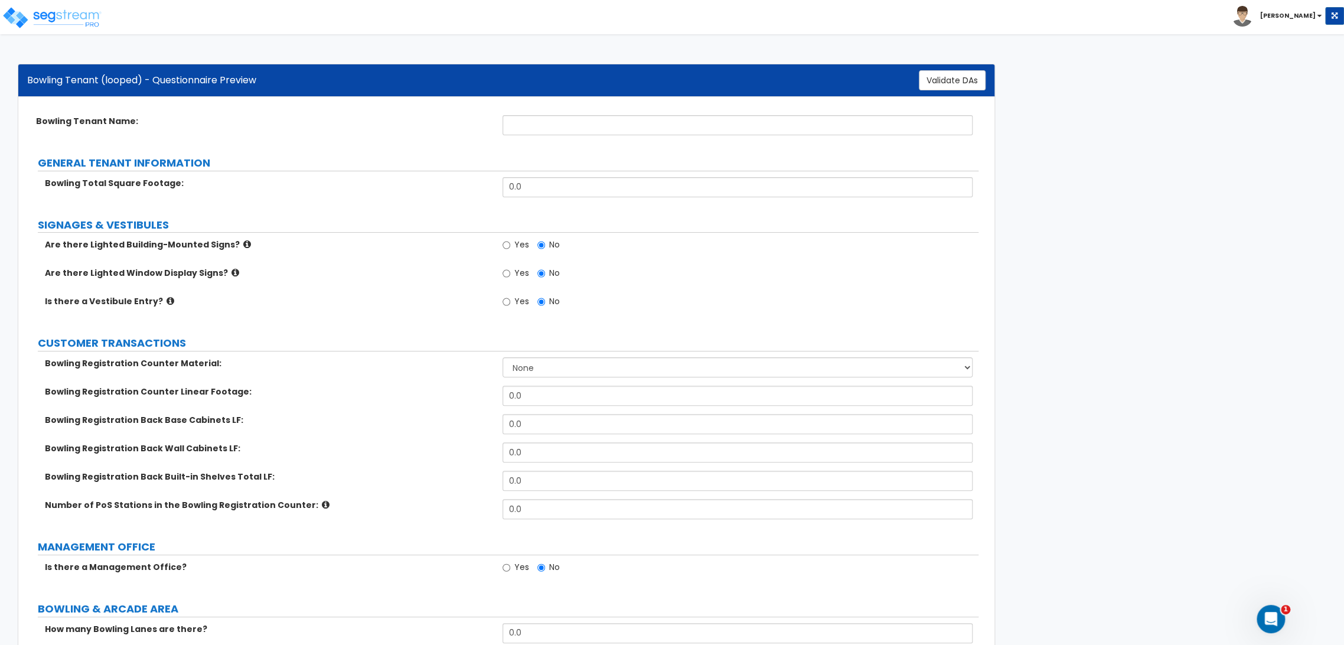
scroll to position [486, 0]
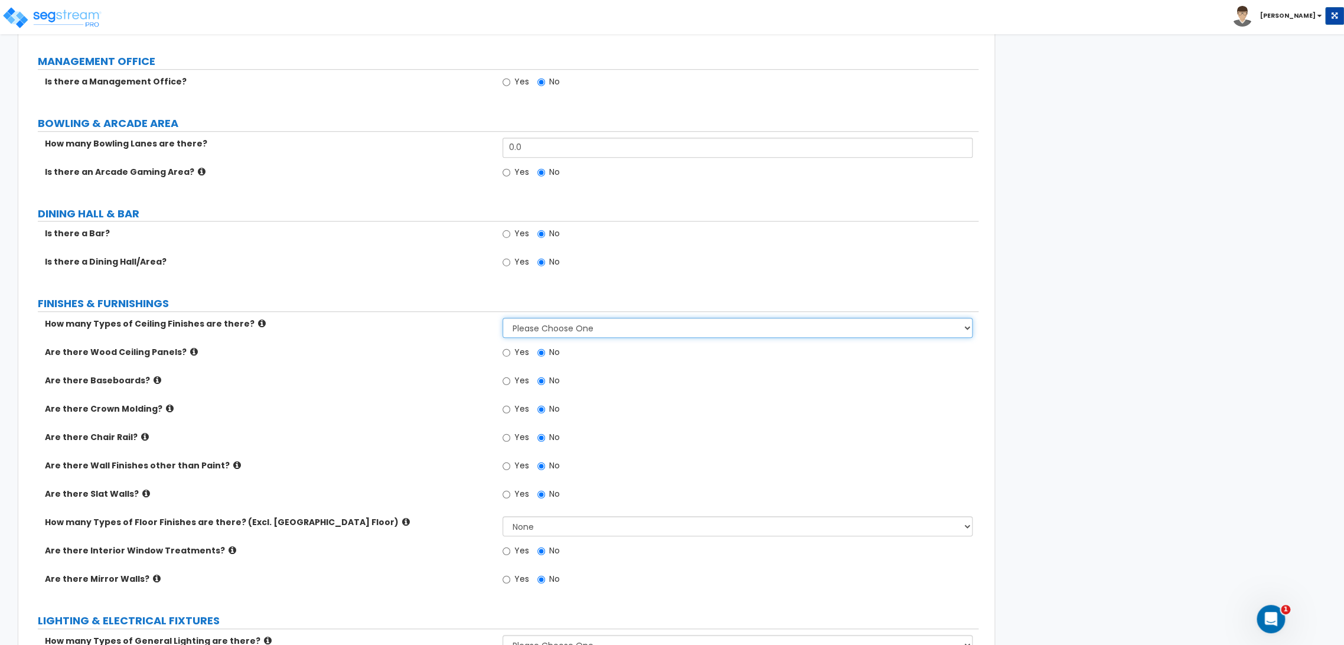
click at [568, 330] on select "Please Choose One 1 2 3" at bounding box center [738, 328] width 470 height 20
select select "3.0"
click at [503, 318] on select "Please Choose One 1 2 3" at bounding box center [738, 328] width 470 height 20
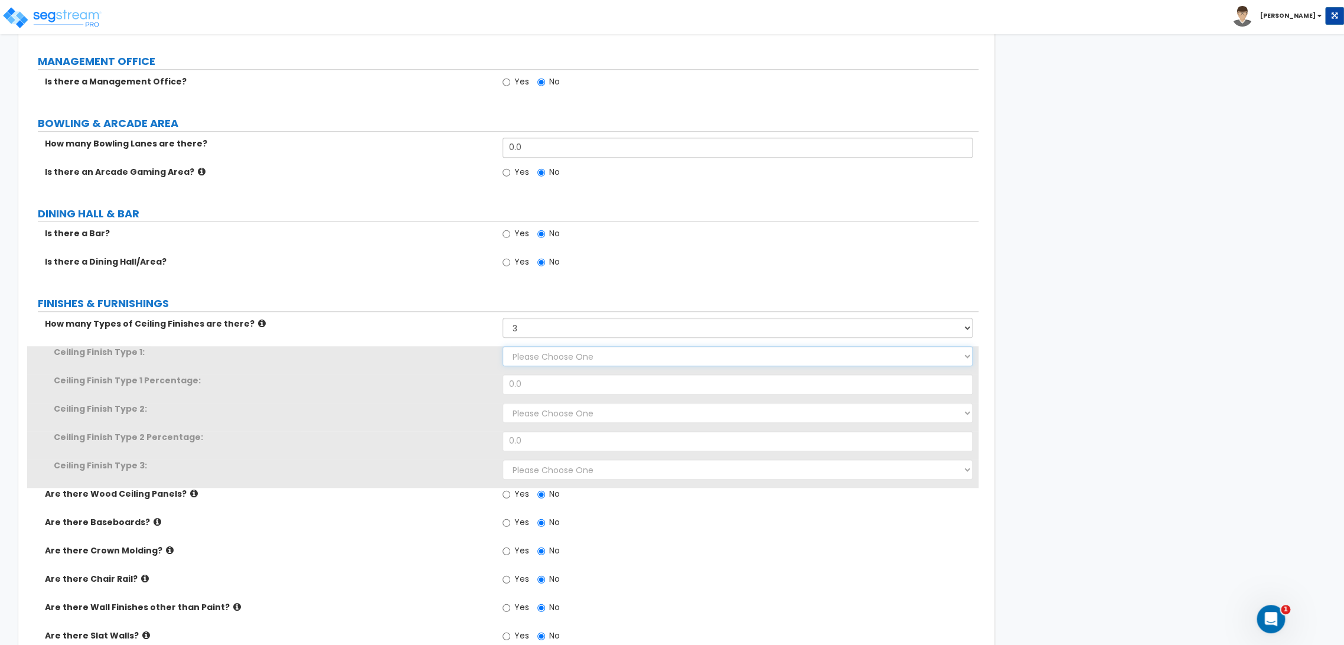
click at [521, 361] on select "Please Choose One Drop Ceiling Open Ceiling Drywall Ceiling" at bounding box center [738, 356] width 470 height 20
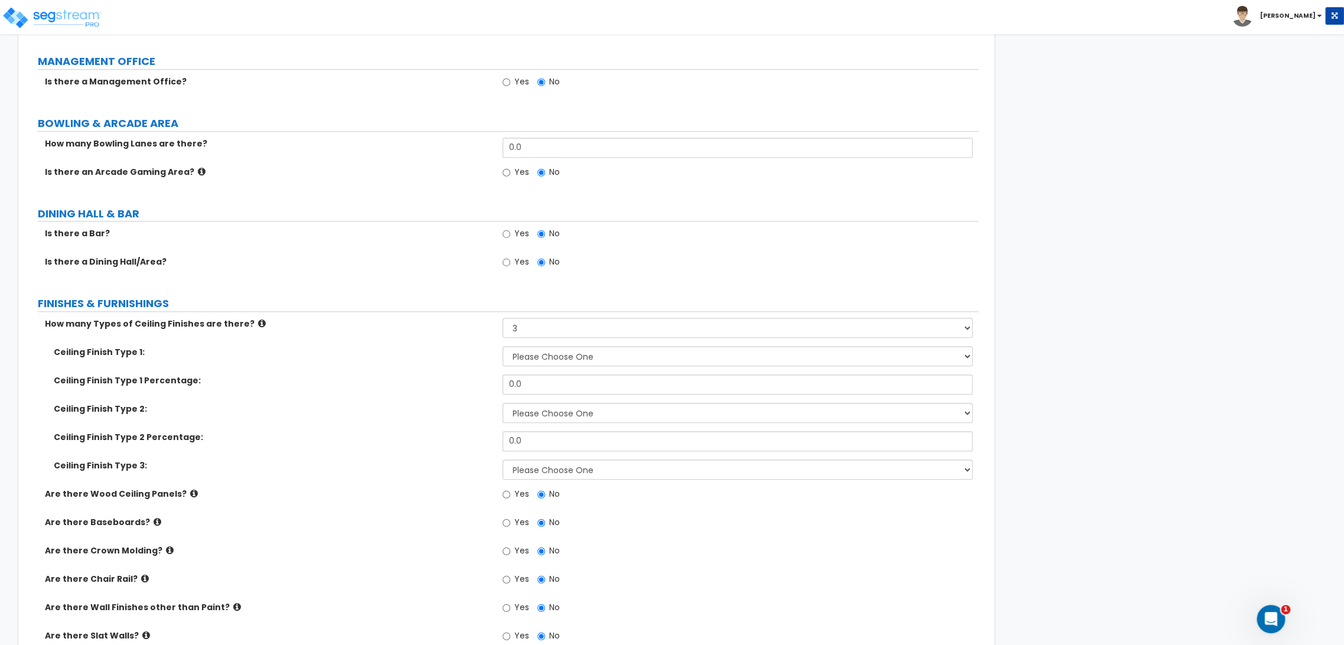
drag, startPoint x: 909, startPoint y: 558, endPoint x: 892, endPoint y: 551, distance: 17.8
click at [908, 559] on div "Yes No" at bounding box center [740, 555] width 475 height 20
click at [588, 417] on select "Please Choose One Drop Ceiling Open Ceiling Drywall Ceiling" at bounding box center [738, 413] width 470 height 20
click at [614, 536] on div "Are there Baseboards? Yes No" at bounding box center [503, 530] width 952 height 28
click at [579, 470] on select "Please Choose One Drop Ceiling Open Ceiling Drywall Ceiling" at bounding box center [738, 470] width 470 height 20
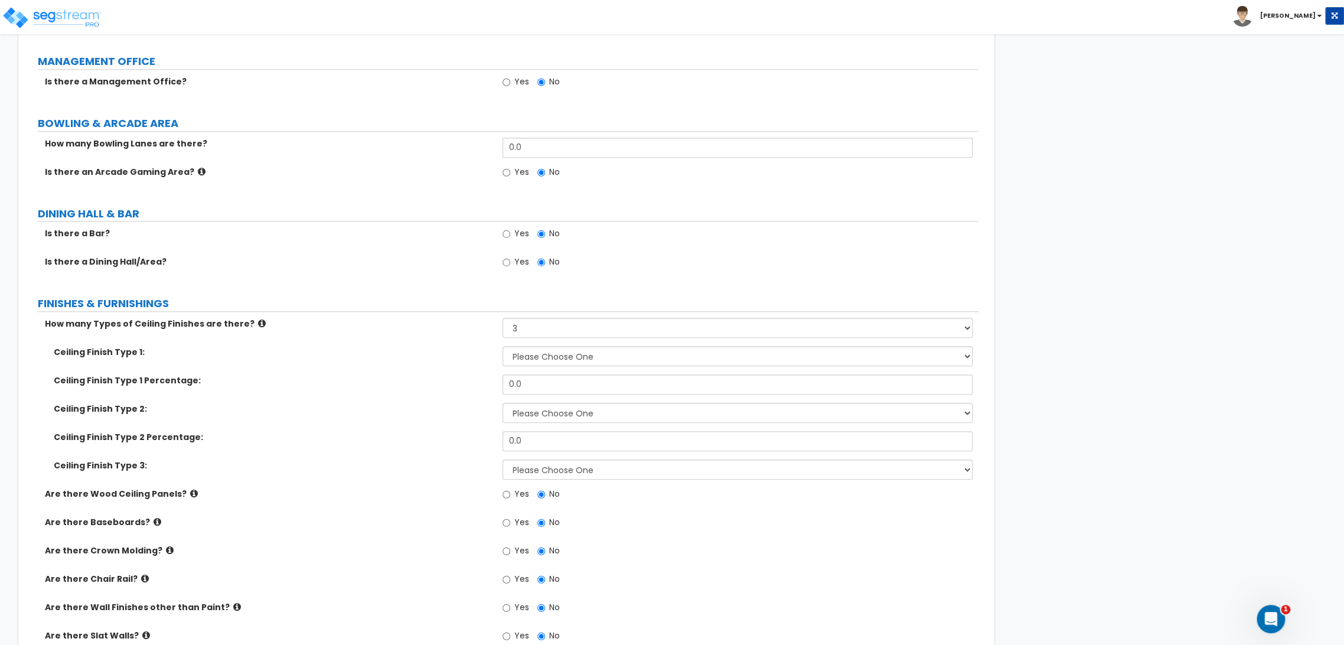
drag, startPoint x: 1122, startPoint y: 385, endPoint x: 1170, endPoint y: 276, distance: 119.5
click at [1125, 385] on div "Bowling Tenant (looped) - Questionnaire Preview Validate DAs Bowling Tenant Nam…" at bounding box center [672, 471] width 1344 height 1811
